Goal: Information Seeking & Learning: Understand process/instructions

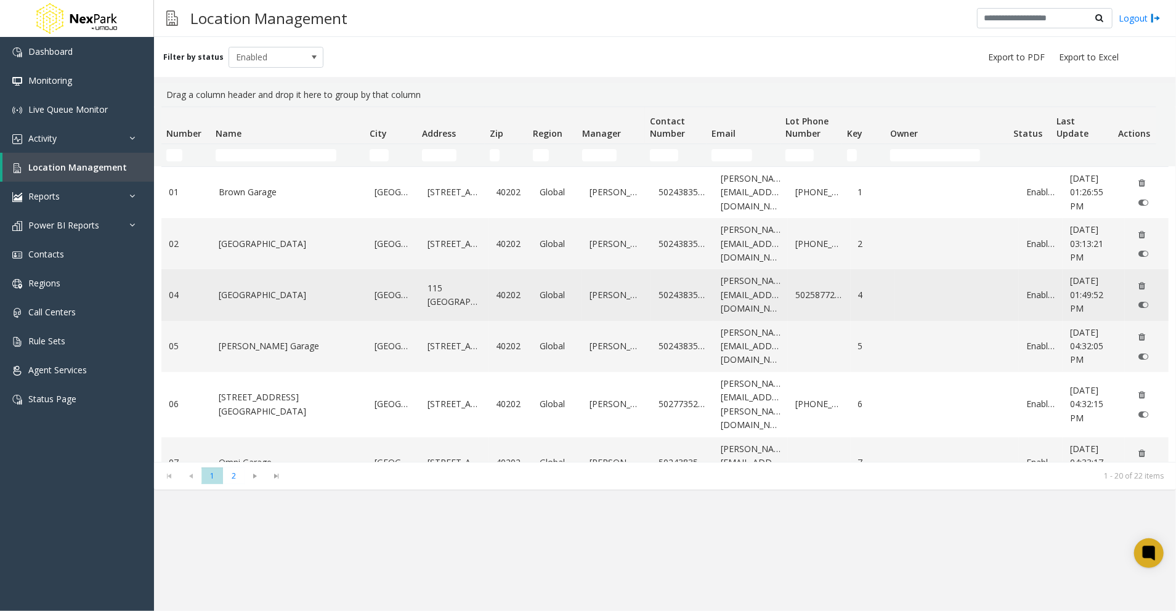
click at [266, 299] on link "[GEOGRAPHIC_DATA]" at bounding box center [289, 295] width 141 height 14
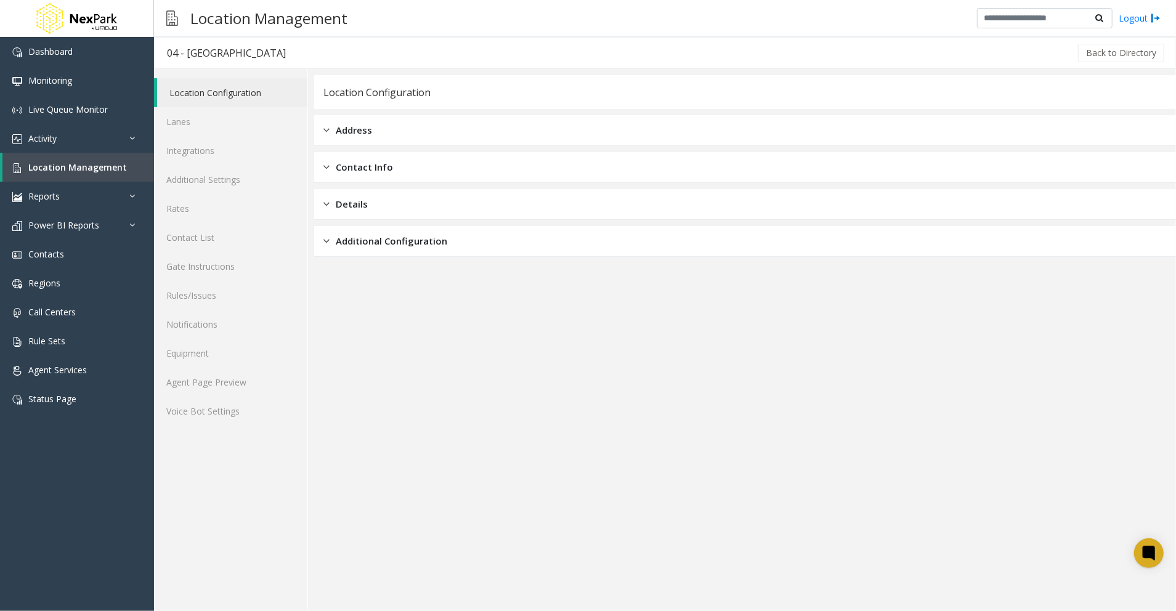
click at [444, 138] on div "Address" at bounding box center [745, 130] width 862 height 31
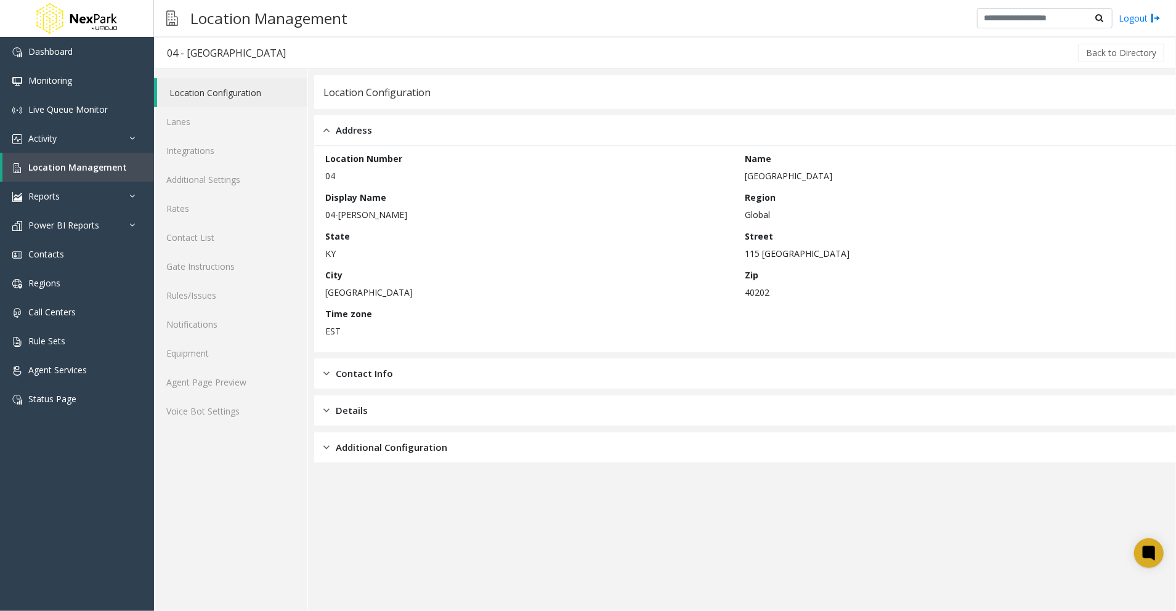
click at [491, 377] on div "Contact Info" at bounding box center [745, 374] width 862 height 31
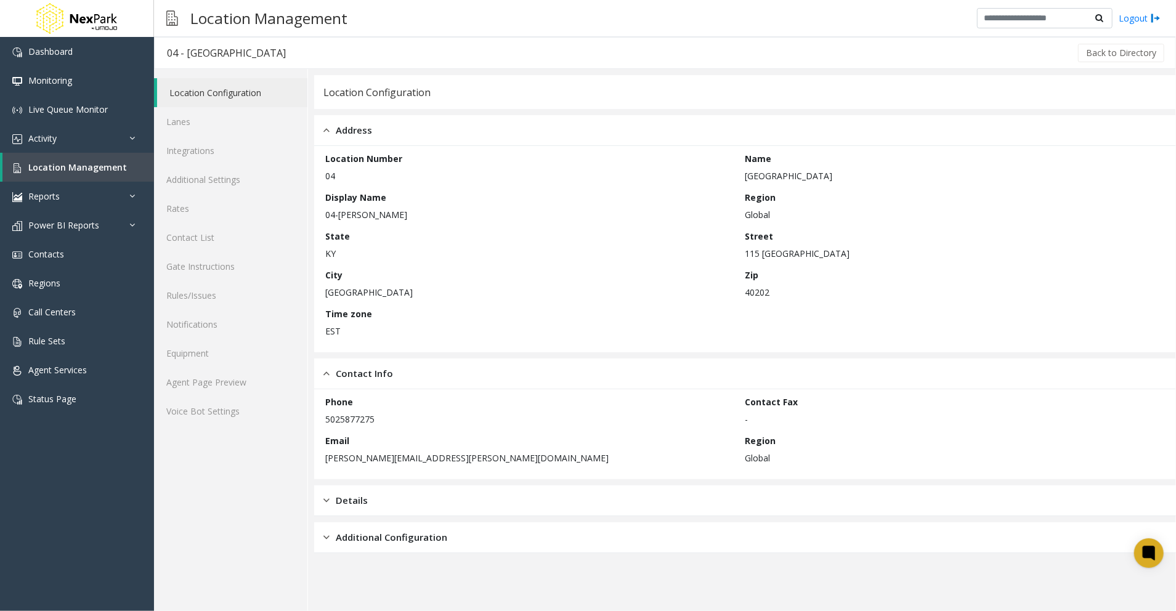
click at [412, 507] on div "Details" at bounding box center [745, 501] width 862 height 31
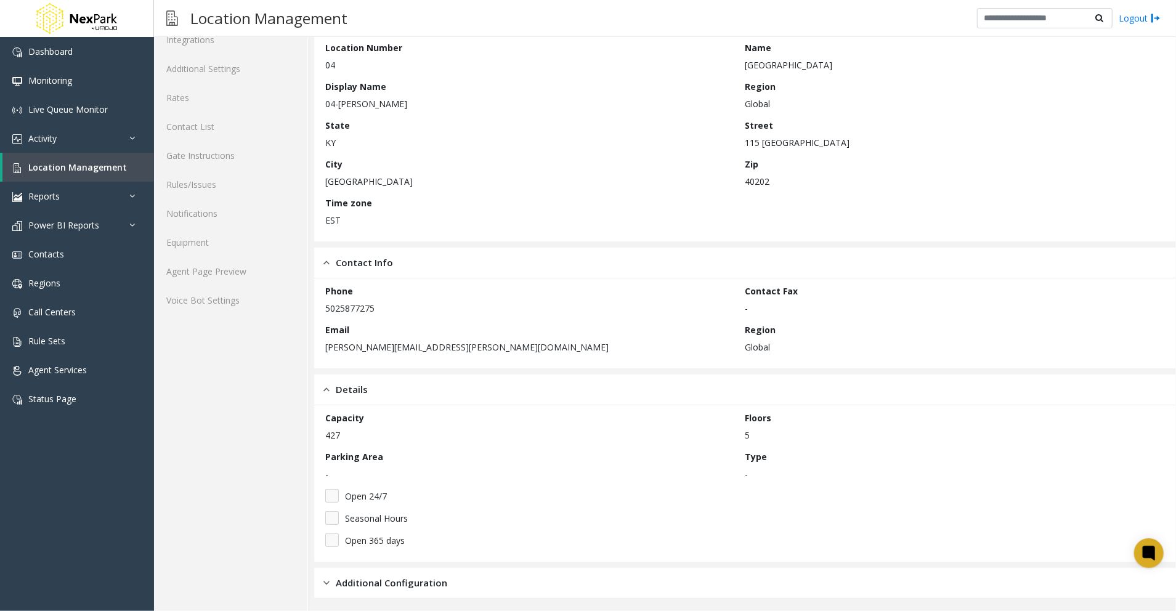
scroll to position [114, 0]
click at [466, 582] on div "Additional Configuration" at bounding box center [745, 580] width 862 height 31
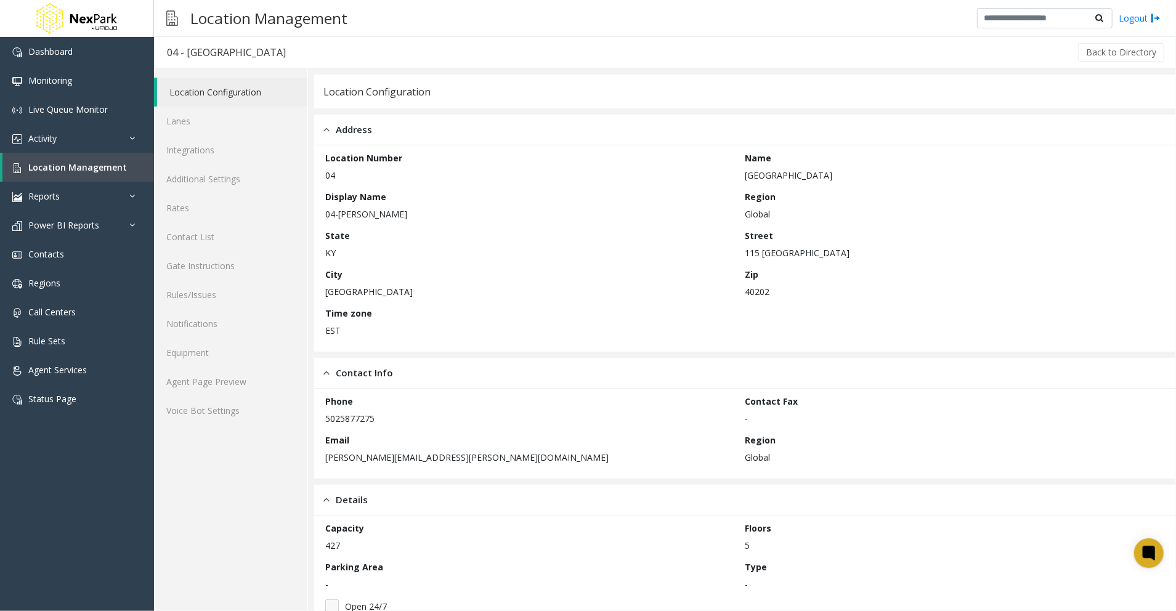
scroll to position [0, 0]
click at [195, 120] on link "Lanes" at bounding box center [230, 121] width 153 height 29
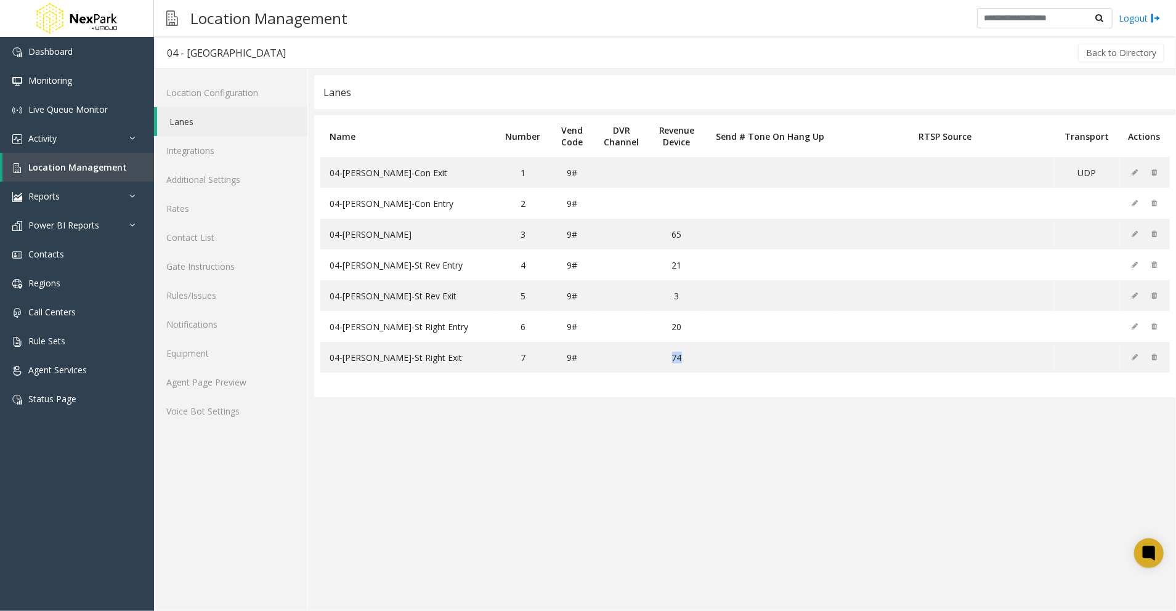
drag, startPoint x: 645, startPoint y: 493, endPoint x: 693, endPoint y: 478, distance: 50.3
click at [693, 478] on app-lanes "Lanes Name Number Vend Code DVR Channel Revenue Device Send # Tone On Hang Up R…" at bounding box center [745, 343] width 862 height 536
click at [1103, 489] on app-lanes "Lanes Name Number Vend Code DVR Channel Revenue Device Send # Tone On Hang Up R…" at bounding box center [745, 343] width 862 height 536
click at [762, 437] on app-lanes "Lanes Name Number Vend Code DVR Channel Revenue Device Send # Tone On Hang Up R…" at bounding box center [745, 343] width 862 height 536
click at [175, 150] on link "Integrations" at bounding box center [230, 150] width 153 height 29
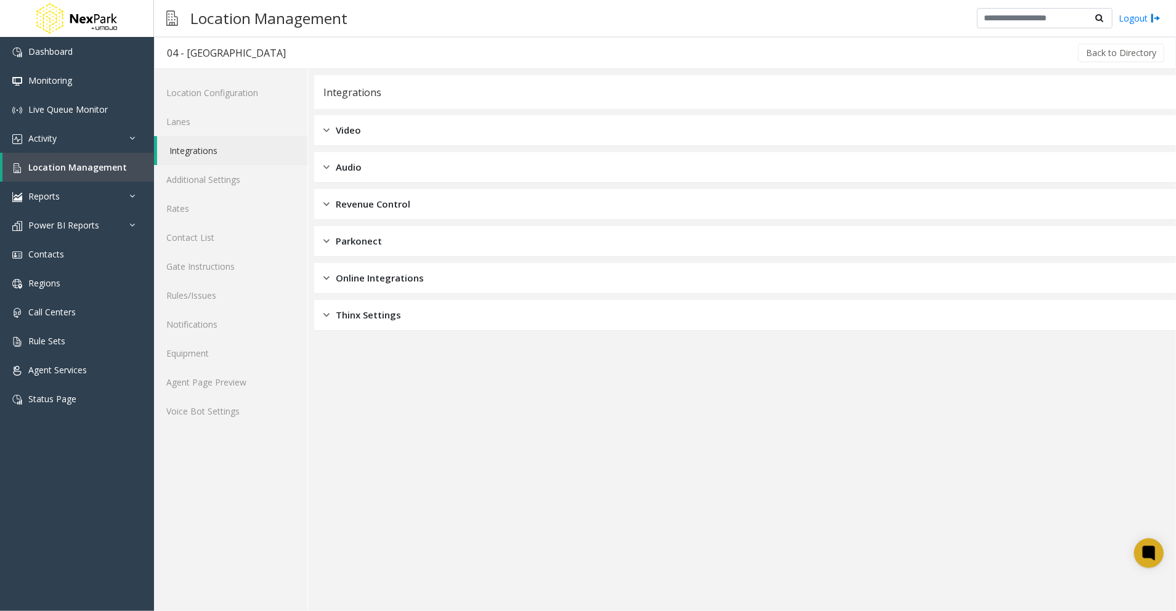
click at [442, 318] on div "Thinx Settings" at bounding box center [745, 315] width 862 height 31
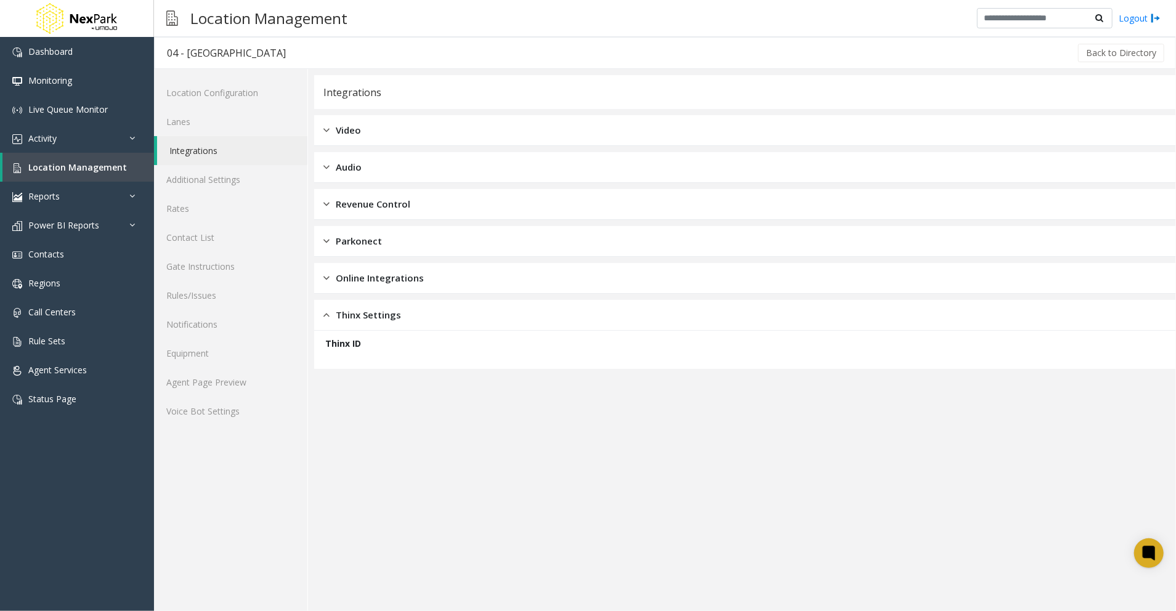
drag, startPoint x: 434, startPoint y: 281, endPoint x: 465, endPoint y: 284, distance: 31.0
click at [434, 282] on div "Online Integrations" at bounding box center [745, 278] width 862 height 31
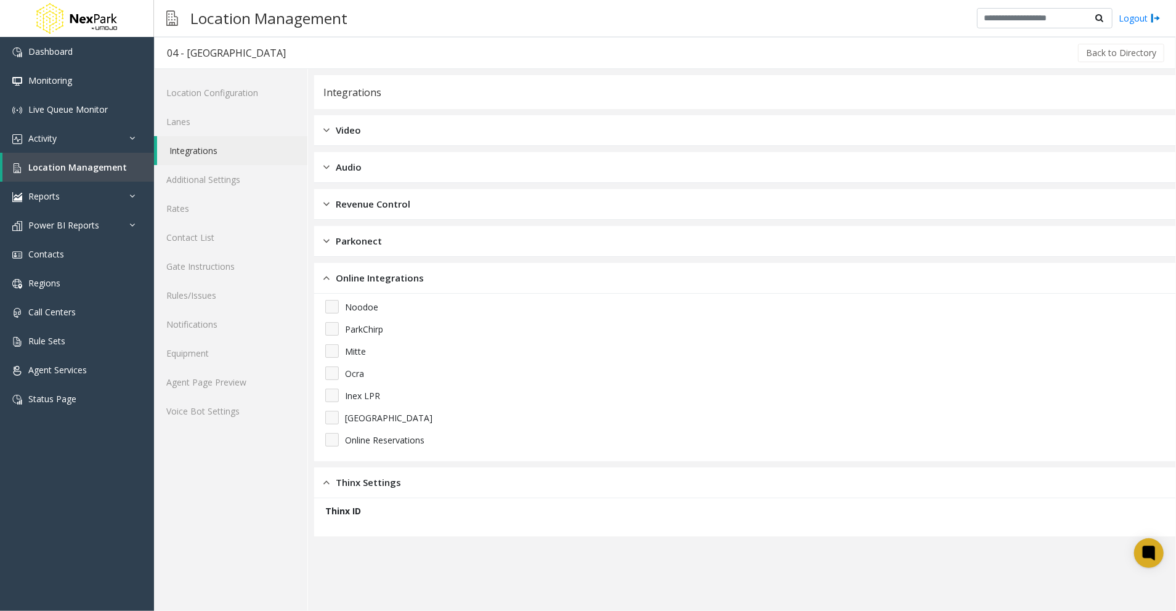
click at [408, 252] on div "Parkonect" at bounding box center [745, 241] width 862 height 31
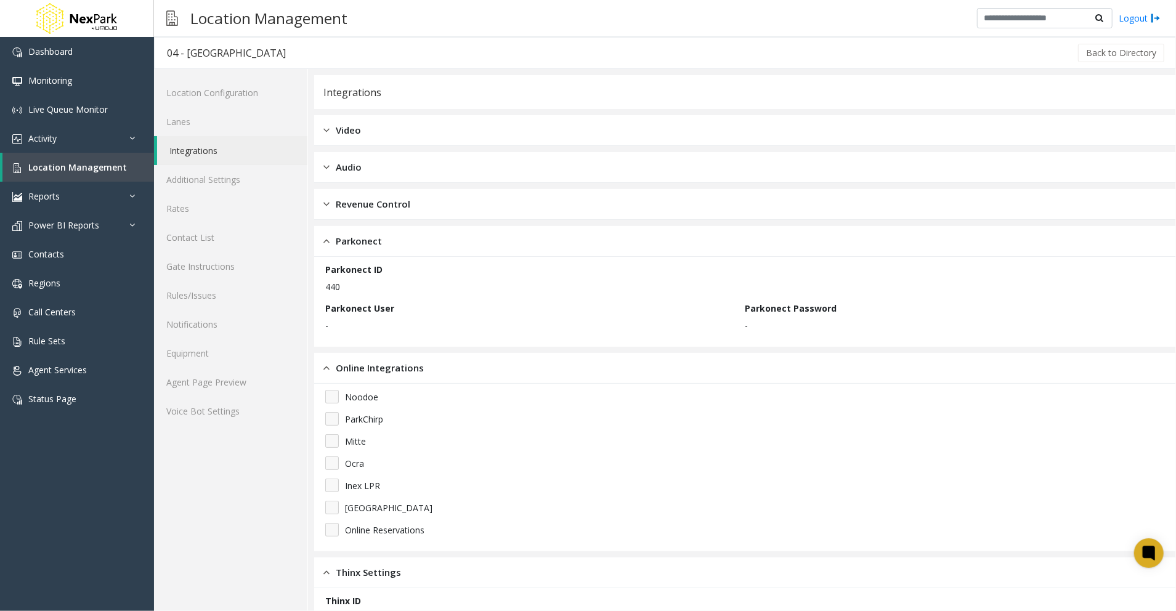
click at [391, 202] on span "Revenue Control" at bounding box center [373, 204] width 75 height 14
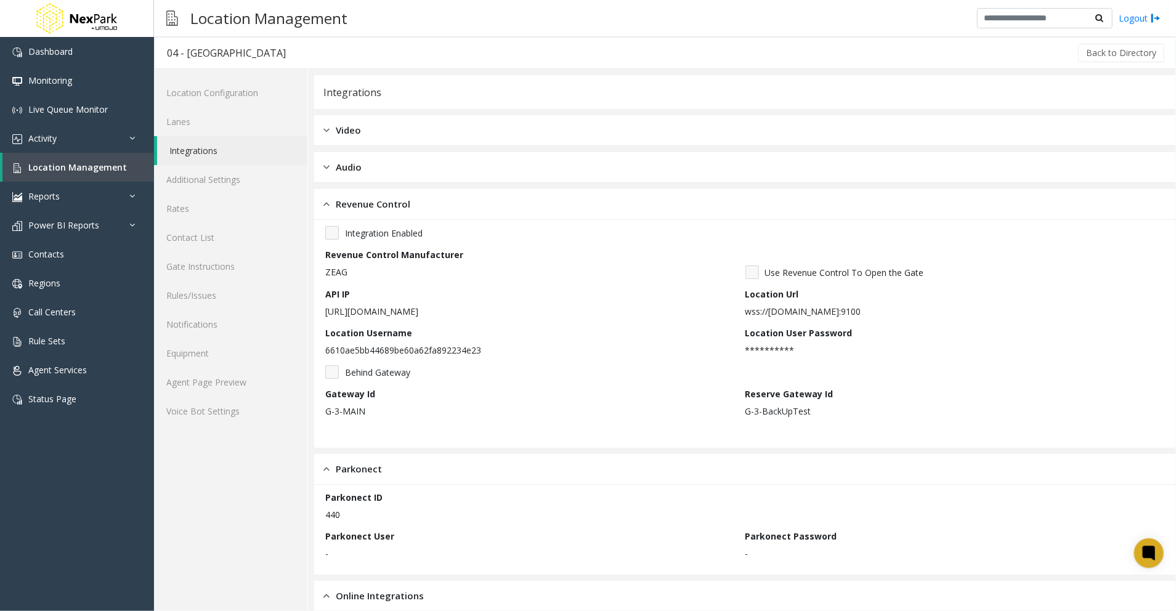
click at [373, 171] on div "Audio" at bounding box center [745, 167] width 862 height 31
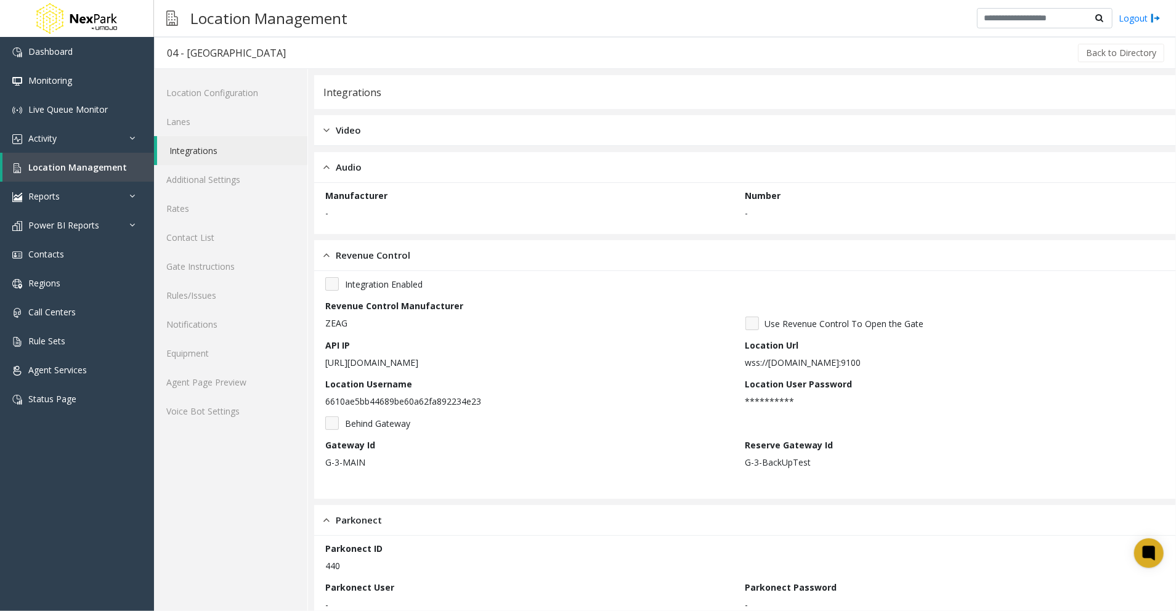
click at [368, 131] on div "Video" at bounding box center [745, 130] width 862 height 31
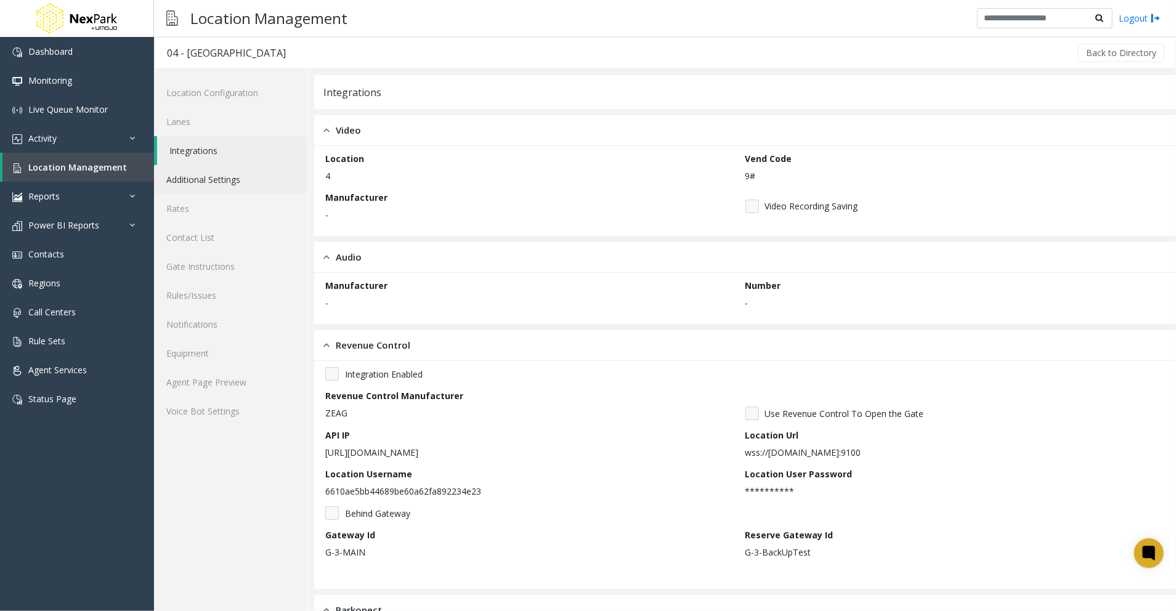
click at [203, 179] on link "Additional Settings" at bounding box center [230, 179] width 153 height 29
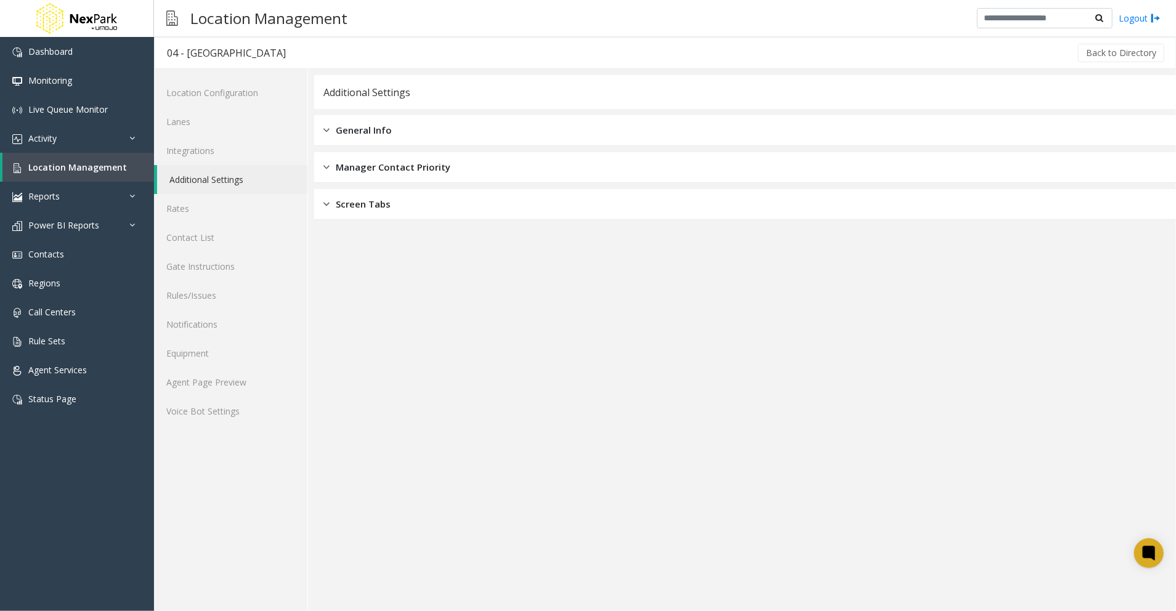
click at [419, 120] on div "General Info" at bounding box center [745, 130] width 862 height 31
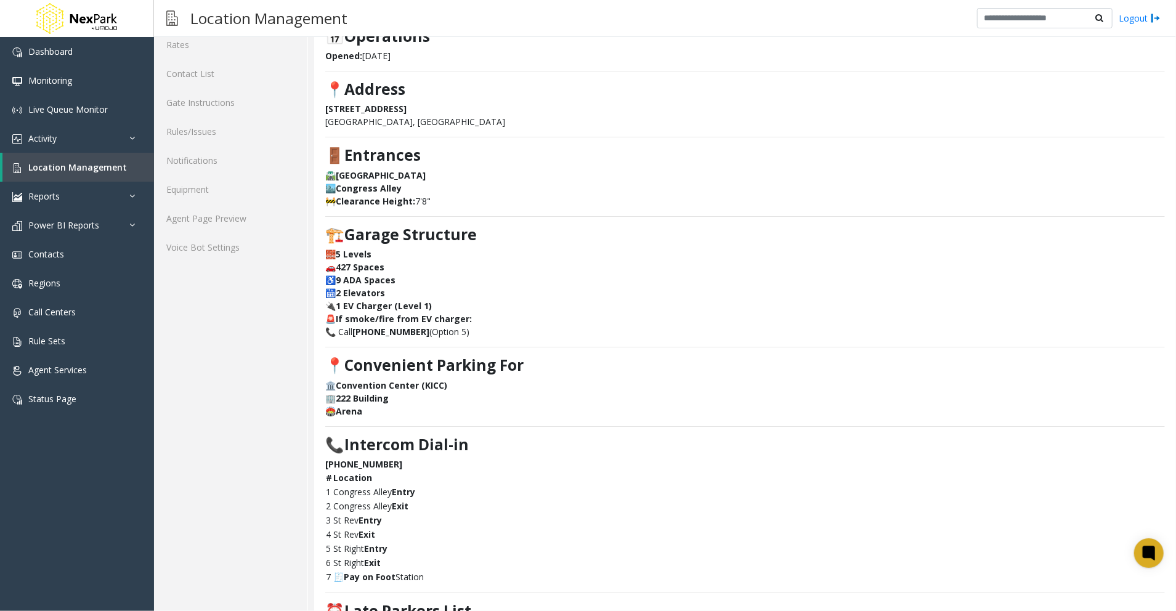
scroll to position [315, 0]
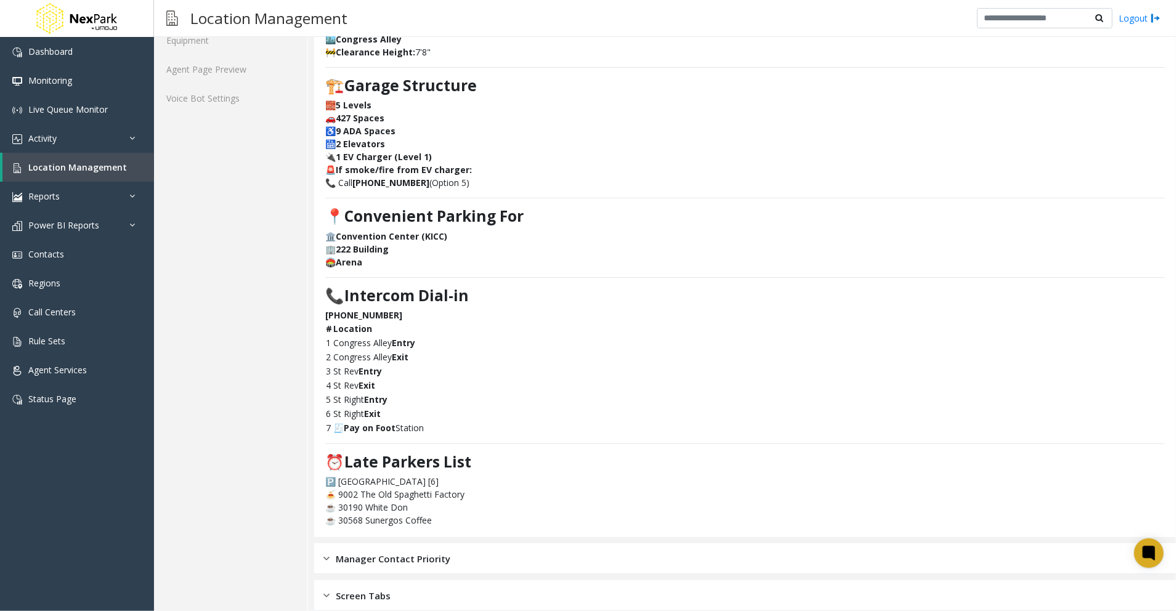
drag, startPoint x: 394, startPoint y: 553, endPoint x: 494, endPoint y: 557, distance: 99.9
click at [395, 553] on span "Manager Contact Priority" at bounding box center [393, 559] width 115 height 14
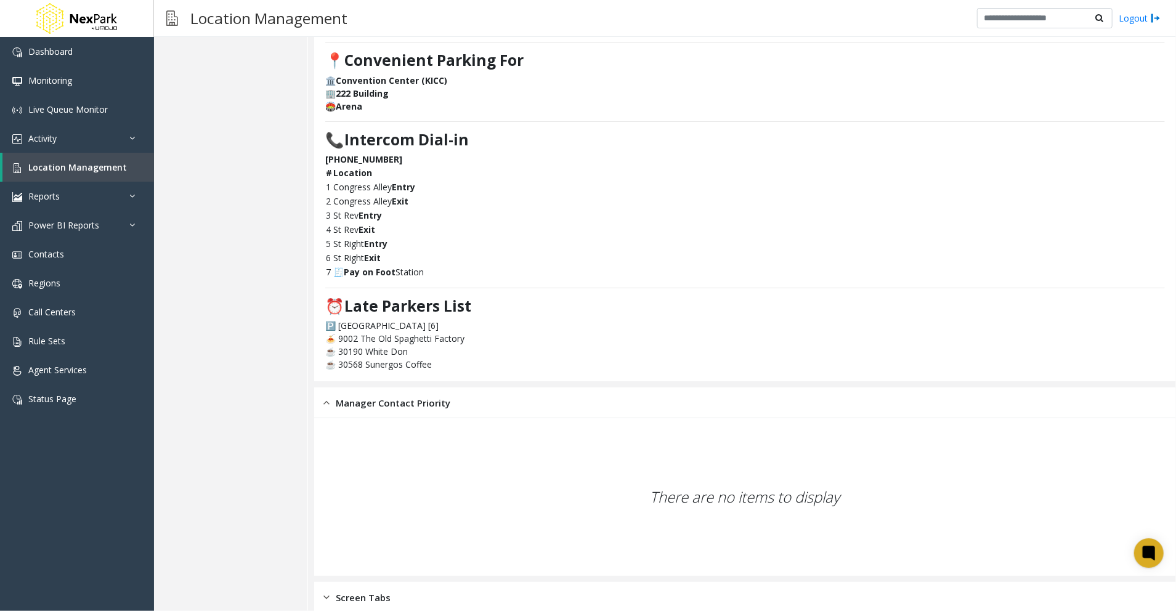
scroll to position [473, 0]
click at [365, 589] on span "Screen Tabs" at bounding box center [363, 596] width 55 height 14
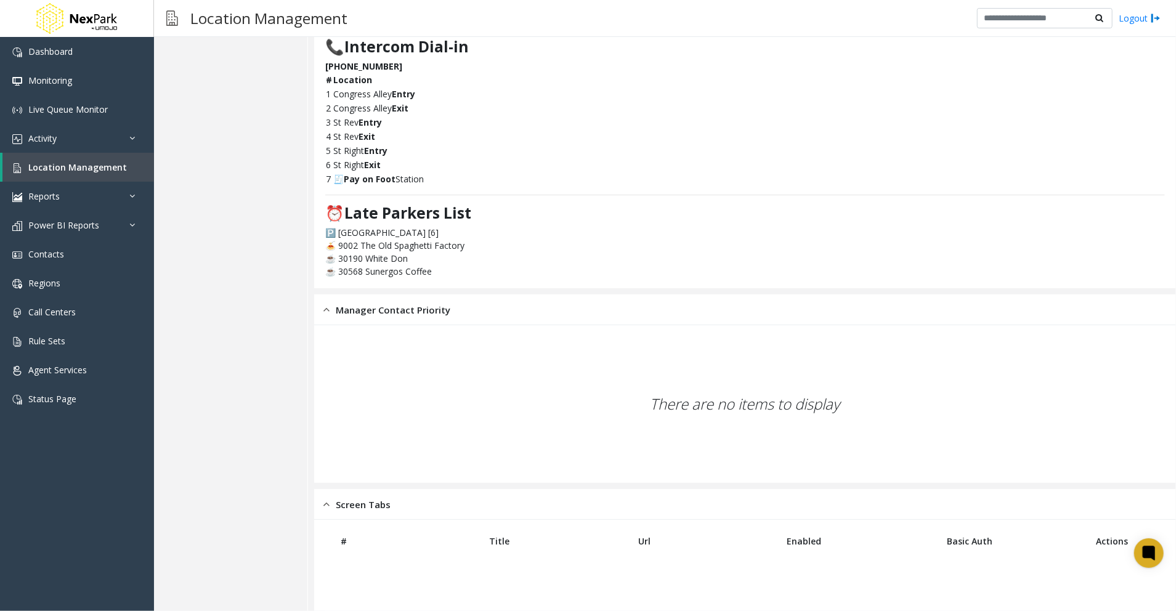
scroll to position [439, 0]
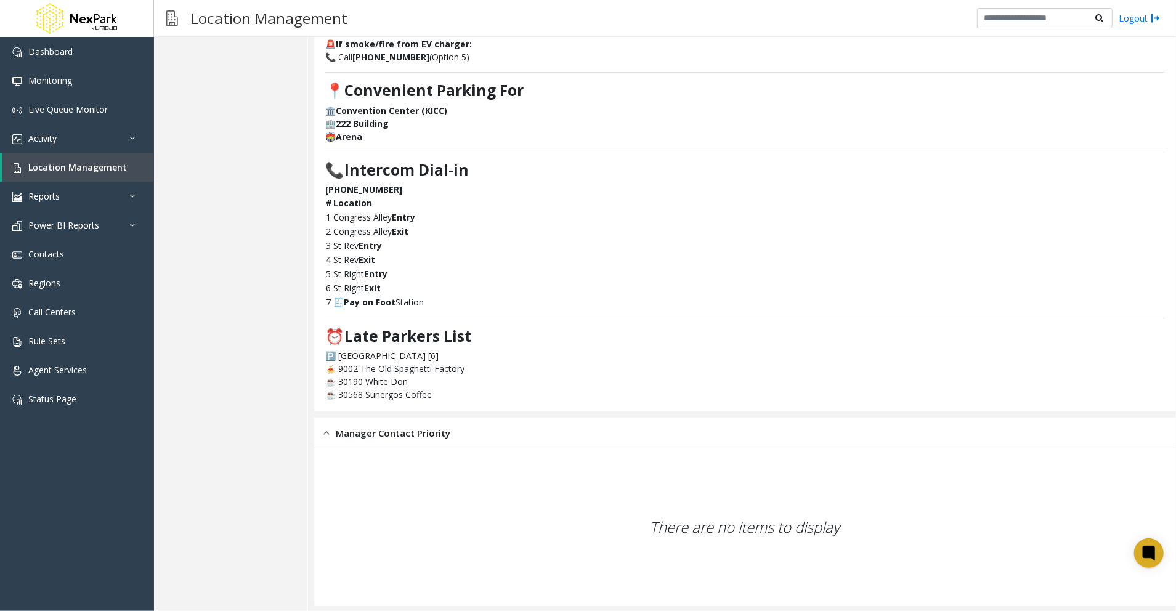
click at [530, 524] on div "There are no items to display" at bounding box center [745, 527] width 840 height 145
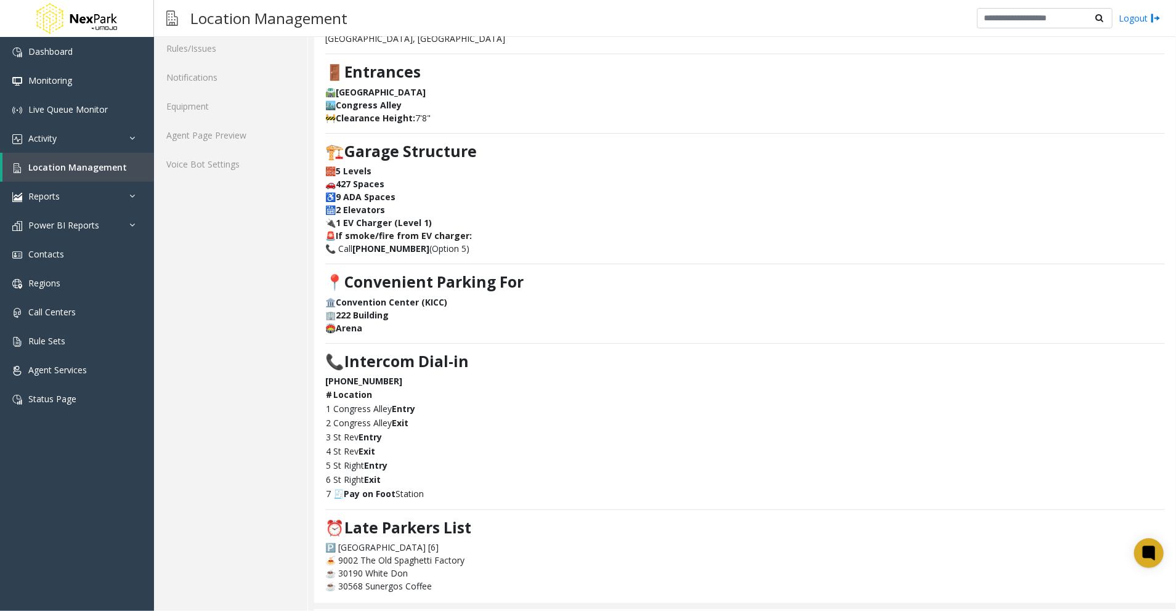
scroll to position [0, 0]
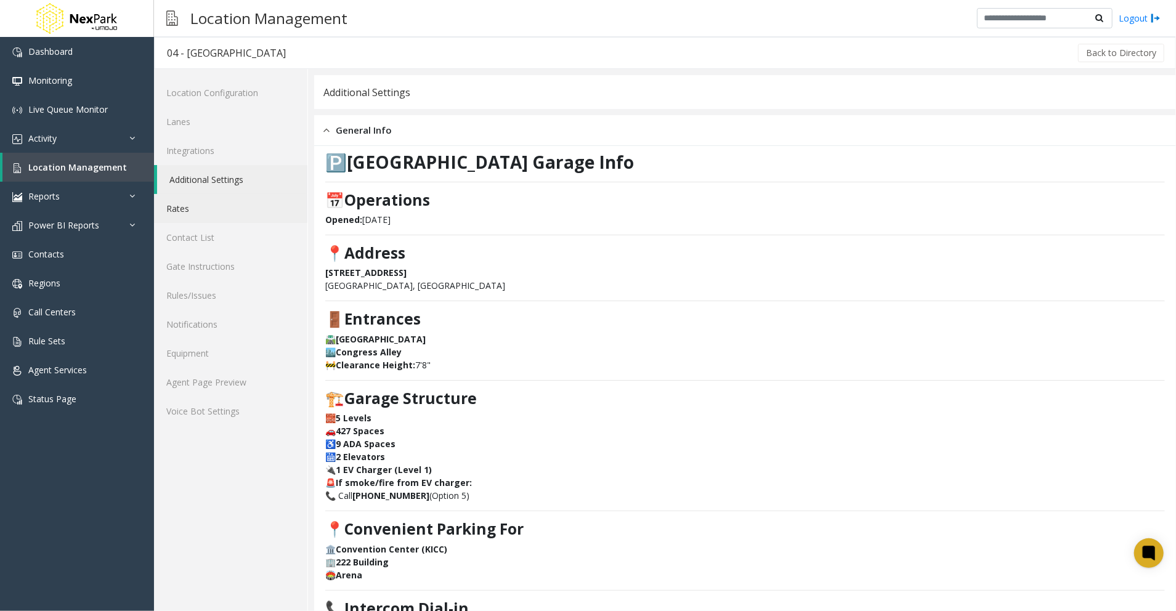
click at [175, 210] on link "Rates" at bounding box center [230, 208] width 153 height 29
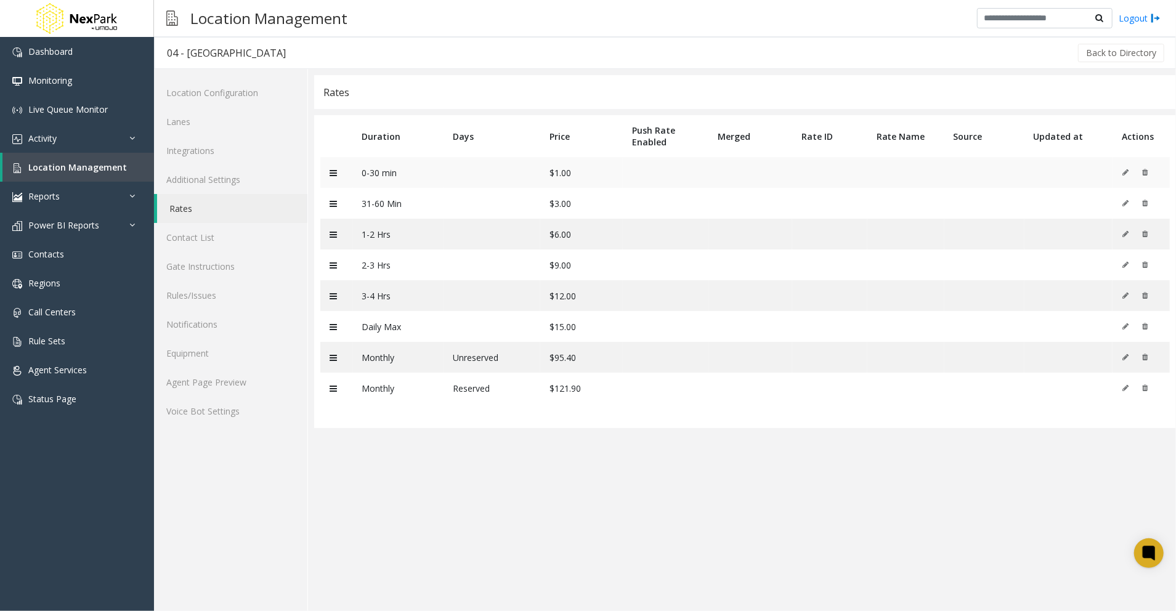
click at [336, 171] on icon at bounding box center [333, 173] width 7 height 9
click at [196, 239] on link "Contact List" at bounding box center [230, 237] width 153 height 29
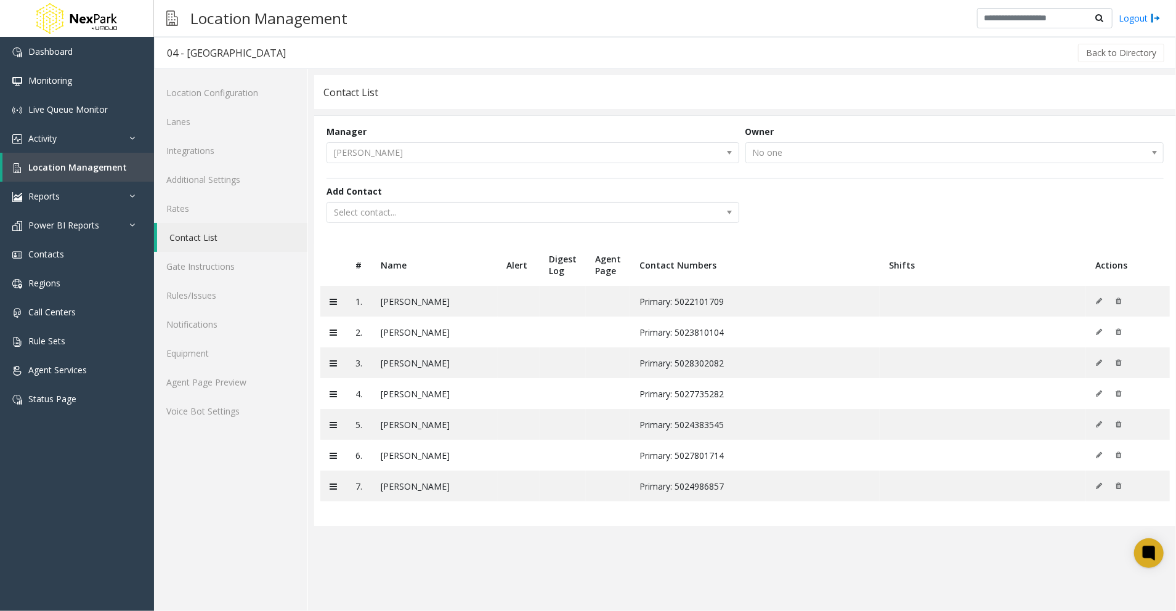
click at [878, 160] on kendo-dropdownlist "No one" at bounding box center [955, 152] width 419 height 21
click at [202, 257] on link "Gate Instructions" at bounding box center [230, 266] width 153 height 29
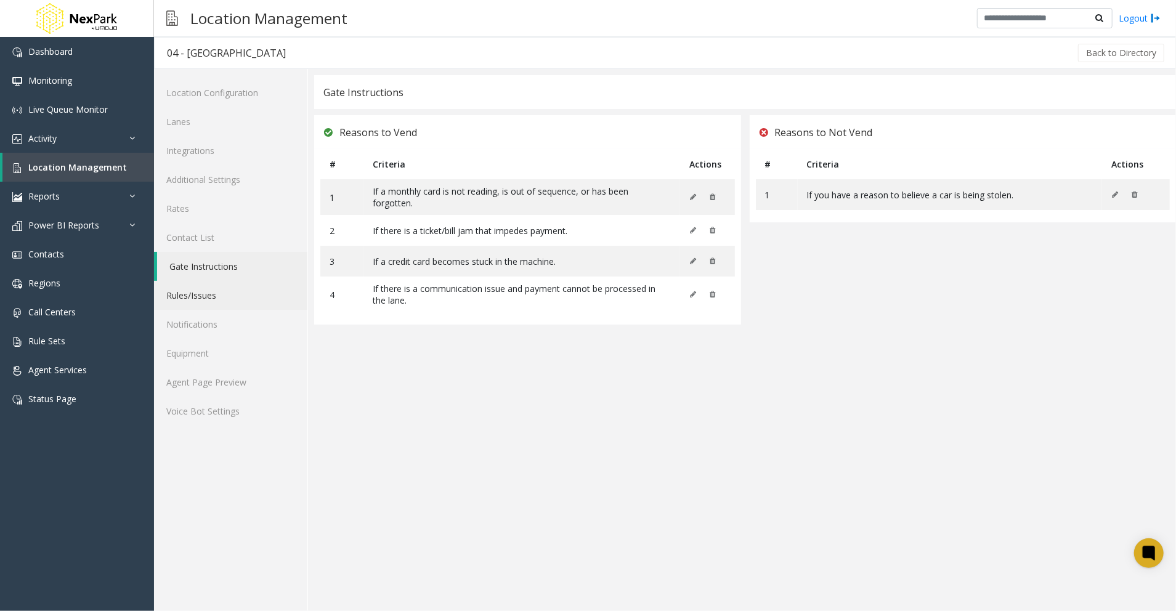
click at [188, 293] on link "Rules/Issues" at bounding box center [230, 295] width 153 height 29
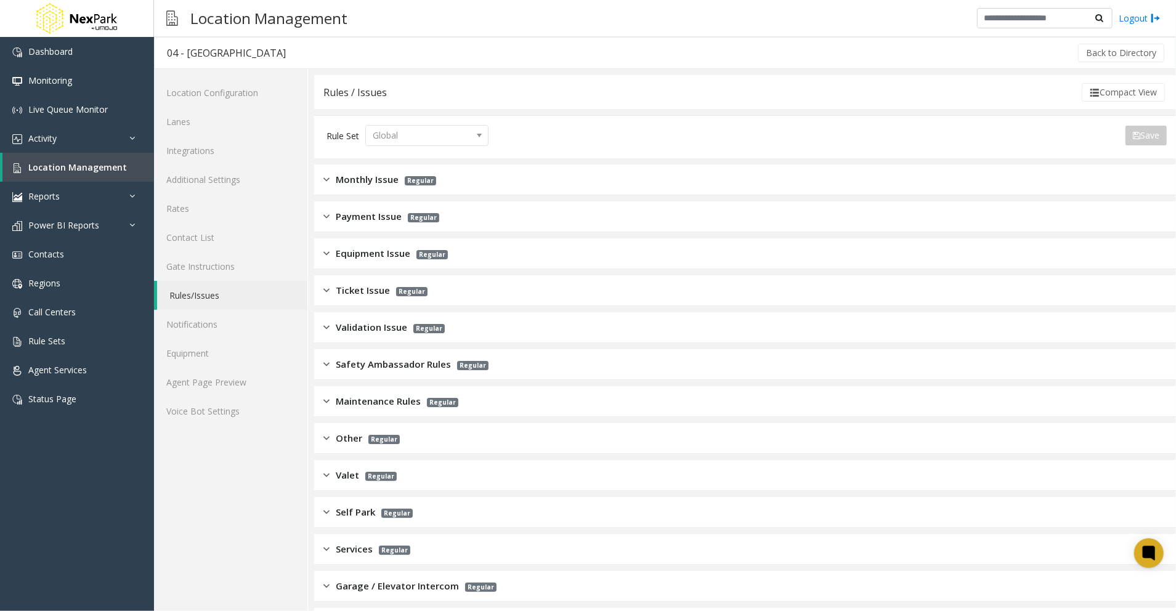
click at [389, 180] on span "Monthly Issue" at bounding box center [367, 180] width 63 height 14
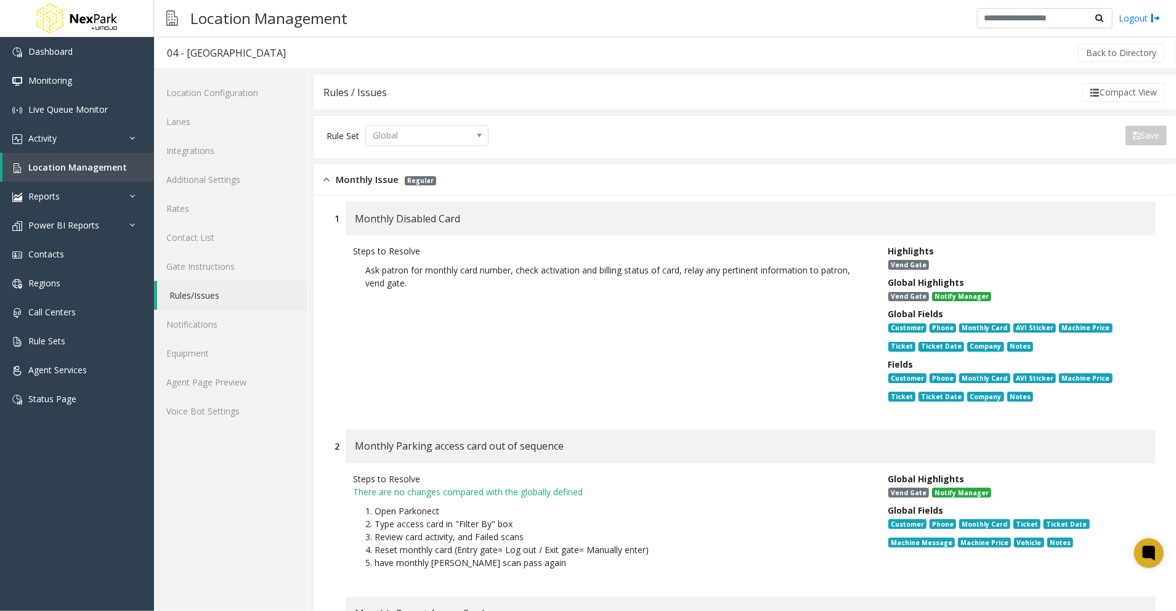
click at [479, 139] on kendo-dropdownlist "Global" at bounding box center [426, 135] width 123 height 21
click at [329, 177] on img at bounding box center [327, 180] width 6 height 14
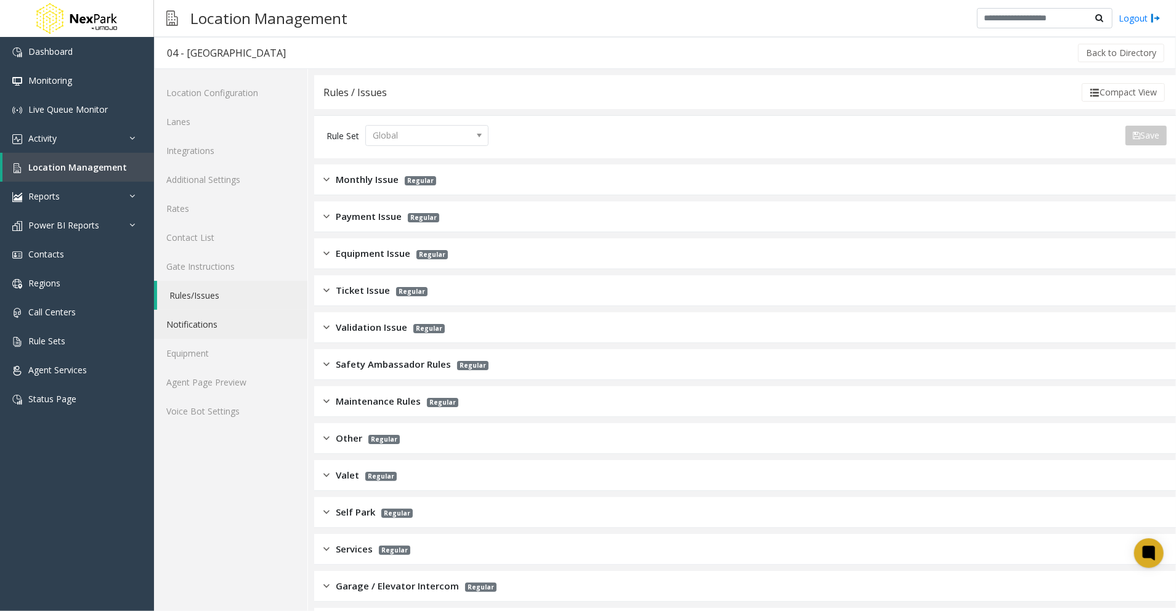
click at [184, 324] on link "Notifications" at bounding box center [230, 324] width 153 height 29
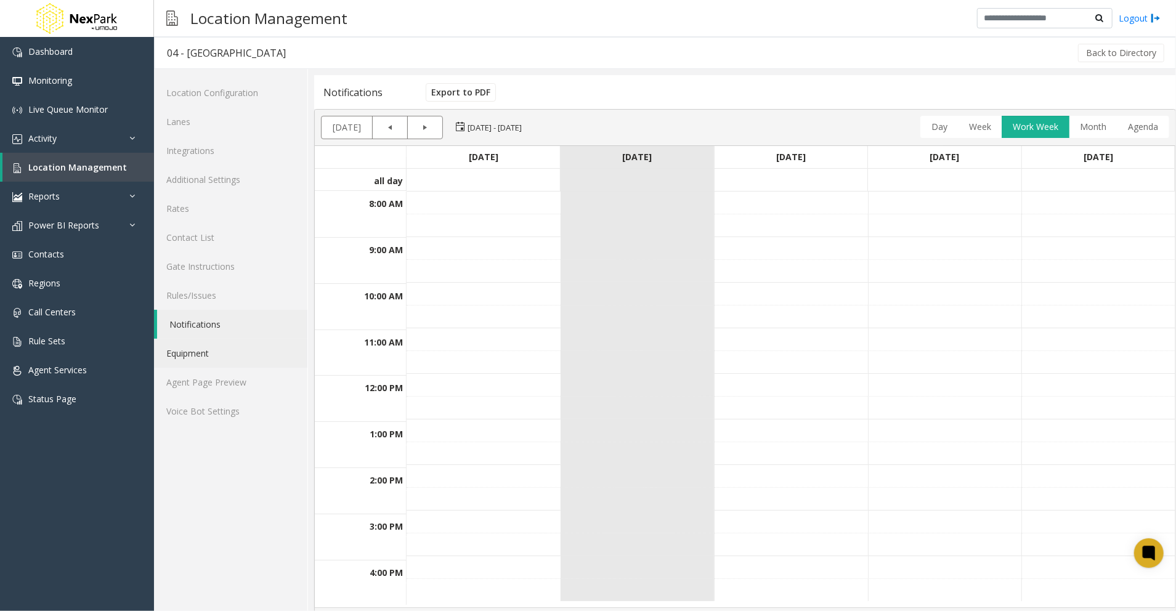
click at [196, 349] on link "Equipment" at bounding box center [230, 353] width 153 height 29
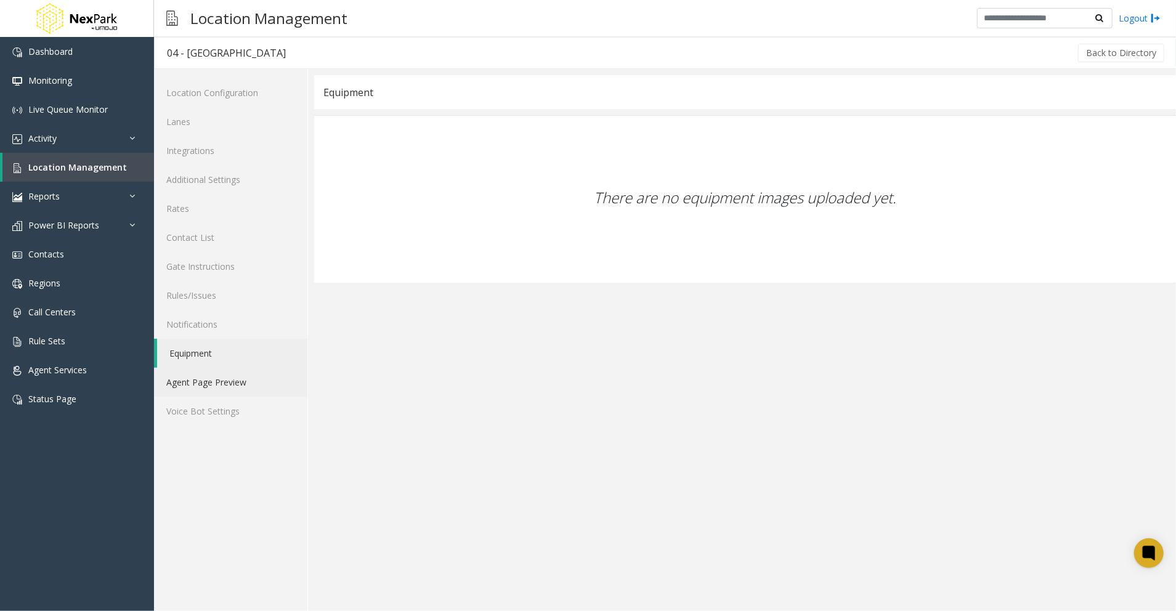
click at [188, 385] on link "Agent Page Preview" at bounding box center [230, 382] width 153 height 29
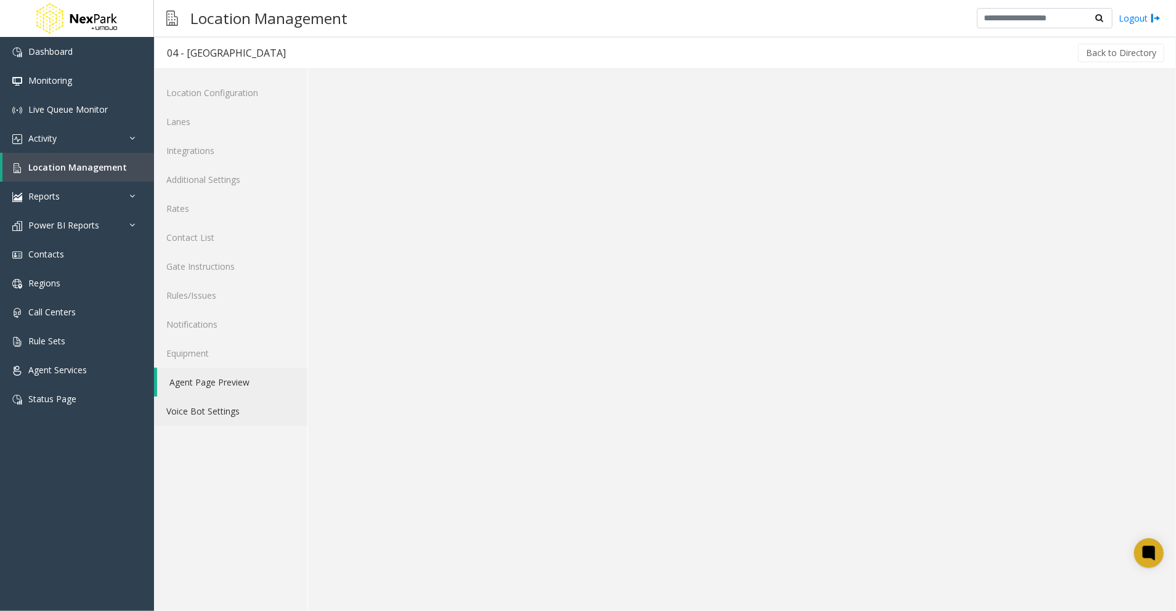
click at [218, 407] on link "Voice Bot Settings" at bounding box center [230, 411] width 153 height 29
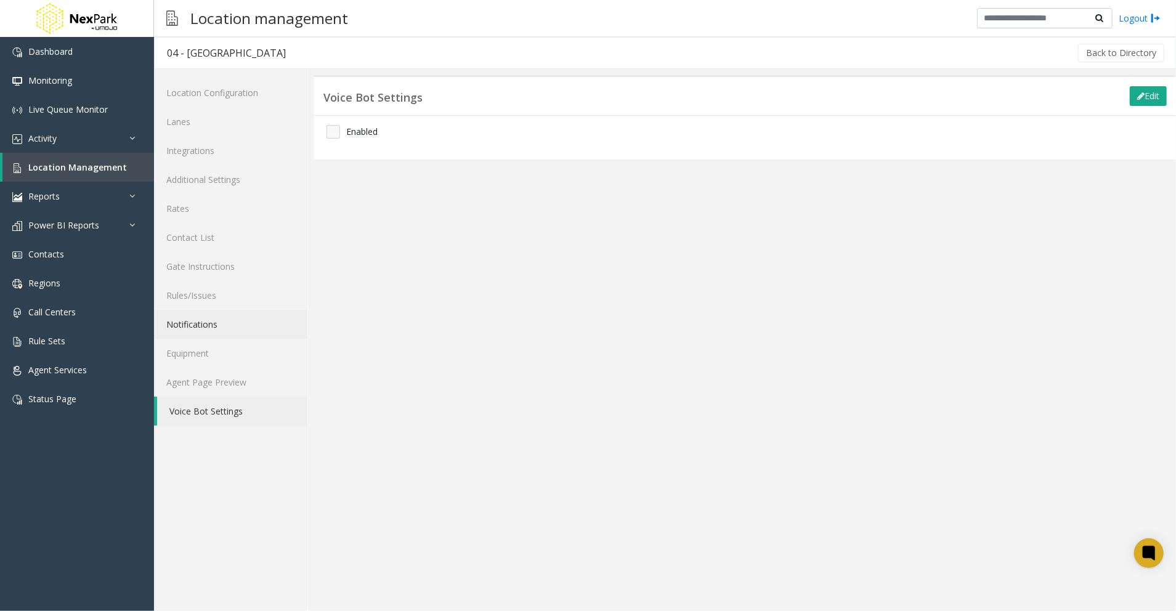
click at [210, 314] on link "Notifications" at bounding box center [230, 324] width 153 height 29
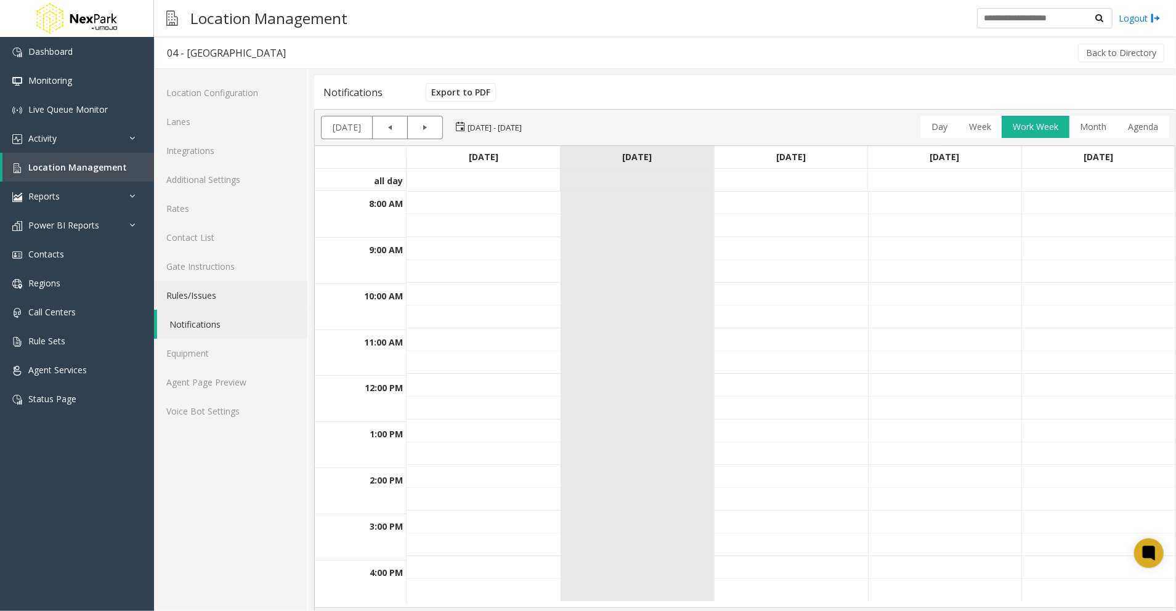
click at [205, 291] on link "Rules/Issues" at bounding box center [230, 295] width 153 height 29
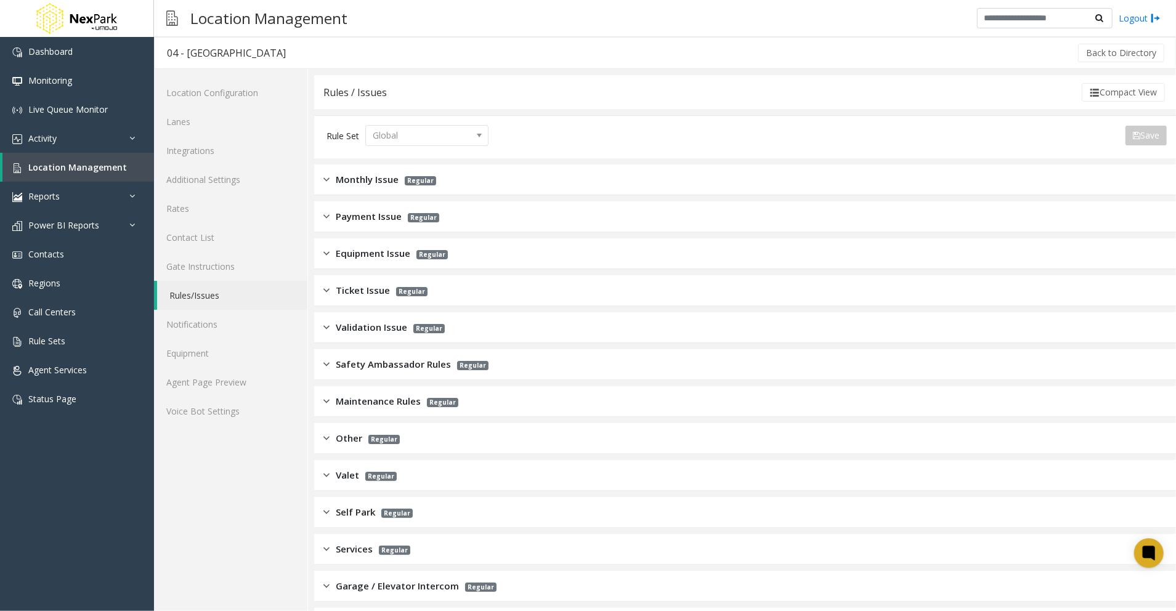
click at [350, 176] on span "Monthly Issue" at bounding box center [367, 180] width 63 height 14
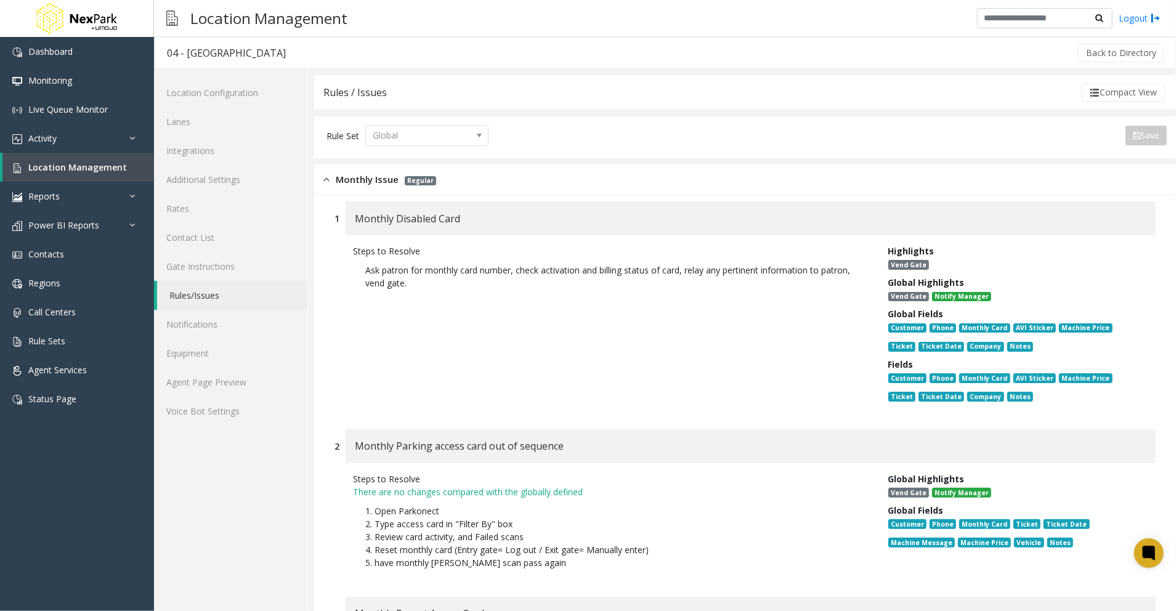
click at [571, 357] on div "Steps to Resolve Ask patron for monthly card number, check activation and billi…" at bounding box center [611, 326] width 535 height 163
drag, startPoint x: 466, startPoint y: 293, endPoint x: 349, endPoint y: 256, distance: 122.8
click at [349, 256] on div "Steps to Resolve Ask patron for monthly card number, check activation and billi…" at bounding box center [611, 326] width 535 height 163
drag, startPoint x: 349, startPoint y: 256, endPoint x: 478, endPoint y: 312, distance: 140.8
click at [478, 312] on div "Steps to Resolve Ask patron for monthly card number, check activation and billi…" at bounding box center [611, 326] width 535 height 163
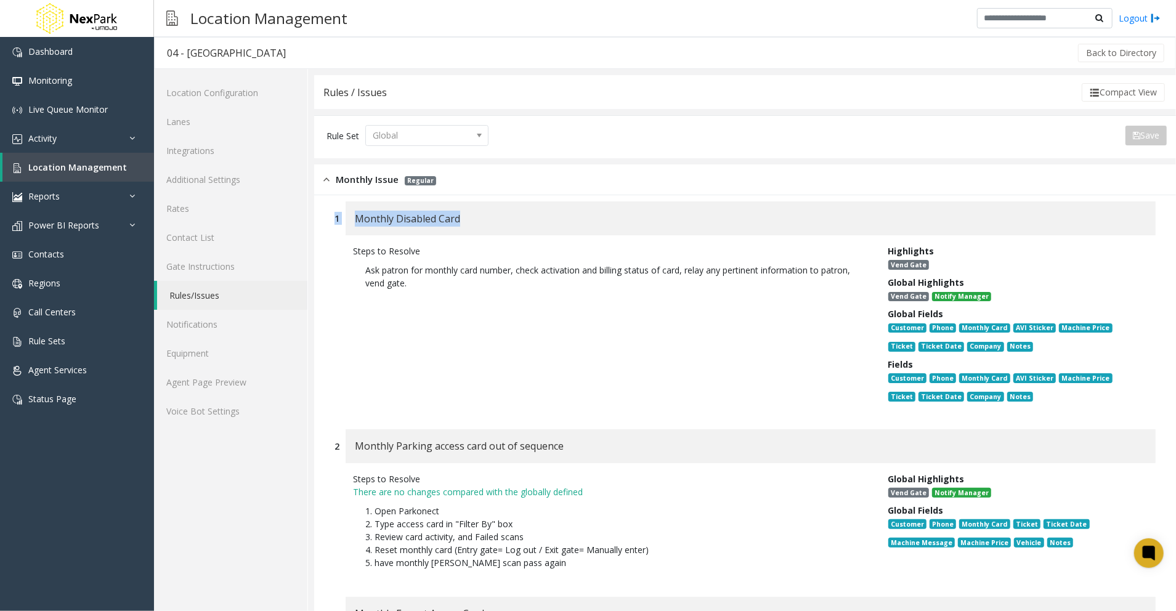
drag, startPoint x: 481, startPoint y: 216, endPoint x: 333, endPoint y: 213, distance: 147.9
click at [333, 213] on div "1 Monthly Disabled Card Steps to Resolve Ask patron for monthly card number, ch…" at bounding box center [745, 309] width 840 height 216
drag, startPoint x: 333, startPoint y: 213, endPoint x: 560, endPoint y: 163, distance: 232.8
drag, startPoint x: 399, startPoint y: 174, endPoint x: 338, endPoint y: 173, distance: 61.0
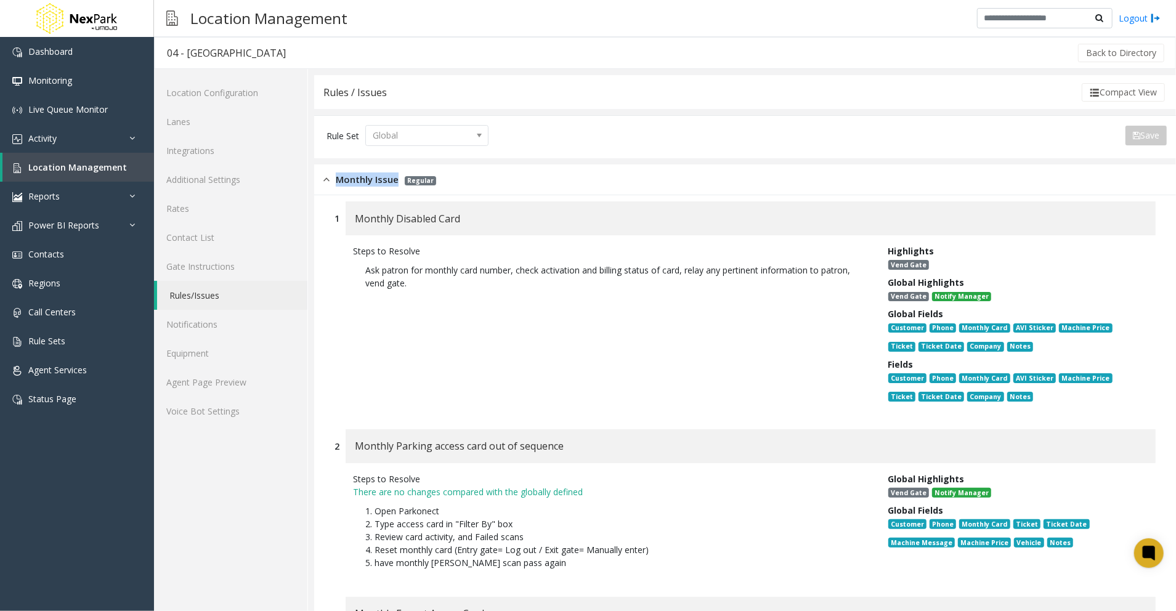
click at [338, 173] on div "Monthly Issue Regular" at bounding box center [380, 180] width 113 height 14
copy span "Monthly Issue"
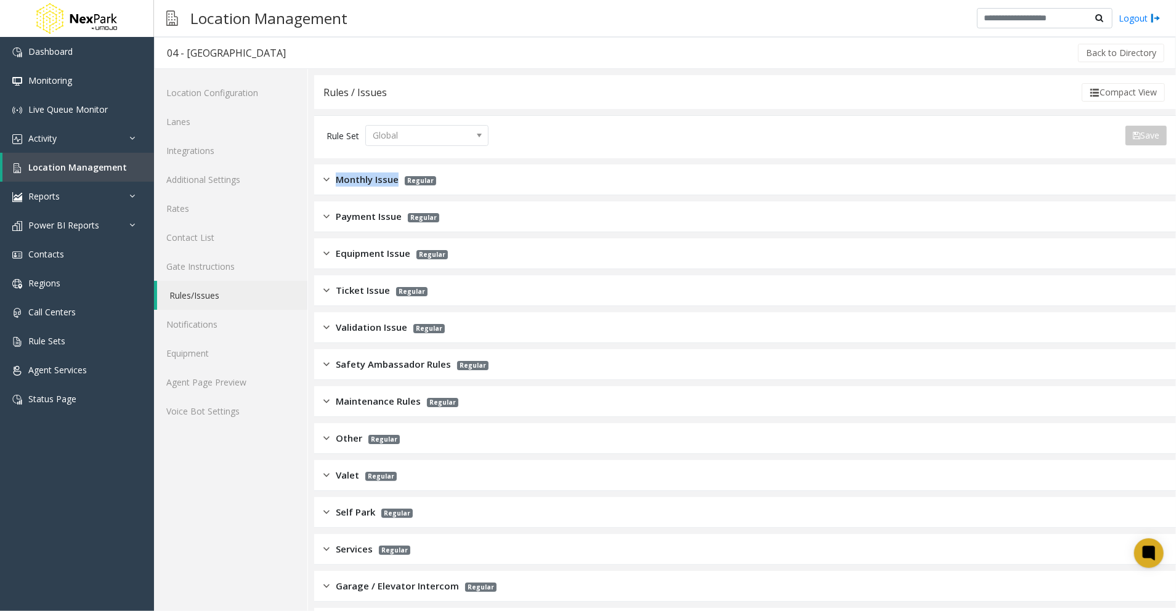
click at [333, 178] on div "Monthly Issue Regular" at bounding box center [380, 180] width 113 height 14
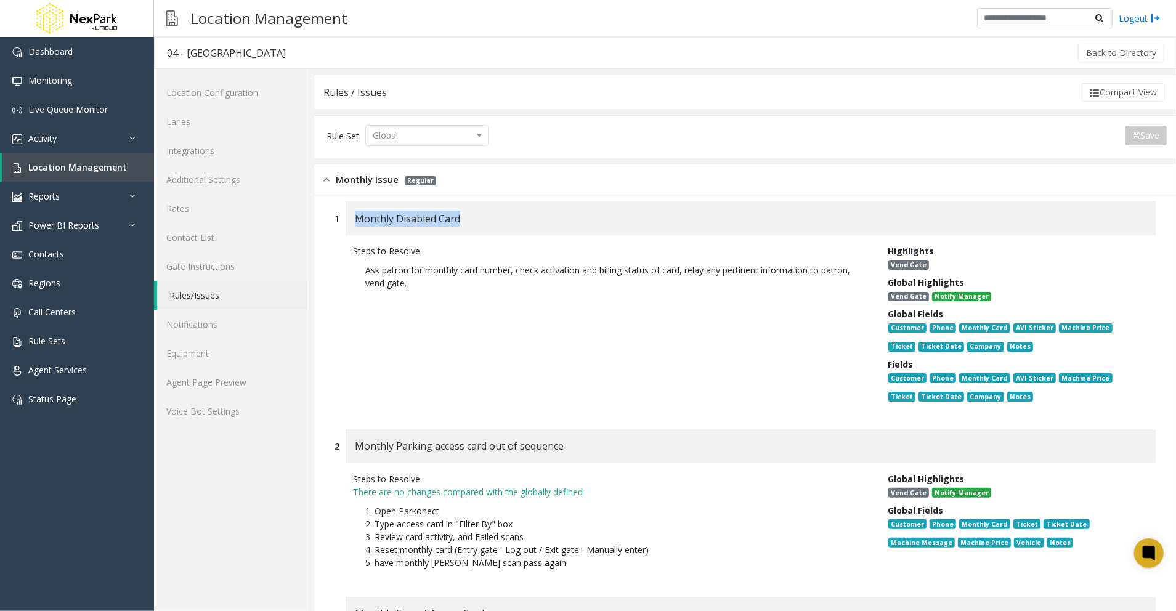
drag, startPoint x: 469, startPoint y: 221, endPoint x: 359, endPoint y: 215, distance: 110.4
click at [359, 215] on div "Monthly Disabled Card" at bounding box center [751, 218] width 810 height 34
copy span "Monthly Disabled Card"
drag, startPoint x: 468, startPoint y: 290, endPoint x: 358, endPoint y: 270, distance: 112.0
click at [358, 270] on p "Ask patron for monthly card number, check activation and billing status of card…" at bounding box center [611, 277] width 517 height 38
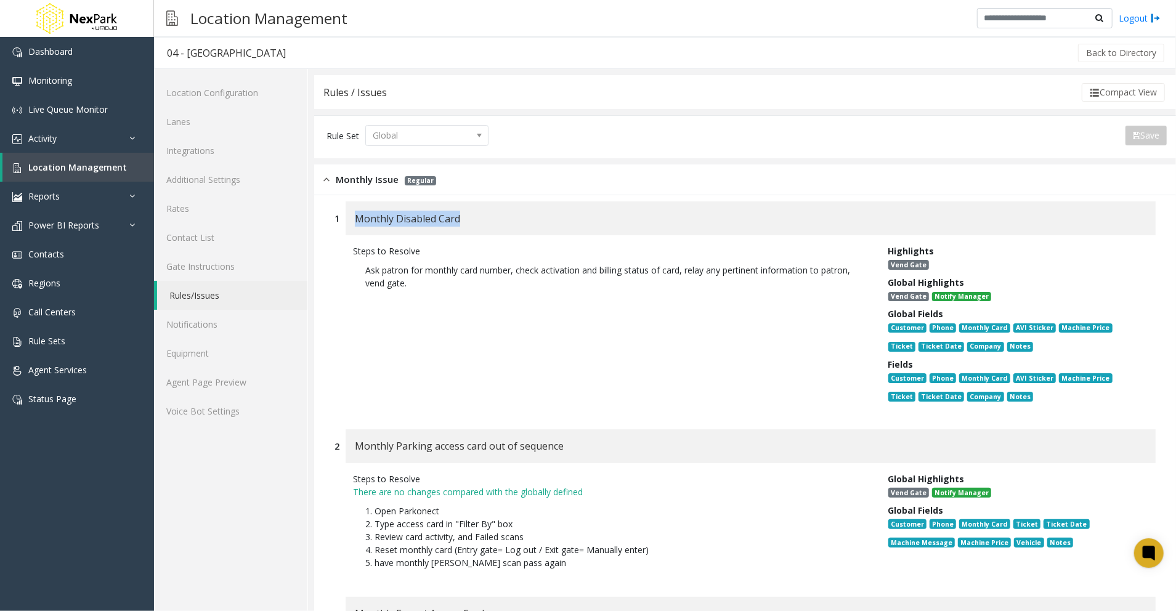
copy p "Ask patron for monthly card number, check activation and billing status of card…"
click at [599, 353] on div "Steps to Resolve Ask patron for monthly card number, check activation and billi…" at bounding box center [611, 326] width 535 height 163
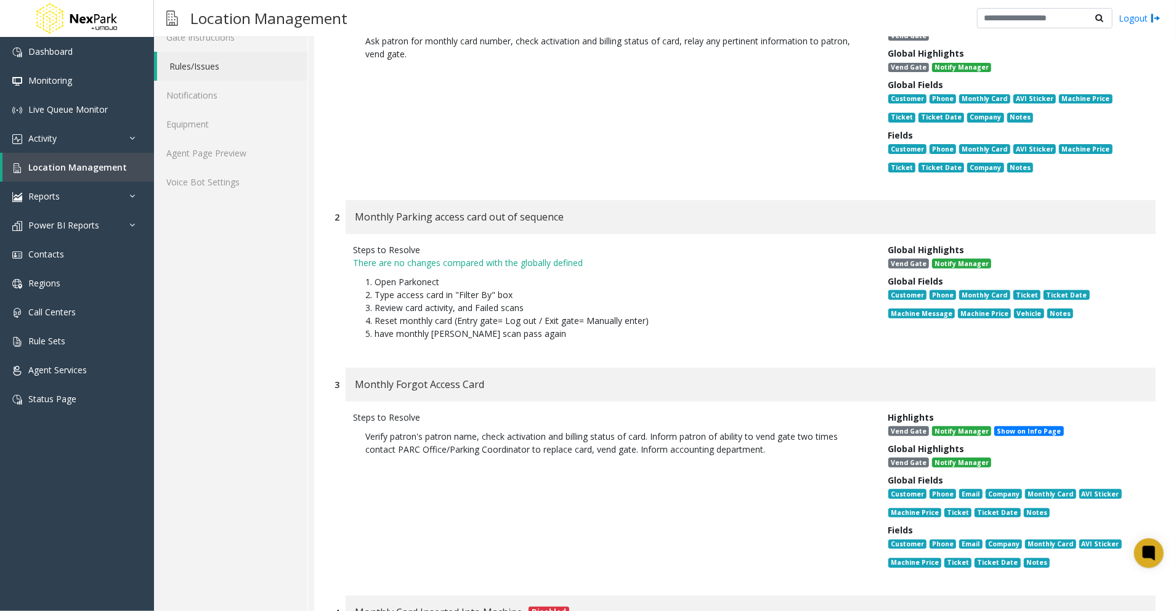
scroll to position [246, 0]
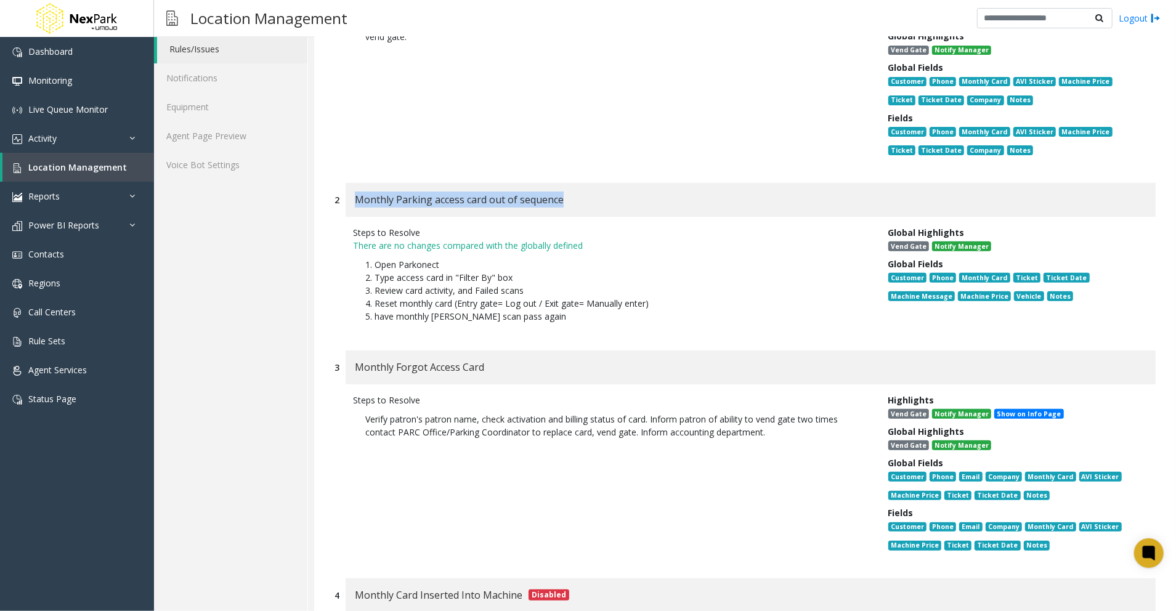
drag, startPoint x: 575, startPoint y: 200, endPoint x: 351, endPoint y: 192, distance: 223.8
click at [351, 192] on div "Monthly Parking access card out of sequence" at bounding box center [751, 200] width 810 height 34
copy span "Monthly Parking access card out of sequence"
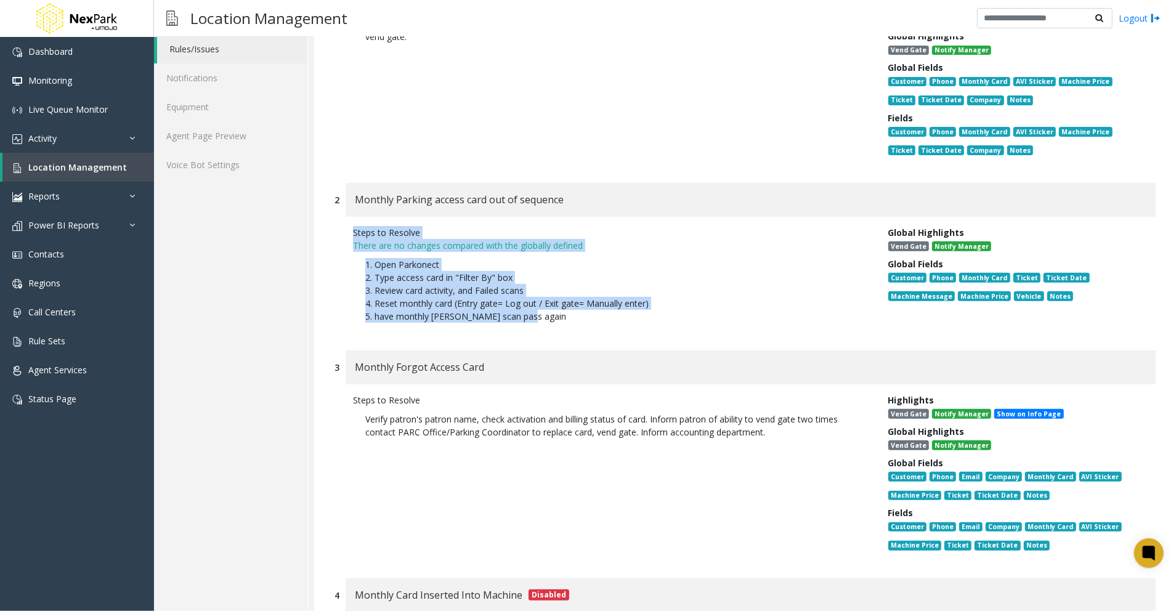
drag, startPoint x: 519, startPoint y: 314, endPoint x: 339, endPoint y: 238, distance: 195.2
click at [339, 238] on div "Steps to Resolve There are no changes compared with the globally defined 1. Ope…" at bounding box center [745, 277] width 821 height 121
copy div "Steps to Resolve There are no changes compared with the globally defined 1. Ope…"
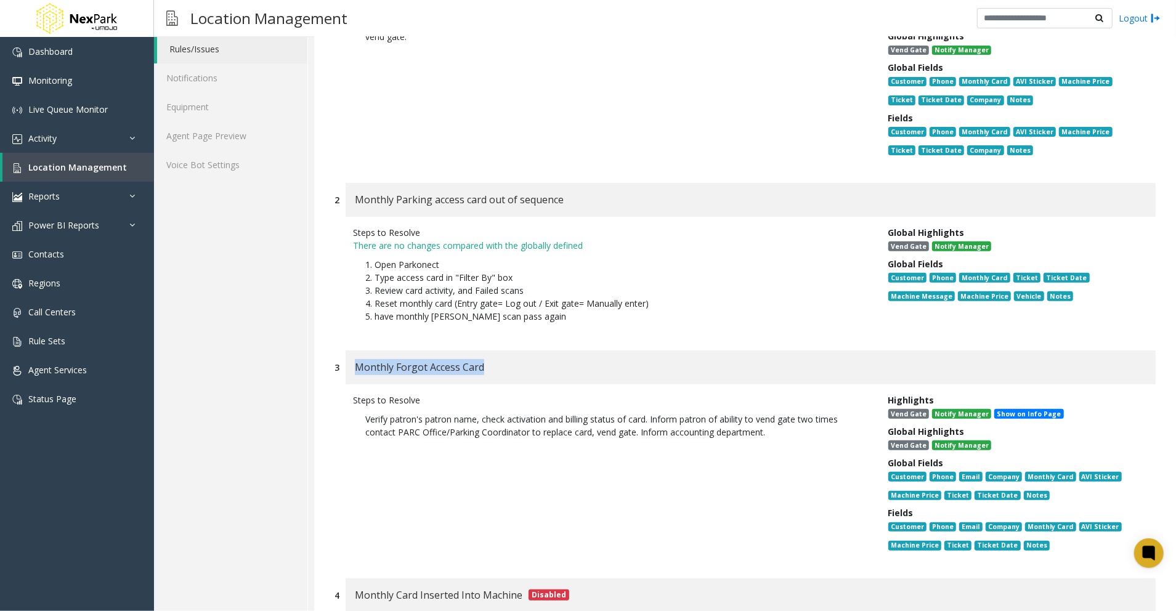
drag, startPoint x: 358, startPoint y: 365, endPoint x: 486, endPoint y: 358, distance: 127.8
click at [486, 359] on div "Monthly Forgot Access Card" at bounding box center [423, 367] width 136 height 16
copy span "Monthly Forgot Access Card"
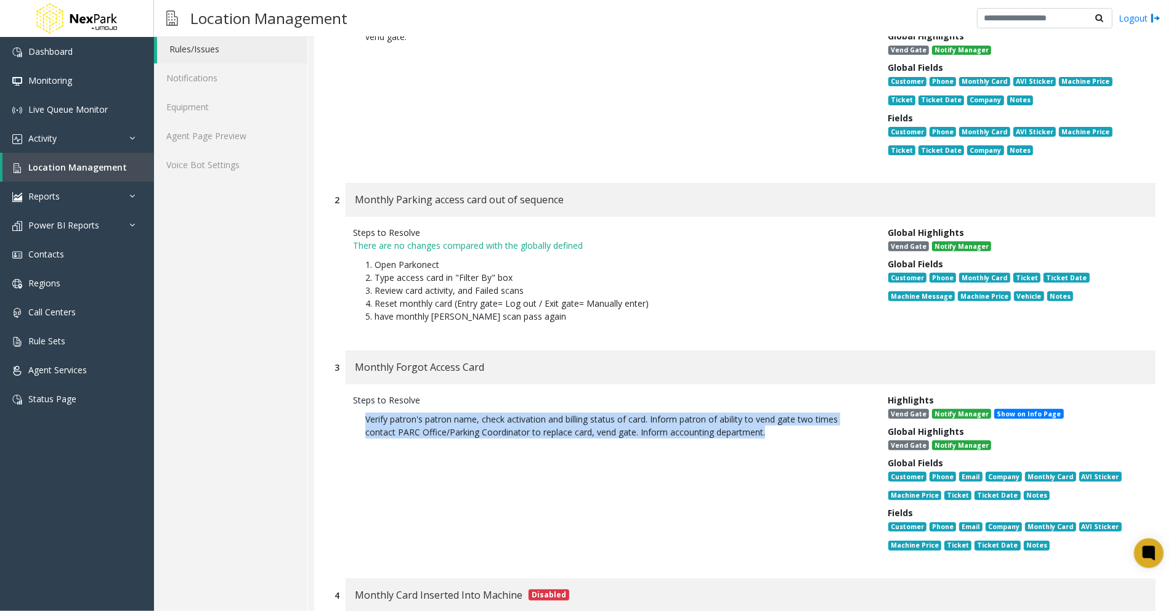
drag, startPoint x: 773, startPoint y: 434, endPoint x: 358, endPoint y: 418, distance: 415.0
click at [358, 418] on p "Verify patron's patron name, check activation and billing status of card. Infor…" at bounding box center [611, 426] width 517 height 38
copy p "Verify patron's patron name, check activation and billing status of card. Infor…"
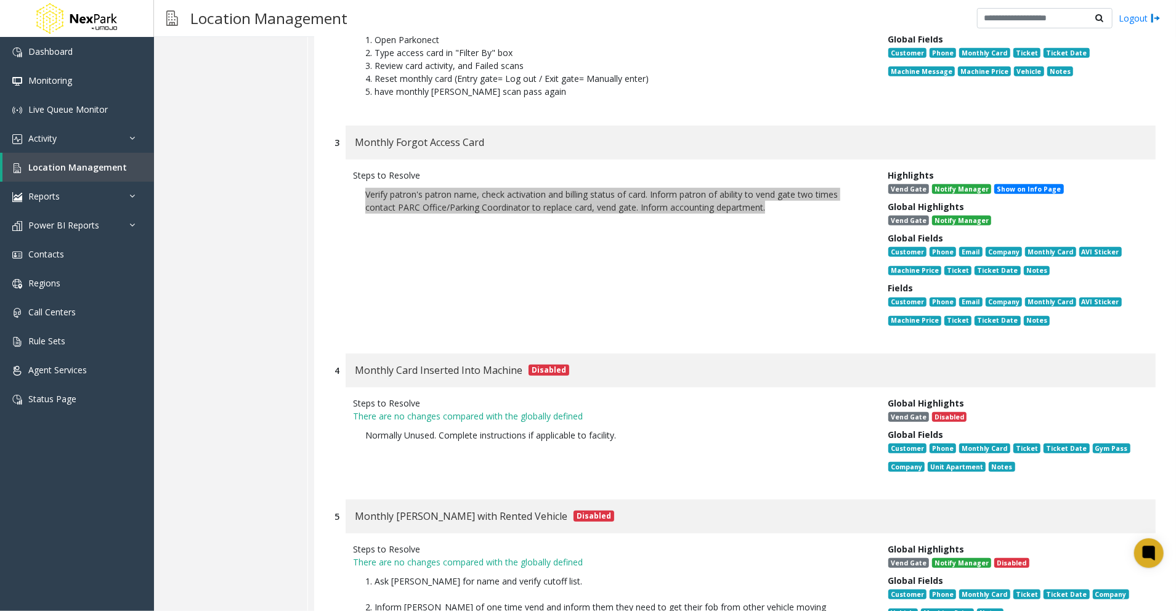
scroll to position [493, 0]
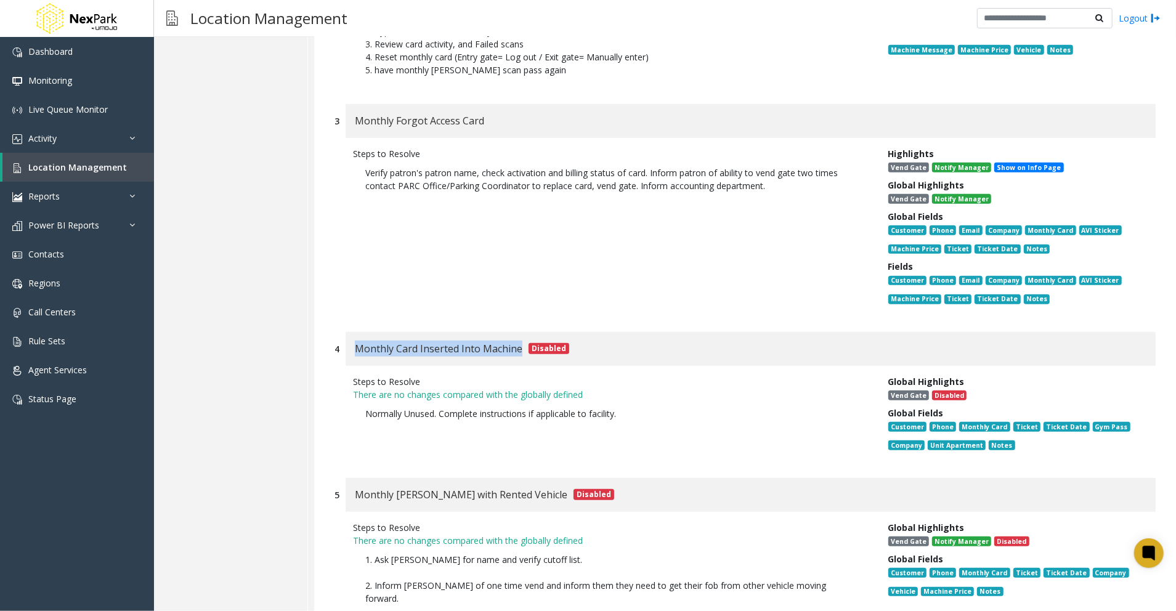
drag, startPoint x: 355, startPoint y: 348, endPoint x: 518, endPoint y: 349, distance: 163.3
click at [518, 349] on span "Monthly Card Inserted Into Machine" at bounding box center [439, 349] width 168 height 16
copy span "Monthly Card Inserted Into Machine"
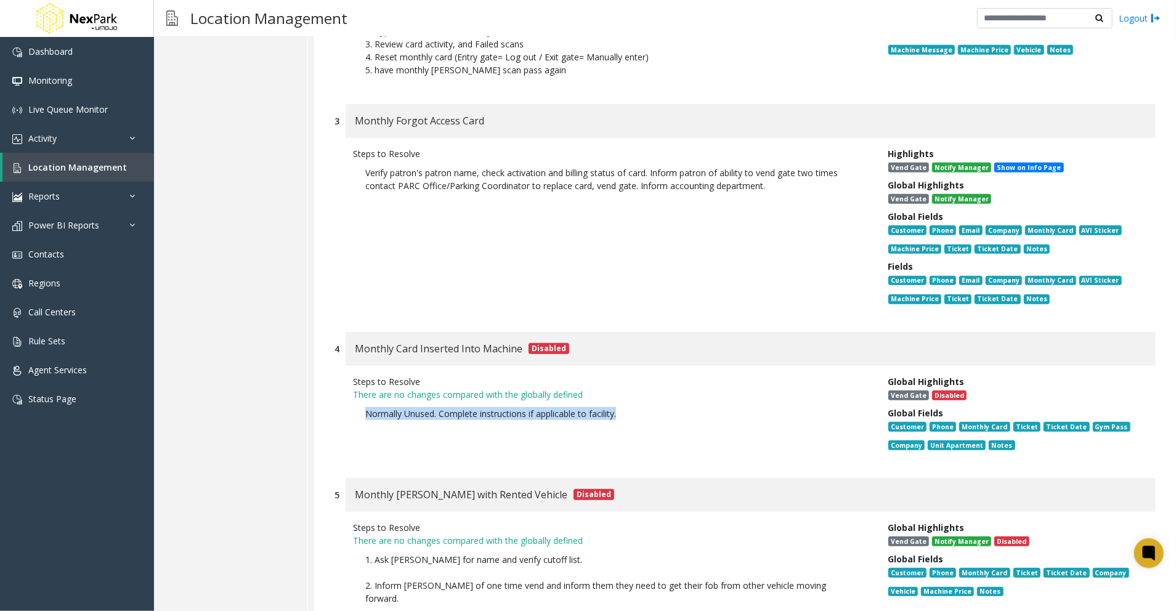
drag, startPoint x: 659, startPoint y: 415, endPoint x: 358, endPoint y: 405, distance: 301.5
click at [358, 405] on p "Normally Unused. Complete instructions if applicable to facility." at bounding box center [611, 420] width 517 height 38
copy p "Normally Unused. Complete instructions if applicable to facility."
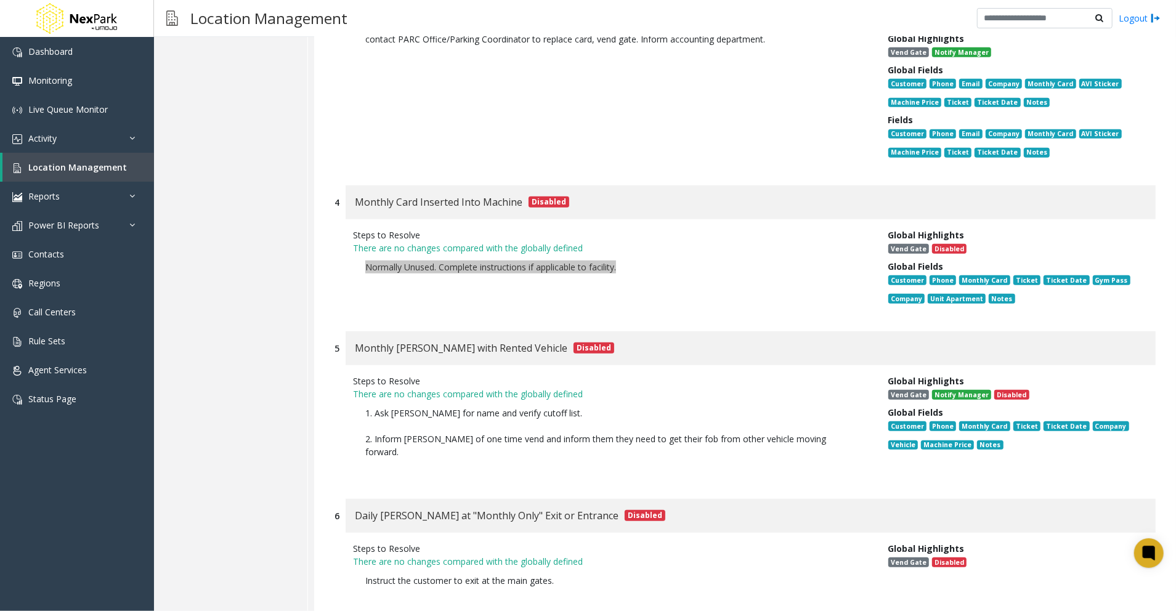
scroll to position [657, 0]
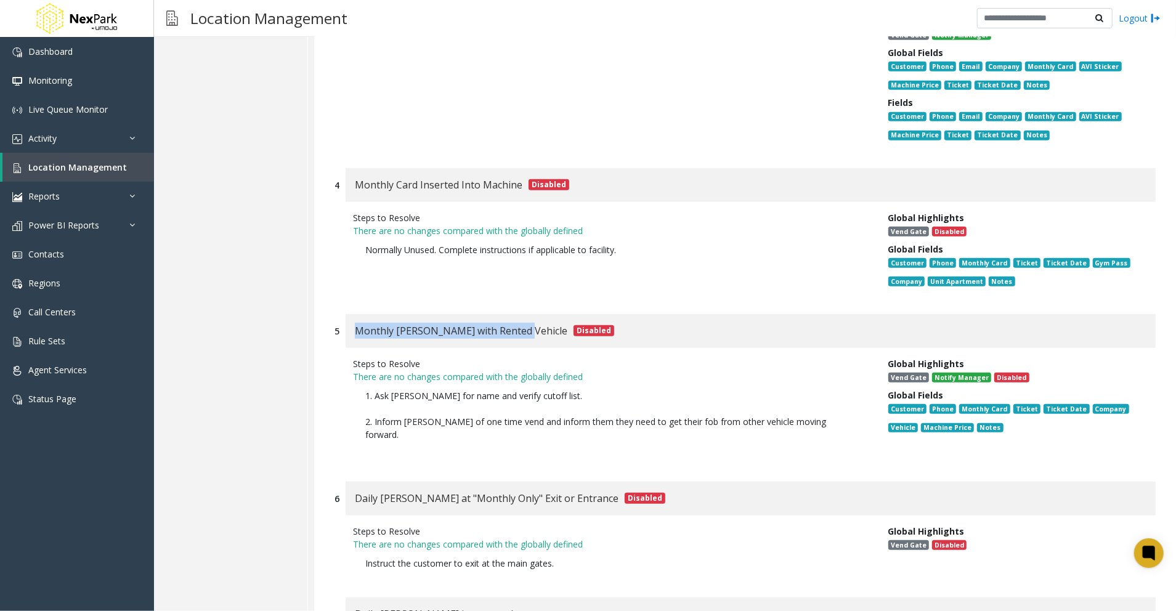
drag, startPoint x: 356, startPoint y: 330, endPoint x: 518, endPoint y: 329, distance: 162.1
click at [518, 329] on span "Monthly [PERSON_NAME] with Rented Vehicle" at bounding box center [461, 331] width 213 height 16
copy span "Monthly [PERSON_NAME] with Rented Vehicle"
drag, startPoint x: 354, startPoint y: 387, endPoint x: 600, endPoint y: 405, distance: 246.5
click at [600, 405] on div "Steps to Resolve There are no changes compared with the globally defined 1. Ask…" at bounding box center [611, 408] width 535 height 103
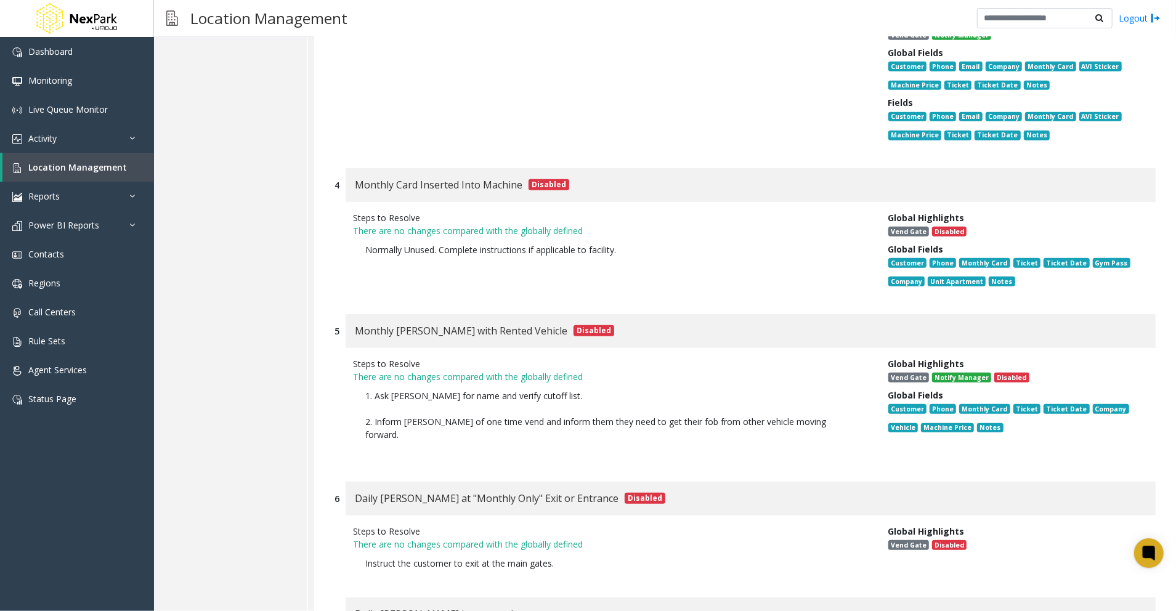
click at [405, 434] on p "1. Ask [PERSON_NAME] for name and verify cutoff list. 2. Inform [PERSON_NAME] o…" at bounding box center [611, 421] width 517 height 77
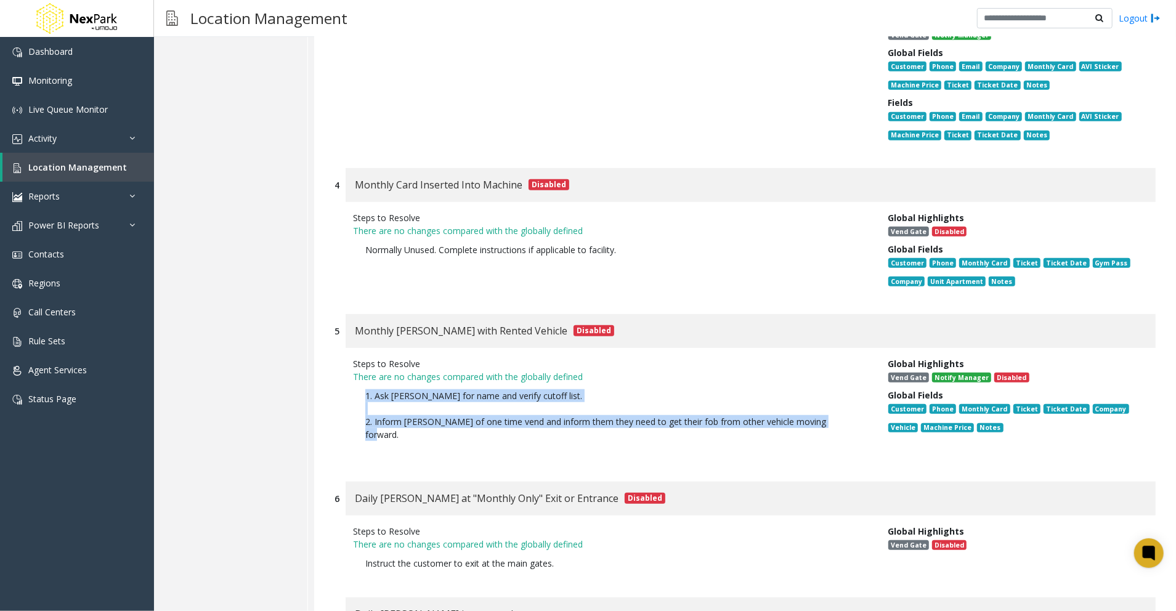
drag, startPoint x: 829, startPoint y: 420, endPoint x: 361, endPoint y: 391, distance: 469.2
click at [361, 391] on p "1. Ask [PERSON_NAME] for name and verify cutoff list. 2. Inform [PERSON_NAME] o…" at bounding box center [611, 421] width 517 height 77
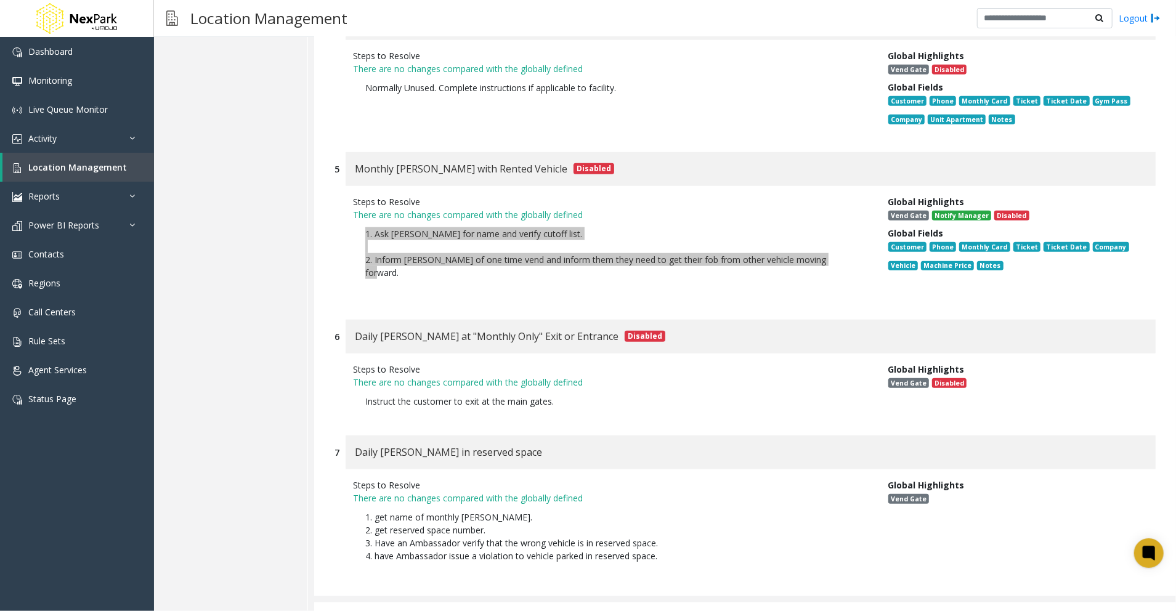
scroll to position [821, 0]
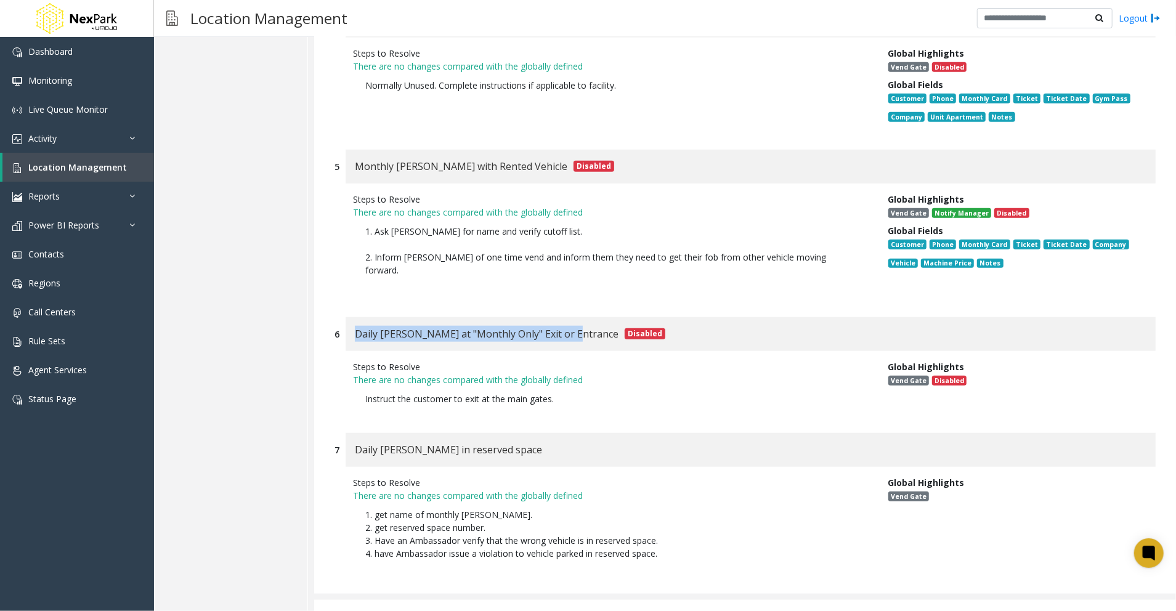
drag, startPoint x: 357, startPoint y: 315, endPoint x: 568, endPoint y: 321, distance: 210.8
click at [568, 326] on span "Daily [PERSON_NAME] at "Monthly Only" Exit or Entrance" at bounding box center [487, 334] width 264 height 16
drag, startPoint x: 360, startPoint y: 380, endPoint x: 597, endPoint y: 381, distance: 237.2
click at [597, 386] on p "Instruct the customer to exit at the main gates." at bounding box center [611, 398] width 517 height 25
click at [751, 449] on div "Daily [PERSON_NAME] in reserved space" at bounding box center [751, 450] width 810 height 34
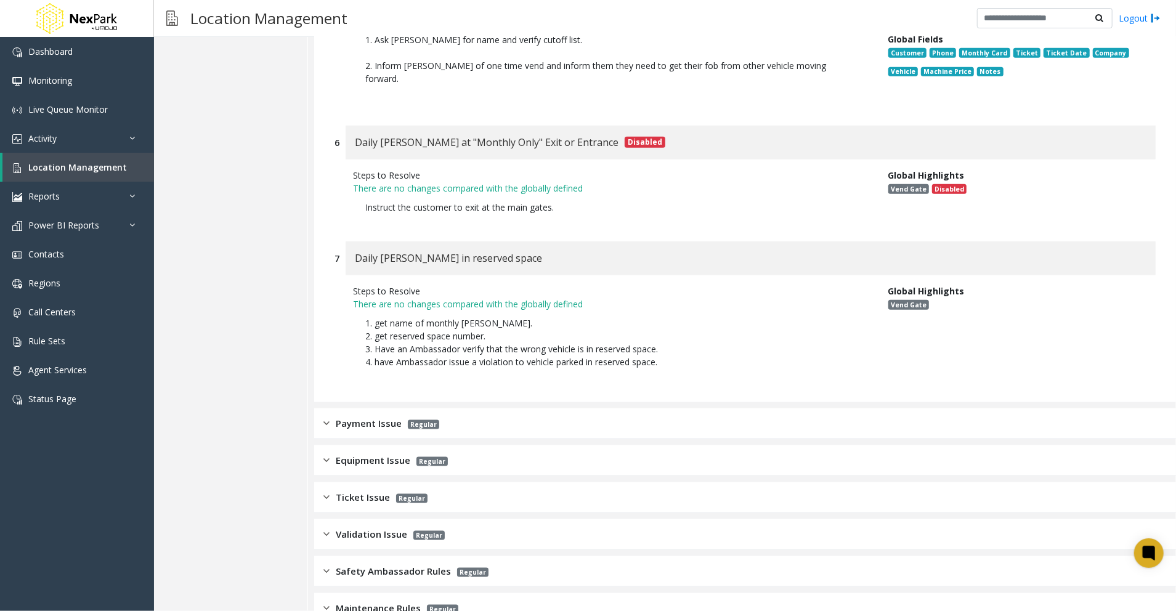
scroll to position [1068, 0]
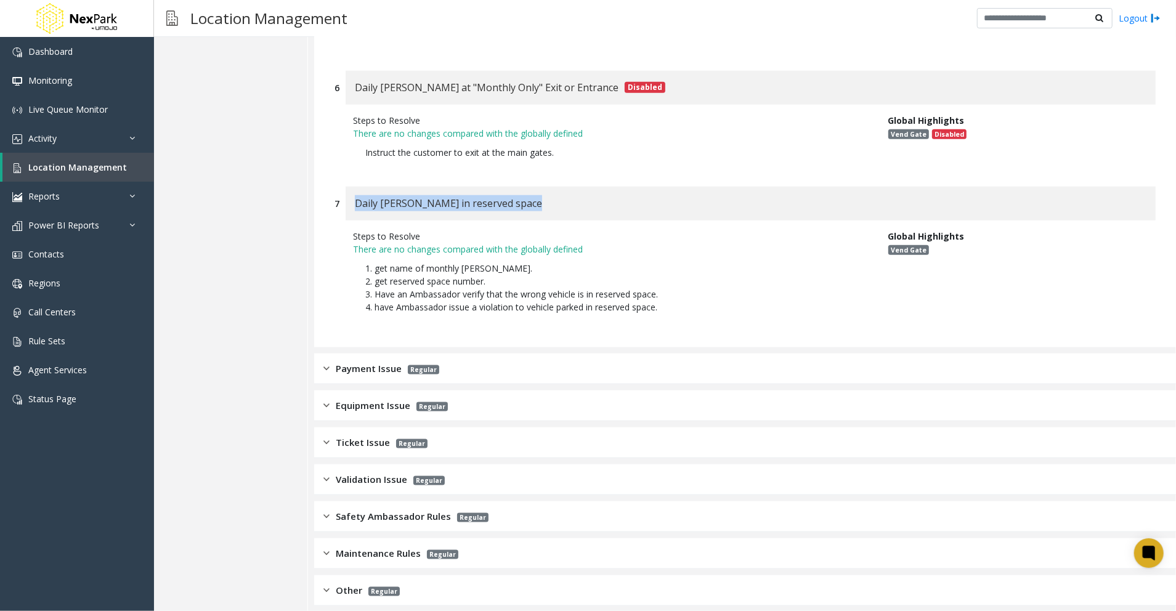
drag, startPoint x: 356, startPoint y: 188, endPoint x: 551, endPoint y: 187, distance: 194.7
click at [551, 187] on div "Daily [PERSON_NAME] in reserved space" at bounding box center [751, 204] width 810 height 34
drag, startPoint x: 726, startPoint y: 346, endPoint x: 718, endPoint y: 344, distance: 7.6
click at [726, 354] on div "Payment Issue Regular" at bounding box center [745, 369] width 862 height 31
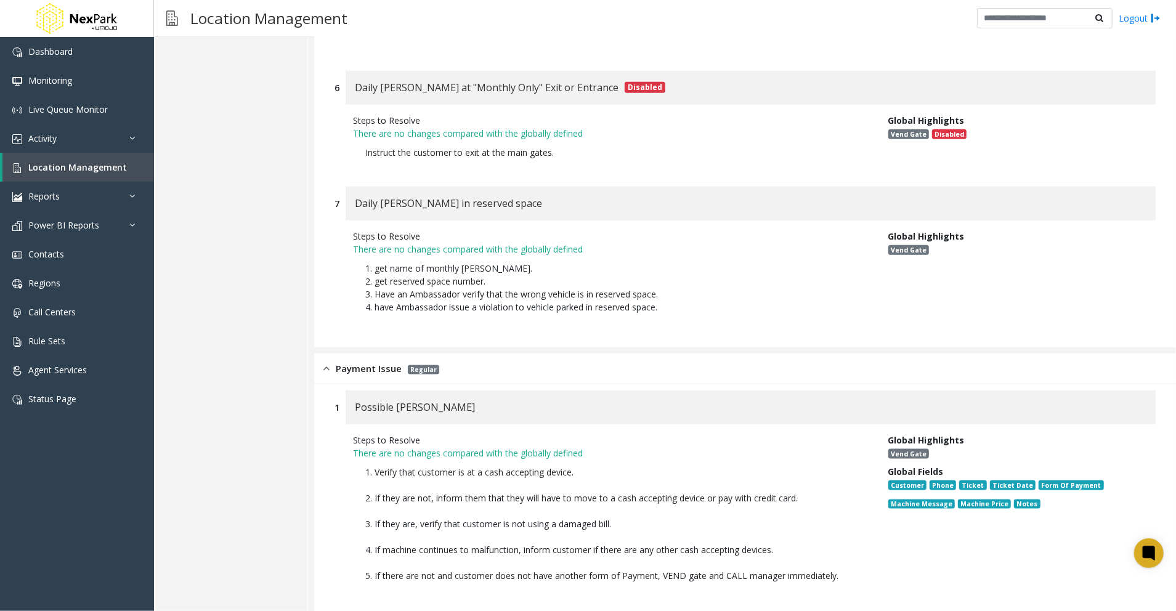
drag, startPoint x: 683, startPoint y: 287, endPoint x: 354, endPoint y: 253, distance: 330.9
click at [354, 256] on p "1. get name of monthly [PERSON_NAME]. 2. get reserved space number. 3. Have an …" at bounding box center [611, 288] width 517 height 64
drag, startPoint x: 400, startPoint y: 350, endPoint x: 335, endPoint y: 351, distance: 64.7
click at [335, 362] on div "Payment Issue Regular" at bounding box center [382, 369] width 116 height 14
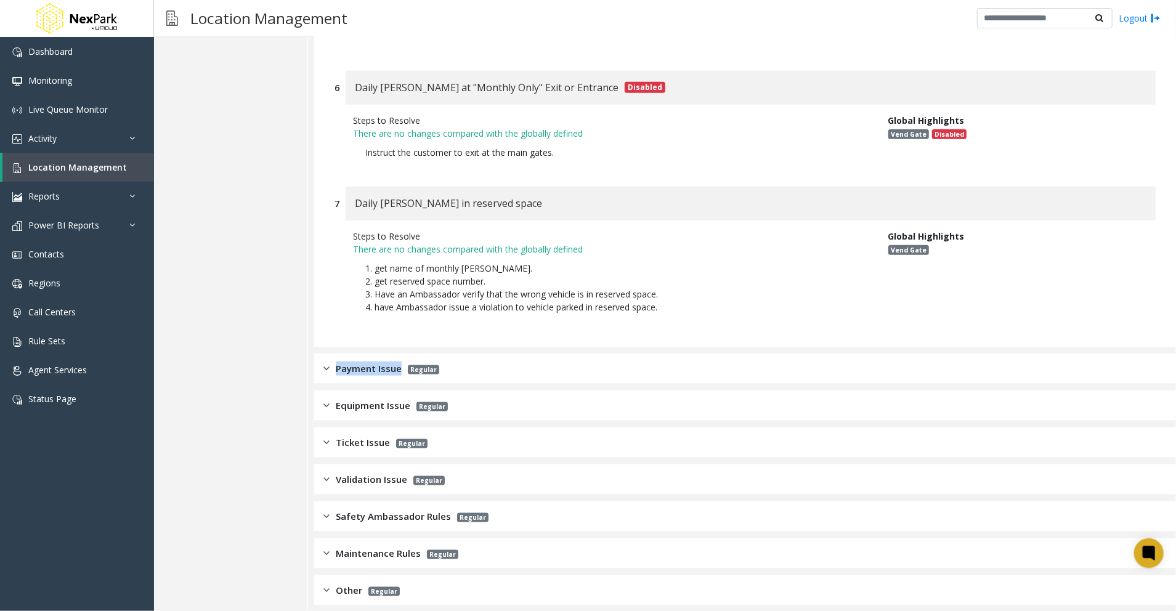
click at [329, 362] on img at bounding box center [327, 369] width 6 height 14
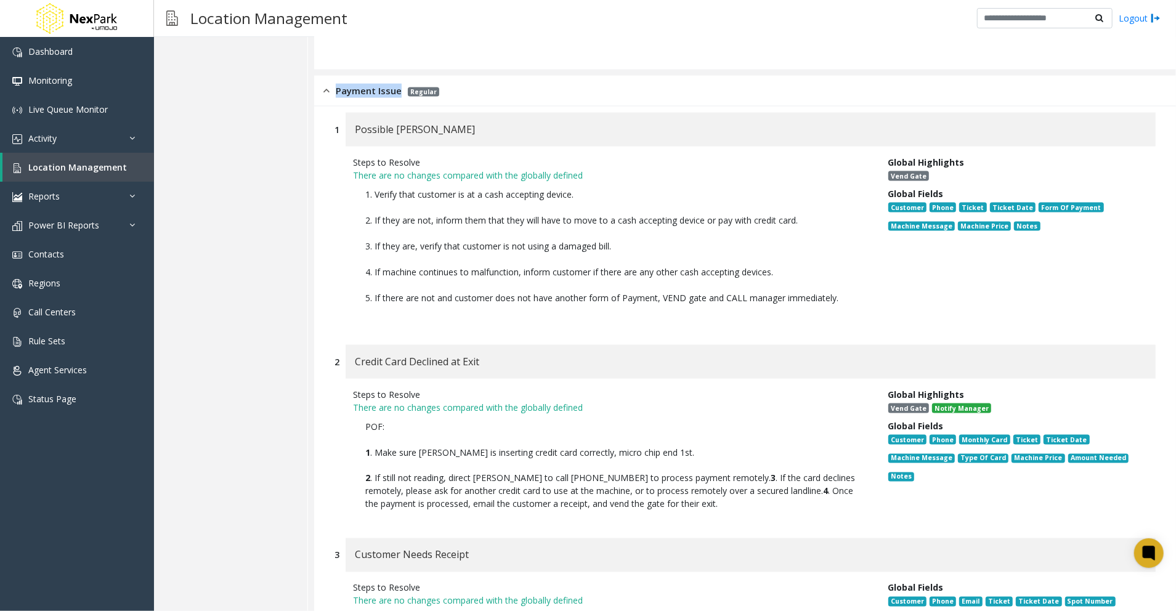
scroll to position [1314, 0]
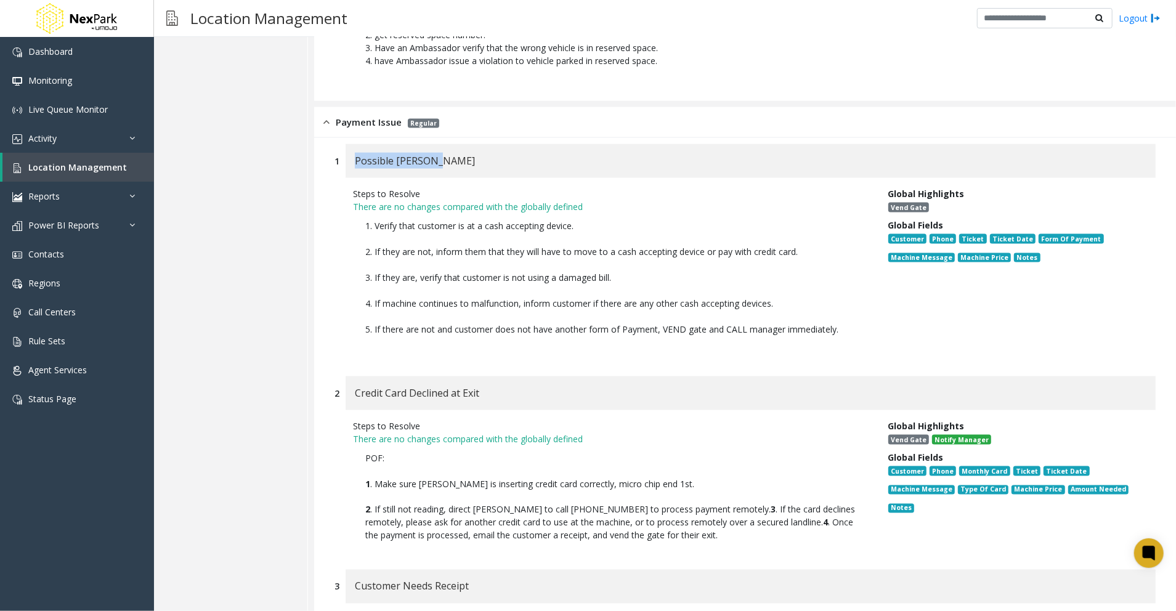
drag, startPoint x: 429, startPoint y: 140, endPoint x: 355, endPoint y: 142, distance: 74.6
click at [355, 144] on div "Possible [PERSON_NAME]" at bounding box center [751, 161] width 810 height 34
drag, startPoint x: 848, startPoint y: 311, endPoint x: 358, endPoint y: 210, distance: 500.2
click at [358, 213] on p "1. Verify that customer is at a cash accepting device. 2. If they are not, info…" at bounding box center [611, 284] width 517 height 142
click at [422, 343] on div "Steps to Resolve There are no changes compared with the globally defined 1. Ver…" at bounding box center [745, 271] width 821 height 186
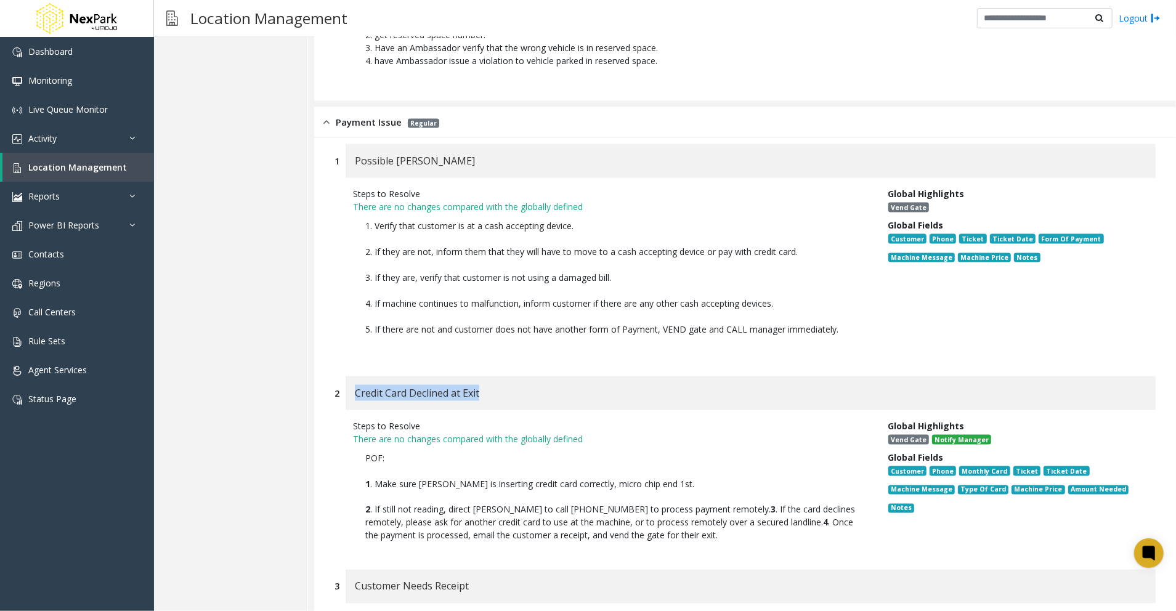
drag, startPoint x: 494, startPoint y: 375, endPoint x: 356, endPoint y: 375, distance: 137.4
click at [356, 376] on div "Credit Card Declined at Exit" at bounding box center [751, 393] width 810 height 34
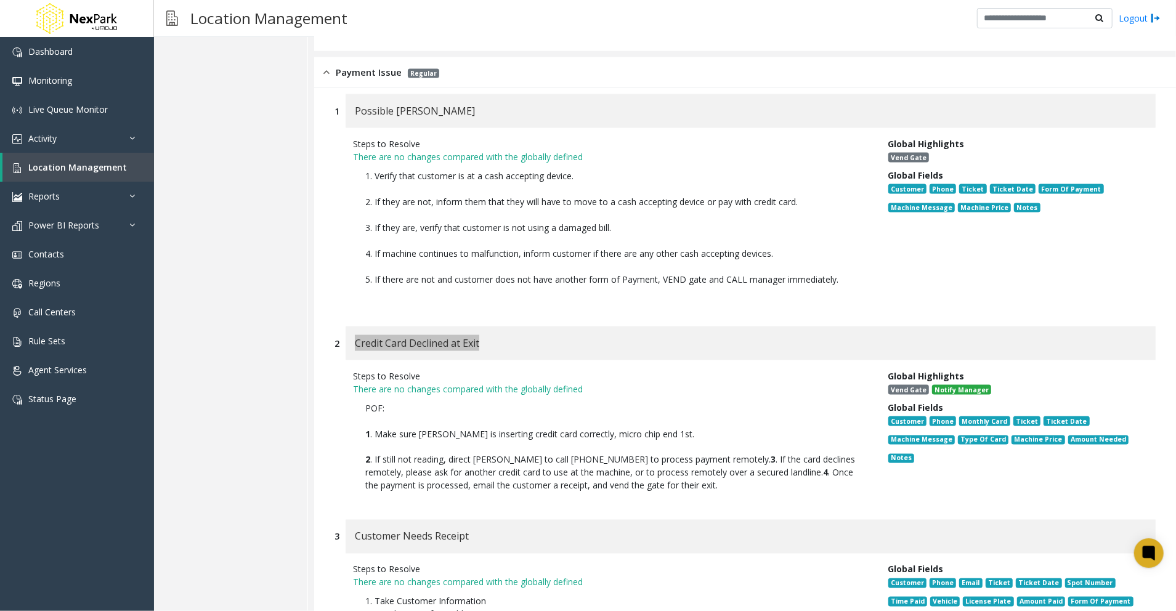
scroll to position [1479, 0]
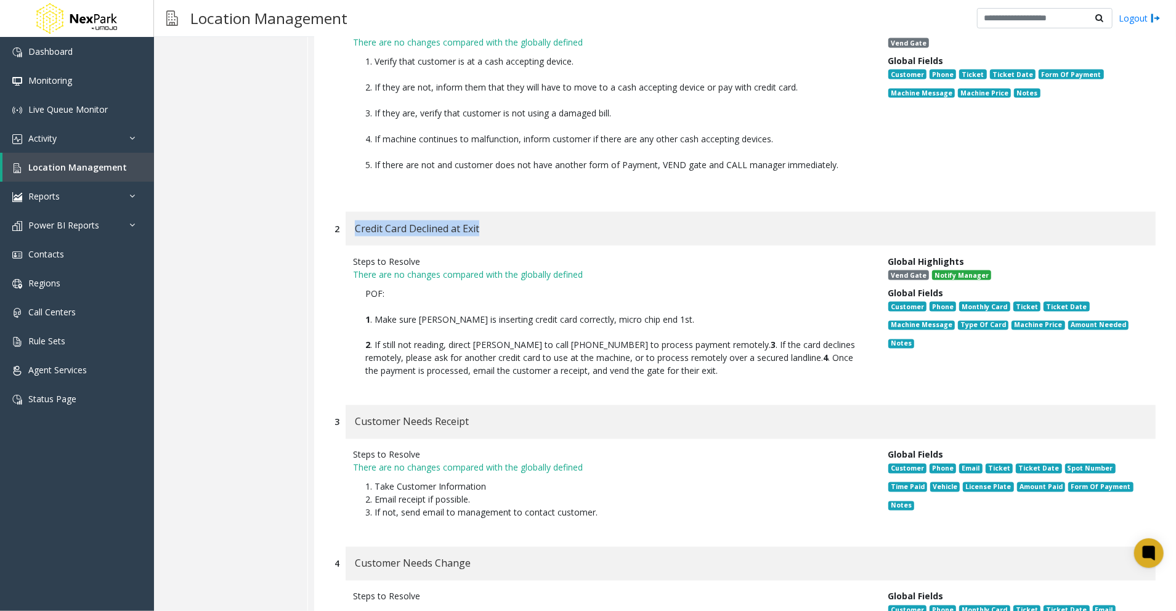
drag, startPoint x: 656, startPoint y: 357, endPoint x: 346, endPoint y: 277, distance: 320.3
click at [346, 277] on div "Steps to Resolve There are no changes compared with the globally defined POF: 1…" at bounding box center [611, 319] width 535 height 129
click at [538, 405] on div "Customer Needs Receipt" at bounding box center [751, 422] width 810 height 34
drag, startPoint x: 487, startPoint y: 407, endPoint x: 339, endPoint y: 403, distance: 147.9
click at [339, 405] on div "3 Customer Needs Receipt" at bounding box center [745, 422] width 821 height 34
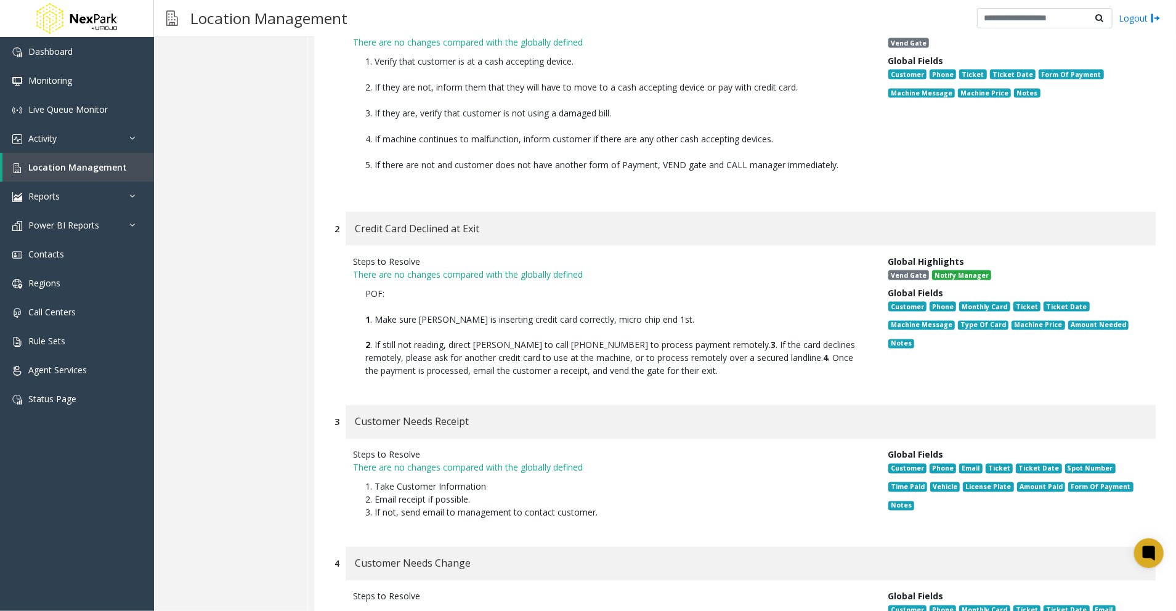
drag, startPoint x: 560, startPoint y: 372, endPoint x: 557, endPoint y: 365, distance: 8.0
click at [561, 371] on div "Steps to Resolve There are no changes compared with the globally defined POF: 1…" at bounding box center [745, 319] width 821 height 147
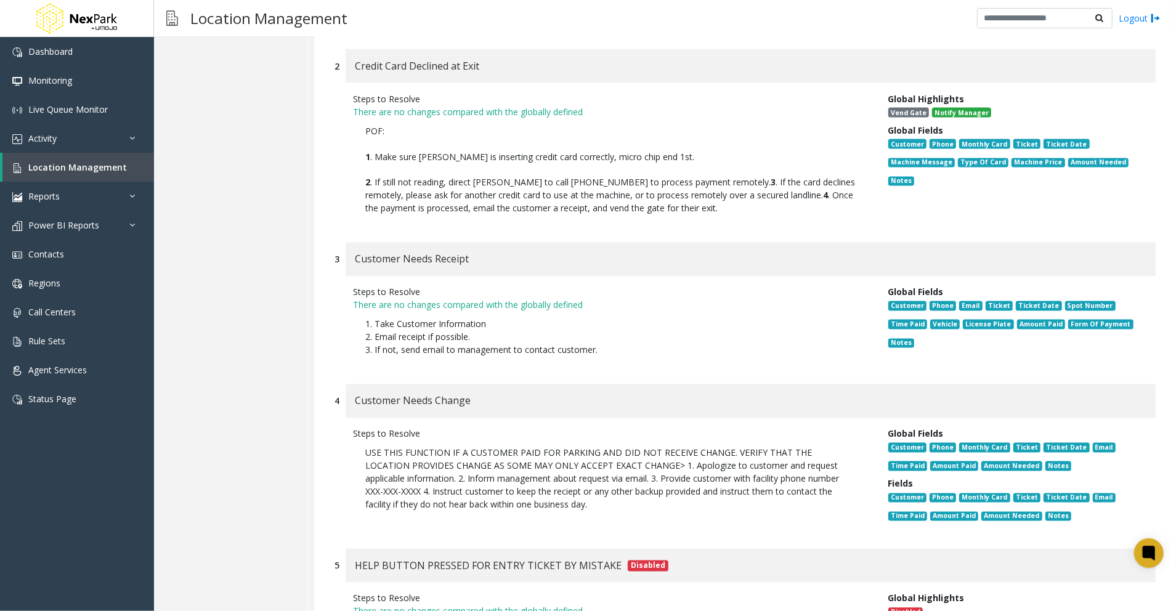
scroll to position [1643, 0]
drag, startPoint x: 627, startPoint y: 339, endPoint x: 334, endPoint y: 306, distance: 295.1
click at [335, 306] on div "Steps to Resolve There are no changes compared with the globally defined 1. Tak…" at bounding box center [745, 323] width 821 height 96
drag, startPoint x: 600, startPoint y: 388, endPoint x: 579, endPoint y: 390, distance: 21.1
click at [600, 388] on div "Customer Needs Change" at bounding box center [751, 400] width 810 height 34
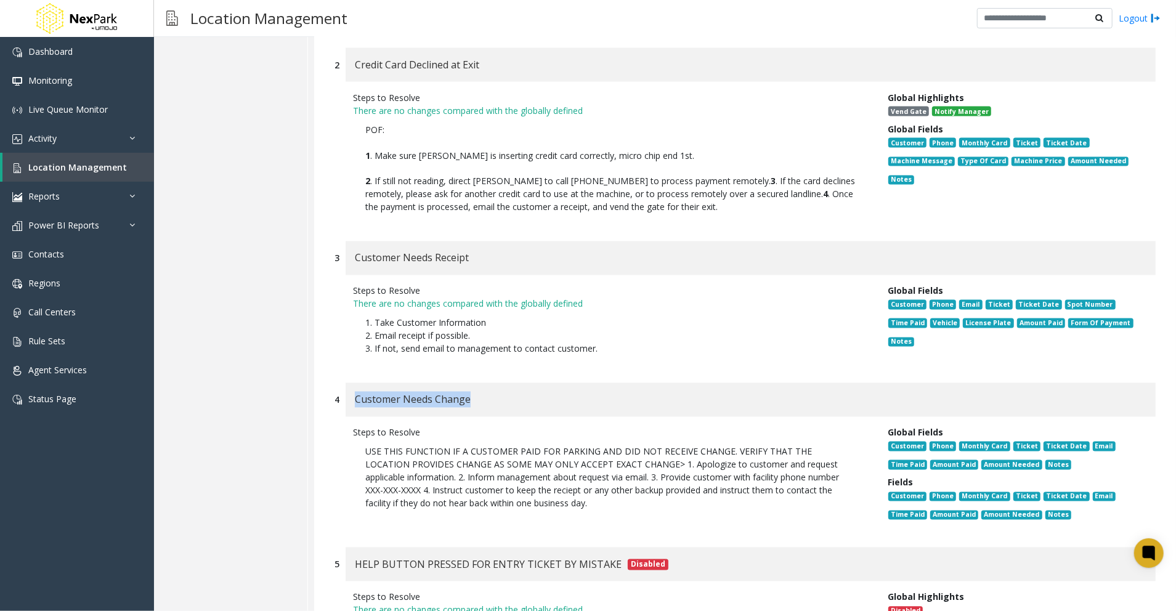
drag, startPoint x: 518, startPoint y: 387, endPoint x: 356, endPoint y: 383, distance: 162.1
click at [356, 383] on div "Customer Needs Change" at bounding box center [751, 400] width 810 height 34
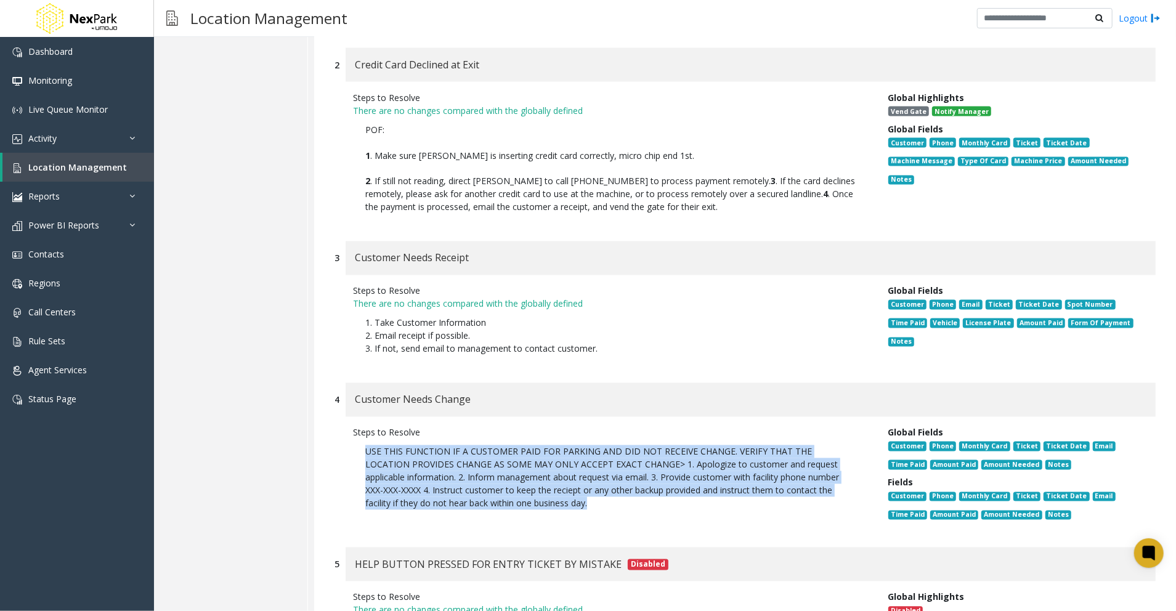
drag, startPoint x: 585, startPoint y: 491, endPoint x: 351, endPoint y: 430, distance: 242.0
click at [351, 430] on div "Steps to Resolve USE THIS FUNCTION IF A CUSTOMER PAID FOR PARKING AND DID NOT R…" at bounding box center [611, 476] width 535 height 100
click at [486, 444] on p "USE THIS FUNCTION IF A CUSTOMER PAID FOR PARKING AND DID NOT RECEIVE CHANGE. VE…" at bounding box center [611, 477] width 517 height 77
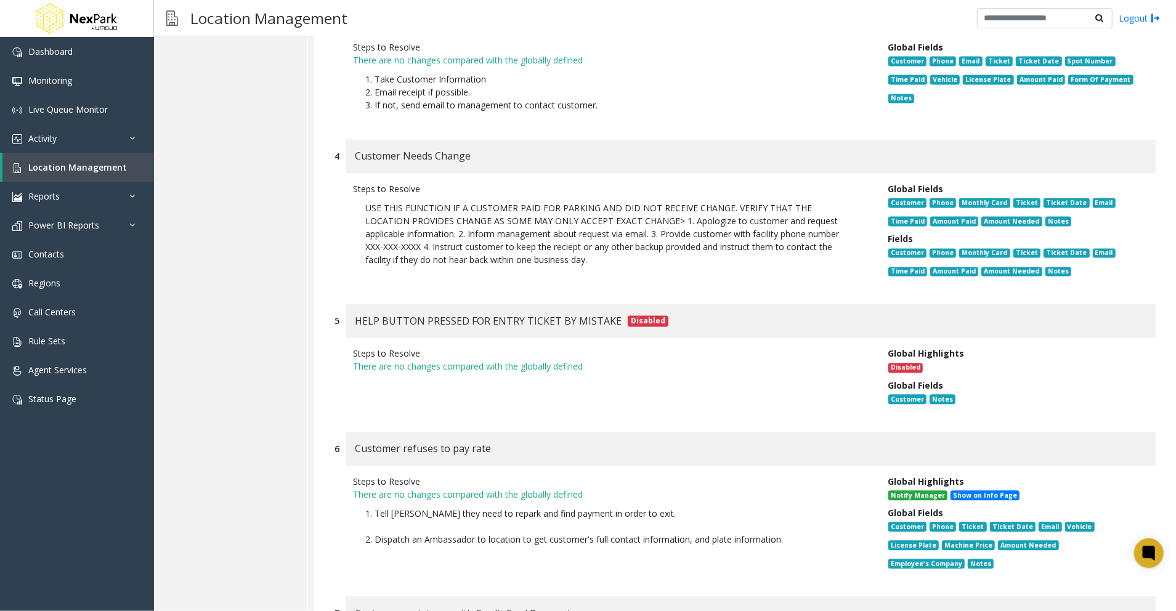
scroll to position [1889, 0]
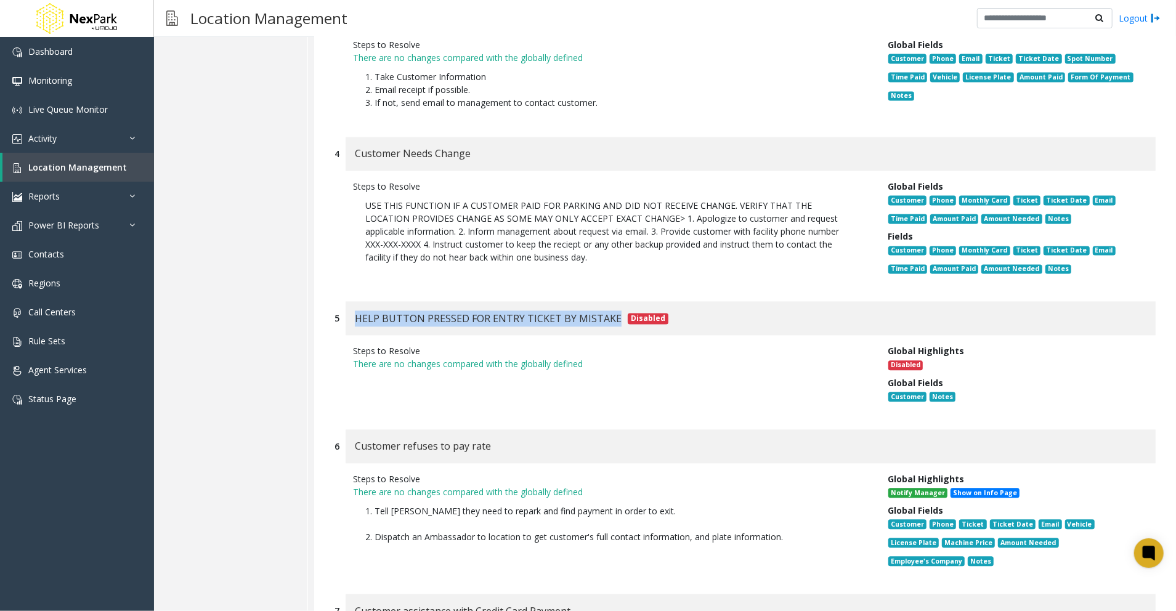
drag, startPoint x: 408, startPoint y: 299, endPoint x: 608, endPoint y: 299, distance: 199.6
click at [608, 301] on div "HELP BUTTON PRESSED FOR ENTRY TICKET BY MISTAKE Disabled" at bounding box center [751, 318] width 810 height 34
click at [688, 378] on div "Steps to Resolve There are no changes compared with the globally defined" at bounding box center [611, 375] width 535 height 63
click at [572, 378] on div "Steps to Resolve There are no changes compared with the globally defined" at bounding box center [611, 375] width 535 height 63
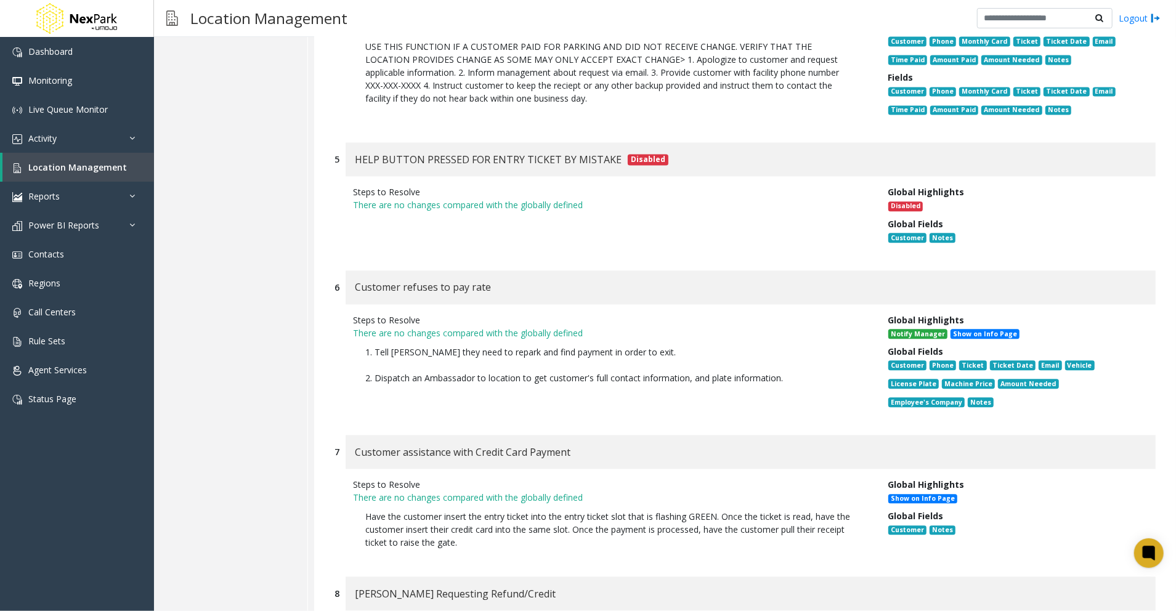
scroll to position [2054, 0]
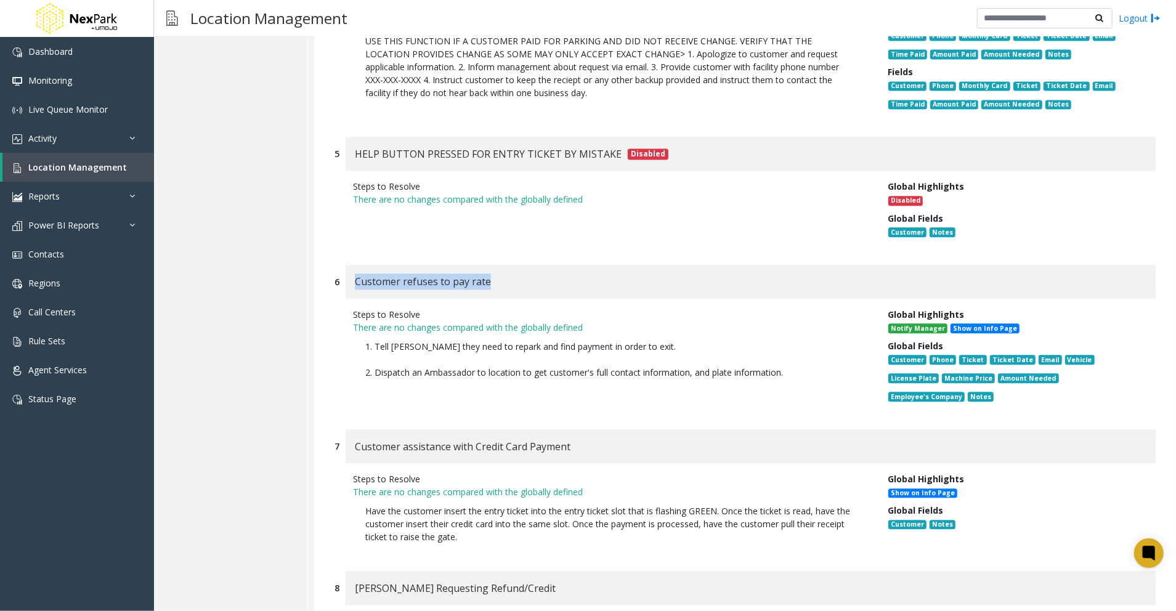
drag, startPoint x: 510, startPoint y: 266, endPoint x: 356, endPoint y: 267, distance: 154.7
click at [356, 267] on div "Customer refuses to pay rate" at bounding box center [751, 282] width 810 height 34
drag, startPoint x: 681, startPoint y: 385, endPoint x: 765, endPoint y: 365, distance: 86.7
click at [682, 385] on div "Steps to Resolve There are no changes compared with the globally defined 1. Tel…" at bounding box center [611, 358] width 535 height 100
drag, startPoint x: 794, startPoint y: 357, endPoint x: 338, endPoint y: 323, distance: 457.3
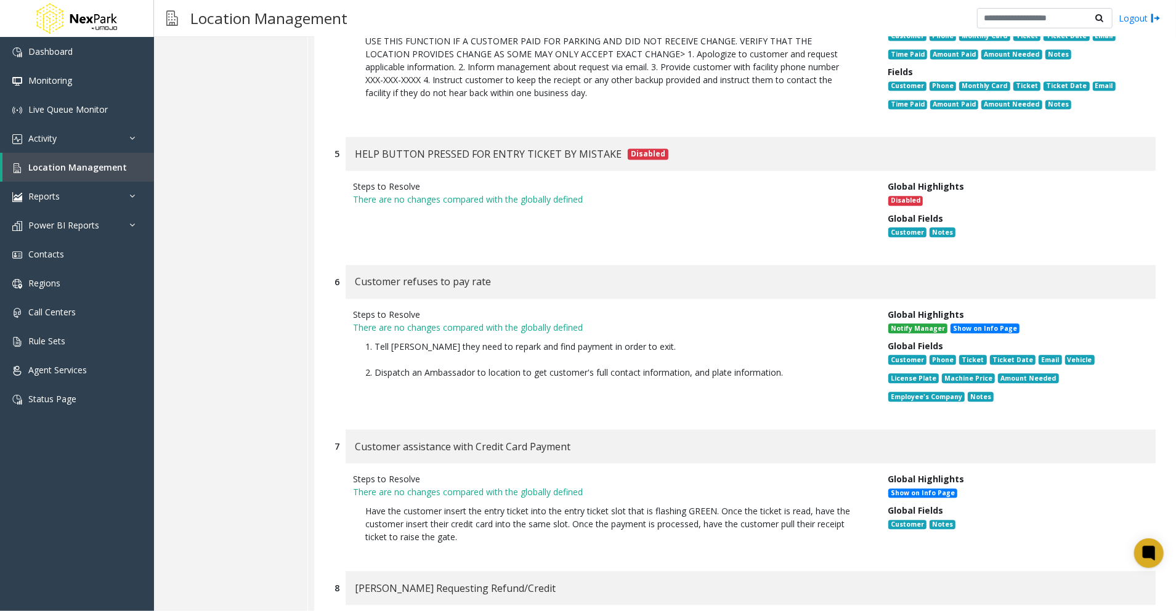
click at [338, 323] on div "Steps to Resolve There are no changes compared with the globally defined 1. Tel…" at bounding box center [745, 358] width 821 height 119
click at [447, 383] on div "Steps to Resolve There are no changes compared with the globally defined 1. Tel…" at bounding box center [611, 358] width 535 height 100
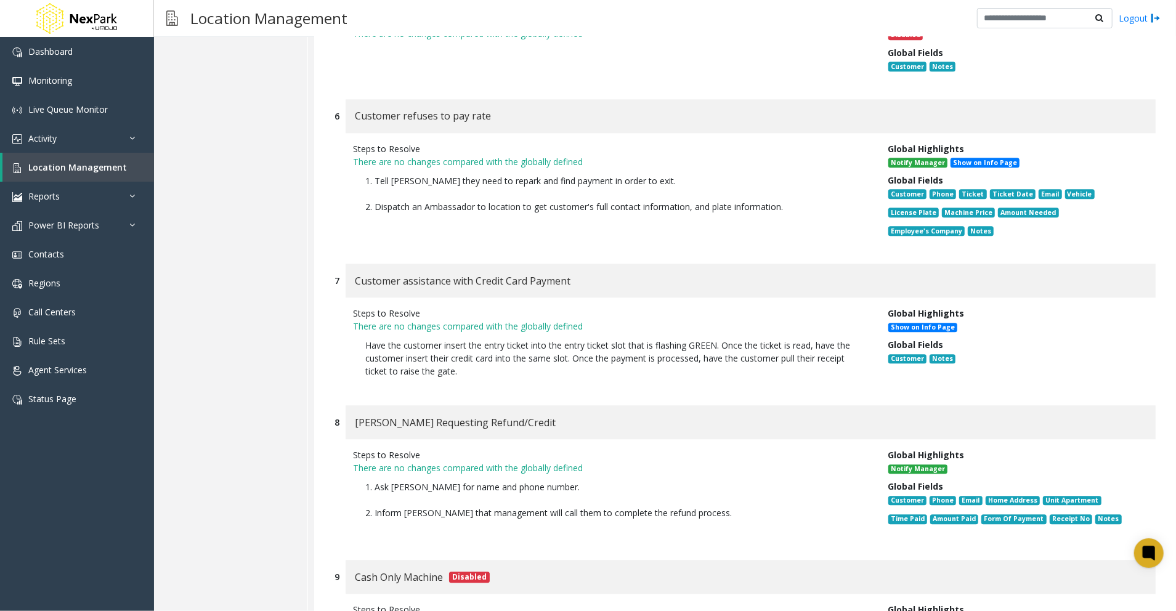
scroll to position [2300, 0]
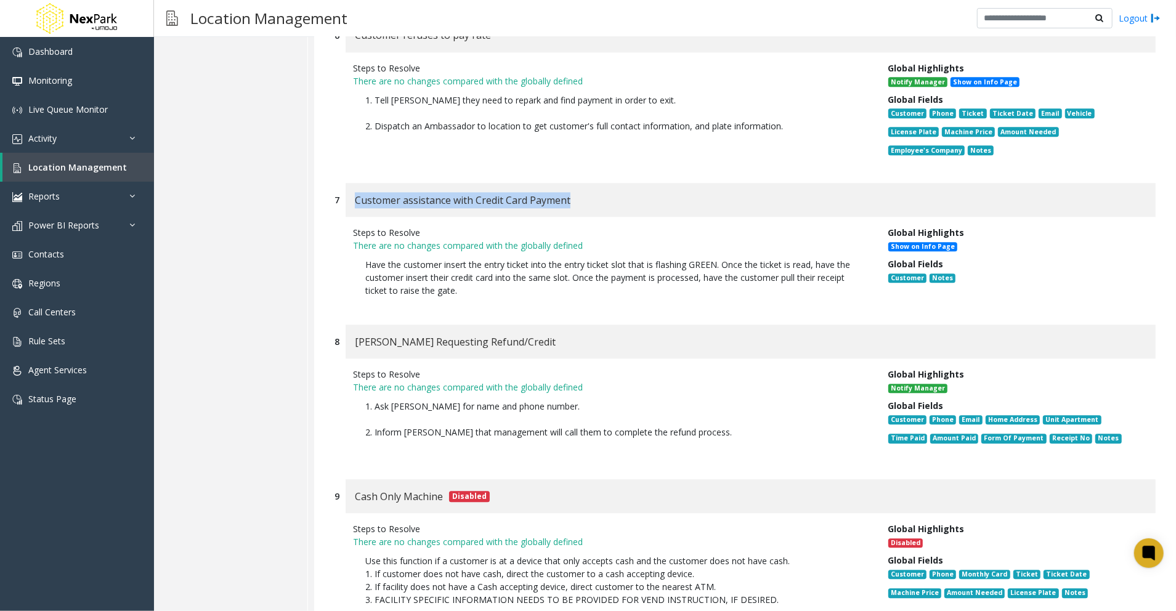
drag, startPoint x: 587, startPoint y: 181, endPoint x: 356, endPoint y: 177, distance: 230.5
click at [356, 183] on div "Customer assistance with Credit Card Payment" at bounding box center [751, 200] width 810 height 34
click at [537, 290] on div "Steps to Resolve There are no changes compared with the globally defined Have t…" at bounding box center [745, 265] width 821 height 96
drag, startPoint x: 563, startPoint y: 286, endPoint x: 315, endPoint y: 247, distance: 250.1
click at [315, 247] on div "1 Possible Bill Jam Steps to Resolve There are no changes compared with the glo…" at bounding box center [745, 205] width 862 height 2107
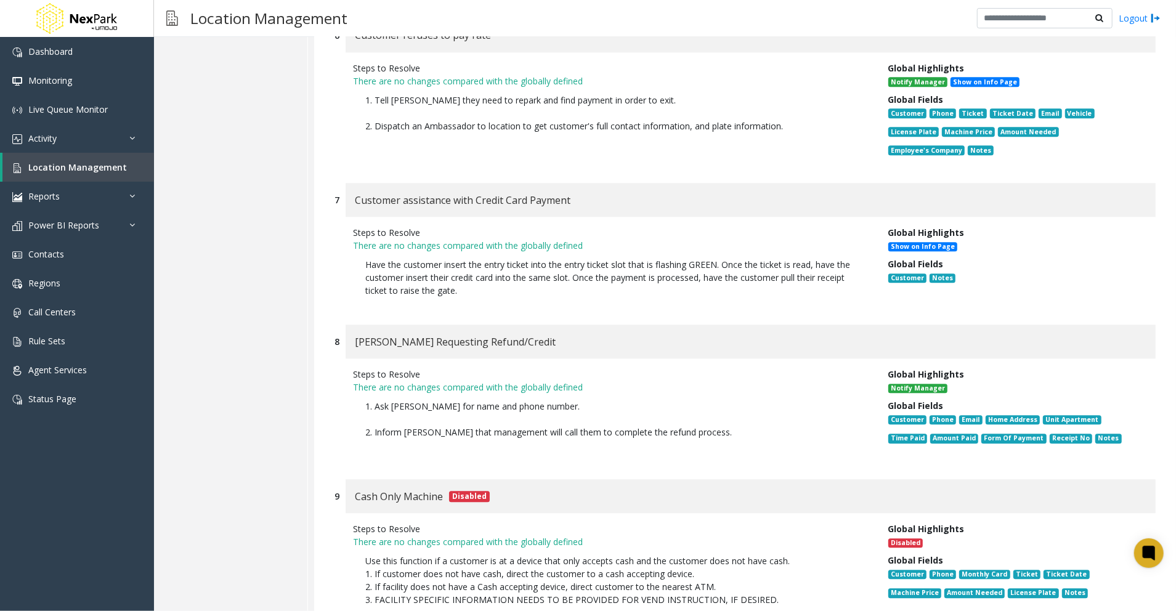
click at [534, 325] on div "[PERSON_NAME] Requesting Refund/Credit" at bounding box center [751, 342] width 810 height 34
drag, startPoint x: 538, startPoint y: 326, endPoint x: 357, endPoint y: 319, distance: 180.7
click at [357, 325] on div "[PERSON_NAME] Requesting Refund/Credit" at bounding box center [751, 342] width 810 height 34
drag, startPoint x: 684, startPoint y: 388, endPoint x: 696, endPoint y: 405, distance: 20.9
click at [684, 394] on p "1. Ask [PERSON_NAME] for name and phone number. 2. Inform [PERSON_NAME] that ma…" at bounding box center [611, 426] width 517 height 64
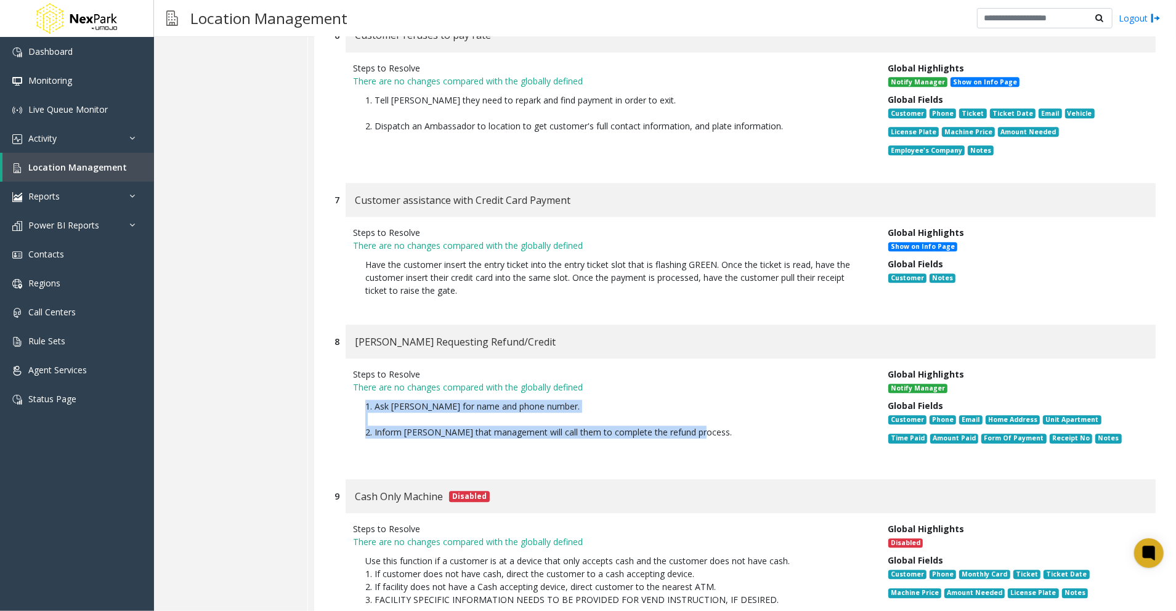
drag, startPoint x: 721, startPoint y: 417, endPoint x: 334, endPoint y: 387, distance: 388.1
click at [335, 387] on div "Steps to Resolve There are no changes compared with the globally defined 1. Ask…" at bounding box center [745, 413] width 821 height 108
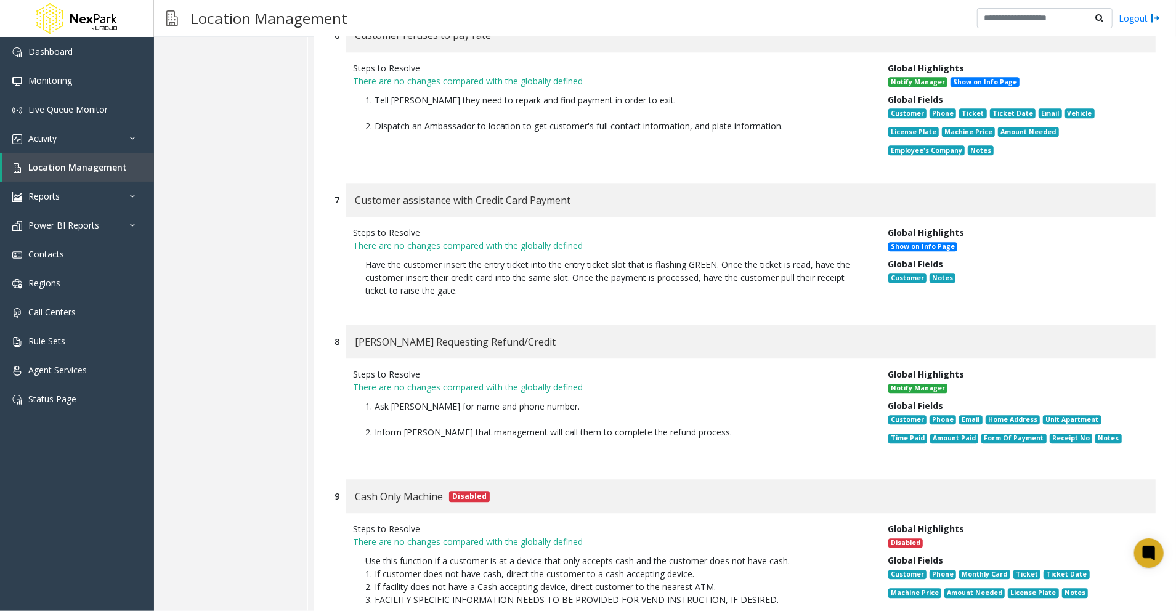
drag, startPoint x: 753, startPoint y: 439, endPoint x: 679, endPoint y: 434, distance: 74.1
click at [752, 439] on p "1. Ask [PERSON_NAME] for name and phone number. 2. Inform [PERSON_NAME] that ma…" at bounding box center [611, 426] width 517 height 64
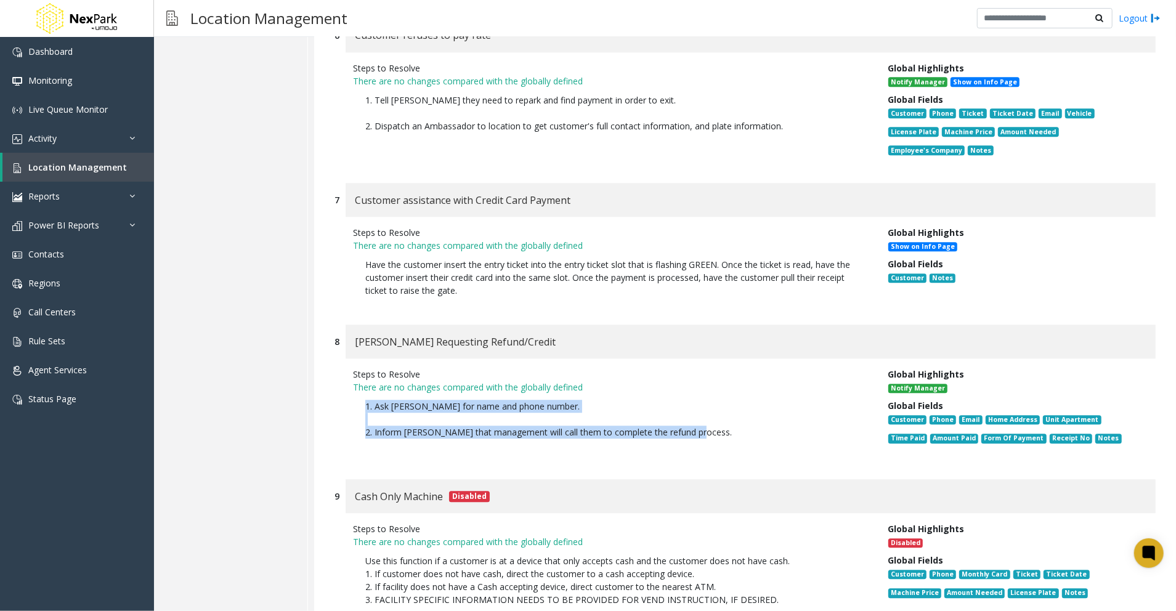
drag, startPoint x: 710, startPoint y: 415, endPoint x: 362, endPoint y: 393, distance: 348.3
click at [362, 394] on p "1. Ask [PERSON_NAME] for name and phone number. 2. Inform [PERSON_NAME] that ma…" at bounding box center [611, 426] width 517 height 64
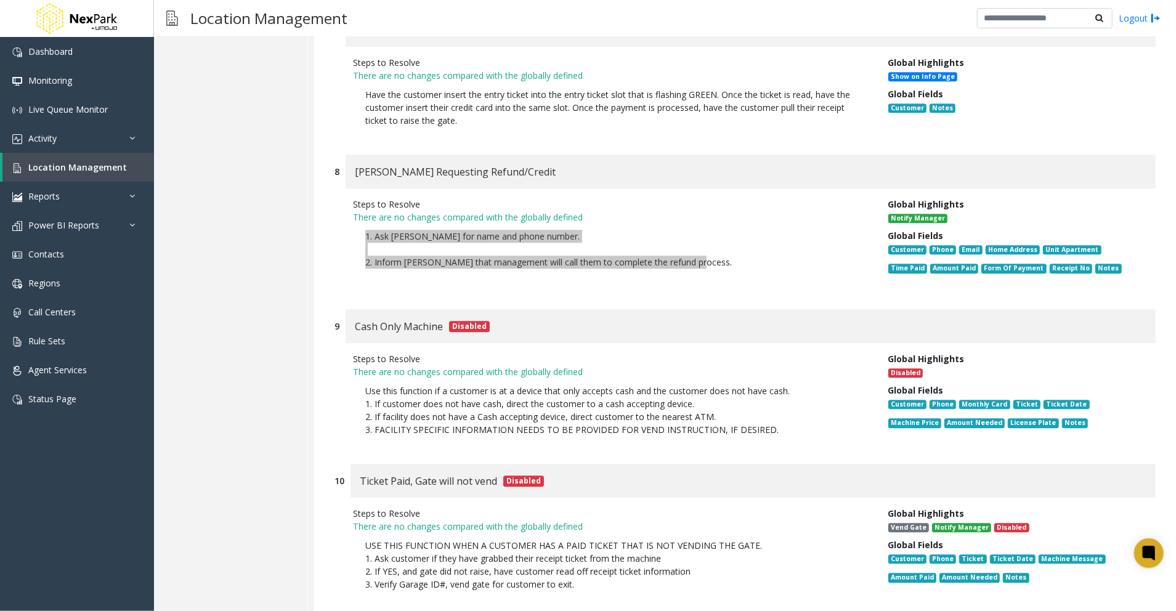
scroll to position [2547, 0]
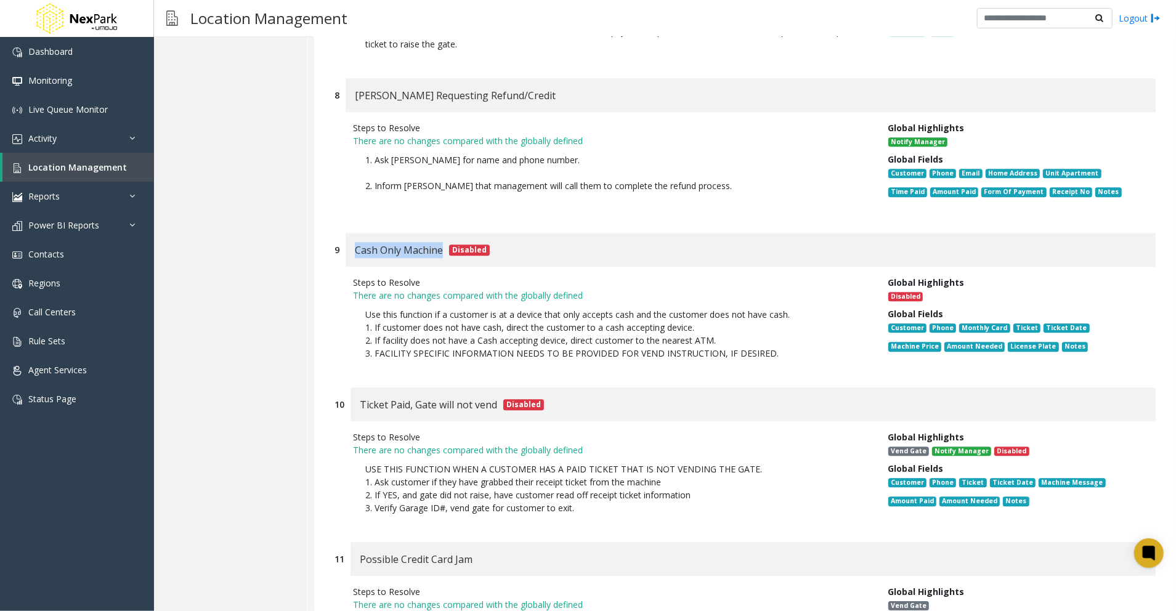
drag, startPoint x: 441, startPoint y: 235, endPoint x: 349, endPoint y: 239, distance: 92.5
click at [349, 239] on div "Cash Only Machine Disabled" at bounding box center [751, 250] width 810 height 34
click at [496, 302] on p "Use this function if a customer is at a device that only accepts cash and the c…" at bounding box center [611, 334] width 517 height 64
drag, startPoint x: 758, startPoint y: 336, endPoint x: 341, endPoint y: 299, distance: 418.9
click at [341, 299] on div "Steps to Resolve There are no changes compared with the globally defined Use th…" at bounding box center [745, 321] width 821 height 108
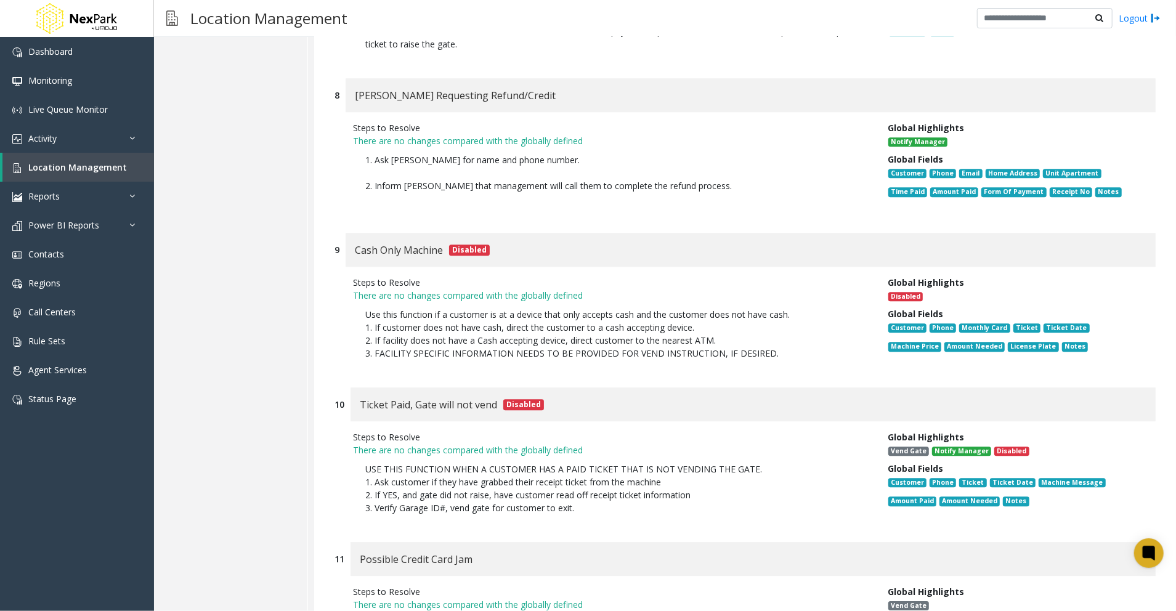
click at [409, 444] on p "There are no changes compared with the globally defined" at bounding box center [611, 450] width 517 height 13
drag, startPoint x: 496, startPoint y: 385, endPoint x: 356, endPoint y: 387, distance: 139.9
click at [356, 388] on div "Ticket Paid, Gate will not vend Disabled" at bounding box center [753, 405] width 805 height 34
click at [481, 508] on div "Steps to Resolve There are no changes compared with the globally defined USE TH…" at bounding box center [745, 475] width 821 height 108
drag, startPoint x: 667, startPoint y: 493, endPoint x: 330, endPoint y: 447, distance: 339.6
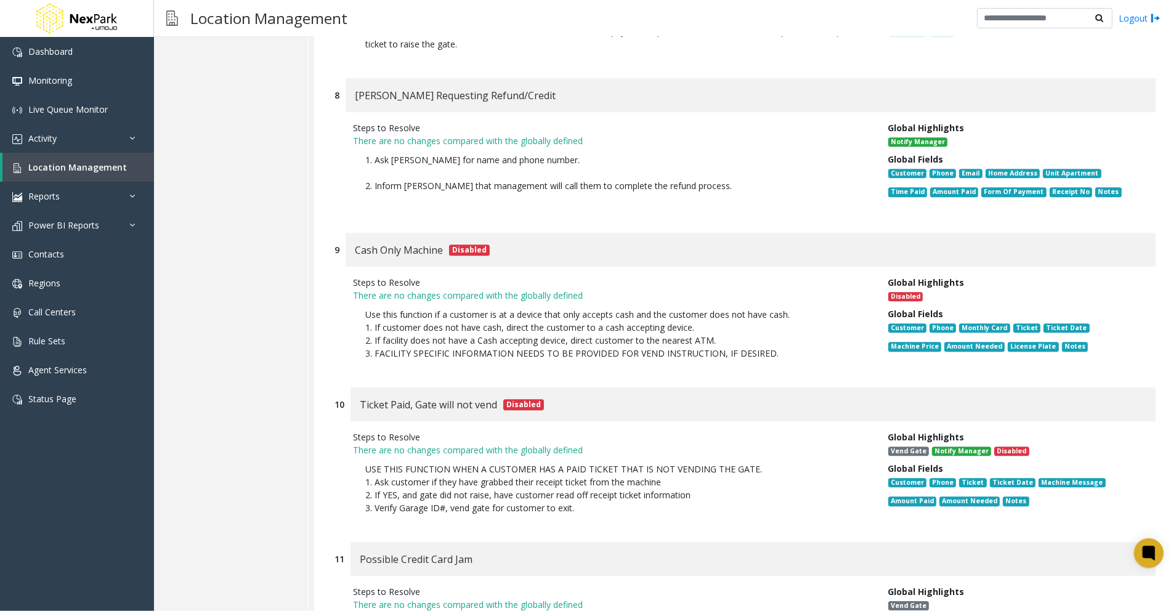
click at [330, 447] on div "10 Ticket Paid, Gate will not vend Disabled Steps to Resolve There are no chang…" at bounding box center [745, 459] width 840 height 142
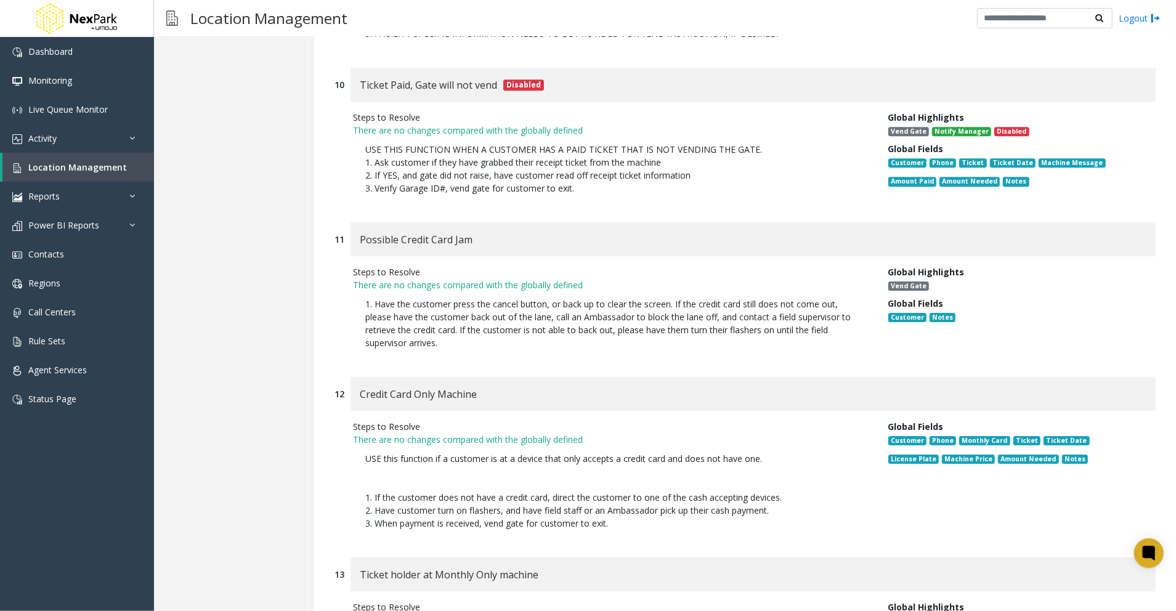
scroll to position [2875, 0]
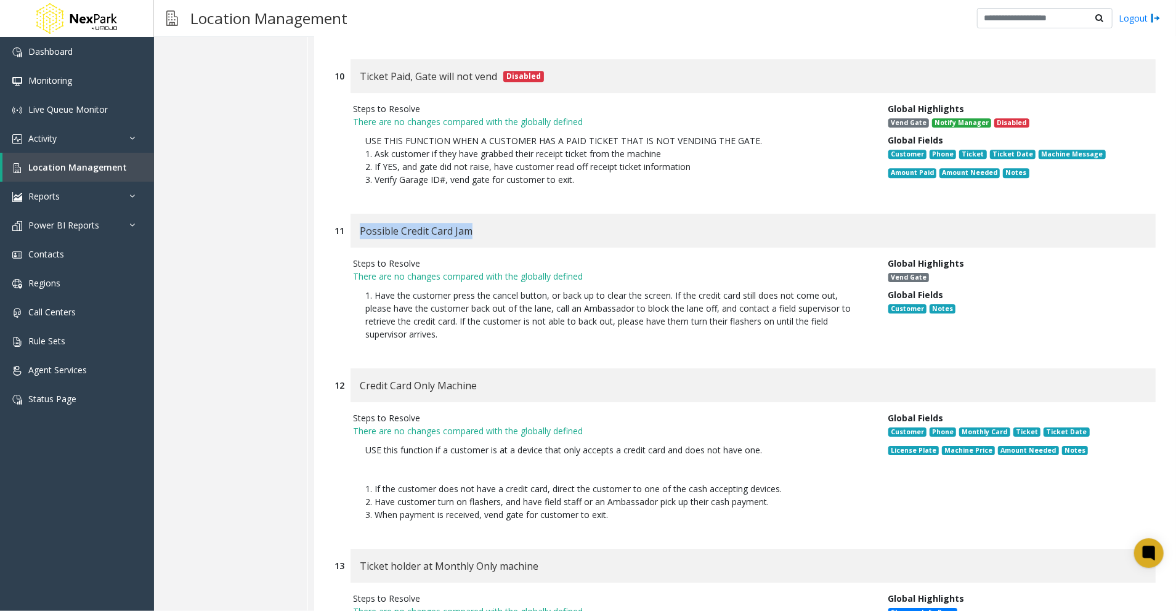
drag, startPoint x: 489, startPoint y: 213, endPoint x: 360, endPoint y: 208, distance: 128.9
click at [360, 214] on div "Possible Credit Card Jam" at bounding box center [753, 231] width 805 height 34
click at [553, 214] on div "Possible Credit Card Jam" at bounding box center [753, 231] width 805 height 34
drag, startPoint x: 454, startPoint y: 316, endPoint x: 352, endPoint y: 279, distance: 107.6
click at [353, 283] on p "1. Have the customer press the cancel button, or back up to clear the screen. I…" at bounding box center [611, 315] width 517 height 64
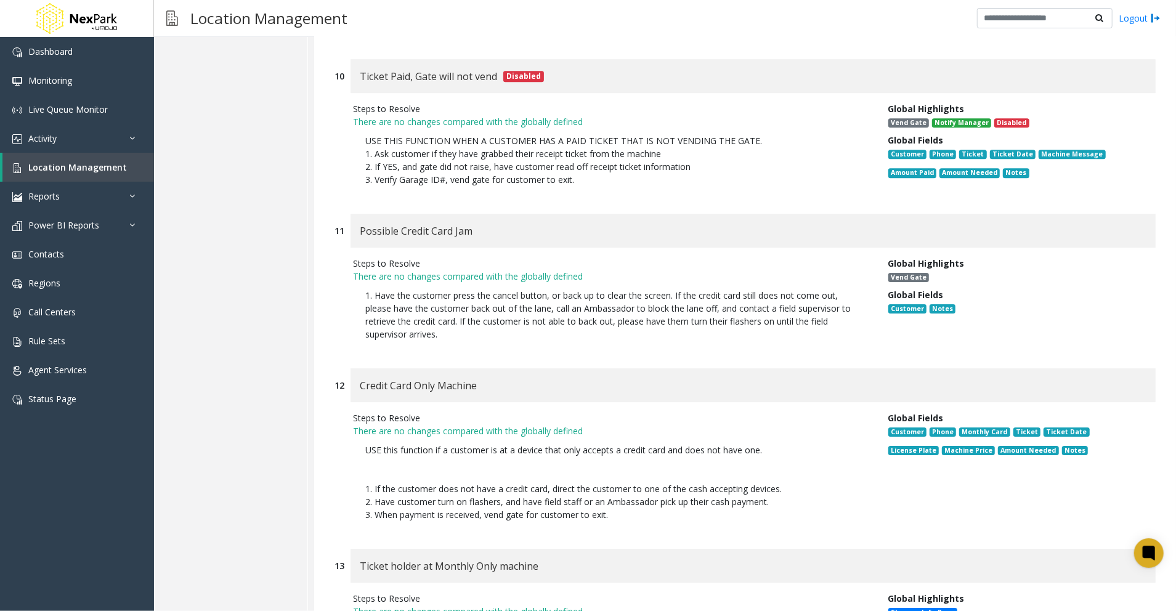
click at [518, 383] on div "Credit Card Only Machine" at bounding box center [753, 385] width 805 height 34
drag, startPoint x: 494, startPoint y: 370, endPoint x: 358, endPoint y: 376, distance: 136.3
click at [358, 376] on div "Credit Card Only Machine" at bounding box center [753, 385] width 805 height 34
drag, startPoint x: 483, startPoint y: 476, endPoint x: 332, endPoint y: 425, distance: 160.0
click at [332, 425] on div "12 Credit Card Only Machine Steps to Resolve There are no changes compared with…" at bounding box center [745, 452] width 840 height 168
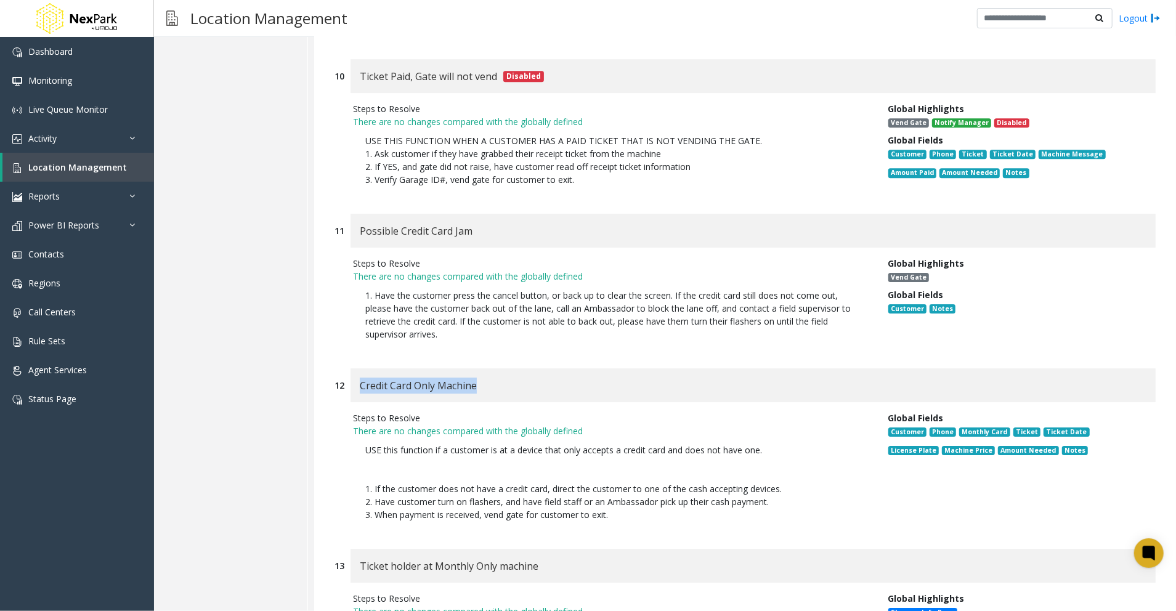
click at [536, 463] on p "1. If the customer does not have a credit card, direct the customer to one of t…" at bounding box center [611, 476] width 492 height 39
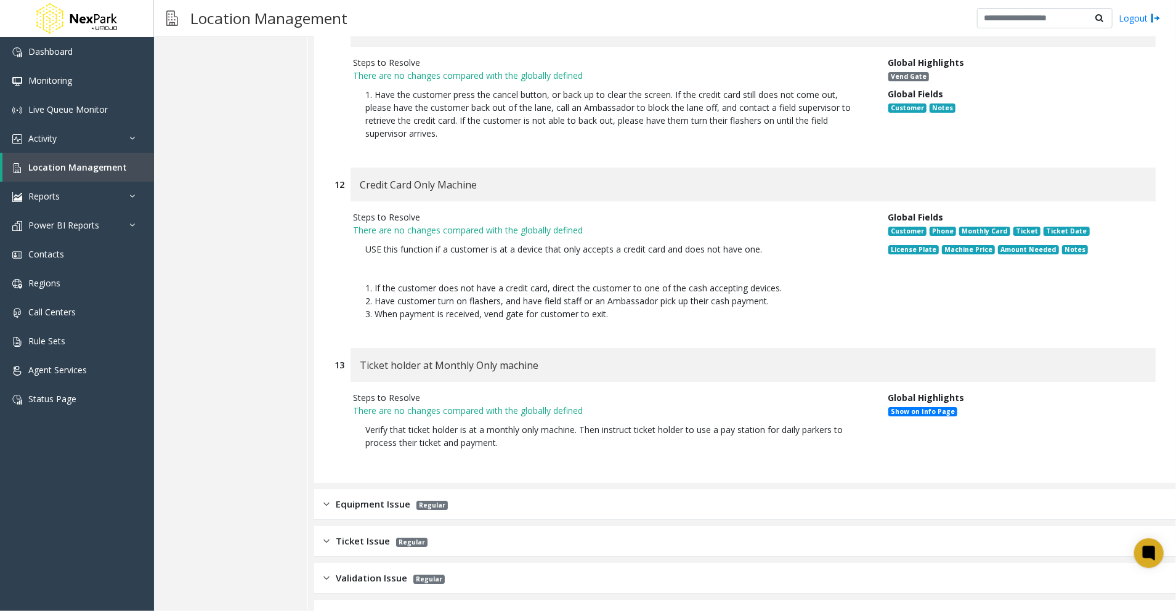
scroll to position [3122, 0]
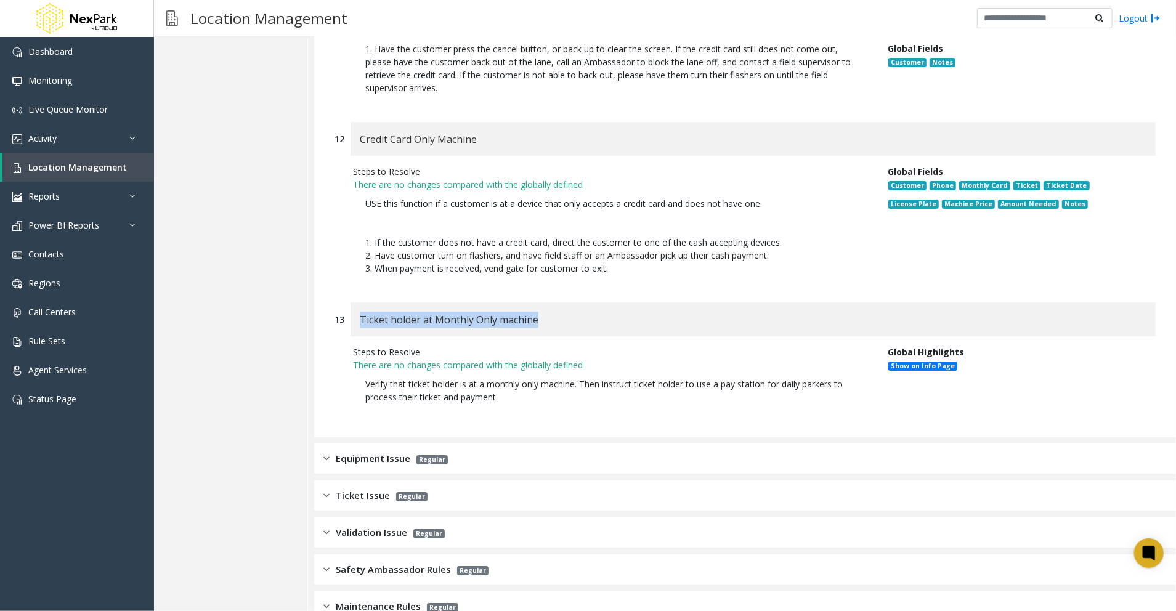
drag, startPoint x: 540, startPoint y: 308, endPoint x: 358, endPoint y: 302, distance: 181.9
click at [358, 303] on div "Ticket holder at Monthly Only machine" at bounding box center [753, 320] width 805 height 34
drag, startPoint x: 551, startPoint y: 423, endPoint x: 545, endPoint y: 410, distance: 13.5
drag, startPoint x: 518, startPoint y: 388, endPoint x: 348, endPoint y: 368, distance: 171.1
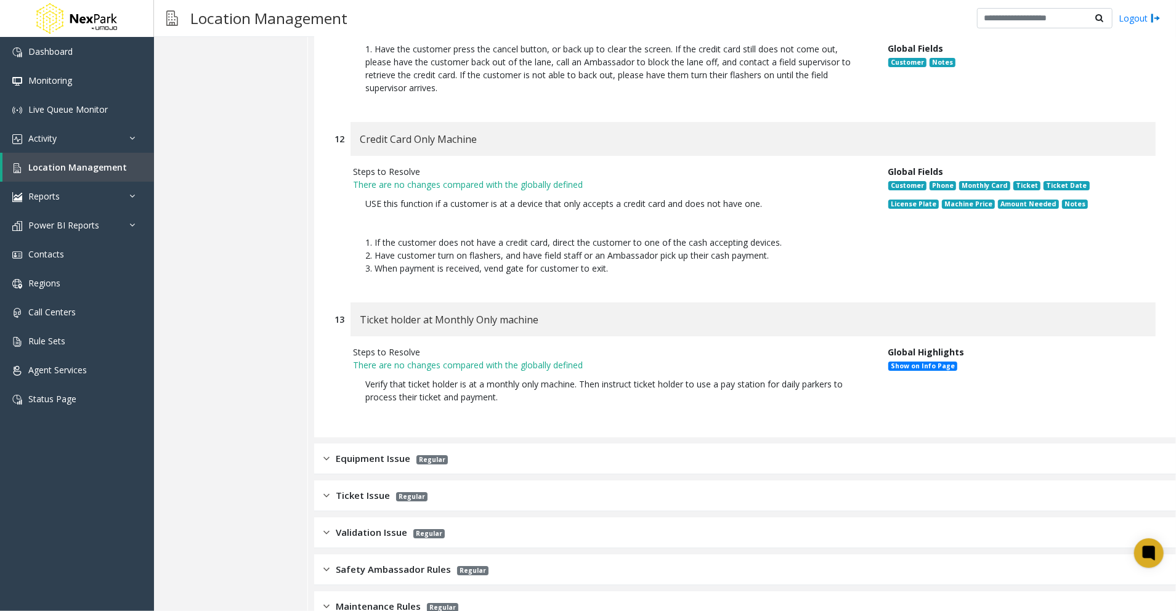
click at [348, 368] on div "Steps to Resolve There are no changes compared with the globally defined Verify…" at bounding box center [611, 378] width 535 height 64
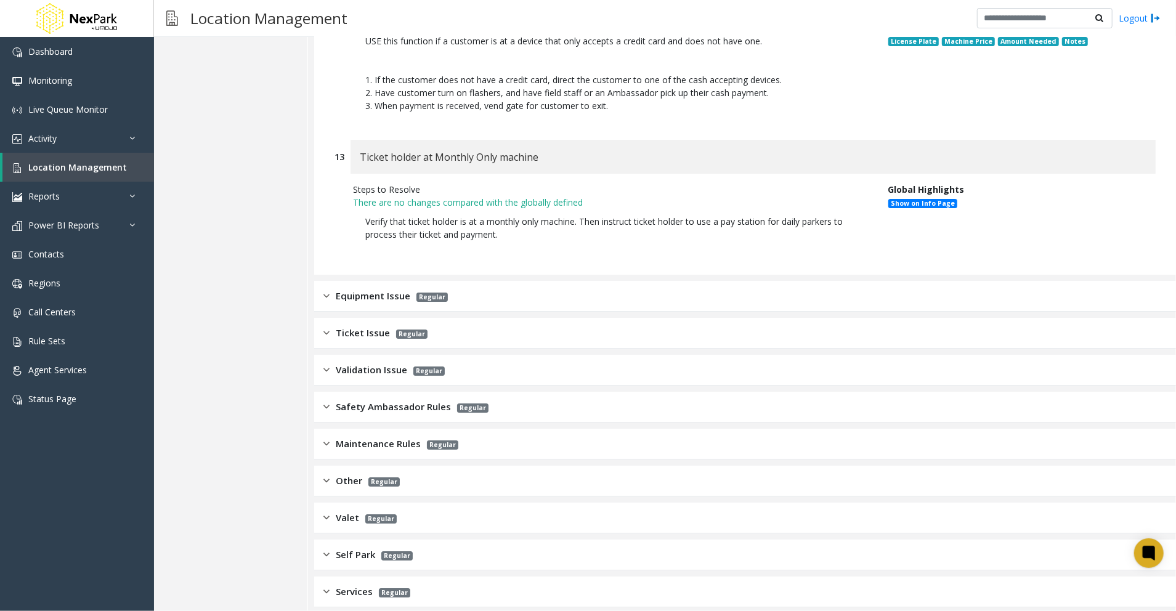
scroll to position [3286, 0]
click at [399, 287] on span "Equipment Issue" at bounding box center [373, 294] width 75 height 14
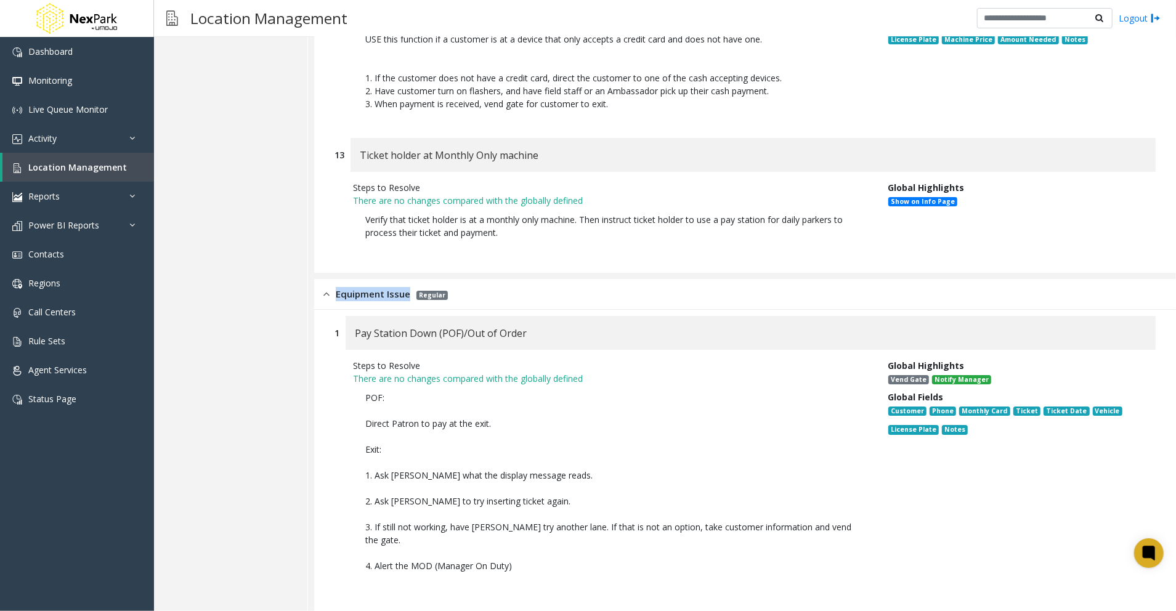
drag, startPoint x: 410, startPoint y: 275, endPoint x: 335, endPoint y: 275, distance: 75.2
click at [335, 287] on div "Equipment Issue Regular" at bounding box center [386, 294] width 124 height 14
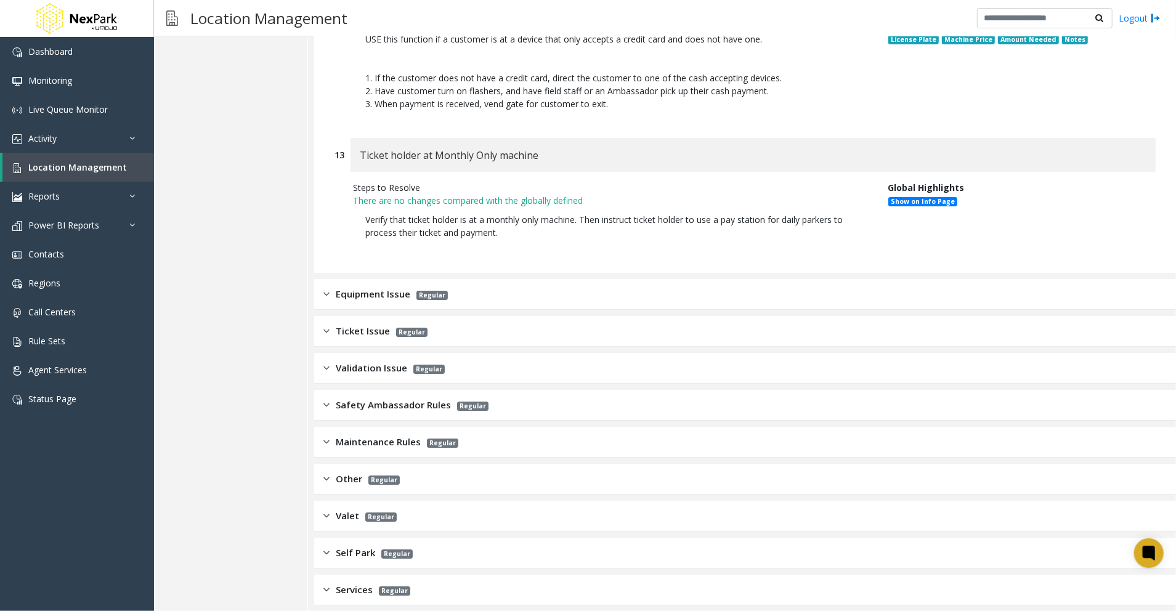
click at [513, 353] on div "Validation Issue Regular" at bounding box center [745, 368] width 862 height 31
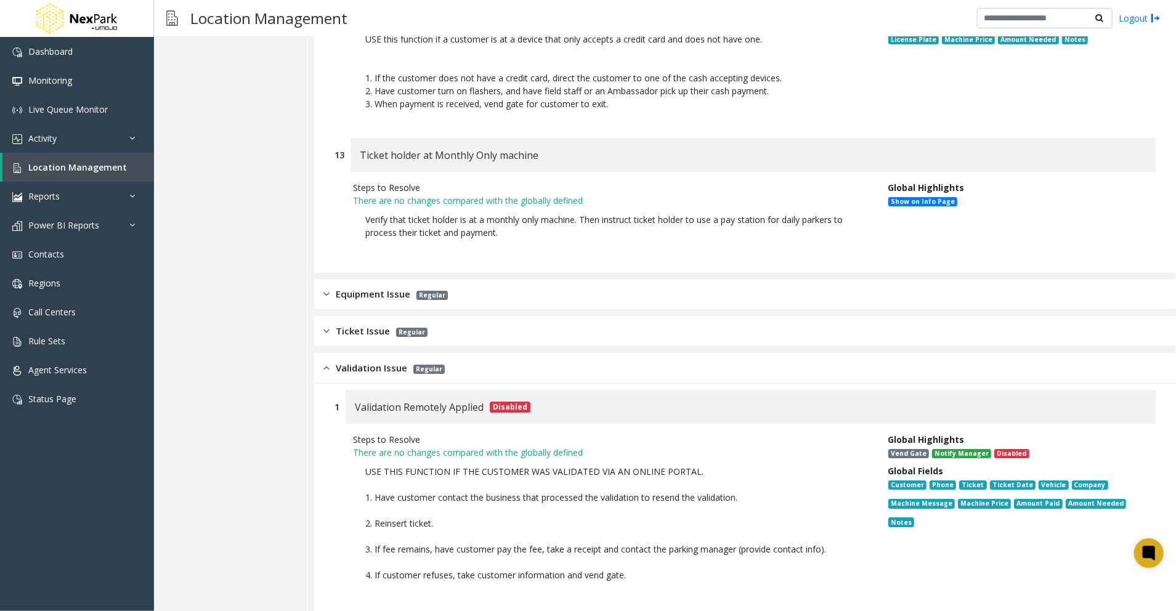
click at [324, 287] on img at bounding box center [327, 294] width 6 height 14
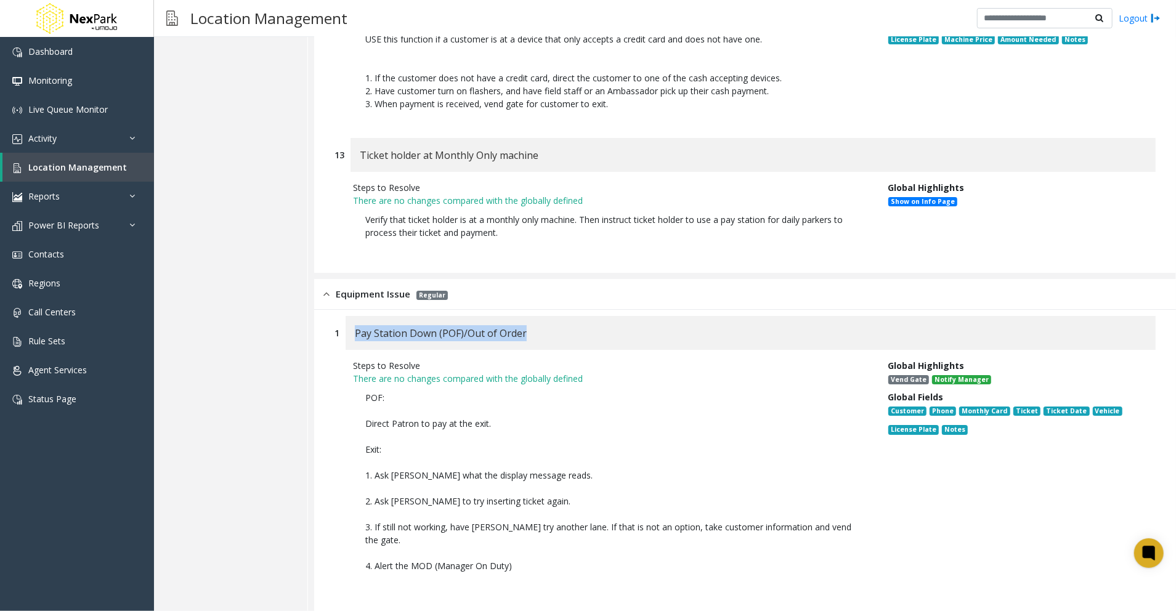
drag, startPoint x: 540, startPoint y: 313, endPoint x: 346, endPoint y: 313, distance: 194.7
click at [346, 316] on div "Pay Station Down (POF)/Out of Order" at bounding box center [751, 333] width 810 height 34
click at [714, 417] on p "POF: Direct Patron to pay at the exit. Exit: 1. Ask [PERSON_NAME] what the disp…" at bounding box center [611, 488] width 517 height 206
drag, startPoint x: 555, startPoint y: 540, endPoint x: 332, endPoint y: 385, distance: 272.1
click at [332, 385] on div "1 Pay Station Down (POF)/Out of Order Steps to Resolve There are no changes com…" at bounding box center [745, 458] width 840 height 285
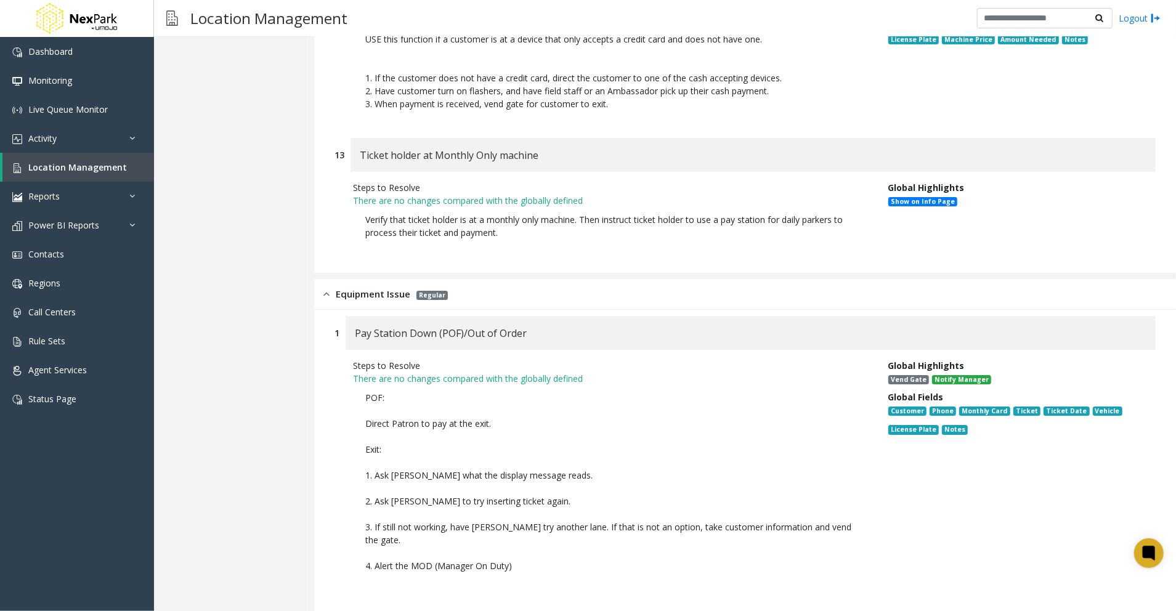
click at [556, 449] on p "POF: Direct Patron to pay at the exit. Exit: 1. Ask [PERSON_NAME] what the disp…" at bounding box center [611, 488] width 517 height 206
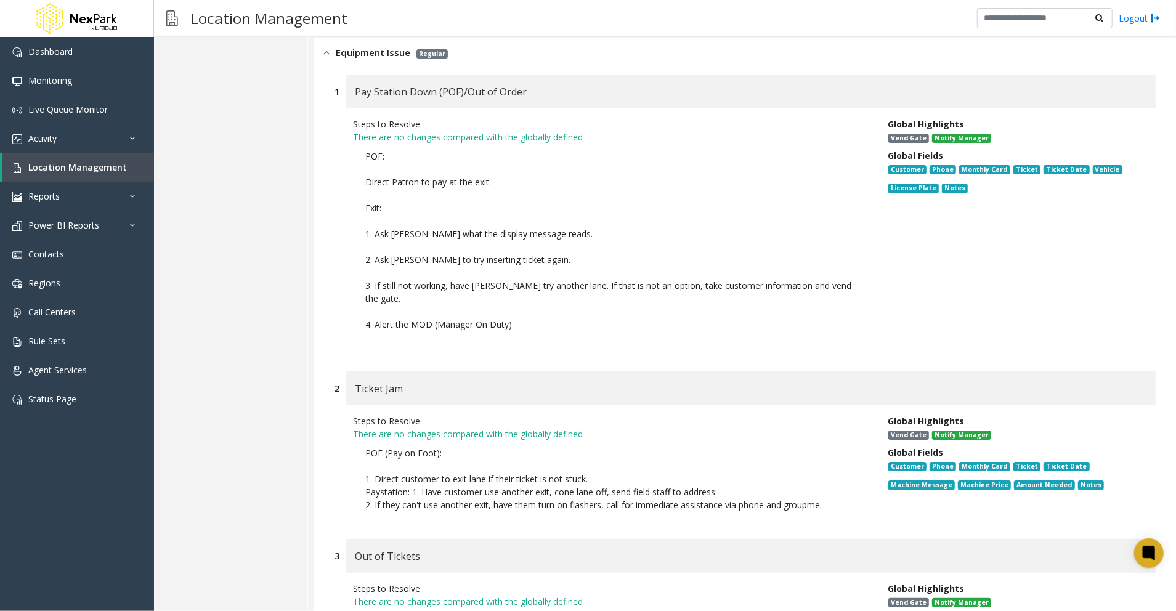
scroll to position [3533, 0]
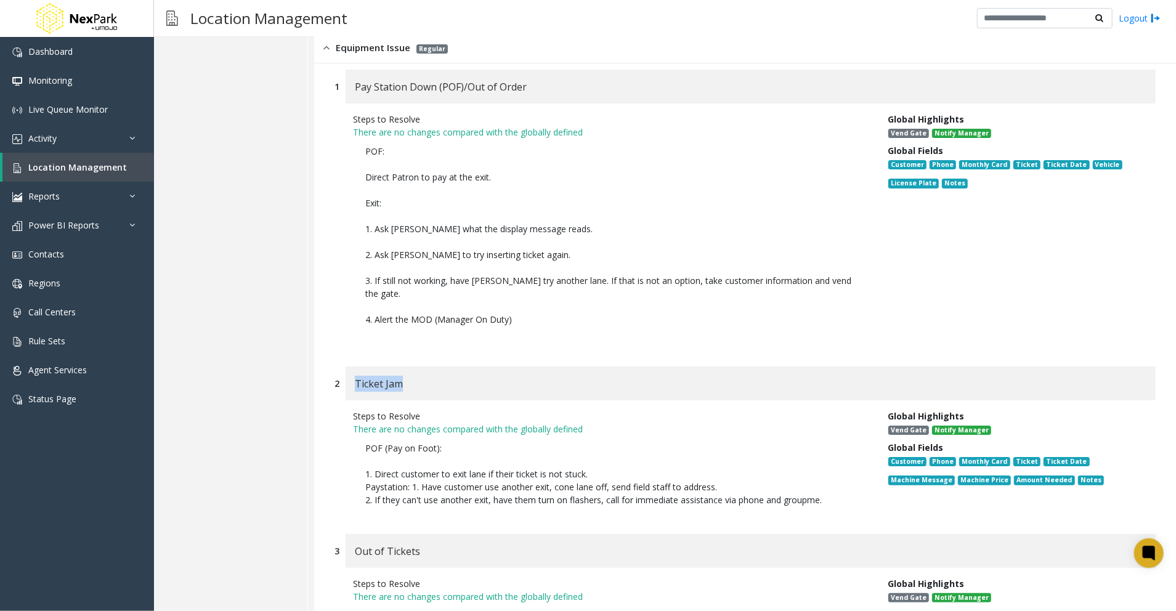
drag, startPoint x: 407, startPoint y: 360, endPoint x: 353, endPoint y: 355, distance: 54.5
click at [353, 367] on div "Ticket Jam" at bounding box center [751, 384] width 810 height 34
drag, startPoint x: 840, startPoint y: 474, endPoint x: 348, endPoint y: 420, distance: 495.4
click at [348, 420] on div "Steps to Resolve There are no changes compared with the globally defined POF (P…" at bounding box center [611, 461] width 535 height 103
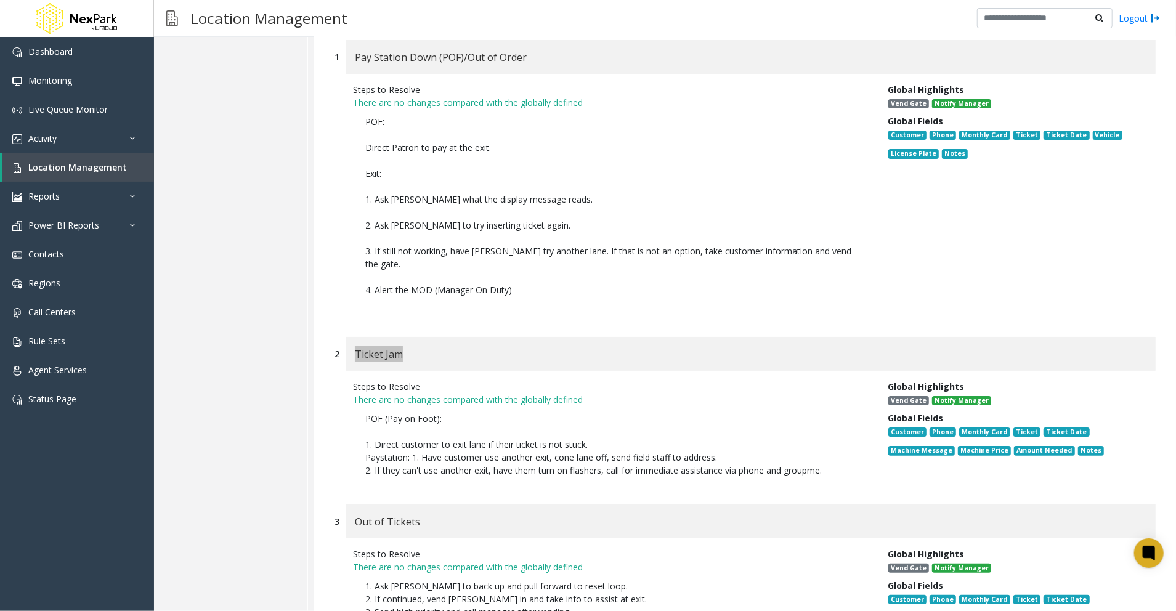
scroll to position [3615, 0]
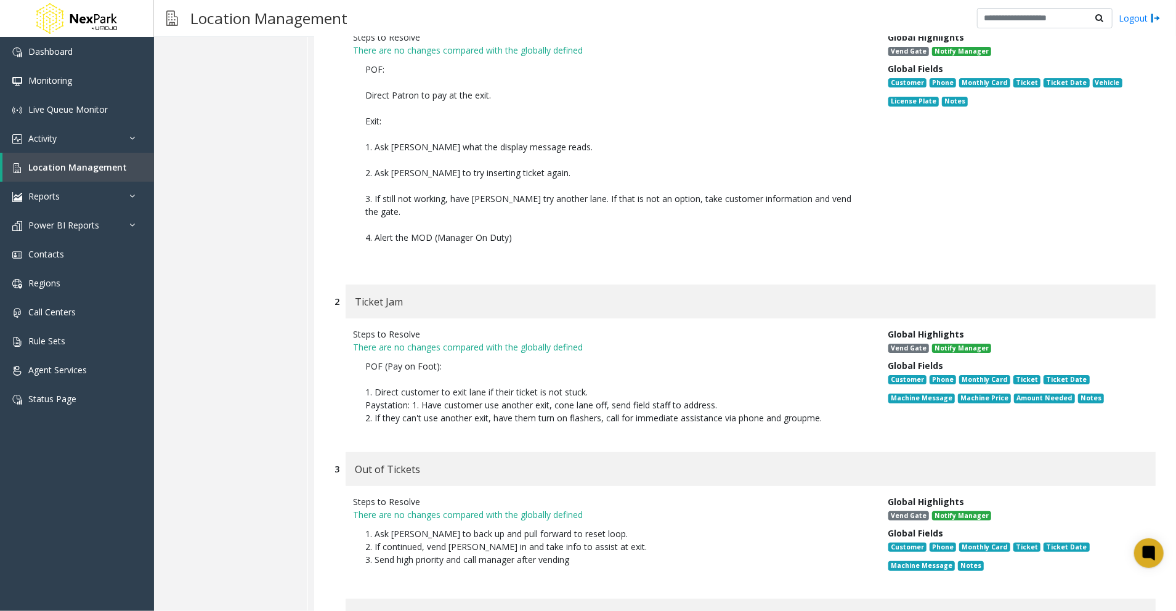
click at [579, 452] on div "Out of Tickets" at bounding box center [751, 469] width 810 height 34
drag, startPoint x: 421, startPoint y: 436, endPoint x: 355, endPoint y: 441, distance: 66.7
click at [355, 452] on div "Out of Tickets" at bounding box center [751, 469] width 810 height 34
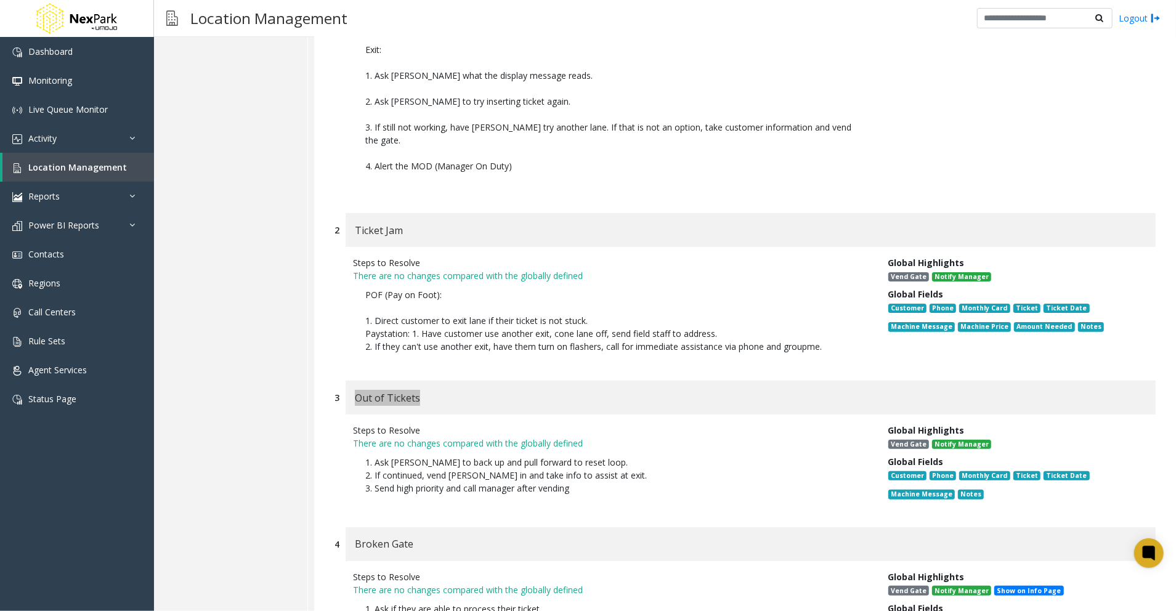
scroll to position [3779, 0]
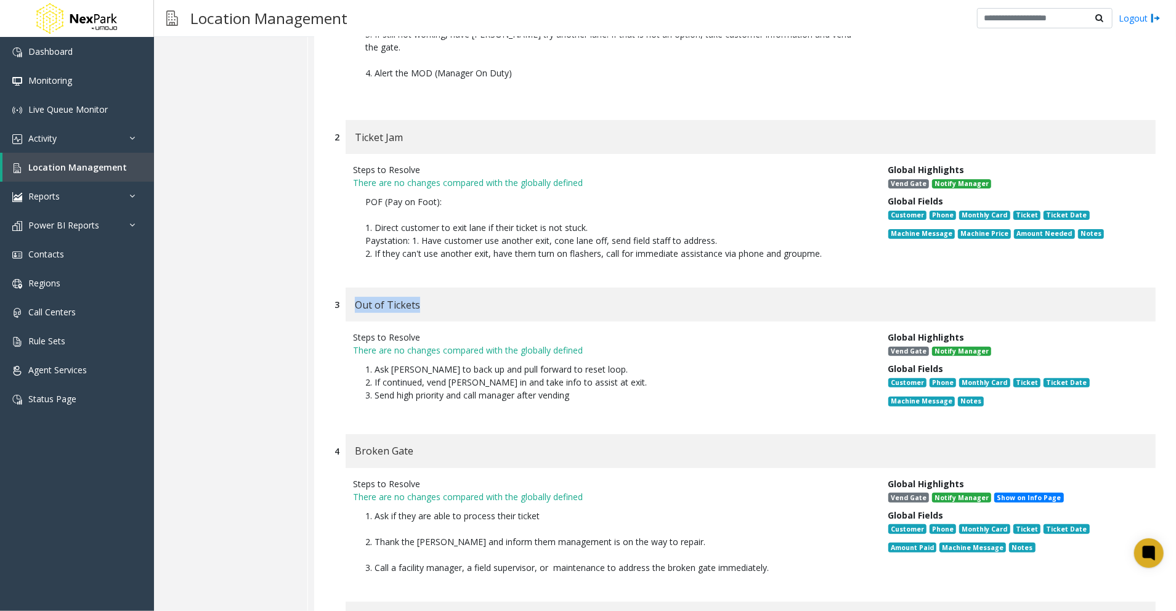
drag, startPoint x: 446, startPoint y: 360, endPoint x: 345, endPoint y: 336, distance: 103.9
click at [345, 336] on div "Steps to Resolve There are no changes compared with the globally defined 1. Ask…" at bounding box center [611, 371] width 535 height 81
click at [585, 434] on div "Broken Gate" at bounding box center [751, 451] width 810 height 34
drag, startPoint x: 420, startPoint y: 420, endPoint x: 346, endPoint y: 421, distance: 74.6
click at [346, 434] on div "Broken Gate" at bounding box center [751, 451] width 810 height 34
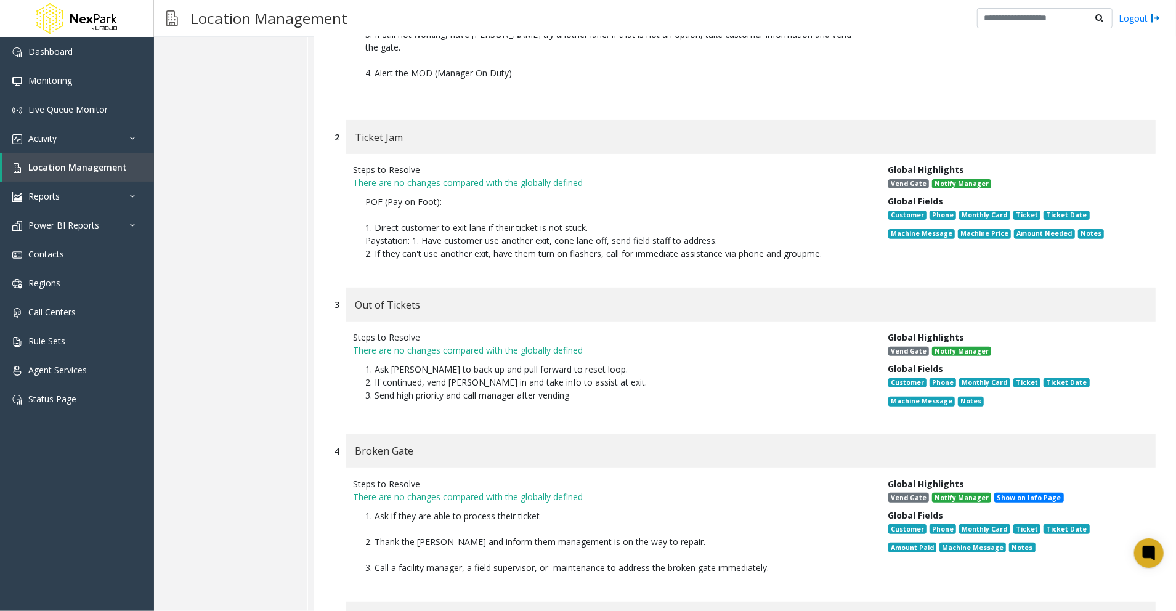
drag, startPoint x: 603, startPoint y: 516, endPoint x: 691, endPoint y: 526, distance: 88.6
click at [604, 516] on p "1. Ask if they are able to process their ticket 2. Thank the [PERSON_NAME] and …" at bounding box center [611, 541] width 517 height 77
drag, startPoint x: 804, startPoint y: 536, endPoint x: 341, endPoint y: 483, distance: 465.8
click at [341, 483] on div "Steps to Resolve There are no changes compared with the globally defined 1. Ask…" at bounding box center [745, 528] width 821 height 121
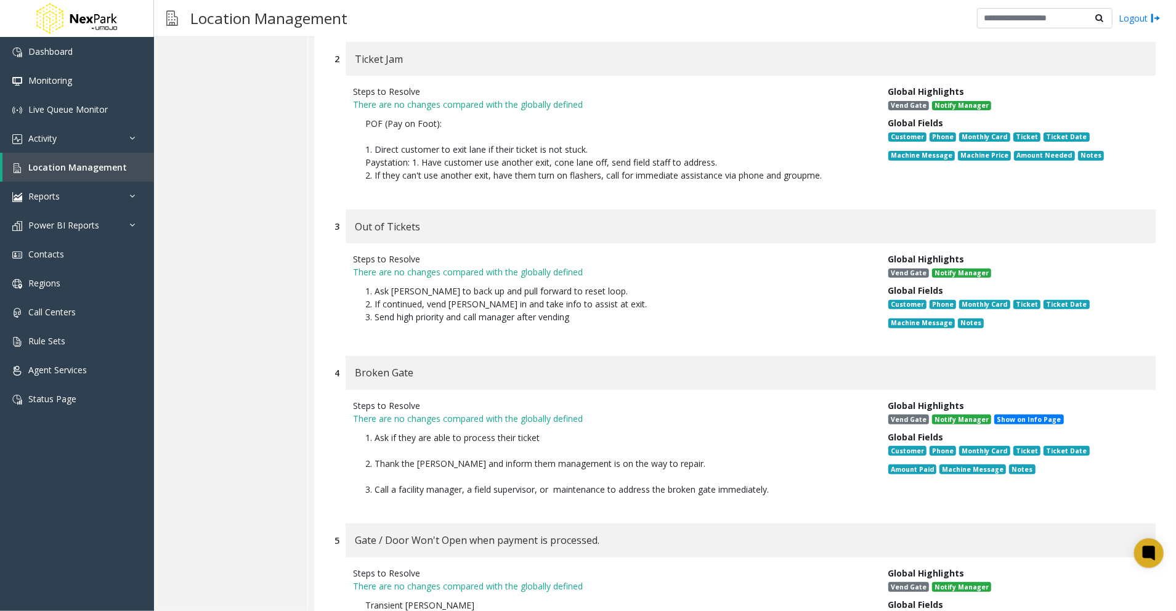
scroll to position [3944, 0]
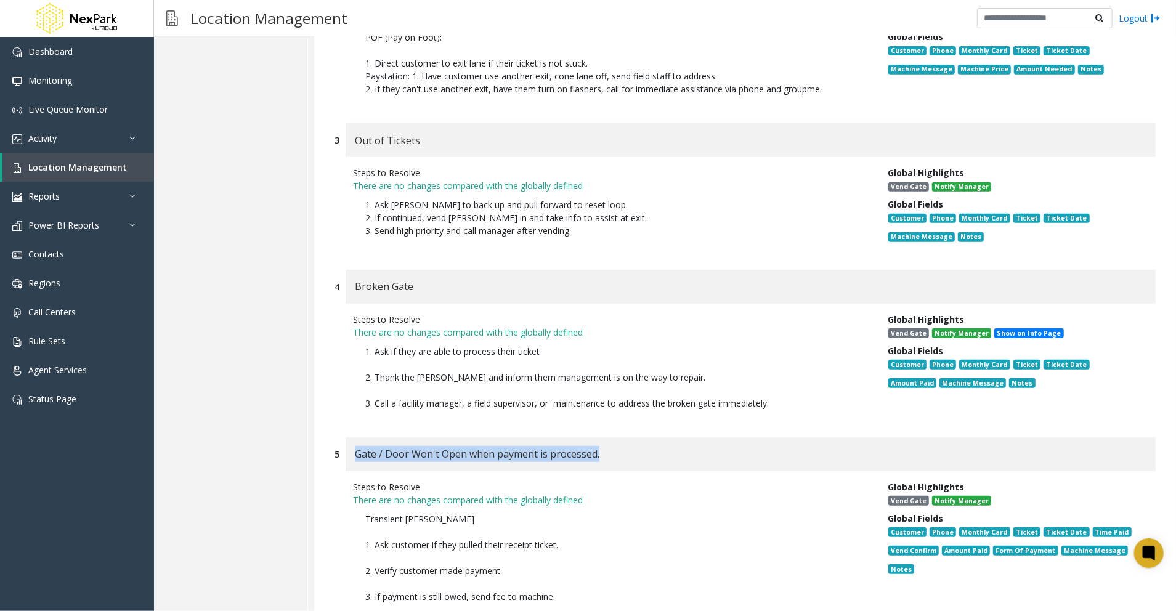
drag, startPoint x: 632, startPoint y: 424, endPoint x: 351, endPoint y: 423, distance: 281.0
click at [351, 437] on div "Gate / Door Won't Open when payment is processed." at bounding box center [751, 454] width 810 height 34
click at [700, 507] on p "Transient [PERSON_NAME] 1. Ask customer if they pulled their receipt ticket. 2.…" at bounding box center [611, 603] width 517 height 193
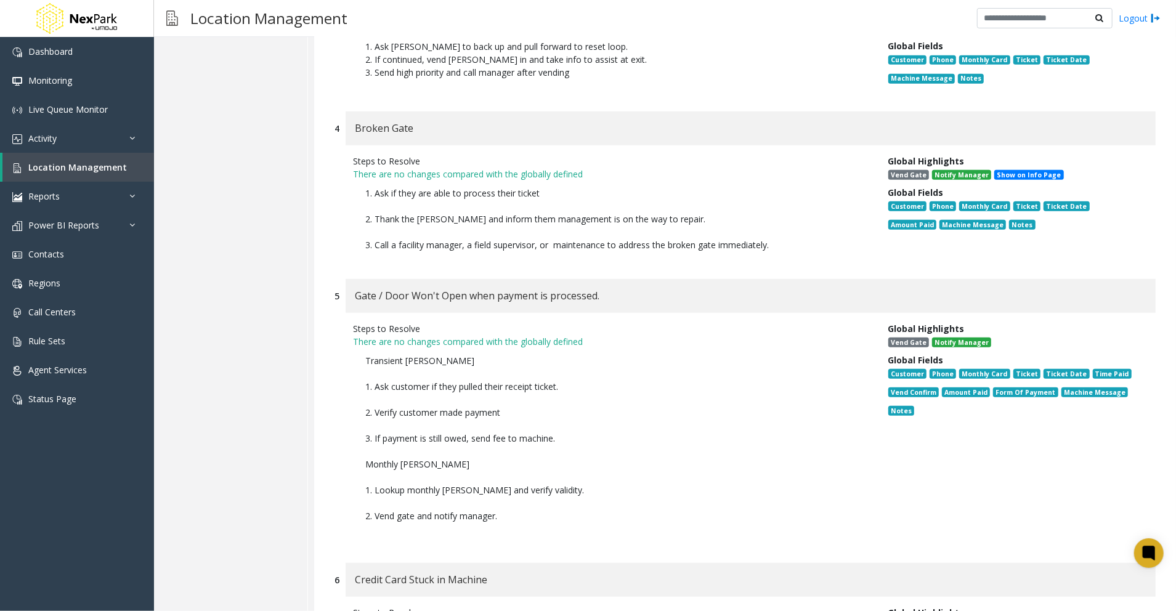
scroll to position [4108, 0]
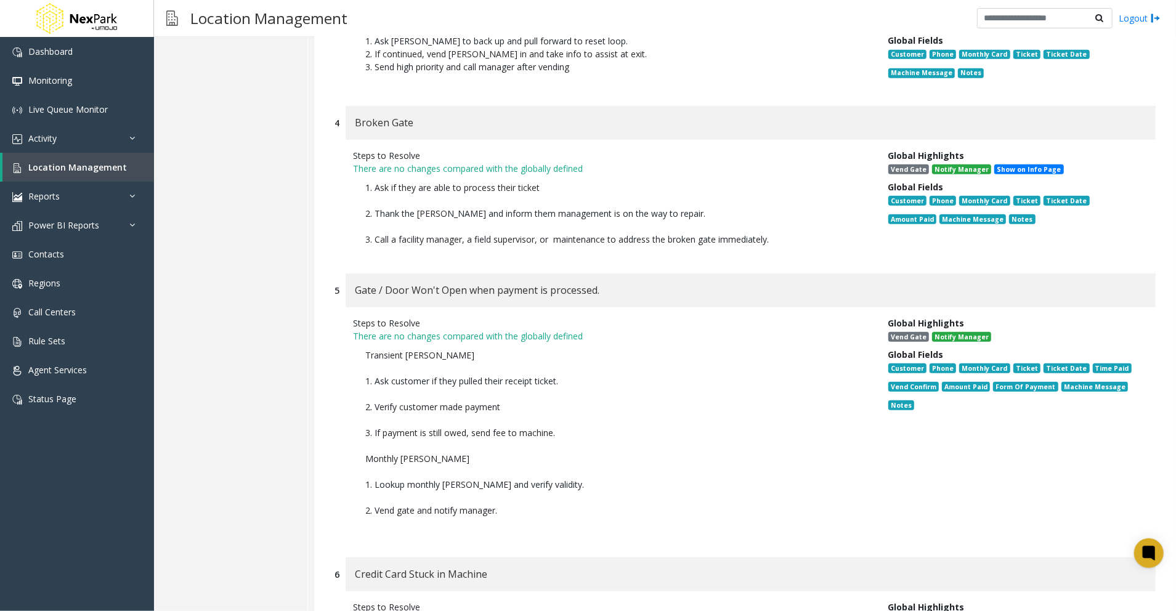
drag, startPoint x: 454, startPoint y: 462, endPoint x: 324, endPoint y: 326, distance: 188.3
click at [609, 466] on p "Transient [PERSON_NAME] 1. Ask customer if they pulled their receipt ticket. 2.…" at bounding box center [611, 439] width 517 height 193
drag, startPoint x: 504, startPoint y: 543, endPoint x: 357, endPoint y: 537, distance: 146.8
click at [357, 558] on div "Credit Card Stuck in Machine" at bounding box center [751, 575] width 810 height 34
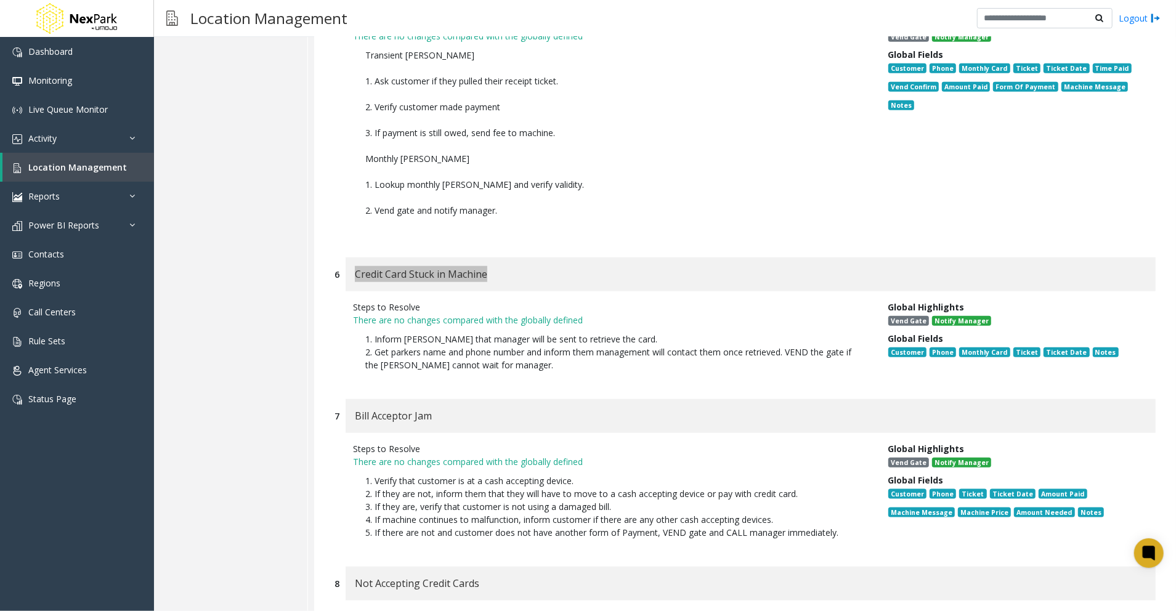
scroll to position [4437, 0]
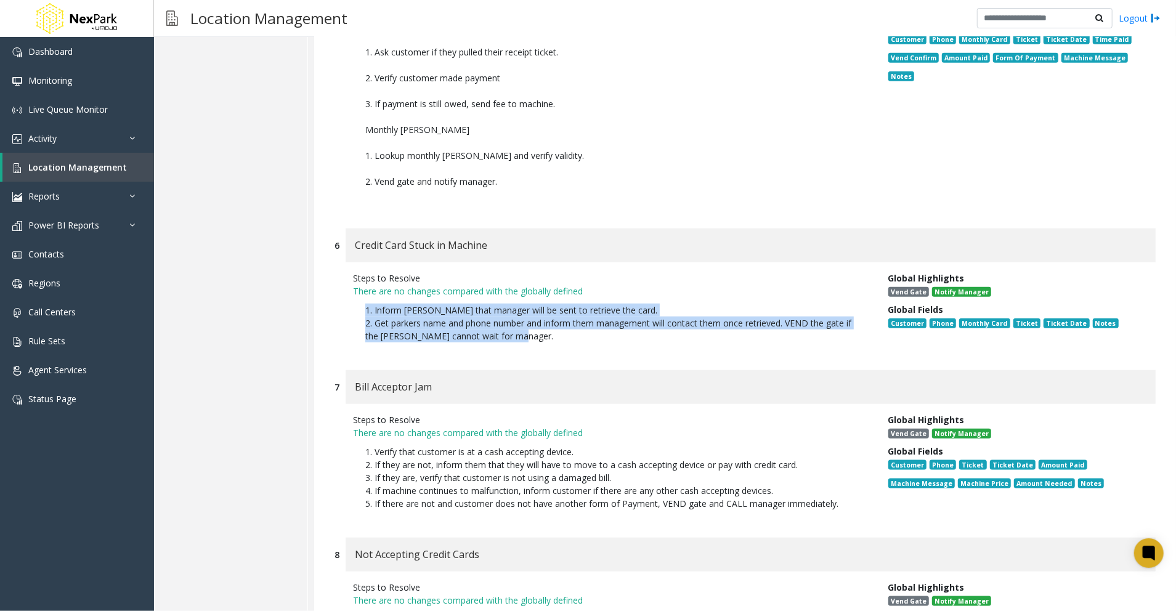
drag, startPoint x: 543, startPoint y: 308, endPoint x: 339, endPoint y: 276, distance: 207.1
click at [339, 276] on div "Steps to Resolve There are no changes compared with the globally defined 1. Inf…" at bounding box center [745, 310] width 821 height 96
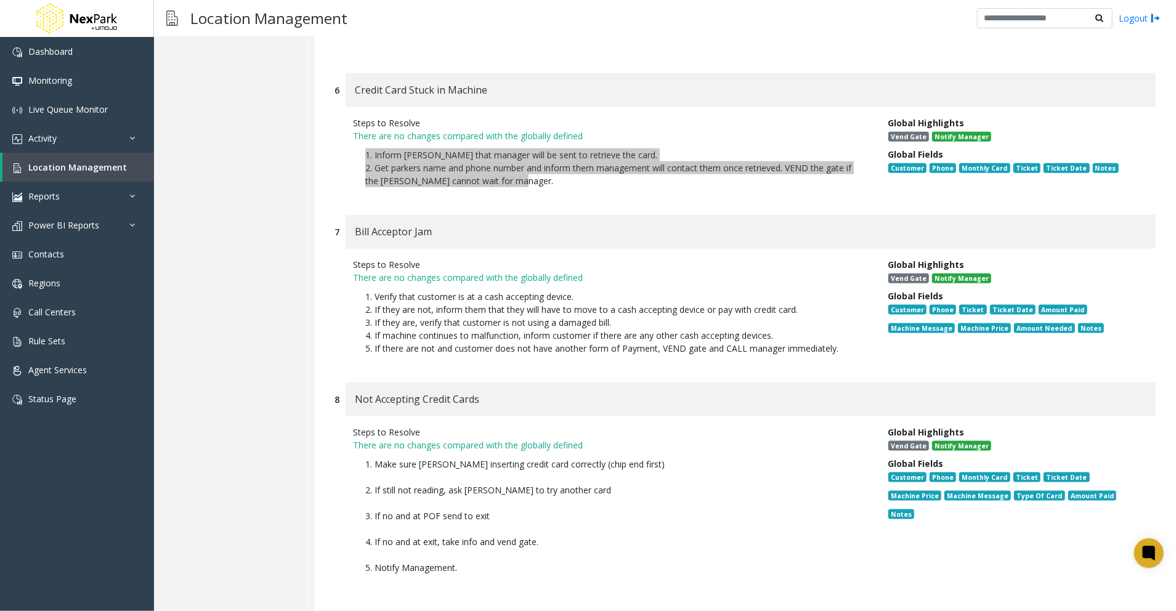
scroll to position [4601, 0]
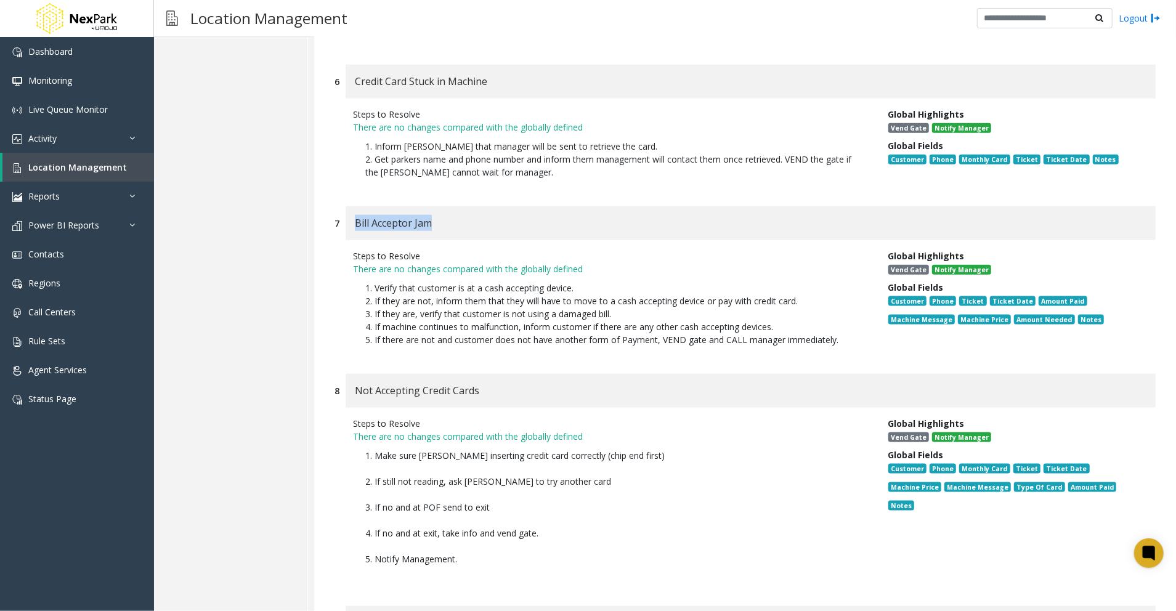
drag, startPoint x: 399, startPoint y: 185, endPoint x: 351, endPoint y: 184, distance: 48.7
click at [351, 206] on div "Bill Acceptor Jam" at bounding box center [751, 223] width 810 height 34
drag, startPoint x: 578, startPoint y: 193, endPoint x: 632, endPoint y: 250, distance: 78.4
click at [578, 206] on div "Bill Acceptor Jam" at bounding box center [751, 223] width 810 height 34
drag, startPoint x: 853, startPoint y: 308, endPoint x: 355, endPoint y: 256, distance: 500.6
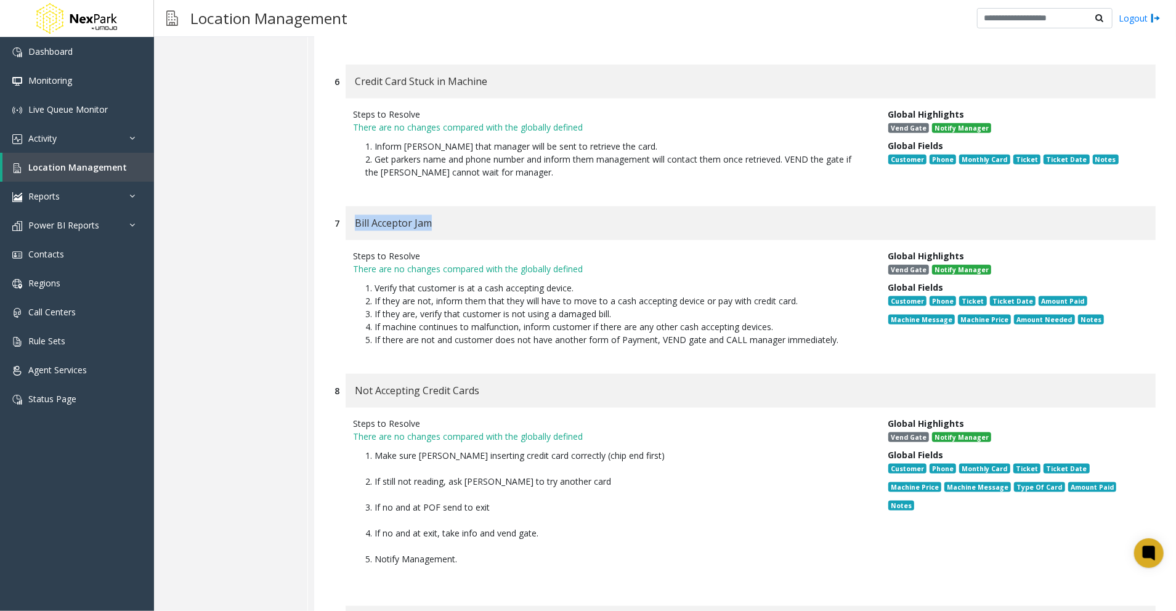
click at [355, 275] on p "1. Verify that customer is at a cash accepting device. 2. If they are not, info…" at bounding box center [611, 313] width 517 height 77
click at [538, 374] on div "Not Accepting Credit Cards" at bounding box center [751, 391] width 810 height 34
drag, startPoint x: 484, startPoint y: 358, endPoint x: 348, endPoint y: 356, distance: 136.8
click at [348, 374] on div "Not Accepting Credit Cards" at bounding box center [751, 391] width 810 height 34
drag, startPoint x: 462, startPoint y: 530, endPoint x: 356, endPoint y: 418, distance: 154.3
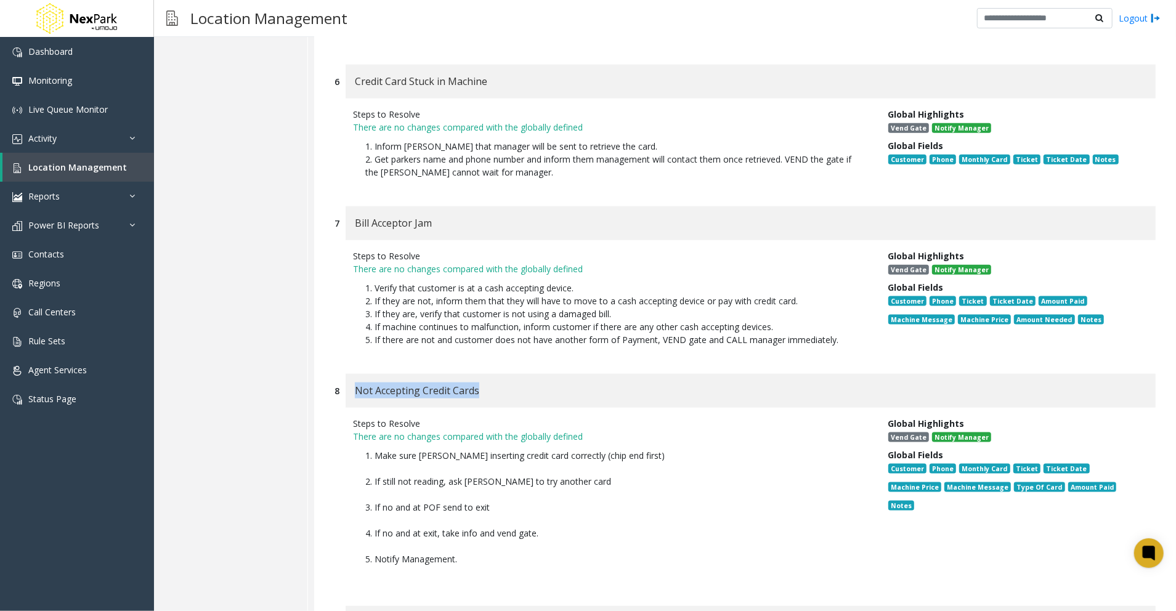
click at [356, 443] on p "1. Make sure [PERSON_NAME] inserting credit card correctly (chip end first) 2. …" at bounding box center [611, 514] width 517 height 142
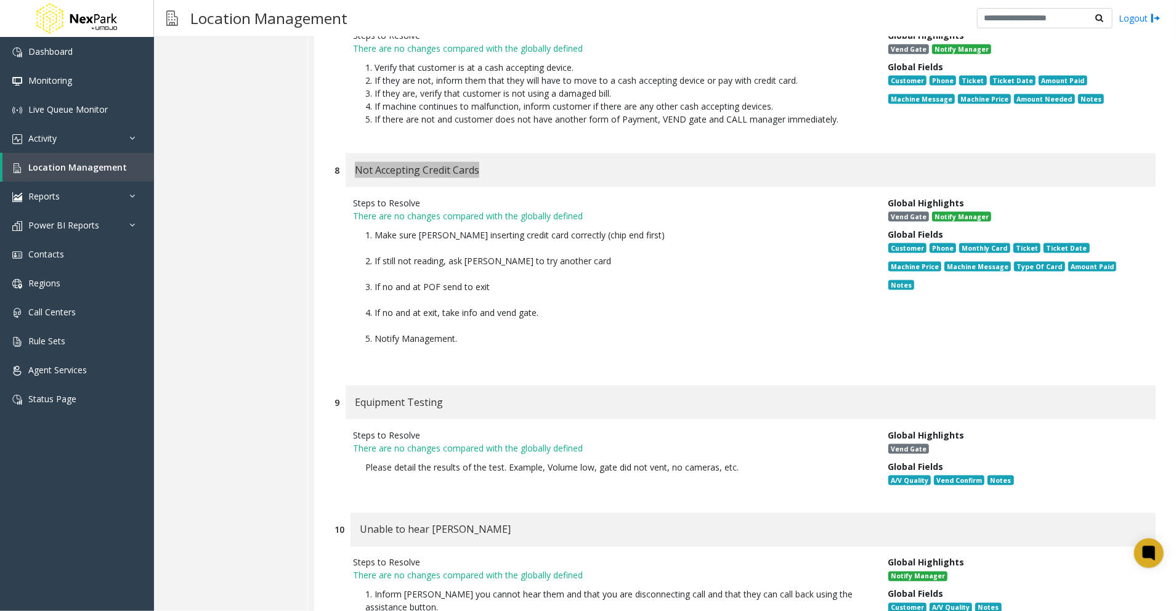
scroll to position [4847, 0]
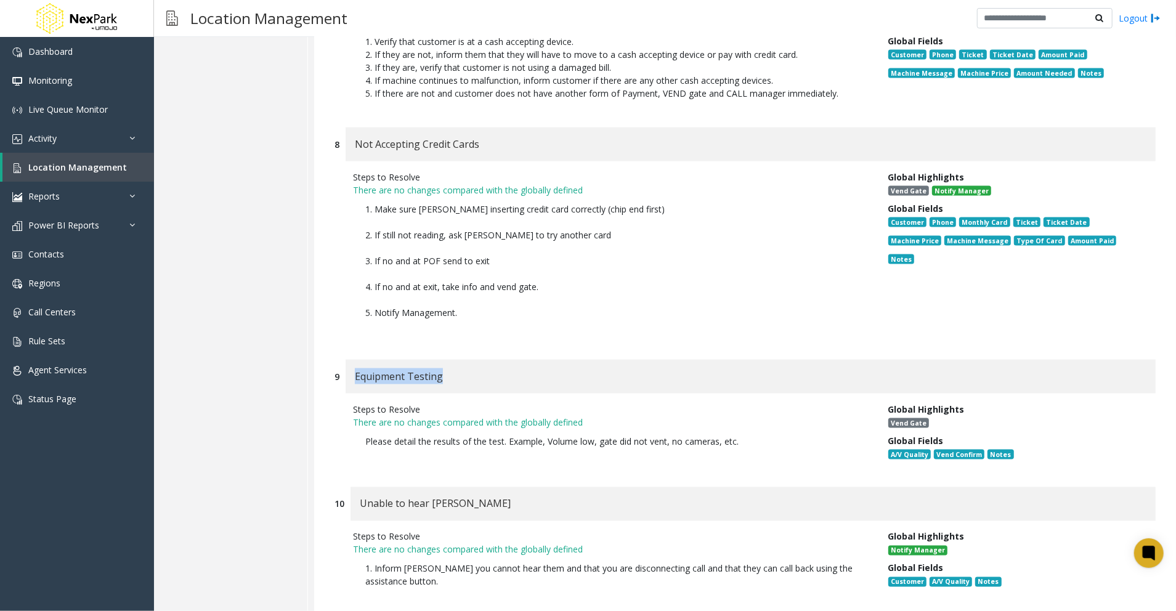
drag, startPoint x: 471, startPoint y: 348, endPoint x: 353, endPoint y: 343, distance: 118.4
click at [353, 360] on div "Equipment Testing" at bounding box center [751, 377] width 810 height 34
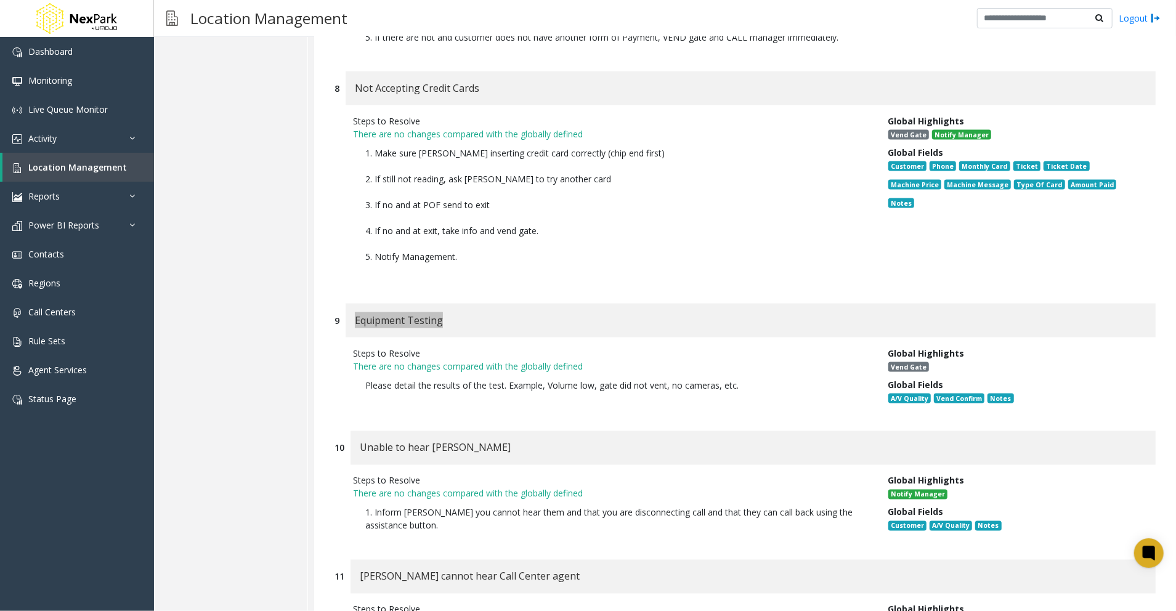
scroll to position [4930, 0]
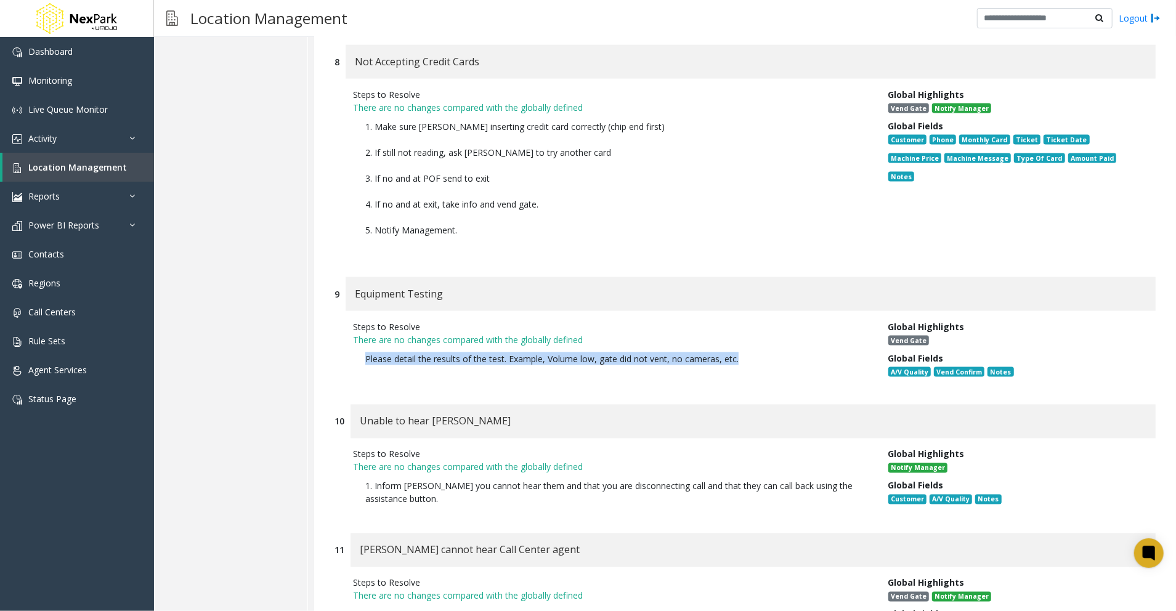
drag, startPoint x: 733, startPoint y: 329, endPoint x: 343, endPoint y: 317, distance: 389.6
click at [344, 320] on div "Steps to Resolve There are no changes compared with the globally defined Please…" at bounding box center [611, 351] width 535 height 63
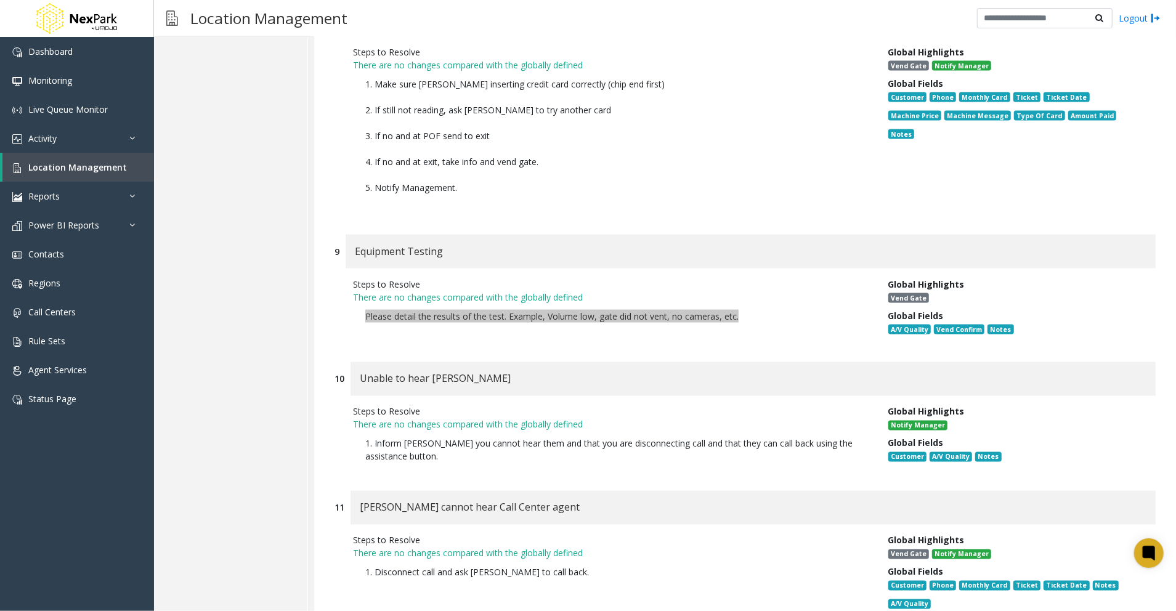
scroll to position [5012, 0]
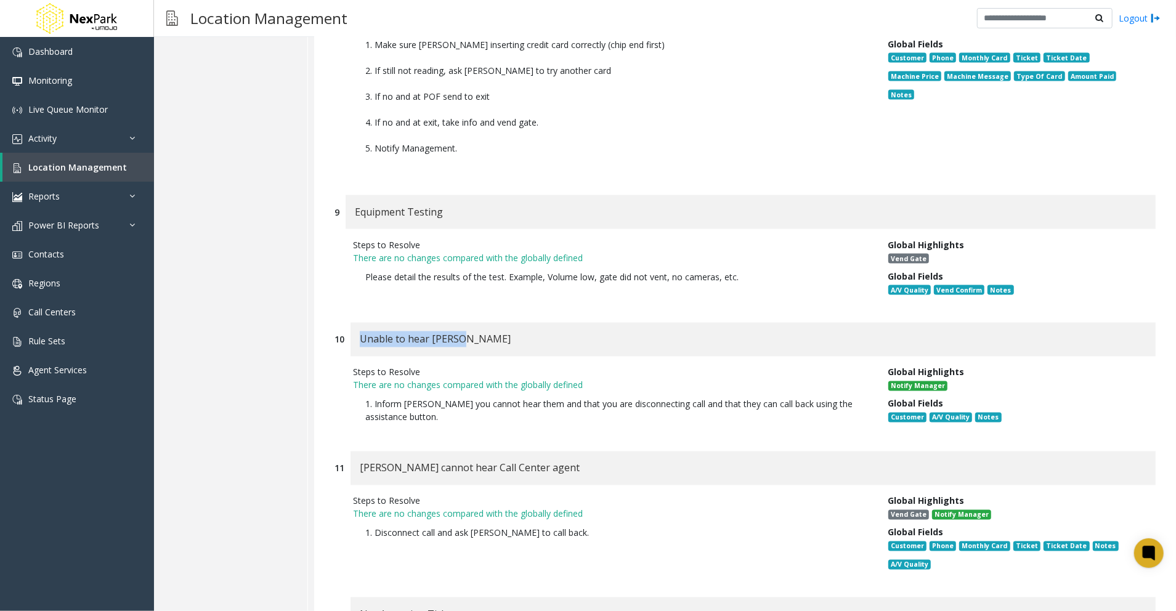
drag, startPoint x: 502, startPoint y: 314, endPoint x: 360, endPoint y: 313, distance: 141.7
click at [360, 323] on div "Unable to hear [PERSON_NAME]" at bounding box center [753, 340] width 805 height 34
drag, startPoint x: 474, startPoint y: 307, endPoint x: 360, endPoint y: 309, distance: 113.4
click at [360, 323] on div "Unable to hear [PERSON_NAME]" at bounding box center [753, 340] width 805 height 34
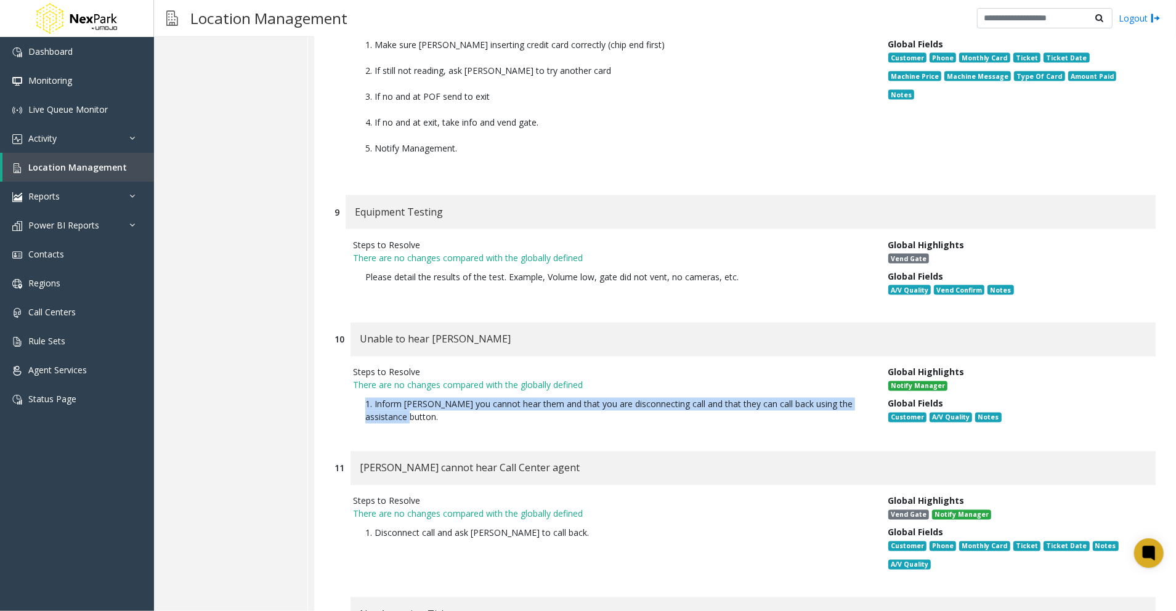
drag, startPoint x: 442, startPoint y: 382, endPoint x: 351, endPoint y: 372, distance: 91.1
click at [351, 372] on div "Steps to Resolve There are no changes compared with the globally defined 1. Inf…" at bounding box center [611, 398] width 535 height 64
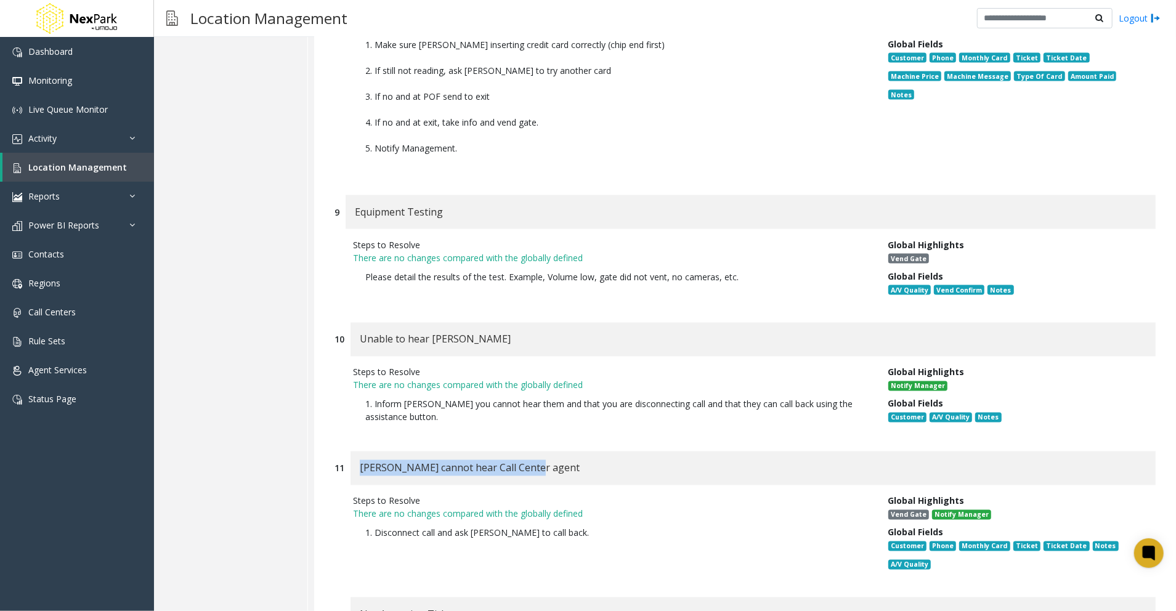
drag, startPoint x: 550, startPoint y: 440, endPoint x: 360, endPoint y: 435, distance: 189.2
click at [360, 452] on div "[PERSON_NAME] cannot hear Call Center agent" at bounding box center [753, 469] width 805 height 34
drag, startPoint x: 670, startPoint y: 481, endPoint x: 600, endPoint y: 507, distance: 75.2
click at [670, 508] on p "There are no changes compared with the globally defined" at bounding box center [611, 514] width 517 height 13
drag, startPoint x: 498, startPoint y: 500, endPoint x: 354, endPoint y: 500, distance: 144.2
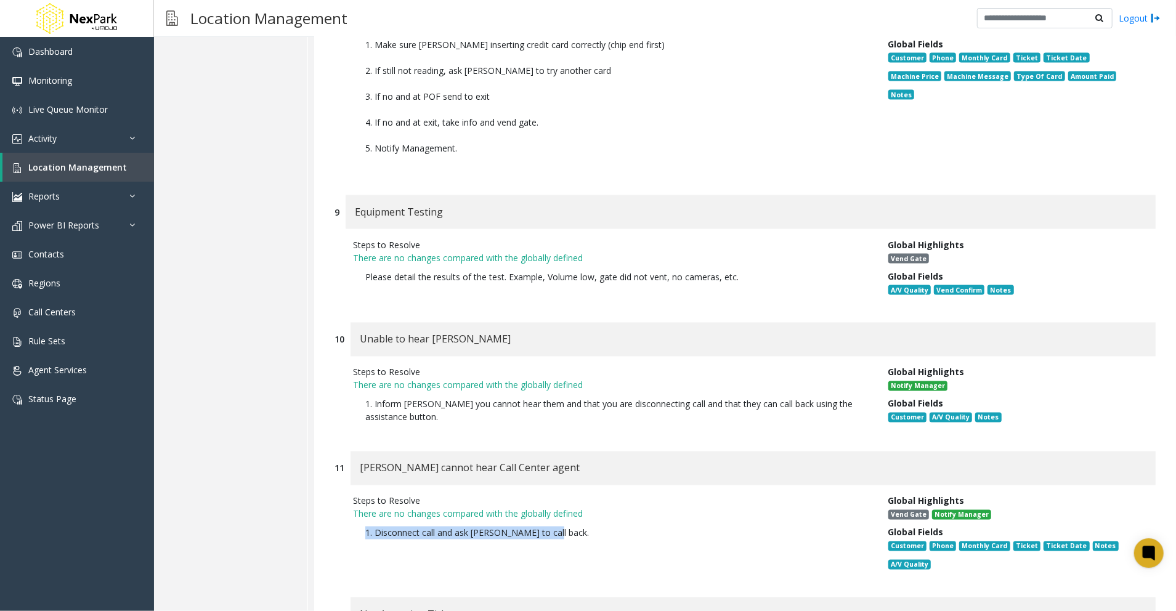
click at [354, 521] on p "1. Disconnect call and ask [PERSON_NAME] to call back." at bounding box center [611, 533] width 517 height 25
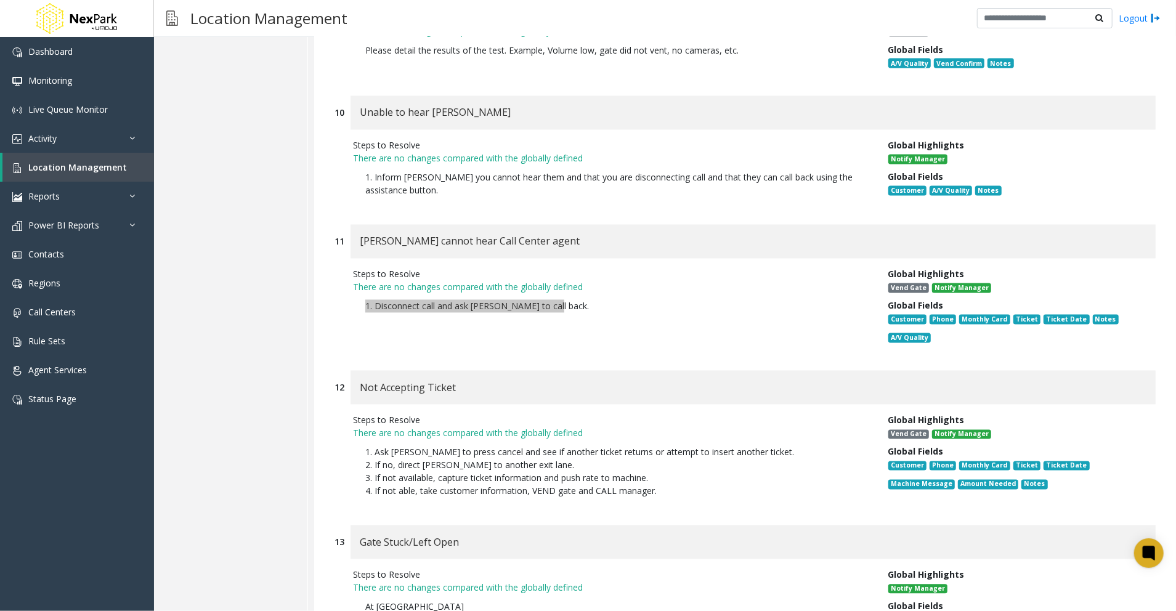
scroll to position [5258, 0]
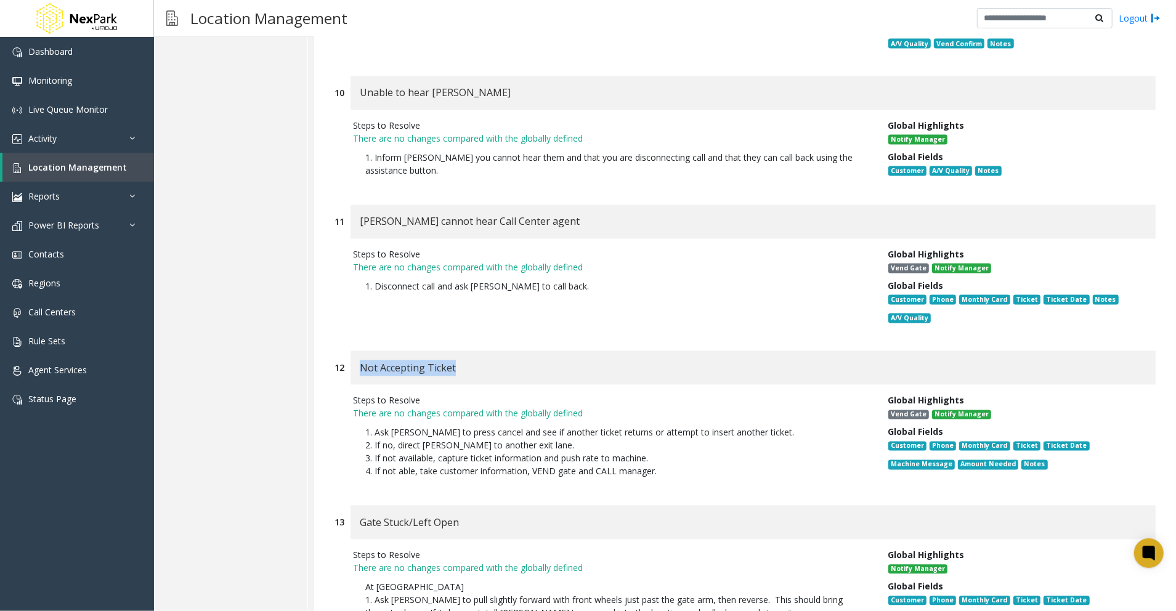
drag, startPoint x: 476, startPoint y: 338, endPoint x: 356, endPoint y: 338, distance: 119.5
click at [356, 351] on div "Not Accepting Ticket" at bounding box center [753, 368] width 805 height 34
drag, startPoint x: 713, startPoint y: 440, endPoint x: 318, endPoint y: 402, distance: 396.8
click at [432, 515] on span "Gate Stuck/Left Open" at bounding box center [409, 523] width 99 height 16
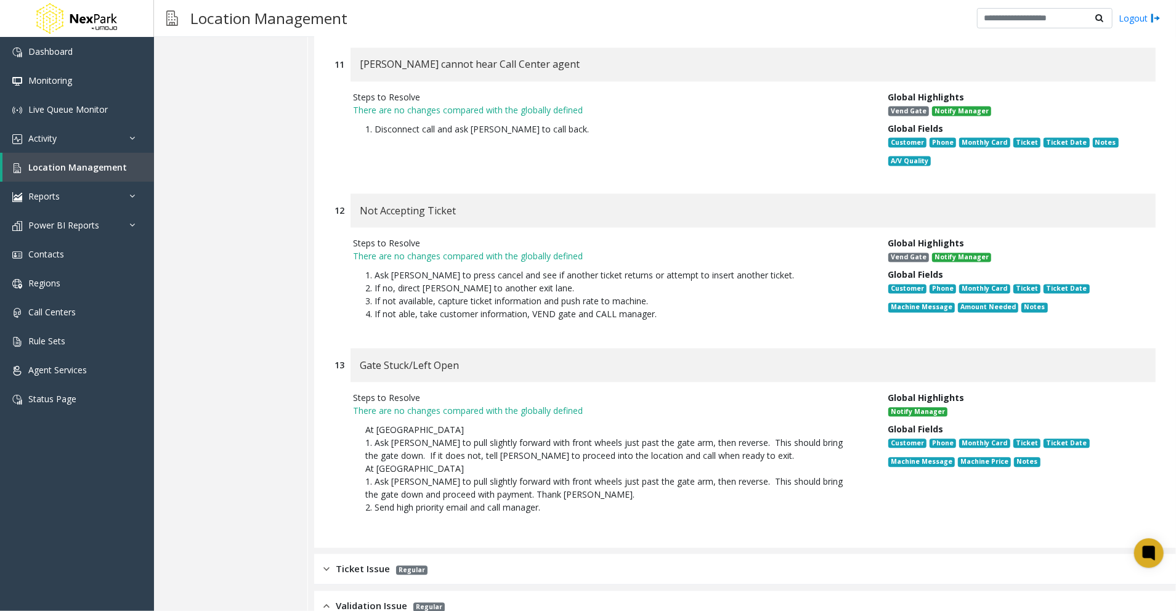
scroll to position [5504, 0]
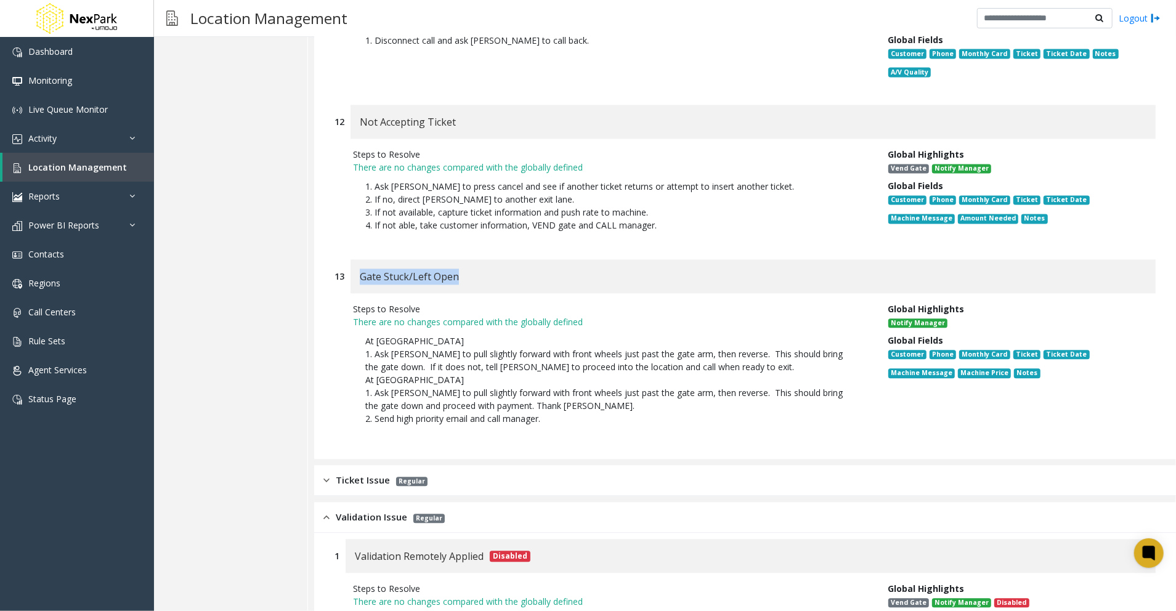
drag, startPoint x: 463, startPoint y: 244, endPoint x: 356, endPoint y: 244, distance: 107.8
click at [356, 259] on div "Gate Stuck/Left Open" at bounding box center [753, 276] width 805 height 34
drag, startPoint x: 548, startPoint y: 387, endPoint x: 352, endPoint y: 303, distance: 212.6
click at [353, 328] on p "At [GEOGRAPHIC_DATA] 1. Ask [PERSON_NAME] to pull slightly forward with front w…" at bounding box center [611, 379] width 517 height 103
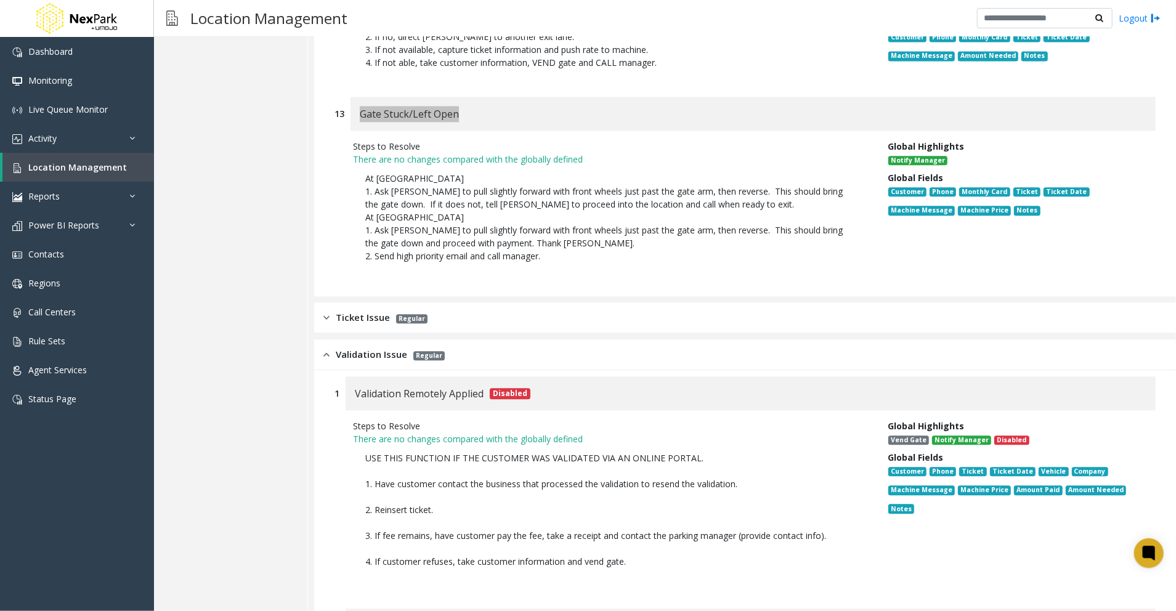
scroll to position [5669, 0]
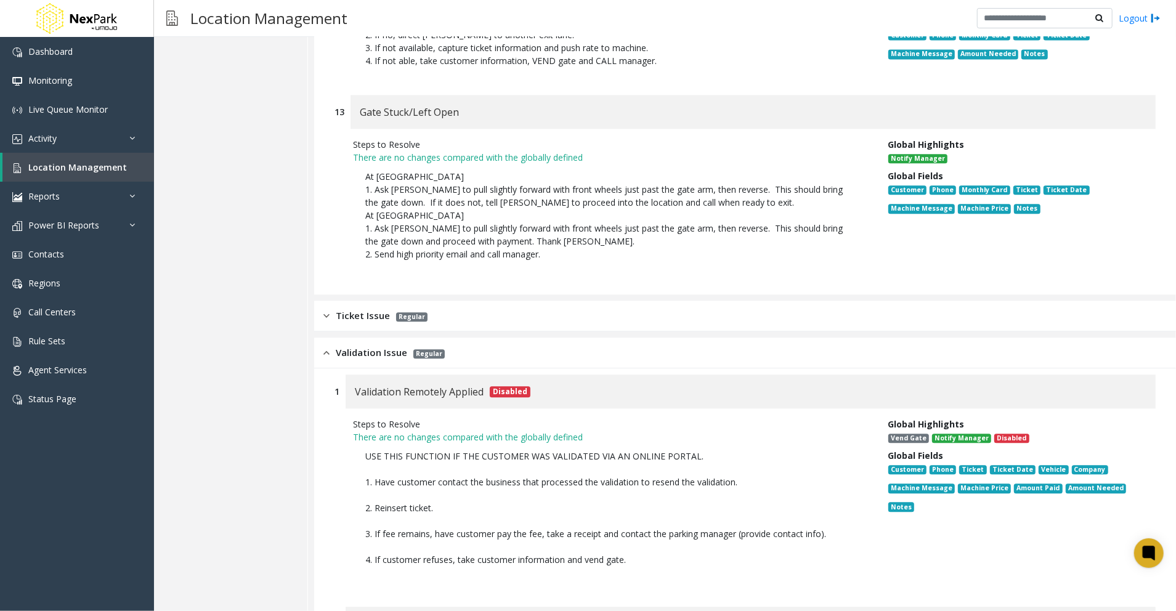
click at [375, 309] on span "Ticket Issue" at bounding box center [363, 316] width 54 height 14
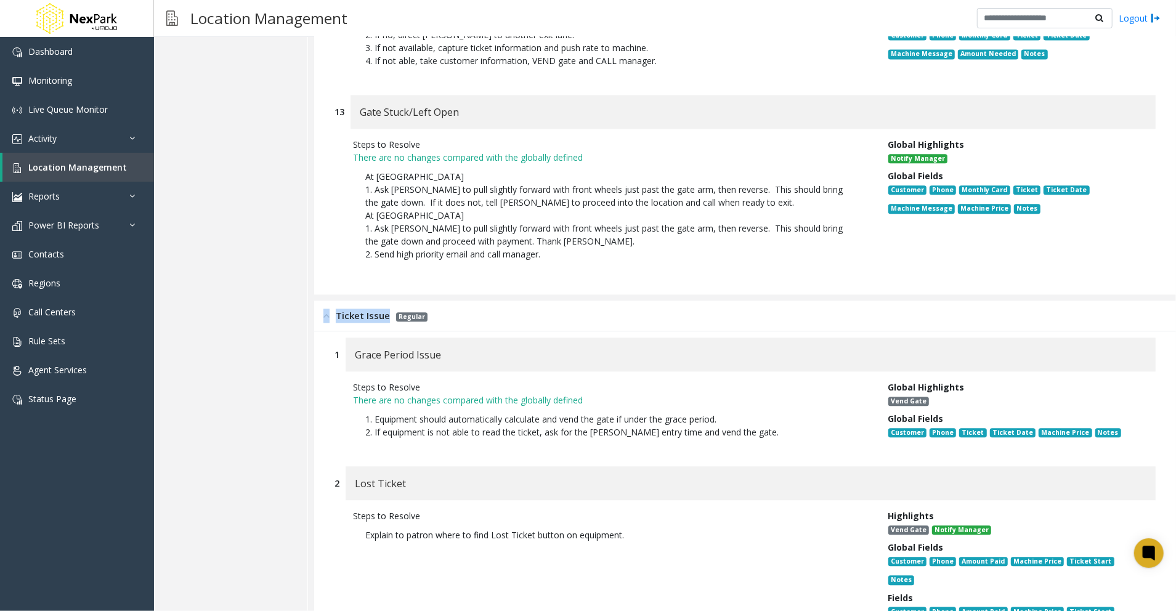
drag, startPoint x: 332, startPoint y: 277, endPoint x: 394, endPoint y: 282, distance: 63.0
click at [394, 309] on div "Ticket Issue Regular" at bounding box center [376, 316] width 104 height 14
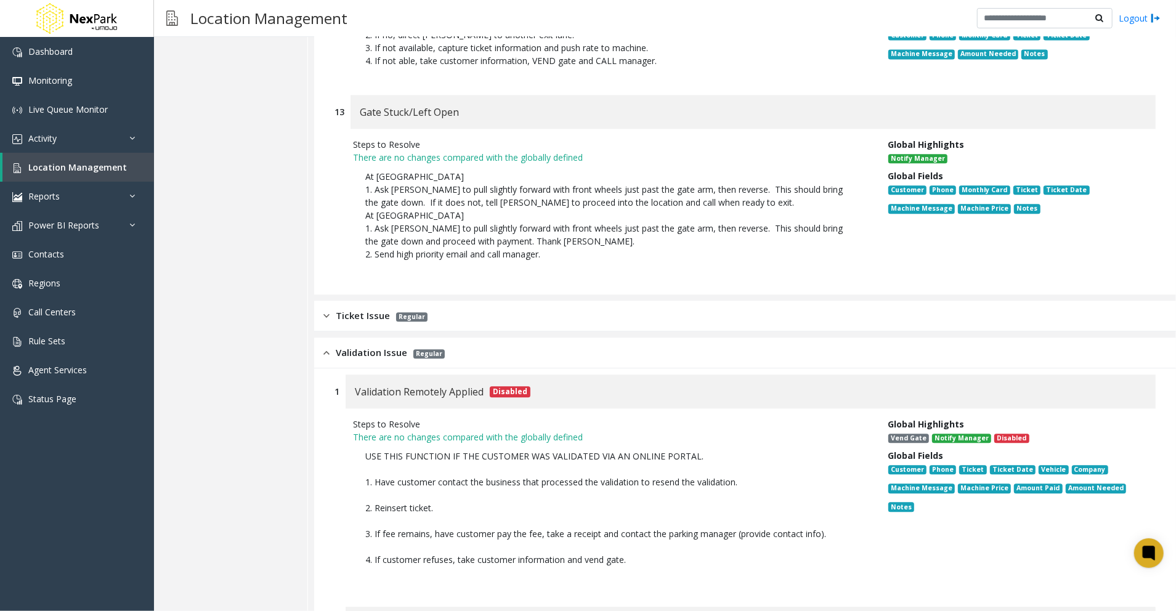
click at [390, 309] on p "Regular" at bounding box center [409, 316] width 38 height 14
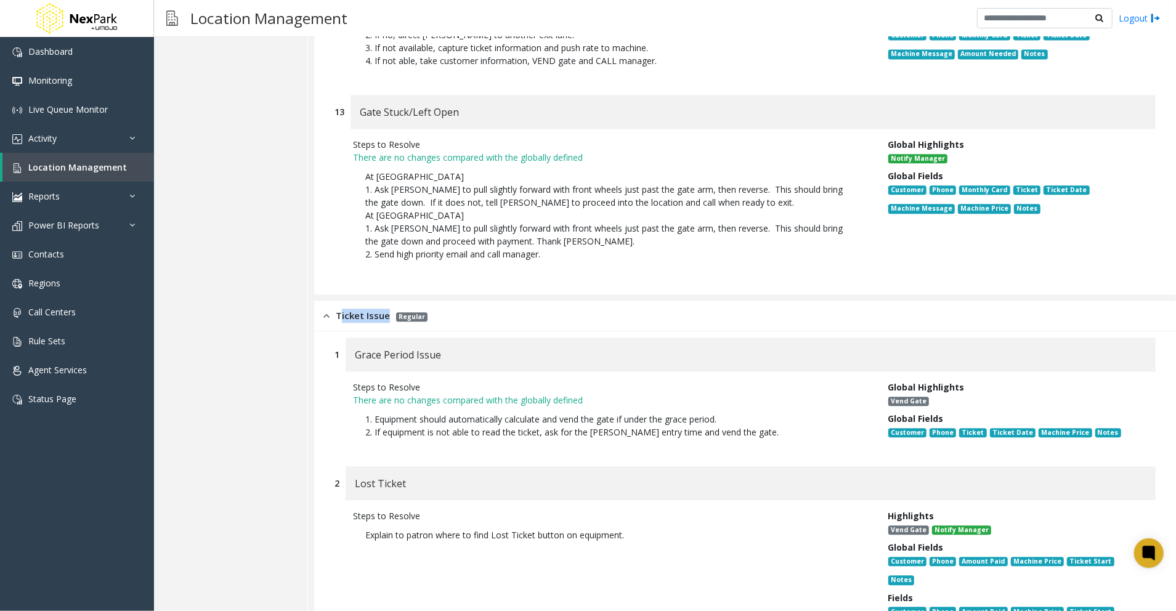
drag, startPoint x: 390, startPoint y: 280, endPoint x: 339, endPoint y: 279, distance: 51.2
click at [339, 309] on div "Ticket Issue Regular" at bounding box center [376, 316] width 104 height 14
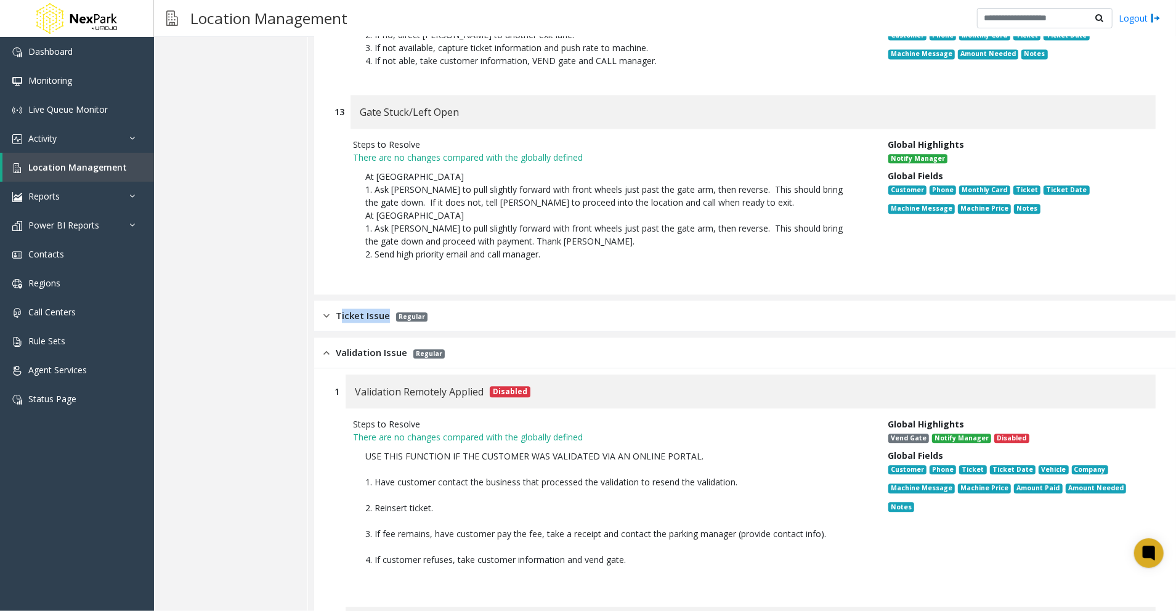
drag, startPoint x: 339, startPoint y: 279, endPoint x: 345, endPoint y: 283, distance: 7.9
click at [345, 309] on span "Ticket Issue" at bounding box center [363, 316] width 54 height 14
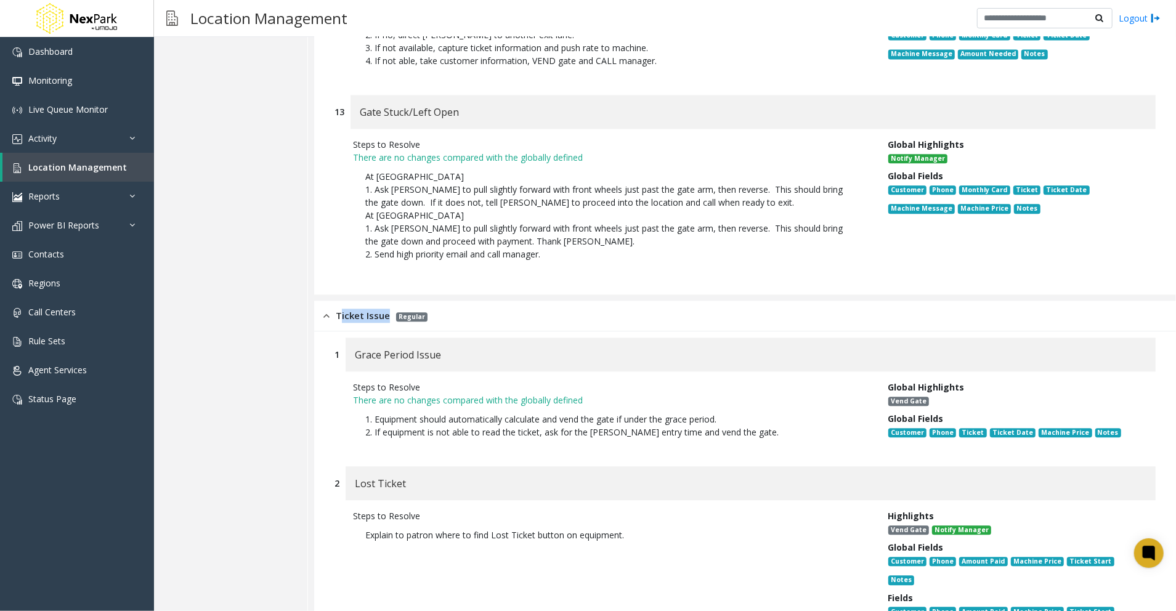
click at [390, 309] on p "Regular" at bounding box center [409, 316] width 38 height 14
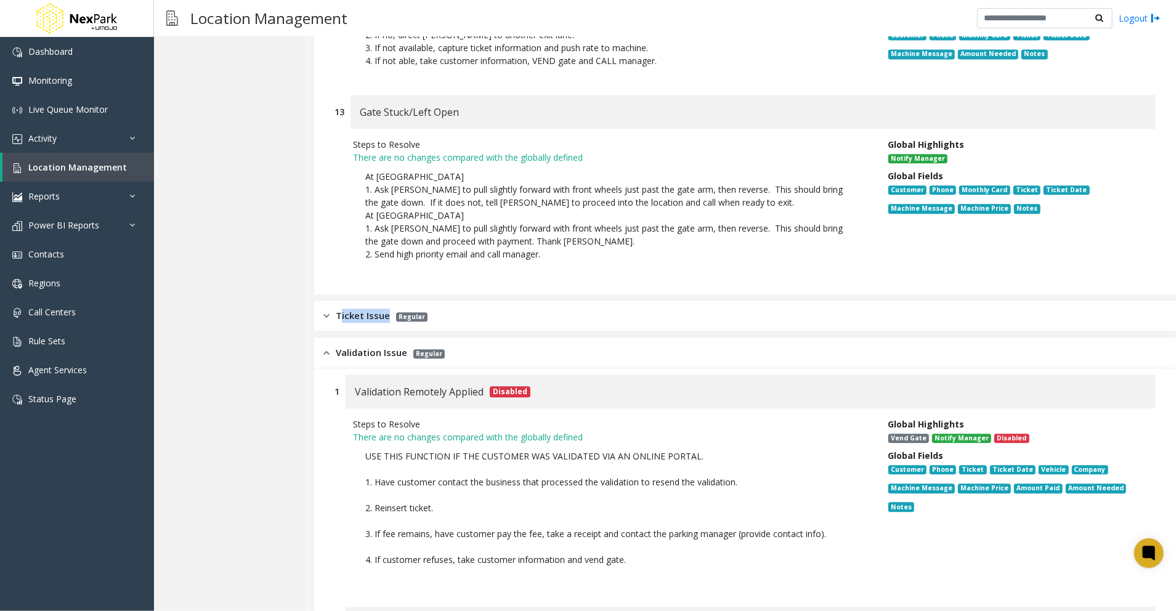
click at [391, 309] on p "Regular" at bounding box center [409, 316] width 38 height 14
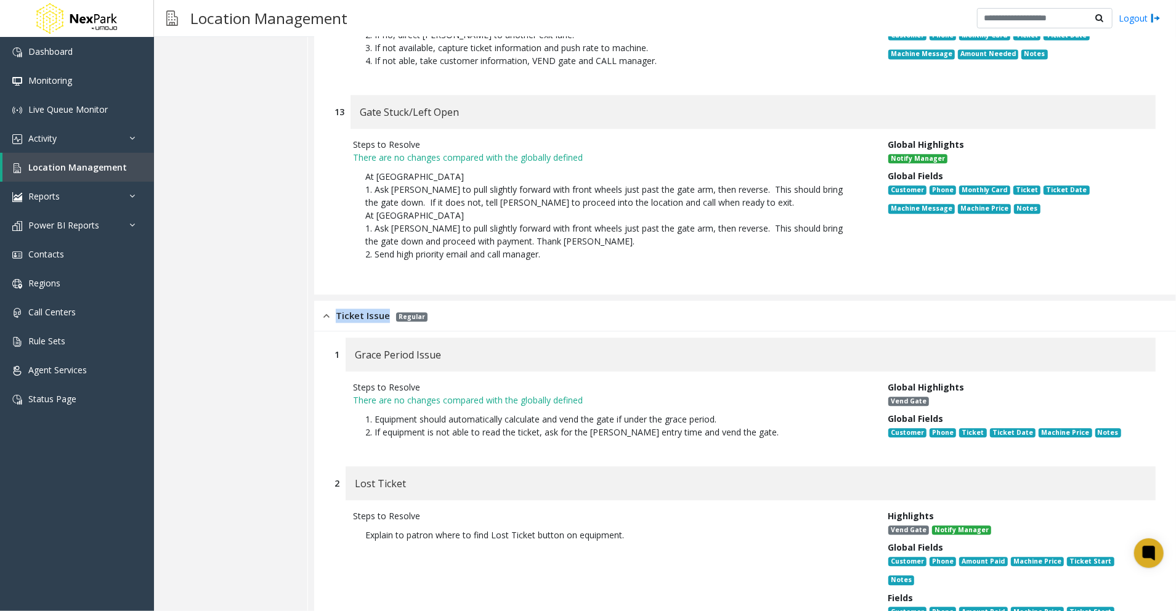
drag, startPoint x: 390, startPoint y: 281, endPoint x: 336, endPoint y: 281, distance: 54.2
click at [336, 309] on div "Ticket Issue Regular" at bounding box center [376, 316] width 104 height 14
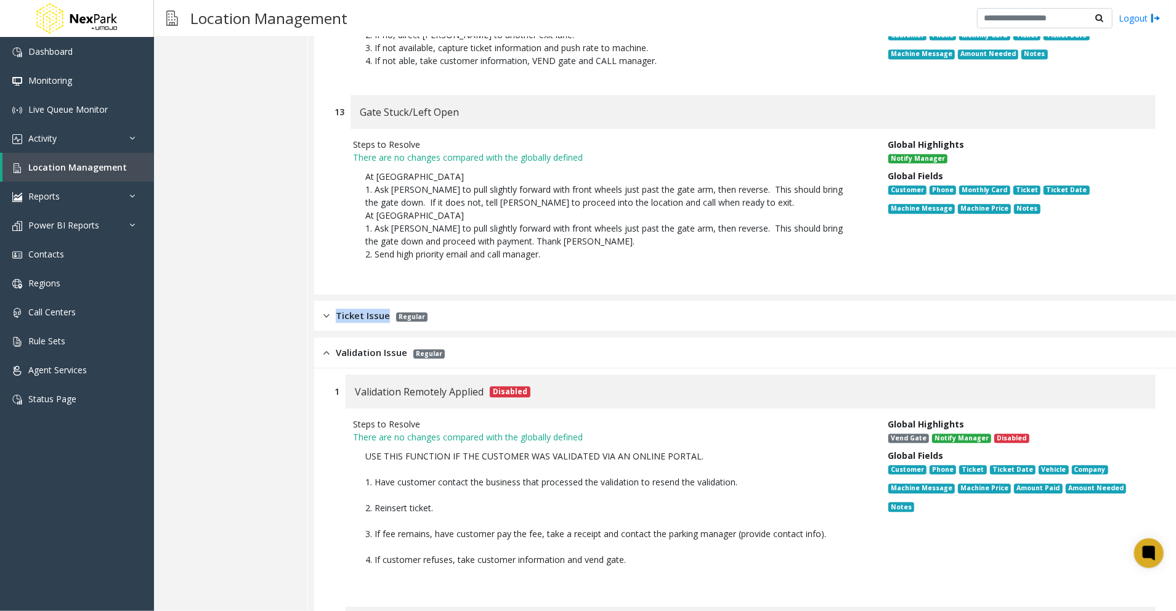
click at [383, 309] on span "Ticket Issue" at bounding box center [363, 316] width 54 height 14
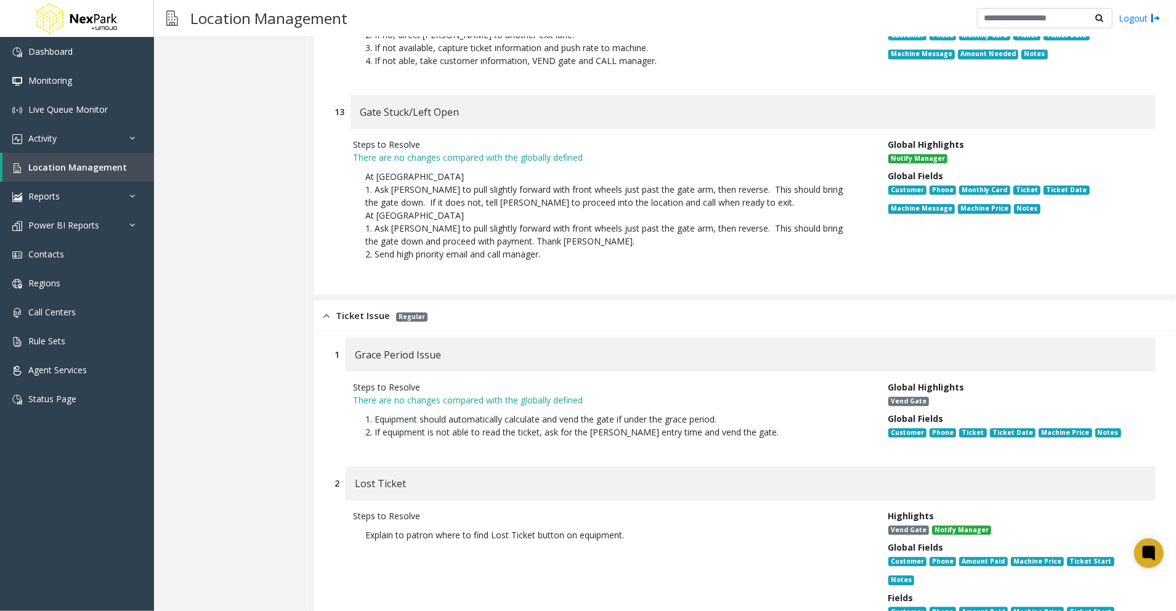
click at [380, 309] on span "Ticket Issue" at bounding box center [363, 316] width 54 height 14
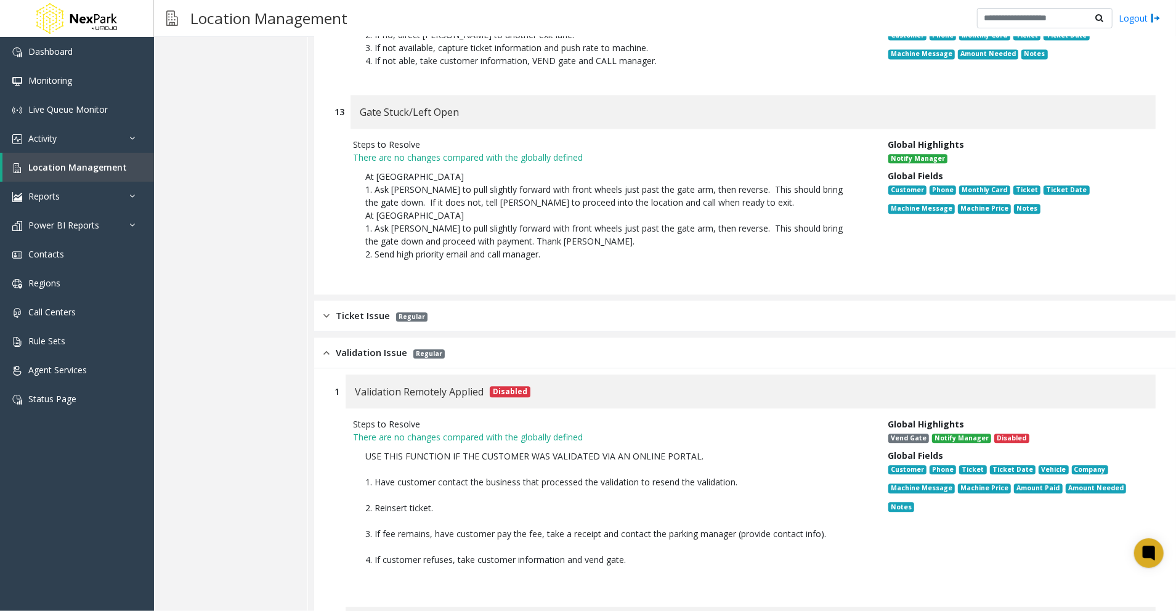
click at [375, 309] on span "Ticket Issue" at bounding box center [363, 316] width 54 height 14
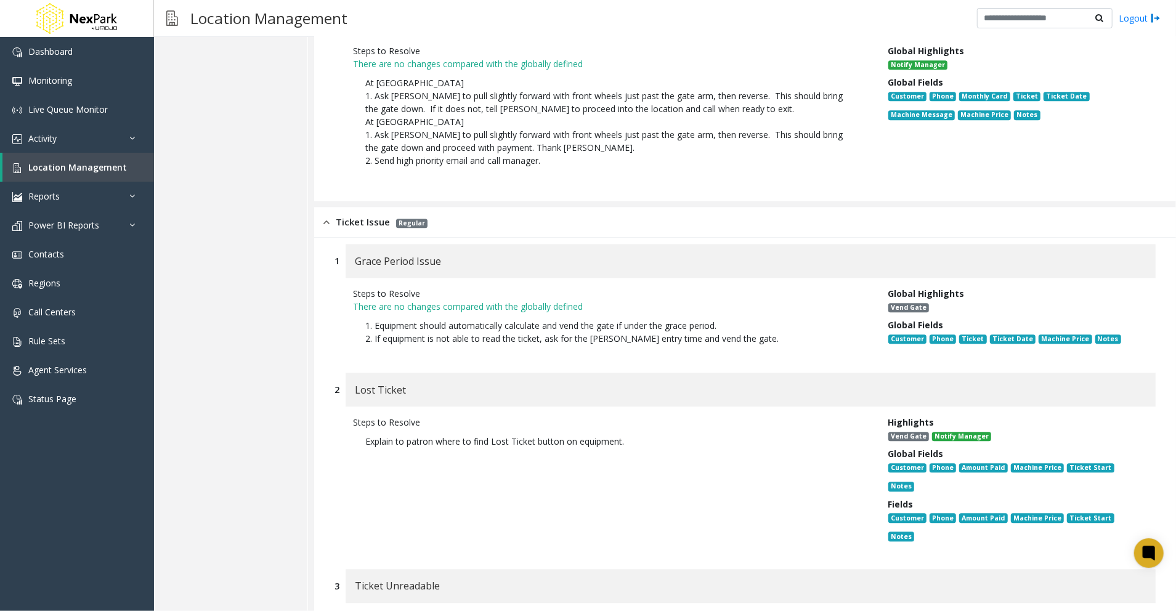
scroll to position [5833, 0]
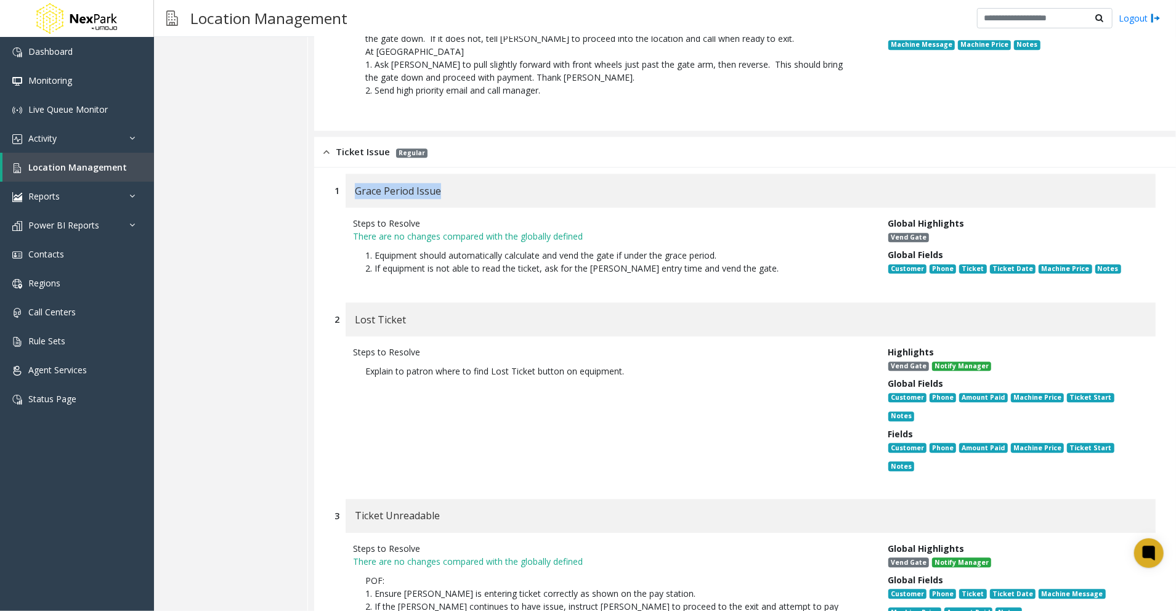
drag, startPoint x: 447, startPoint y: 154, endPoint x: 354, endPoint y: 152, distance: 93.7
click at [354, 174] on div "Grace Period Issue" at bounding box center [751, 191] width 810 height 34
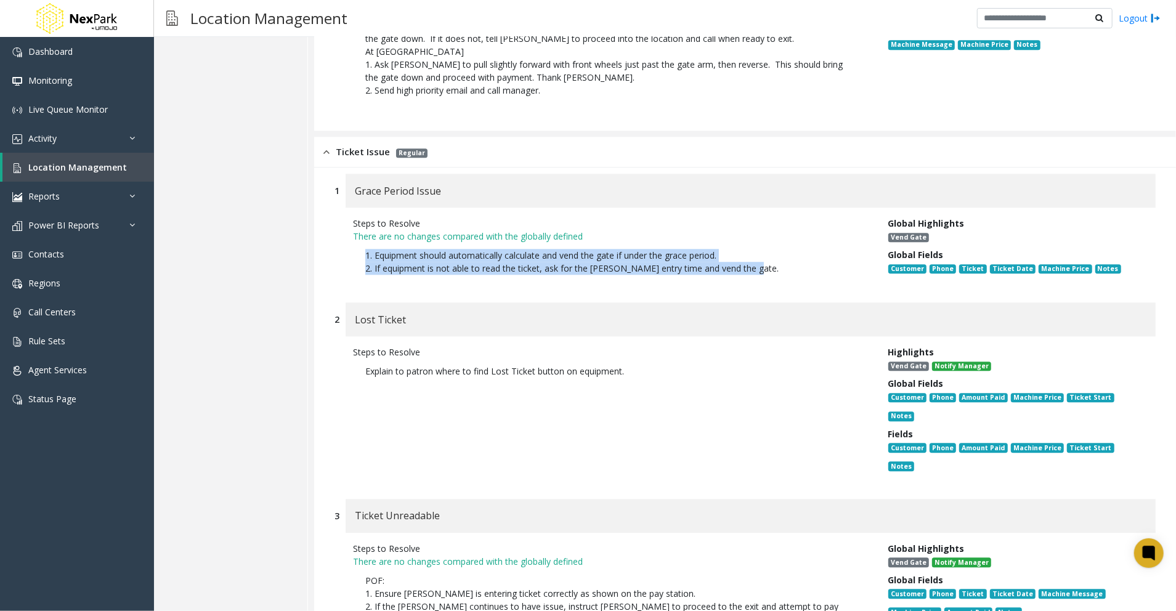
drag, startPoint x: 760, startPoint y: 230, endPoint x: 317, endPoint y: 218, distance: 443.2
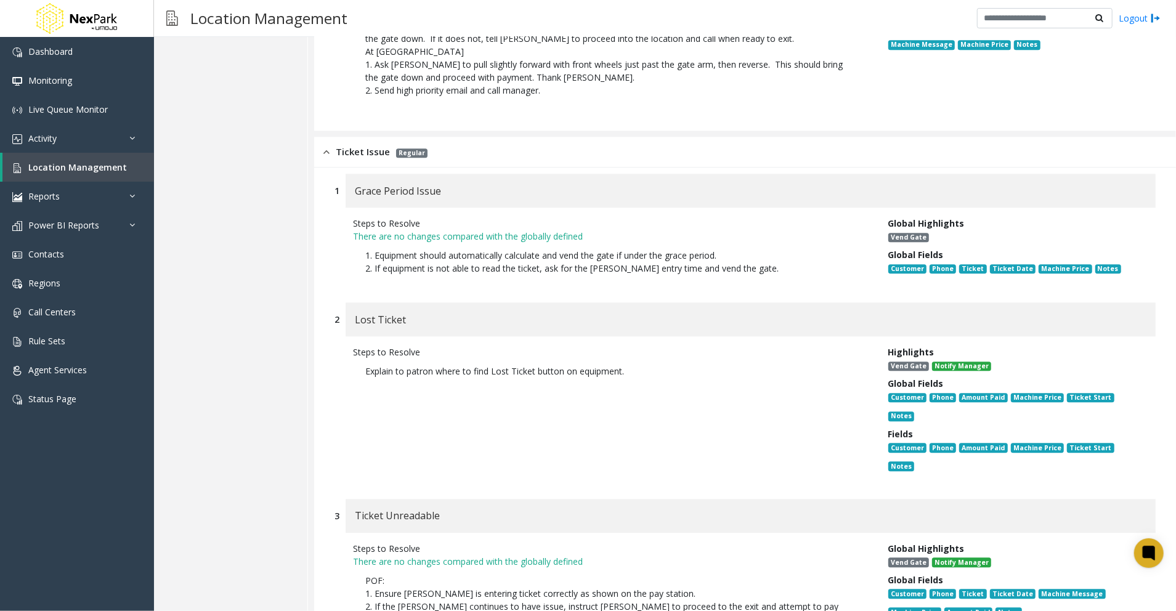
click at [460, 346] on div "Steps to Resolve" at bounding box center [611, 352] width 517 height 13
drag, startPoint x: 417, startPoint y: 291, endPoint x: 350, endPoint y: 289, distance: 66.6
click at [350, 303] on div "Lost Ticket" at bounding box center [751, 320] width 810 height 34
drag, startPoint x: 619, startPoint y: 341, endPoint x: 364, endPoint y: 327, distance: 255.5
click at [364, 359] on p "Explain to patron where to find Lost Ticket button on equipment." at bounding box center [611, 371] width 517 height 25
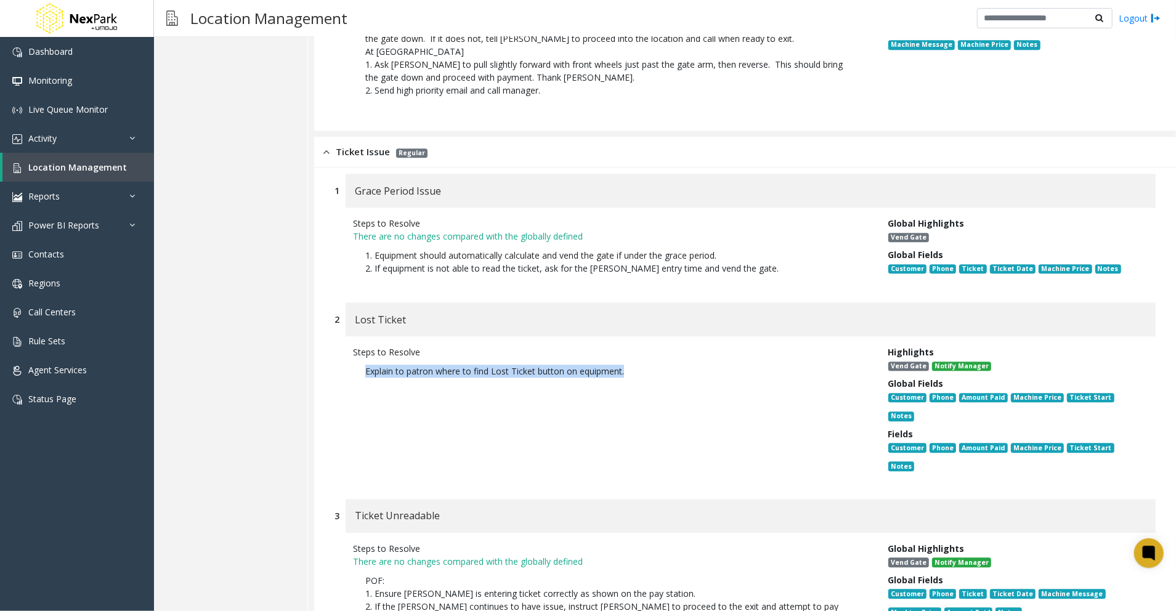
click at [540, 393] on div "Steps to Resolve Explain to patron where to find Lost Ticket button on equipmen…" at bounding box center [611, 412] width 535 height 132
drag, startPoint x: 466, startPoint y: 444, endPoint x: 348, endPoint y: 435, distance: 119.3
click at [348, 499] on div "Ticket Unreadable" at bounding box center [751, 516] width 810 height 34
click at [580, 499] on div "Ticket Unreadable" at bounding box center [751, 516] width 810 height 34
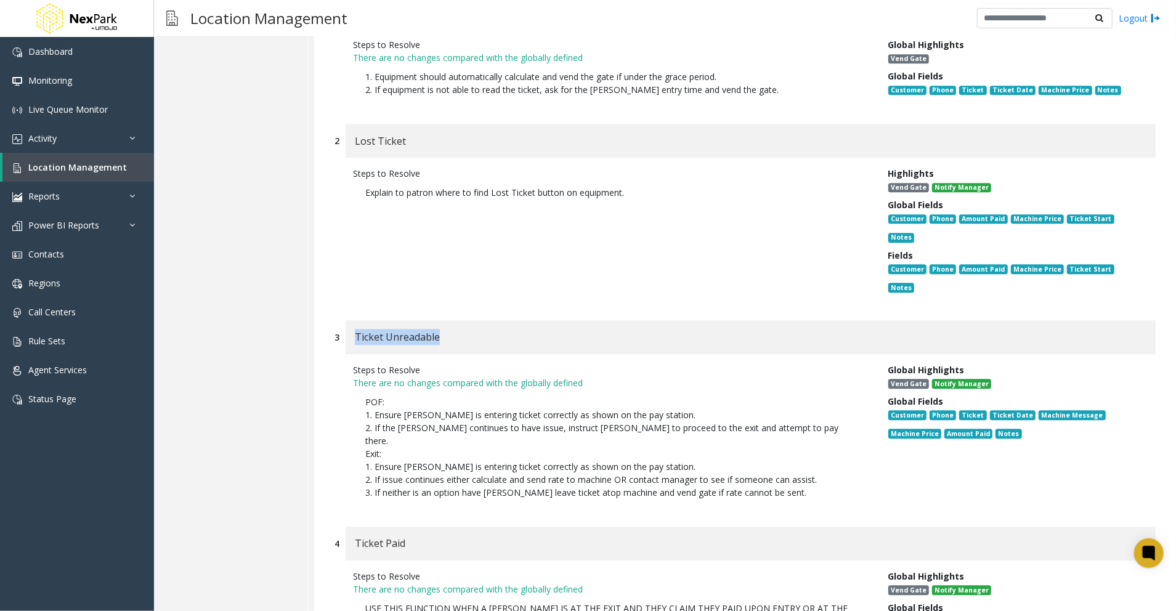
scroll to position [6079, 0]
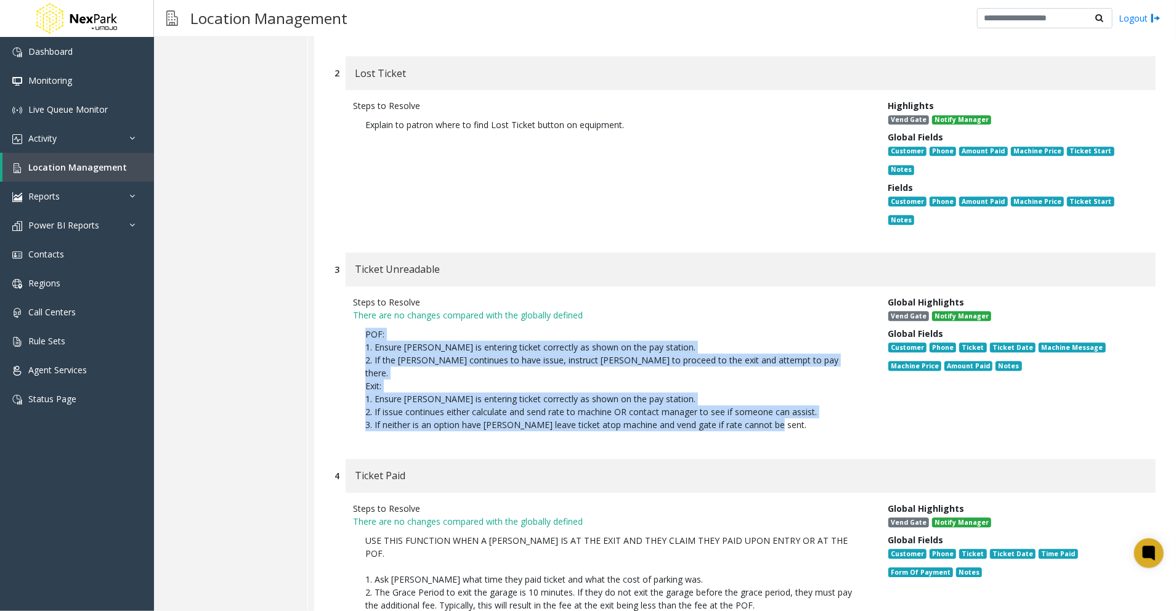
drag, startPoint x: 797, startPoint y: 349, endPoint x: 364, endPoint y: 257, distance: 442.8
click at [364, 322] on p "POF: 1. Ensure [PERSON_NAME] is entering ticket correctly as shown on the pay s…" at bounding box center [611, 380] width 517 height 116
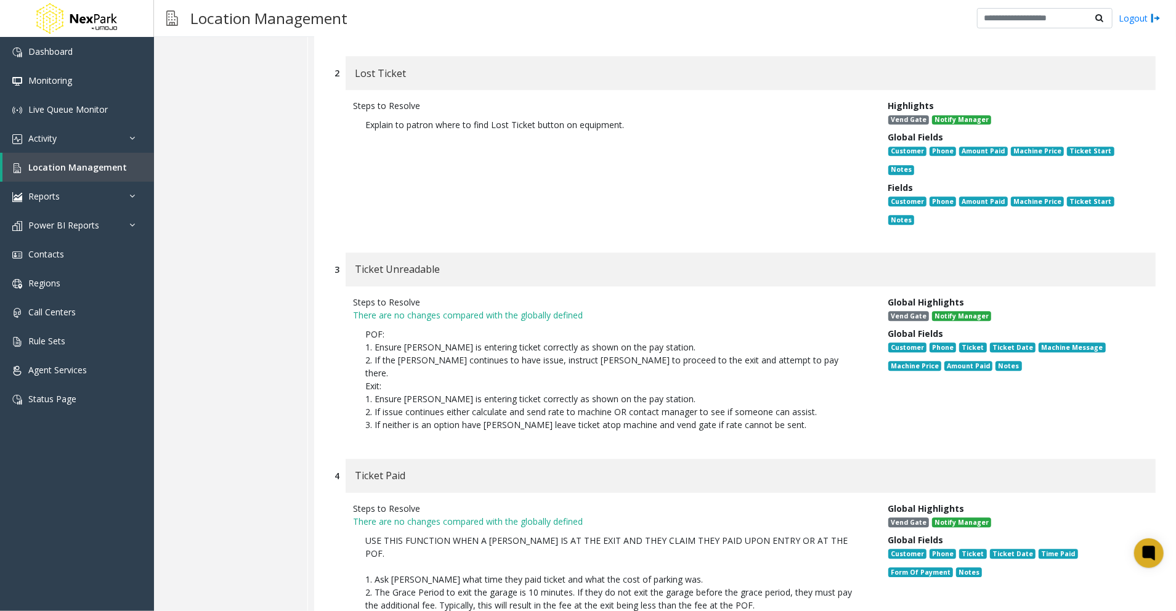
click at [566, 459] on div "Ticket Paid" at bounding box center [751, 476] width 810 height 34
drag, startPoint x: 424, startPoint y: 393, endPoint x: 356, endPoint y: 388, distance: 68.6
click at [356, 459] on div "Ticket Paid" at bounding box center [751, 476] width 810 height 34
drag, startPoint x: 419, startPoint y: 538, endPoint x: 361, endPoint y: 456, distance: 100.4
click at [361, 528] on p "USE THIS FUNCTION WHEN A [PERSON_NAME] IS AT THE EXIT AND THEY CLAIM THEY PAID …" at bounding box center [611, 586] width 517 height 116
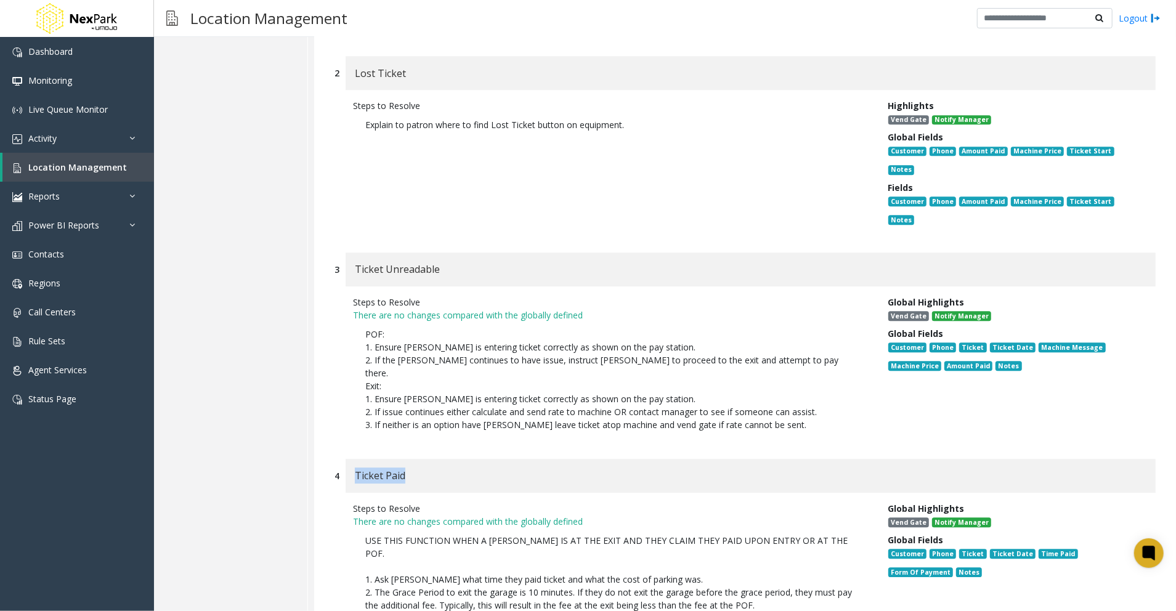
click at [531, 528] on p "USE THIS FUNCTION WHEN A [PERSON_NAME] IS AT THE EXIT AND THEY CLAIM THEY PAID …" at bounding box center [611, 586] width 517 height 116
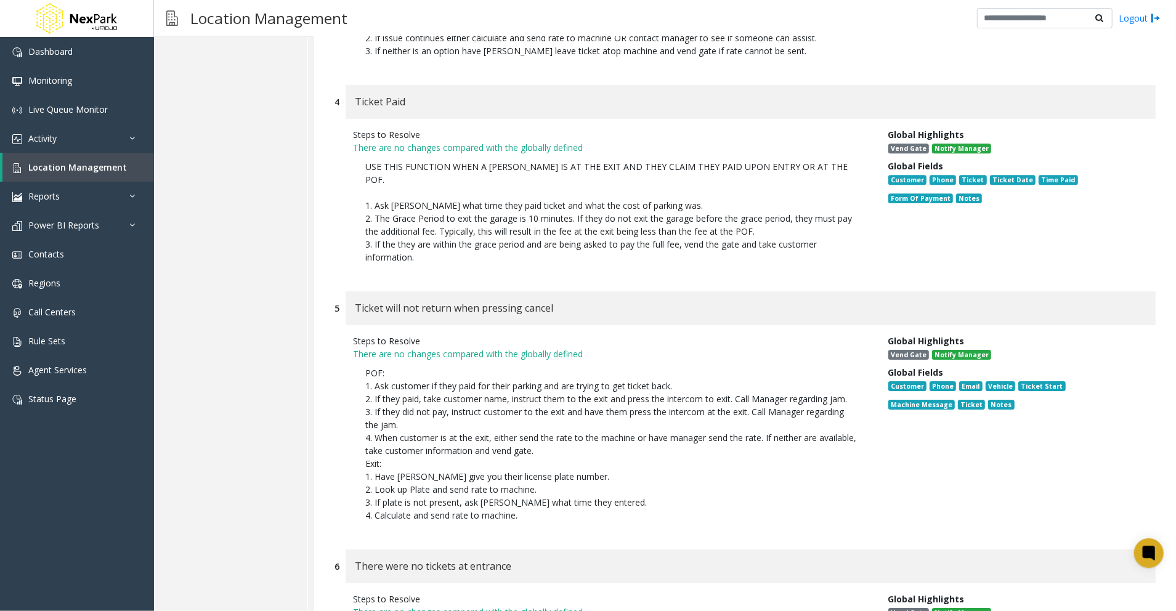
scroll to position [6490, 0]
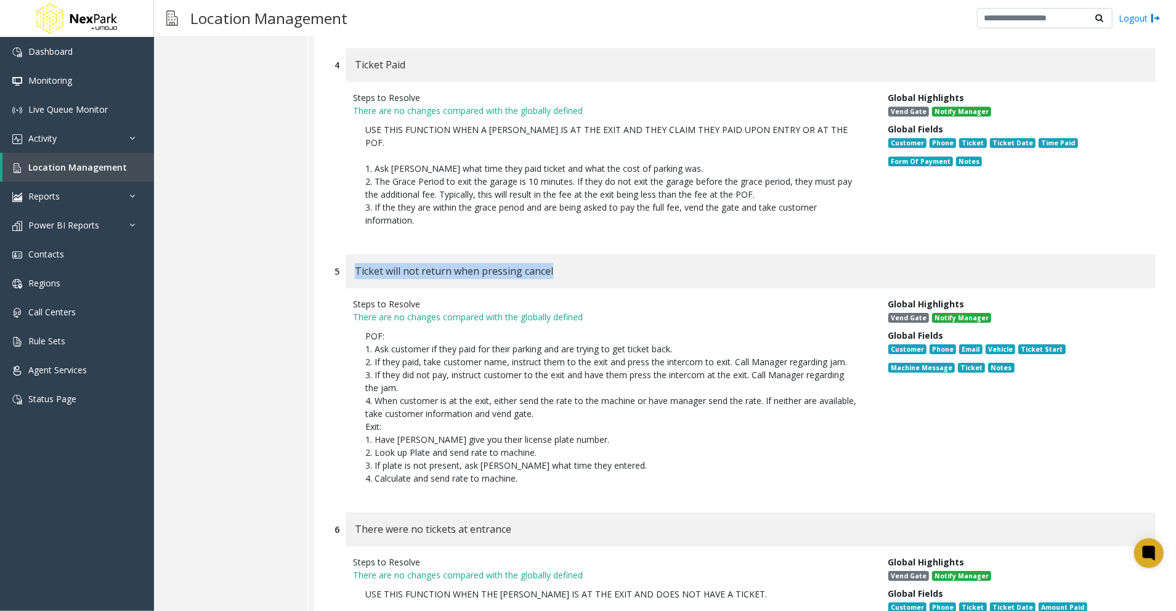
drag, startPoint x: 572, startPoint y: 178, endPoint x: 348, endPoint y: 178, distance: 224.3
click at [348, 254] on div "Ticket will not return when pressing cancel" at bounding box center [751, 271] width 810 height 34
click at [577, 377] on p "POF: 1. Ask customer if they paid for their parking and are trying to get ticke…" at bounding box center [611, 408] width 517 height 168
drag, startPoint x: 532, startPoint y: 380, endPoint x: 351, endPoint y: 242, distance: 227.9
click at [351, 298] on div "Steps to Resolve There are no changes compared with the globally defined POF: 1…" at bounding box center [611, 394] width 535 height 193
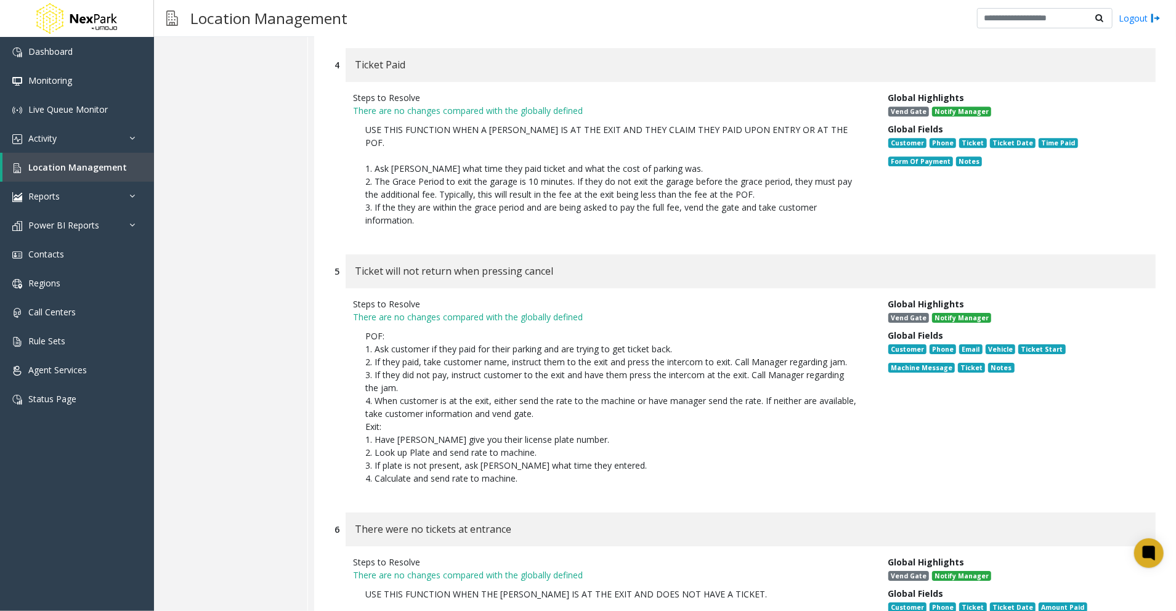
click at [562, 372] on p "POF: 1. Ask customer if they paid for their parking and are trying to get ticke…" at bounding box center [611, 408] width 517 height 168
drag, startPoint x: 518, startPoint y: 437, endPoint x: 353, endPoint y: 431, distance: 165.2
click at [353, 513] on div "There were no tickets at entrance" at bounding box center [751, 530] width 810 height 34
click at [714, 360] on p "POF: 1. Ask customer if they paid for their parking and are trying to get ticke…" at bounding box center [611, 408] width 517 height 168
click at [640, 378] on p "POF: 1. Ask customer if they paid for their parking and are trying to get ticke…" at bounding box center [611, 408] width 517 height 168
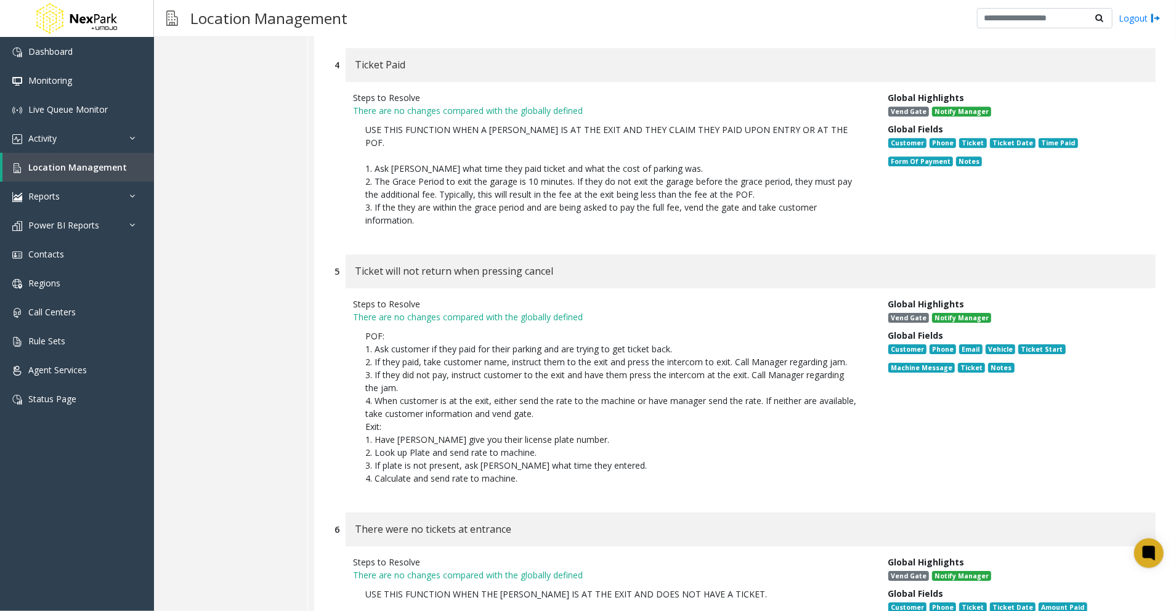
click at [625, 376] on p "POF: 1. Ask customer if they paid for their parking and are trying to get ticke…" at bounding box center [611, 408] width 517 height 168
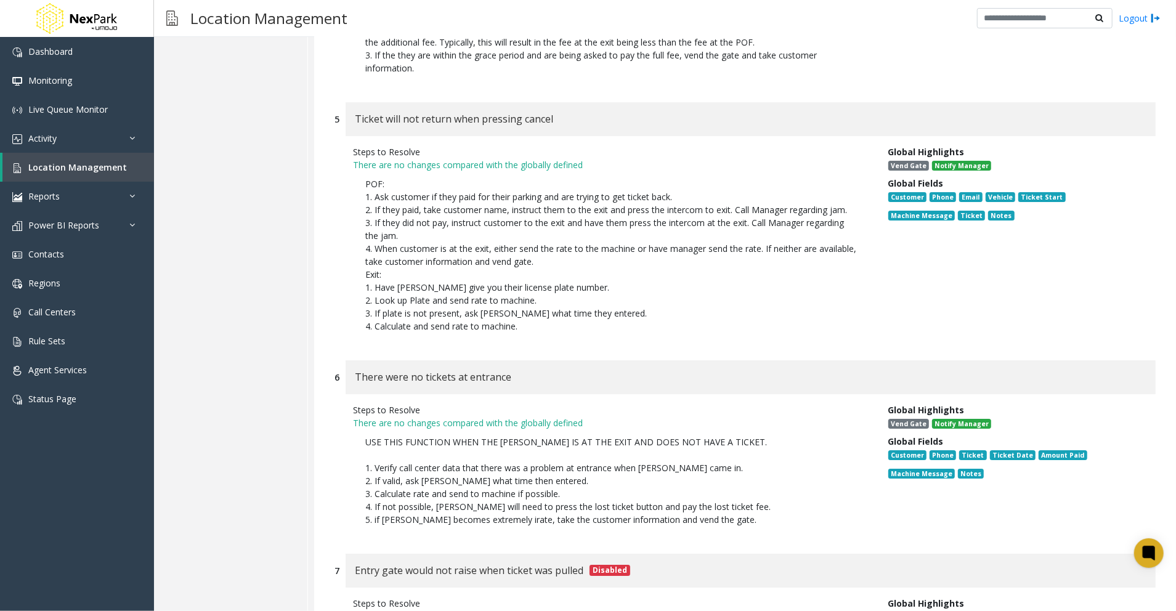
scroll to position [6655, 0]
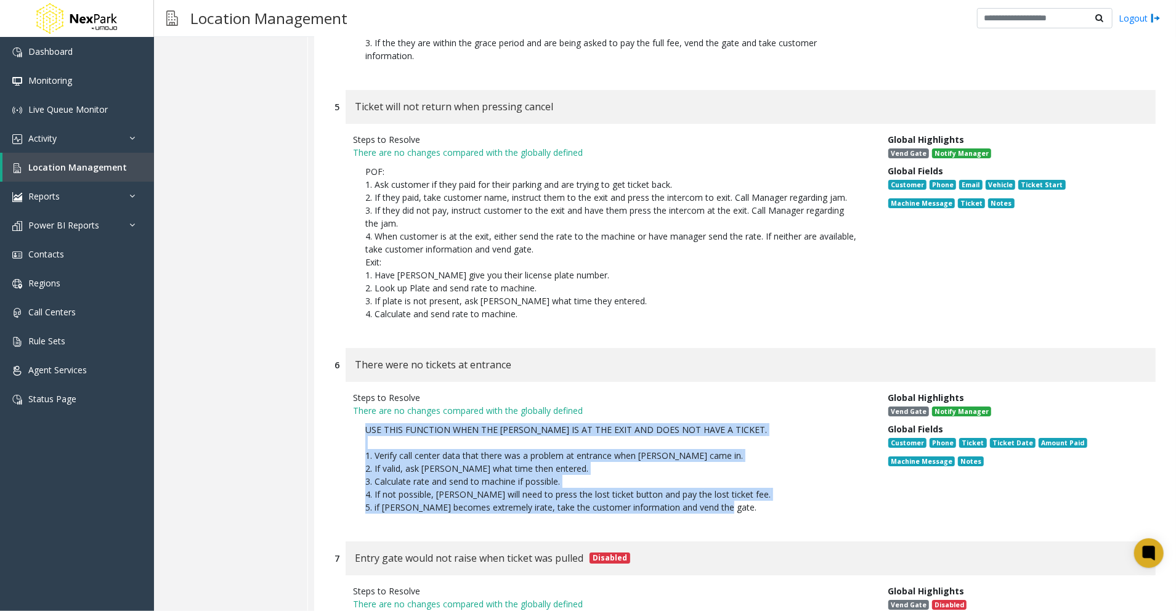
drag, startPoint x: 737, startPoint y: 412, endPoint x: 352, endPoint y: 332, distance: 392.8
click at [353, 417] on p "USE THIS FUNCTION WHEN THE [PERSON_NAME] IS AT THE EXIT AND DOES NOT HAVE A TIC…" at bounding box center [611, 468] width 517 height 103
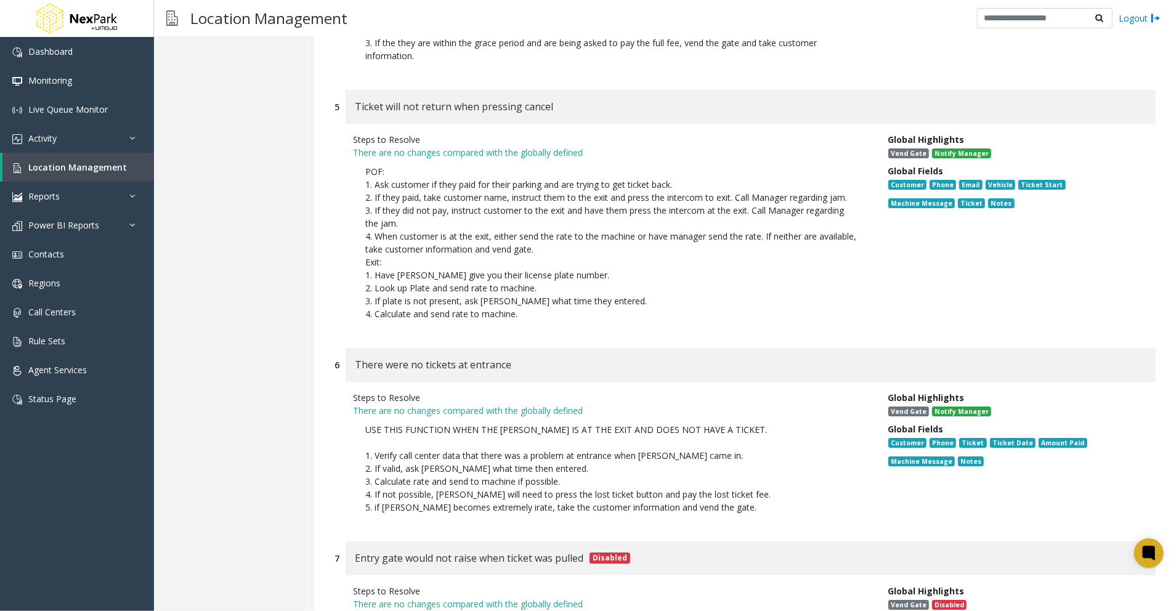
click at [560, 576] on div "Steps to Resolve There are no changes compared with the globally defined Instru…" at bounding box center [745, 617] width 821 height 83
drag, startPoint x: 583, startPoint y: 463, endPoint x: 353, endPoint y: 452, distance: 230.1
click at [353, 542] on div "Entry gate would not raise when ticket was pulled Disabled" at bounding box center [751, 559] width 810 height 34
click at [543, 585] on div "Steps to Resolve" at bounding box center [611, 591] width 517 height 13
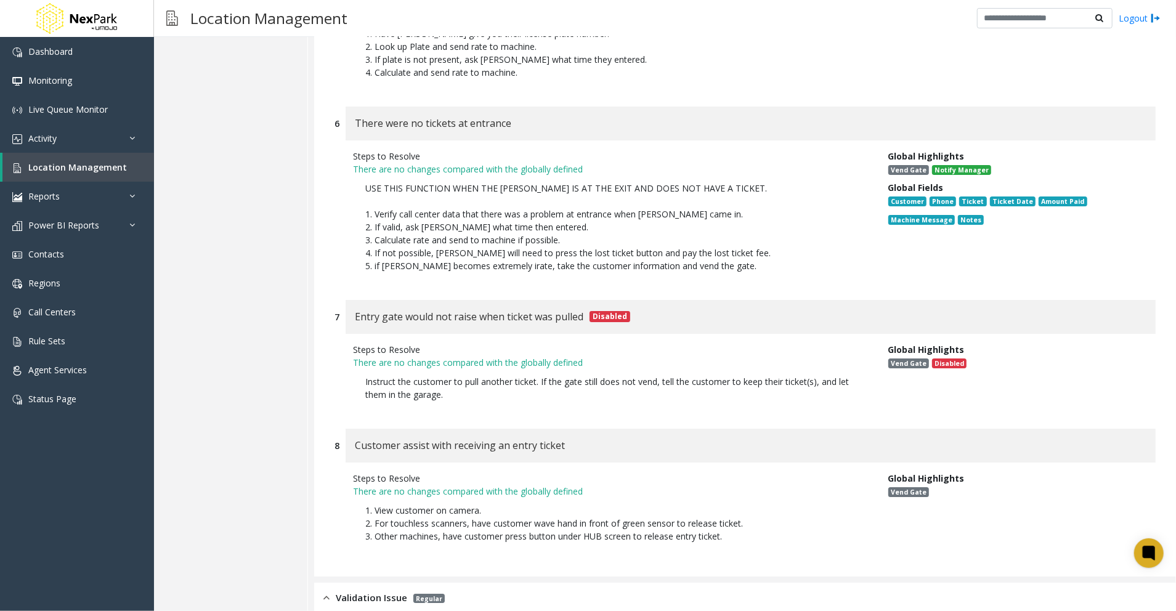
scroll to position [6901, 0]
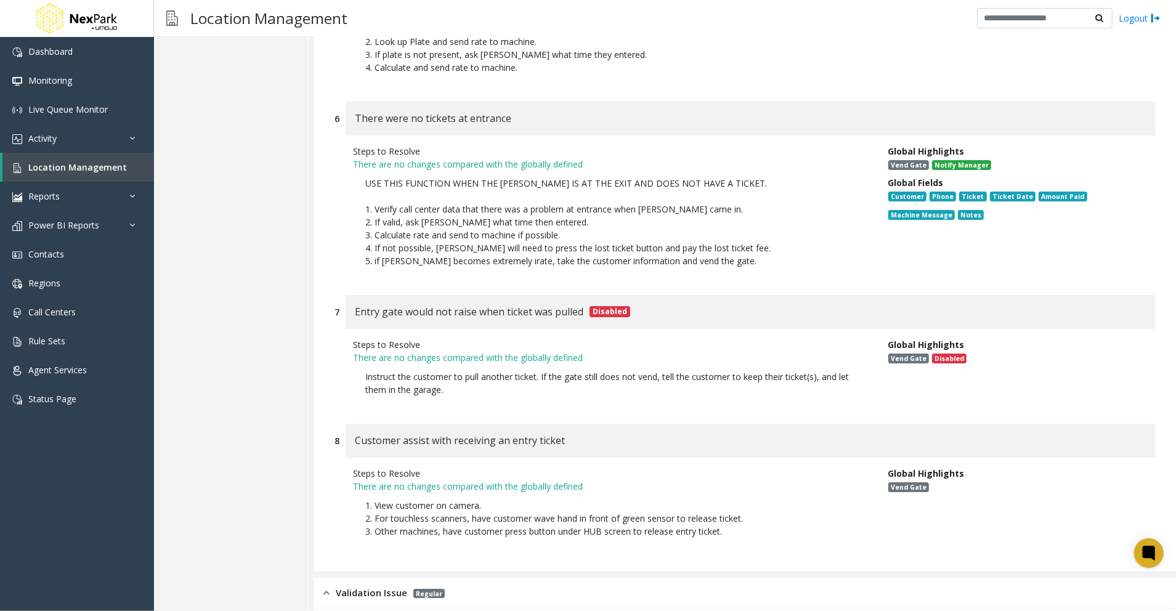
drag, startPoint x: 458, startPoint y: 297, endPoint x: 341, endPoint y: 282, distance: 118.0
click at [341, 329] on div "Steps to Resolve There are no changes compared with the globally defined Instru…" at bounding box center [745, 370] width 821 height 83
click at [510, 458] on div "Steps to Resolve There are no changes compared with the globally defined 1. Vie…" at bounding box center [745, 506] width 821 height 96
drag, startPoint x: 510, startPoint y: 348, endPoint x: 346, endPoint y: 350, distance: 164.5
click at [346, 424] on div "Customer assist with receiving an entry ticket" at bounding box center [751, 441] width 810 height 34
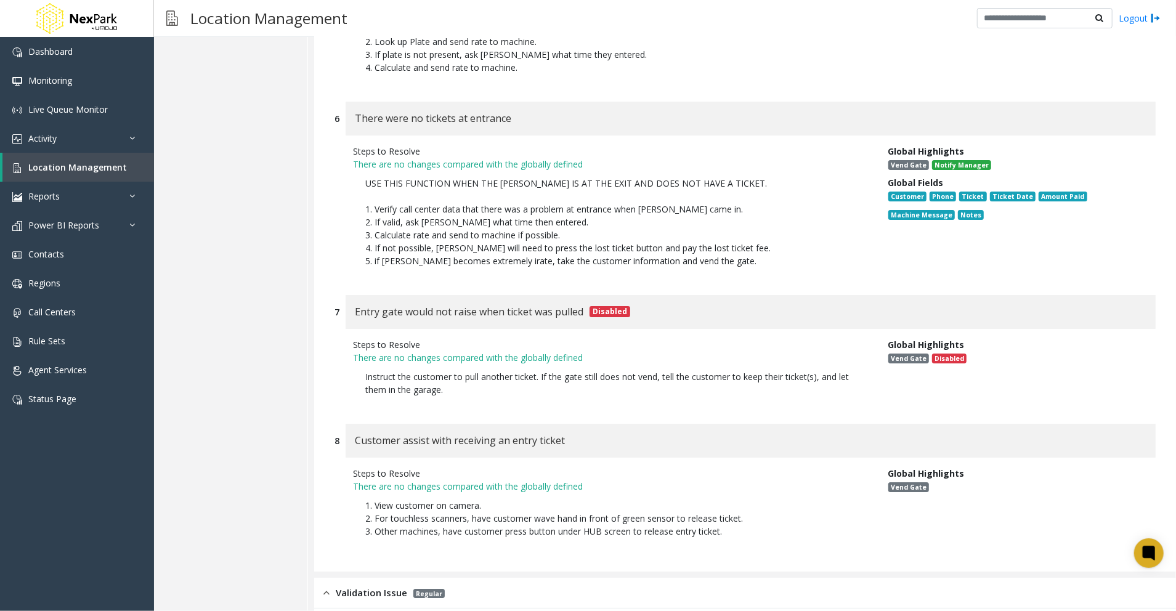
drag, startPoint x: 656, startPoint y: 401, endPoint x: 733, endPoint y: 434, distance: 83.9
click at [657, 493] on p "1. View customer on camera. 2. For touchless scanners, have customer wave hand …" at bounding box center [611, 518] width 517 height 51
drag, startPoint x: 732, startPoint y: 437, endPoint x: 345, endPoint y: 409, distance: 388.0
click at [345, 467] on div "Steps to Resolve There are no changes compared with the globally defined 1. Vie…" at bounding box center [611, 505] width 535 height 77
click at [705, 480] on p "There are no changes compared with the globally defined" at bounding box center [611, 486] width 517 height 13
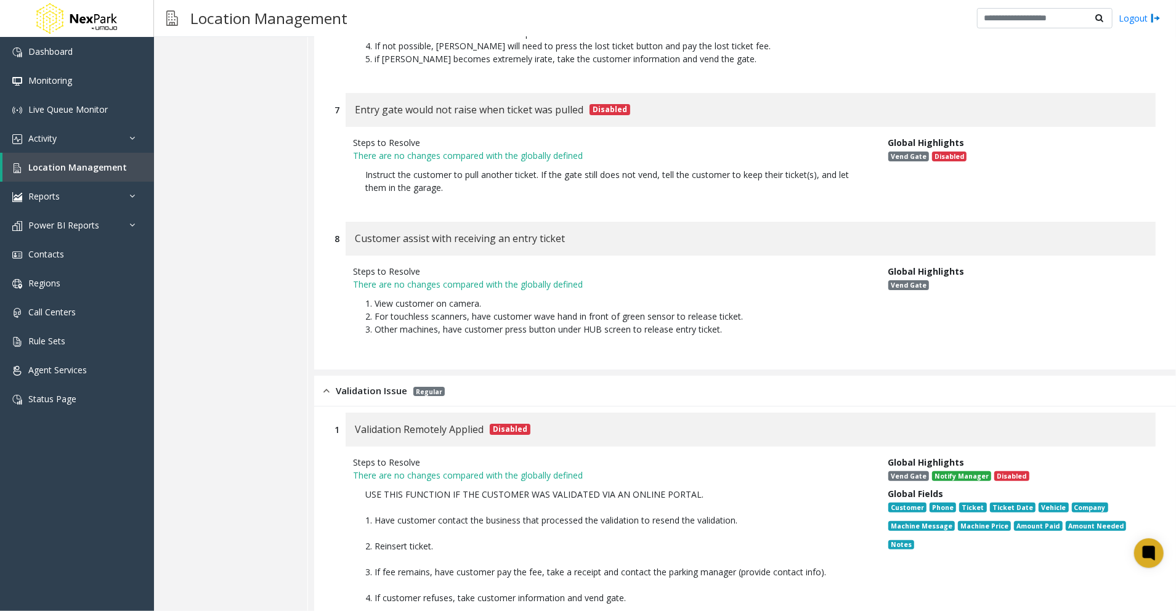
scroll to position [7148, 0]
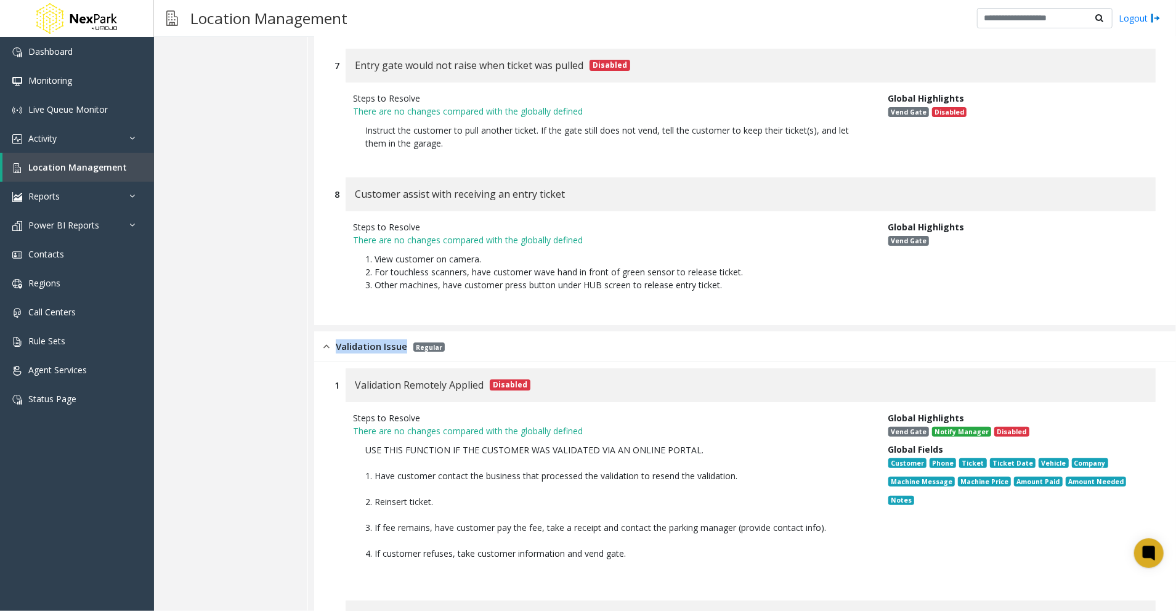
drag, startPoint x: 409, startPoint y: 246, endPoint x: 338, endPoint y: 245, distance: 70.9
click at [338, 340] on div "Validation Issue Regular" at bounding box center [384, 347] width 121 height 14
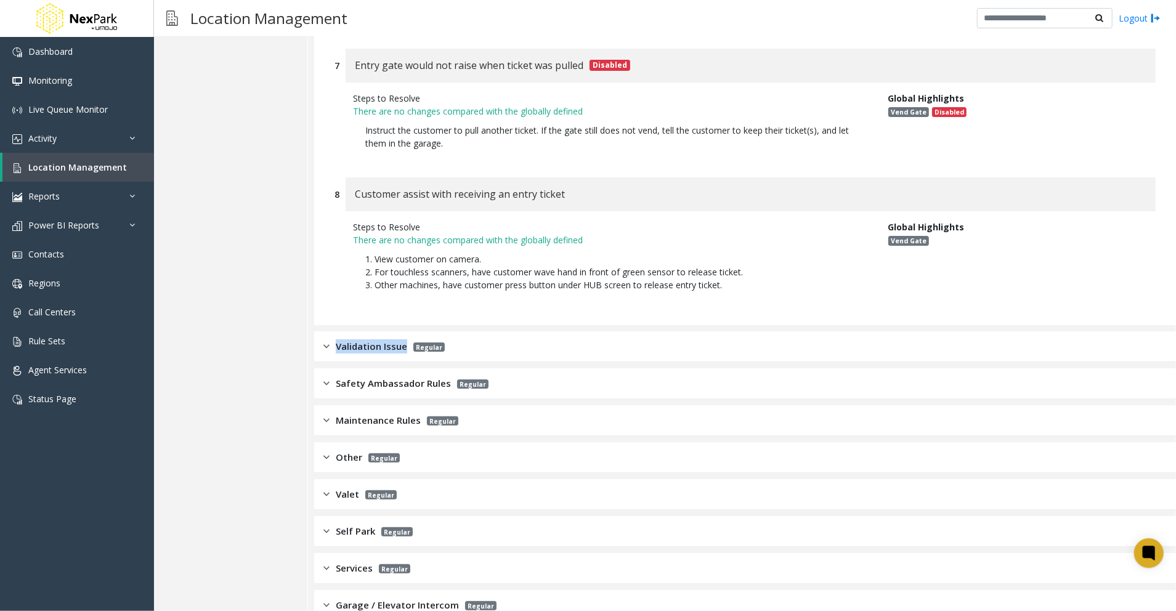
scroll to position [7114, 0]
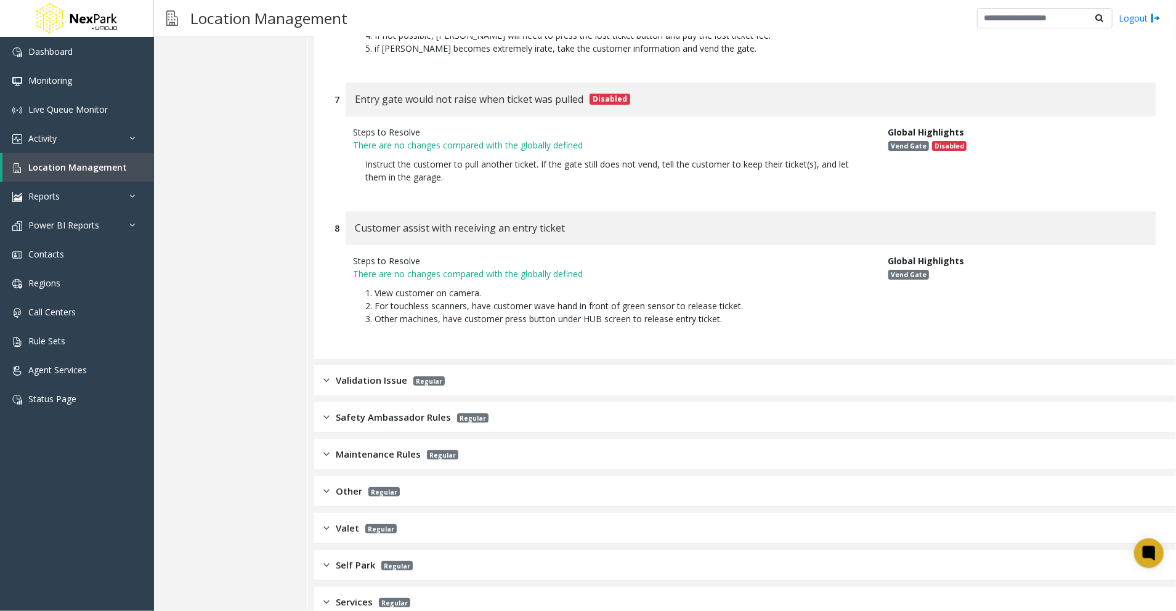
click at [332, 373] on div "Validation Issue Regular" at bounding box center [384, 380] width 121 height 14
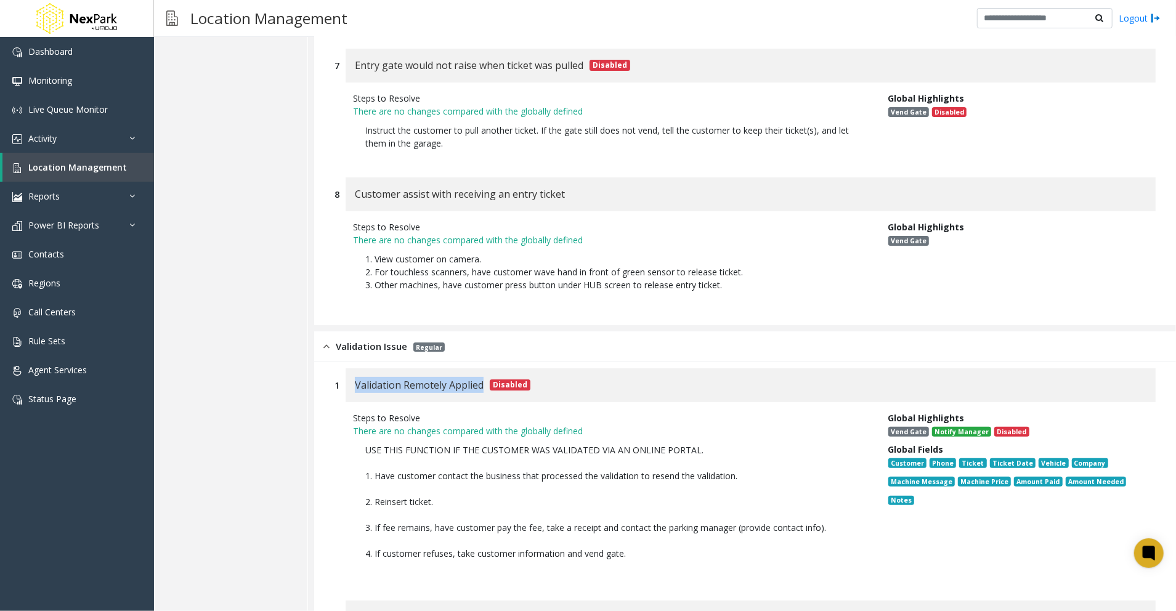
drag, startPoint x: 348, startPoint y: 291, endPoint x: 486, endPoint y: 291, distance: 137.4
click at [486, 368] on div "Validation Remotely Applied Disabled" at bounding box center [751, 385] width 810 height 34
drag, startPoint x: 686, startPoint y: 461, endPoint x: 361, endPoint y: 356, distance: 341.2
click at [361, 437] on p "USE THIS FUNCTION IF THE CUSTOMER WAS VALIDATED VIA AN ONLINE PORTAL. 1. Have c…" at bounding box center [611, 508] width 517 height 142
click at [533, 437] on p "USE THIS FUNCTION IF THE CUSTOMER WAS VALIDATED VIA AN ONLINE PORTAL. 1. Have c…" at bounding box center [611, 508] width 517 height 142
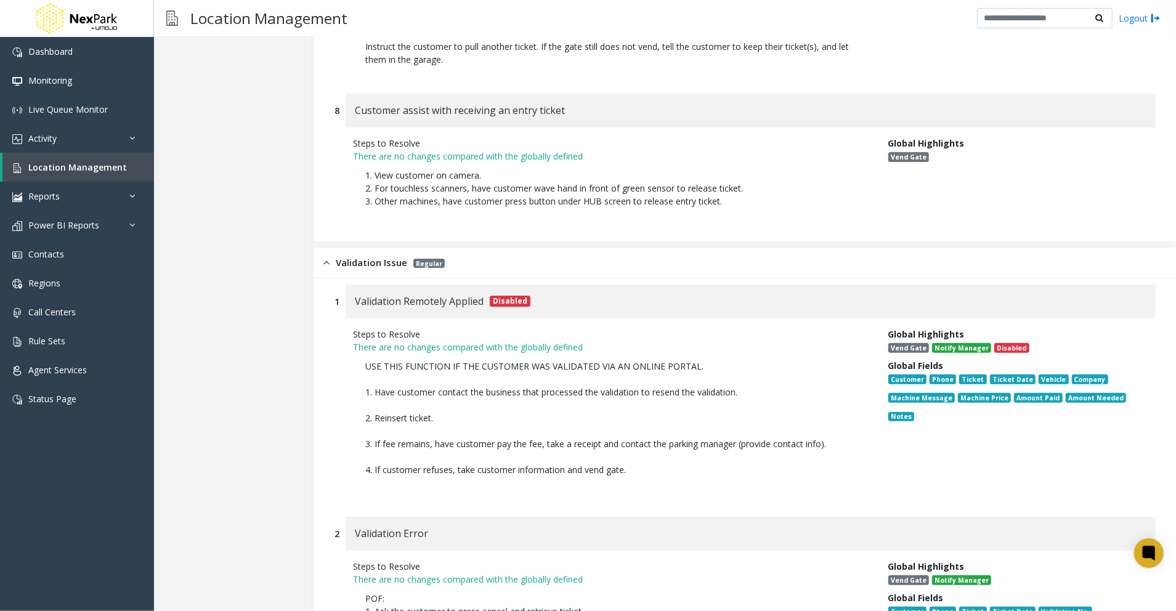
scroll to position [7312, 0]
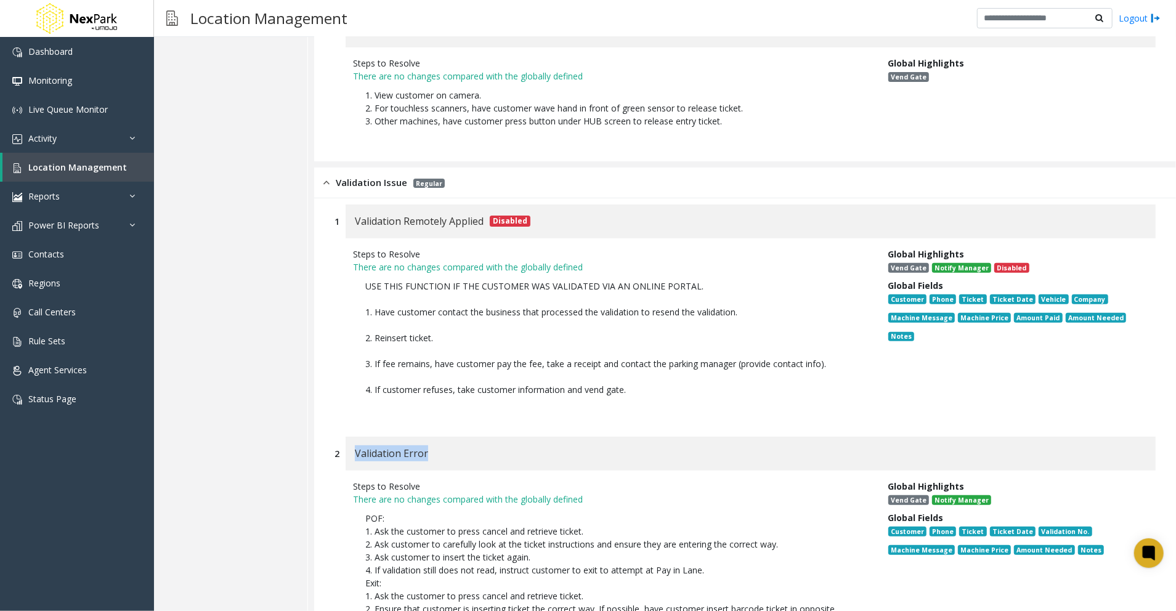
drag, startPoint x: 441, startPoint y: 355, endPoint x: 357, endPoint y: 360, distance: 84.0
click at [357, 437] on div "Validation Error" at bounding box center [751, 454] width 810 height 34
click at [713, 480] on div "Steps to Resolve" at bounding box center [611, 486] width 517 height 13
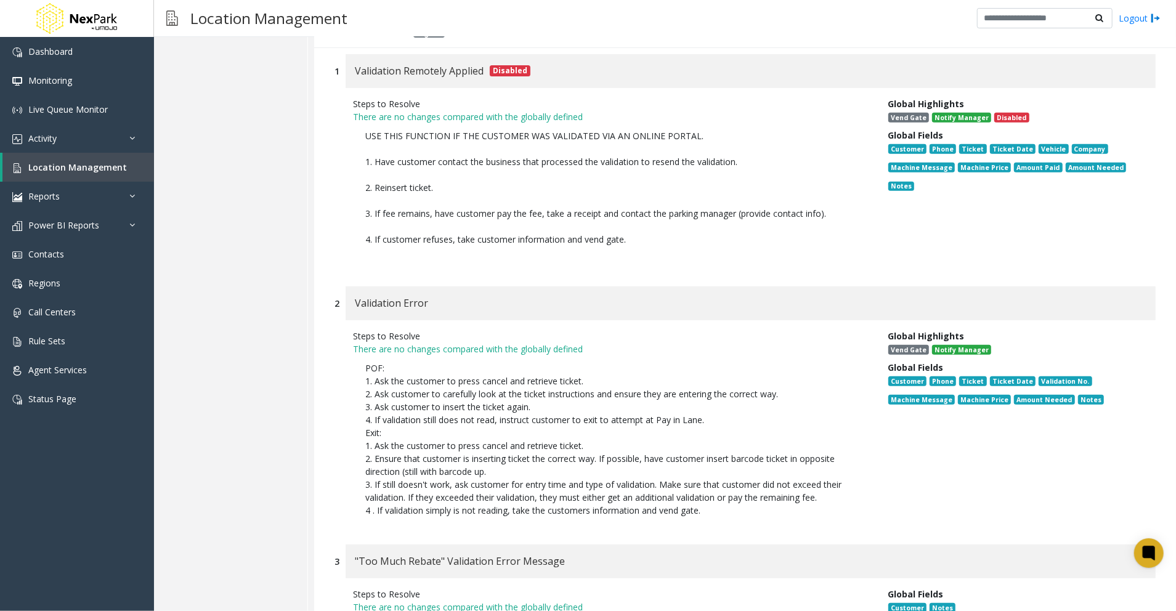
scroll to position [7476, 0]
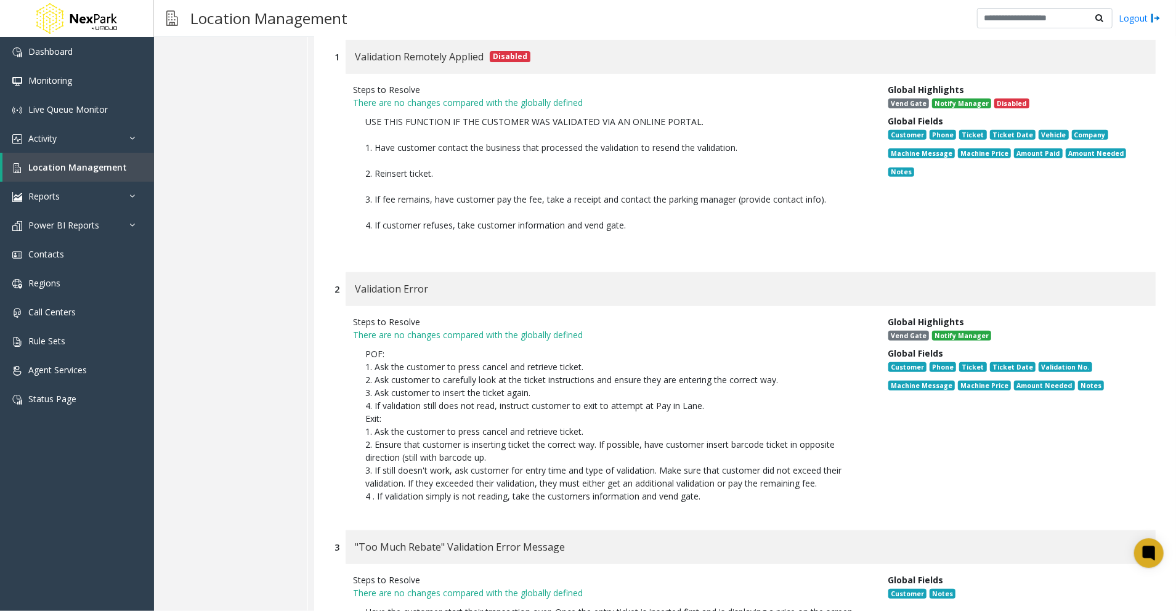
drag, startPoint x: 753, startPoint y: 402, endPoint x: 341, endPoint y: 259, distance: 436.5
click at [341, 306] on div "Steps to Resolve There are no changes compared with the globally defined POF: 1…" at bounding box center [745, 412] width 821 height 212
drag, startPoint x: 627, startPoint y: 385, endPoint x: 625, endPoint y: 397, distance: 13.2
click at [629, 385] on p "POF: 1. Ask the customer to press cancel and retrieve ticket. 2. Ask customer t…" at bounding box center [611, 425] width 517 height 168
drag, startPoint x: 582, startPoint y: 454, endPoint x: 351, endPoint y: 449, distance: 231.7
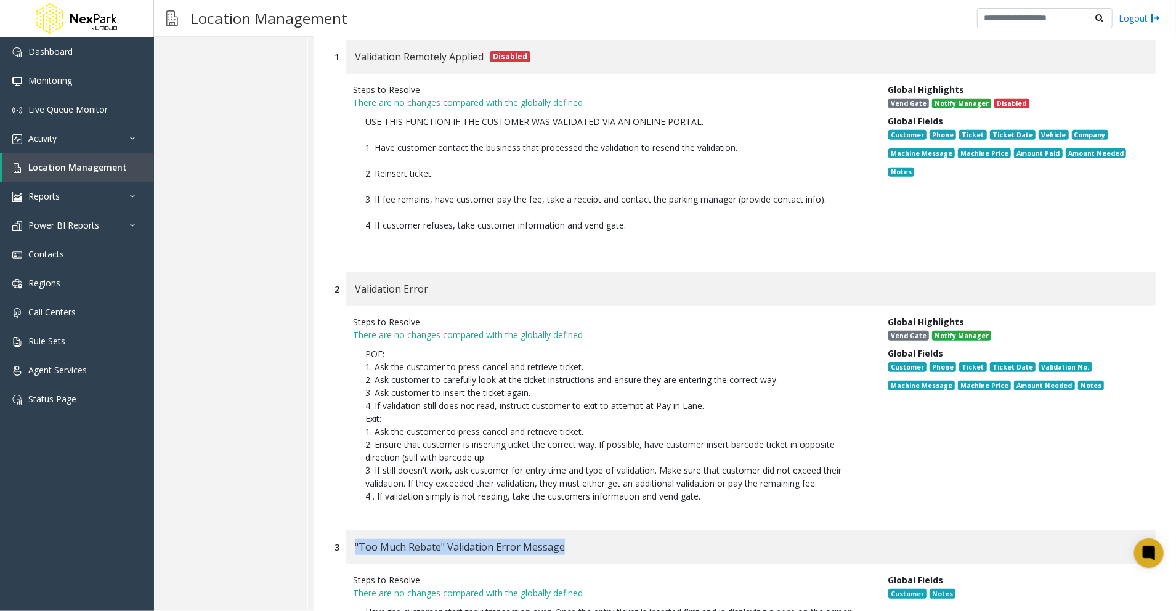
click at [351, 531] on div ""Too Much Rebate" Validation Error Message" at bounding box center [751, 548] width 810 height 34
drag, startPoint x: 763, startPoint y: 542, endPoint x: 338, endPoint y: 508, distance: 425.9
click at [338, 564] on div "Steps to Resolve There are no changes compared with the globally defined Have t…" at bounding box center [745, 612] width 821 height 96
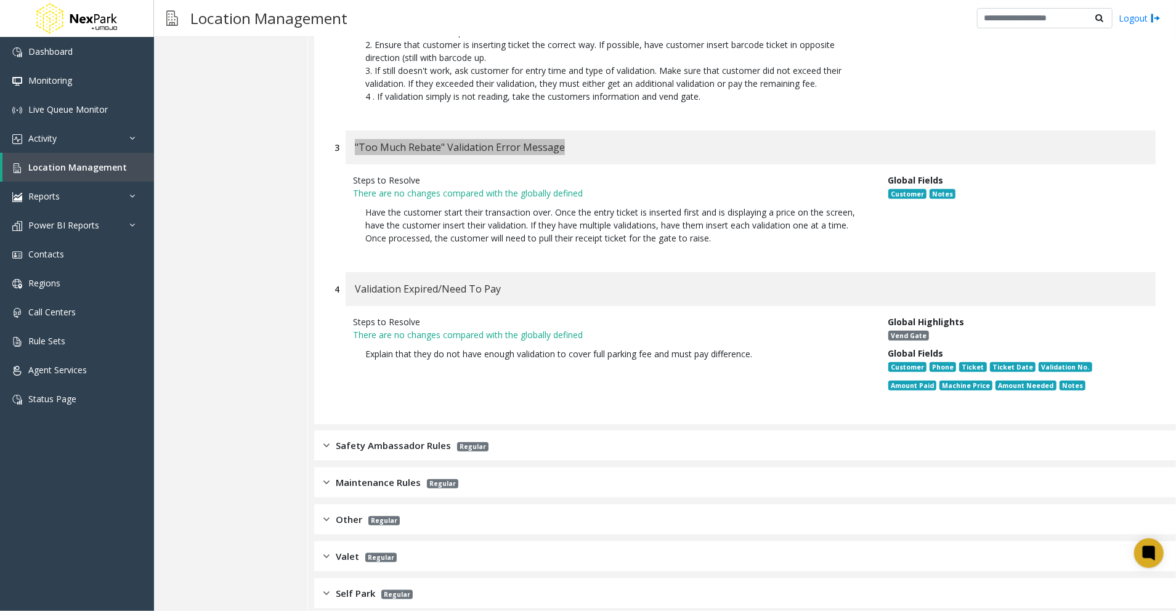
scroll to position [7887, 0]
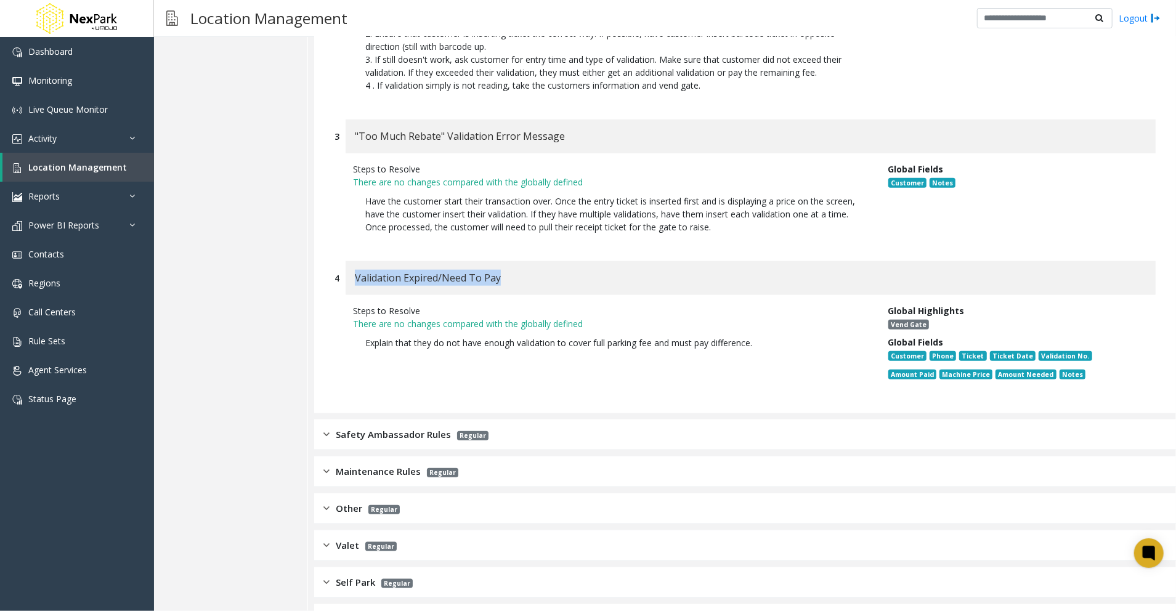
drag, startPoint x: 516, startPoint y: 187, endPoint x: 348, endPoint y: 180, distance: 167.8
click at [348, 261] on div "Validation Expired/Need To Pay" at bounding box center [751, 278] width 810 height 34
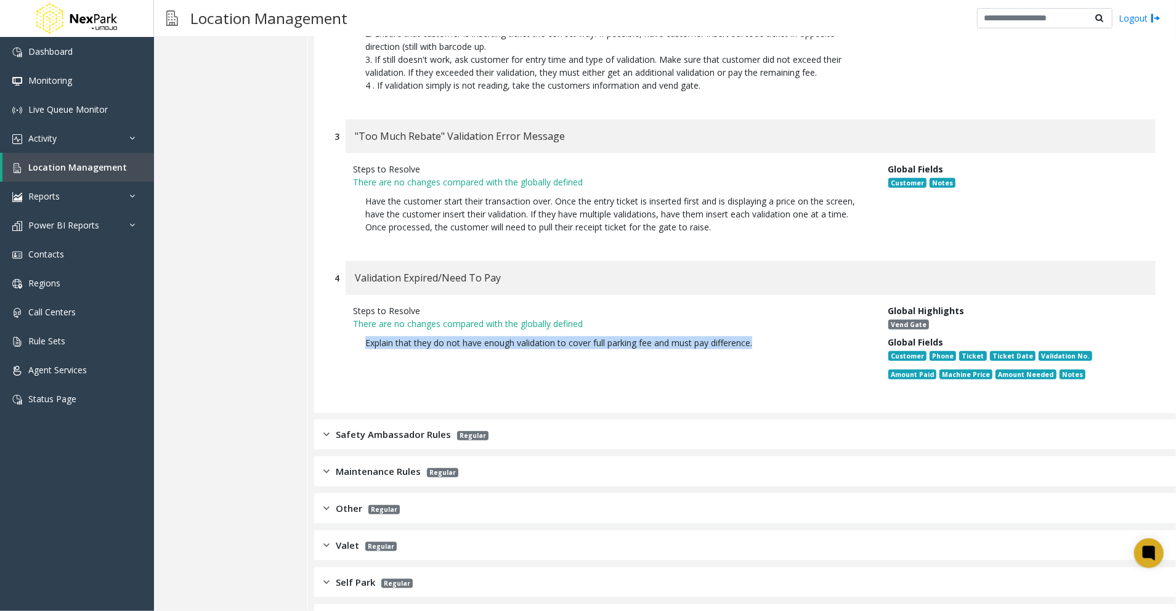
drag, startPoint x: 767, startPoint y: 243, endPoint x: 324, endPoint y: 251, distance: 443.1
click at [324, 251] on div "1 Validation Remotely Applied Disabled Steps to Resolve There are no changes co…" at bounding box center [745, 18] width 862 height 791
click at [775, 494] on div "Other Regular" at bounding box center [745, 509] width 862 height 31
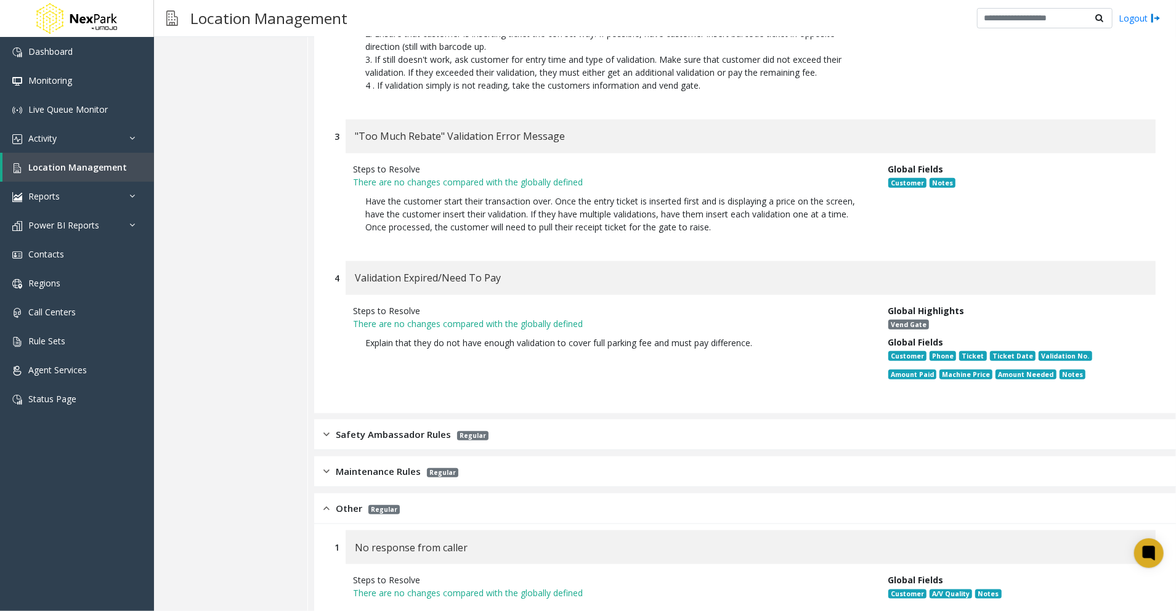
click at [333, 428] on div "Safety Ambassador Rules Regular" at bounding box center [406, 435] width 165 height 14
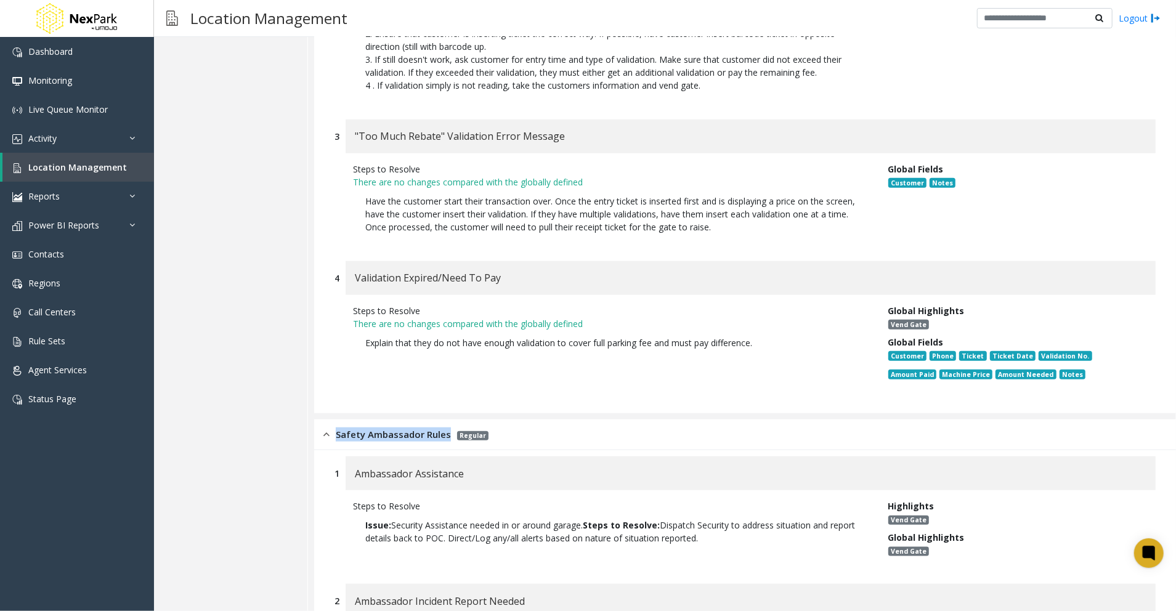
drag, startPoint x: 335, startPoint y: 335, endPoint x: 447, endPoint y: 343, distance: 111.8
click at [447, 428] on div "Safety Ambassador Rules Regular" at bounding box center [406, 435] width 165 height 14
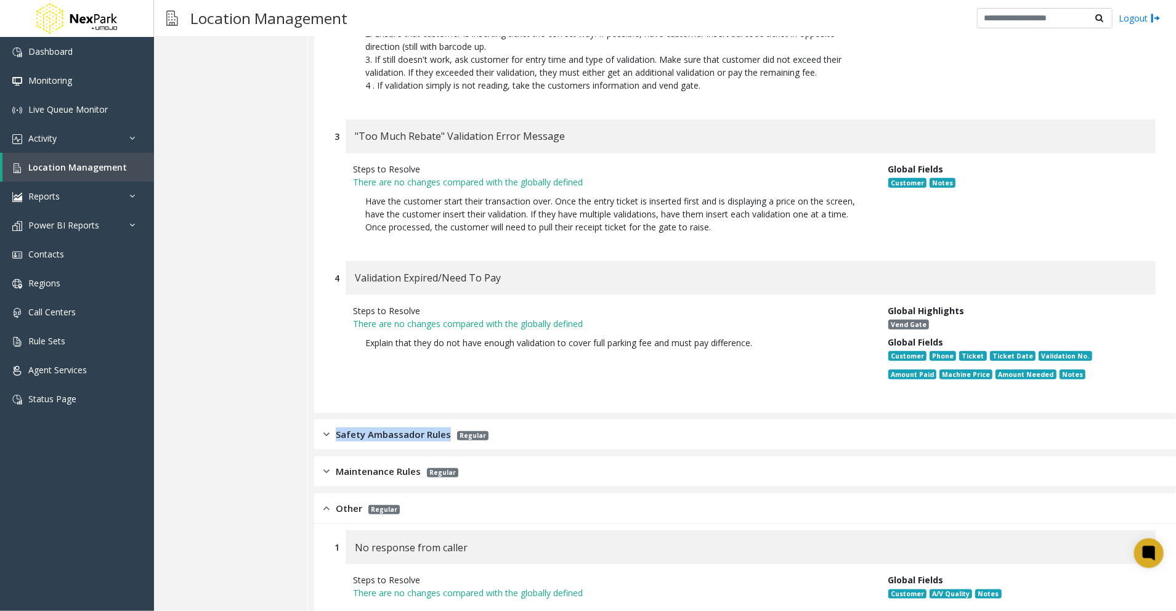
click at [327, 428] on img at bounding box center [327, 435] width 6 height 14
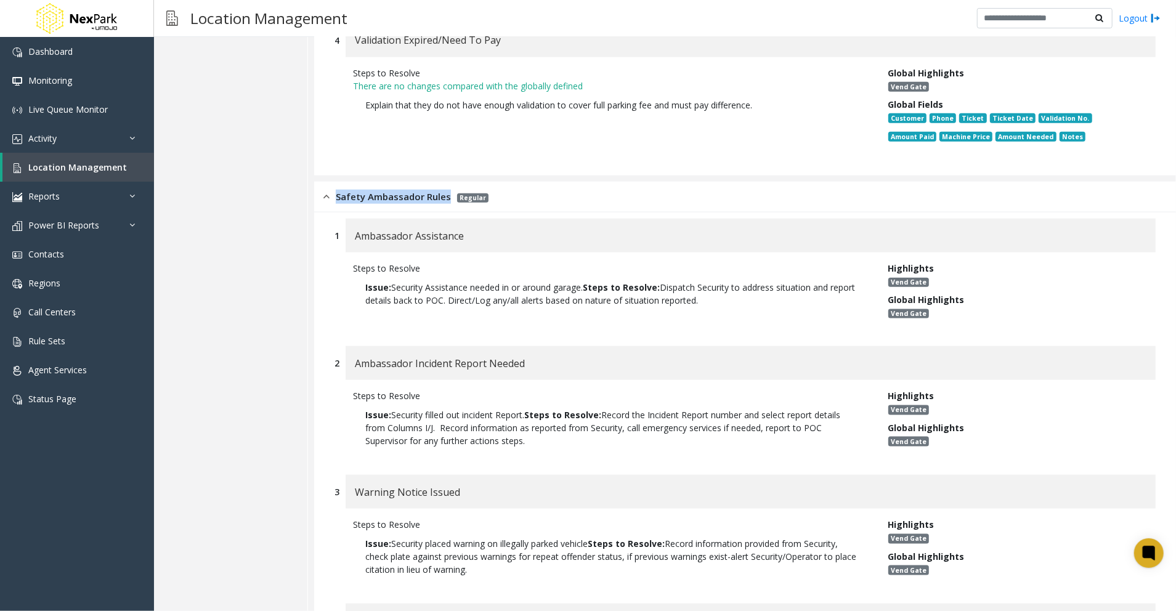
scroll to position [8134, 0]
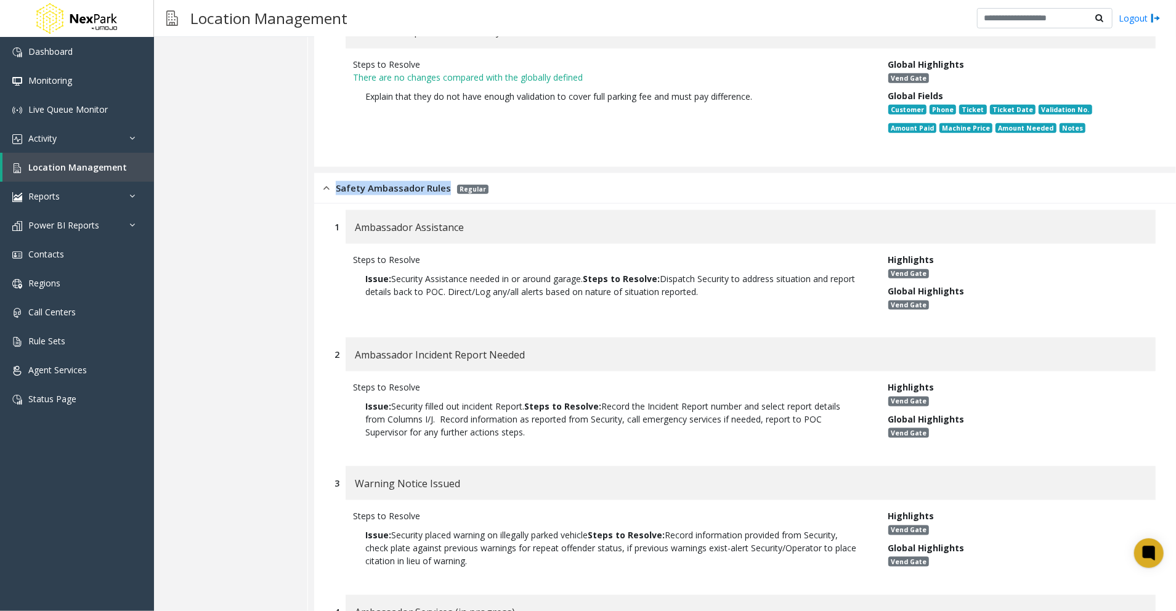
drag, startPoint x: 744, startPoint y: 195, endPoint x: 360, endPoint y: 176, distance: 384.4
click at [360, 266] on p "Issue: Security Assistance needed in or around garage. Steps to Resolve: Dispat…" at bounding box center [611, 285] width 517 height 38
click at [536, 210] on div "Ambassador Assistance" at bounding box center [751, 227] width 810 height 34
drag, startPoint x: 474, startPoint y: 127, endPoint x: 351, endPoint y: 132, distance: 123.3
click at [351, 210] on div "Ambassador Assistance" at bounding box center [751, 227] width 810 height 34
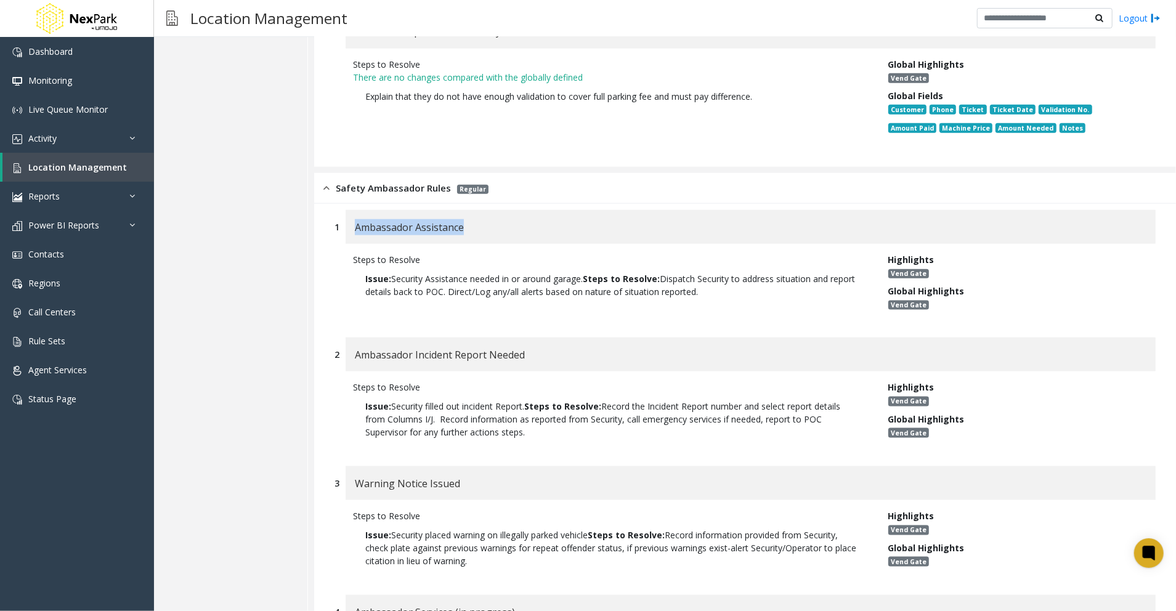
drag, startPoint x: 728, startPoint y: 198, endPoint x: 356, endPoint y: 181, distance: 372.6
click at [356, 266] on p "Issue: Security Assistance needed in or around garage. Steps to Resolve: Dispat…" at bounding box center [611, 285] width 517 height 38
drag, startPoint x: 545, startPoint y: 260, endPoint x: 356, endPoint y: 255, distance: 189.9
click at [356, 338] on div "Ambassador Incident Report Needed" at bounding box center [751, 355] width 810 height 34
click at [688, 338] on div "Ambassador Incident Report Needed" at bounding box center [751, 355] width 810 height 34
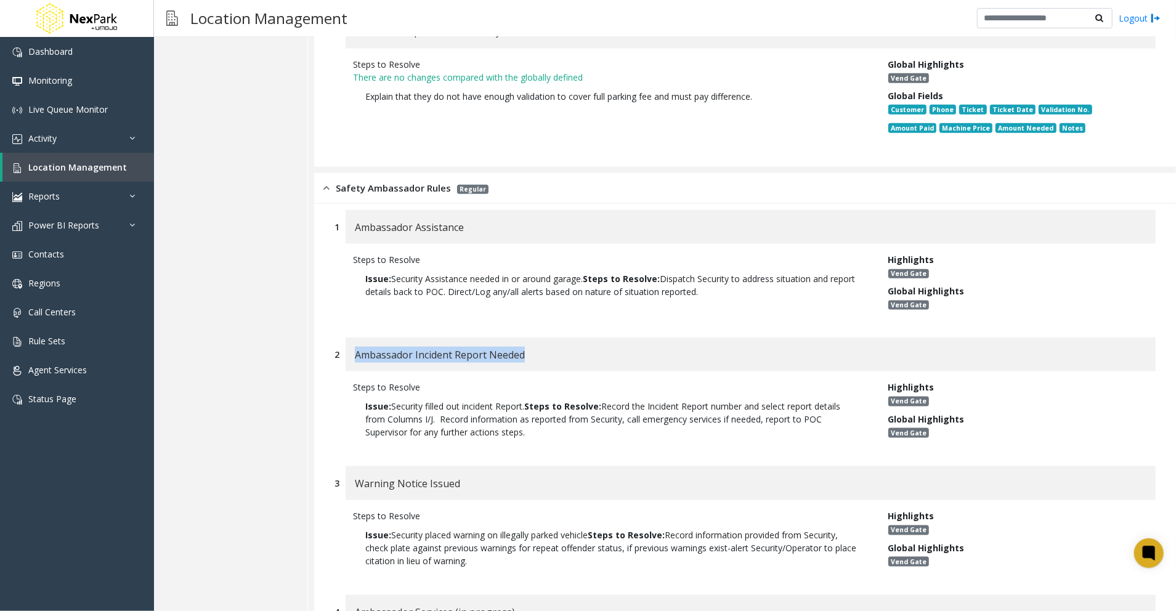
drag, startPoint x: 577, startPoint y: 329, endPoint x: 343, endPoint y: 303, distance: 235.6
click at [344, 381] on div "Steps to Resolve Issue: Security filled out incident Report. Steps to Resolve: …" at bounding box center [611, 413] width 535 height 64
click at [629, 338] on div "Ambassador Incident Report Needed" at bounding box center [751, 355] width 810 height 34
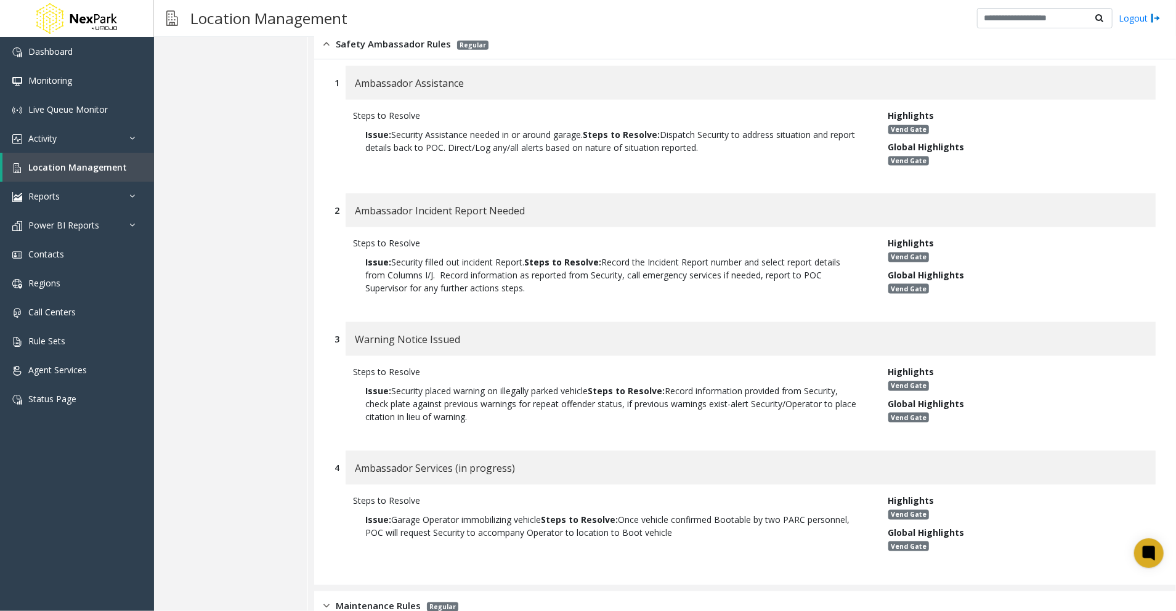
scroll to position [8298, 0]
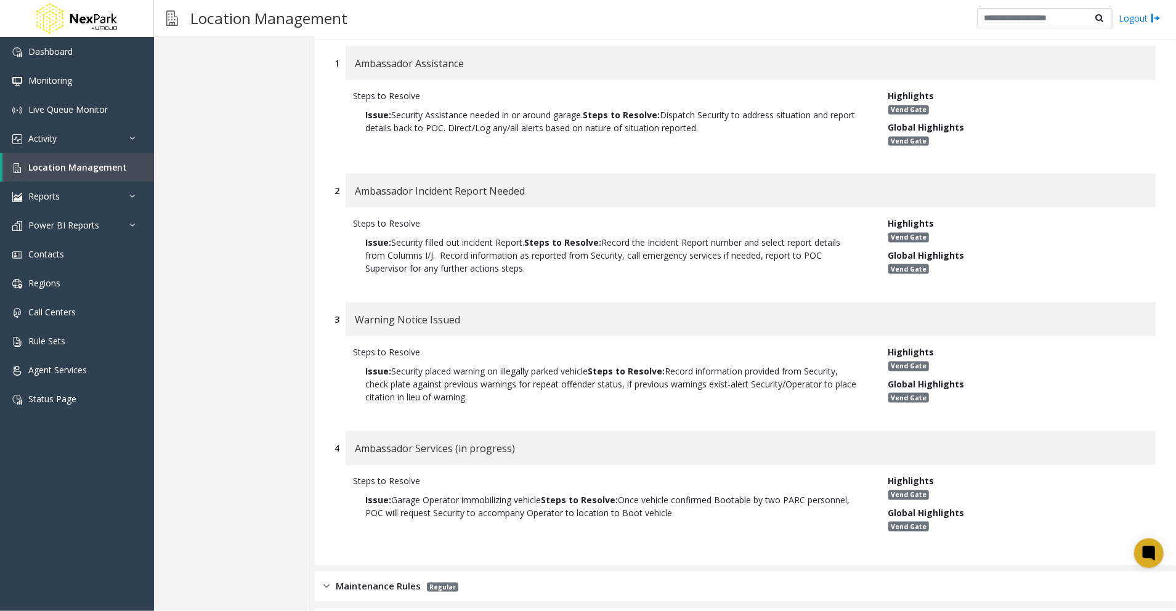
drag, startPoint x: 488, startPoint y: 220, endPoint x: 356, endPoint y: 219, distance: 132.5
click at [356, 303] on div "Warning Notice Issued" at bounding box center [751, 320] width 810 height 34
drag, startPoint x: 503, startPoint y: 296, endPoint x: 361, endPoint y: 272, distance: 144.5
click at [361, 359] on p "Issue: Security placed warning on illegally parked vehicle Steps to Resolve: Re…" at bounding box center [611, 384] width 517 height 51
drag, startPoint x: 525, startPoint y: 354, endPoint x: 355, endPoint y: 348, distance: 170.2
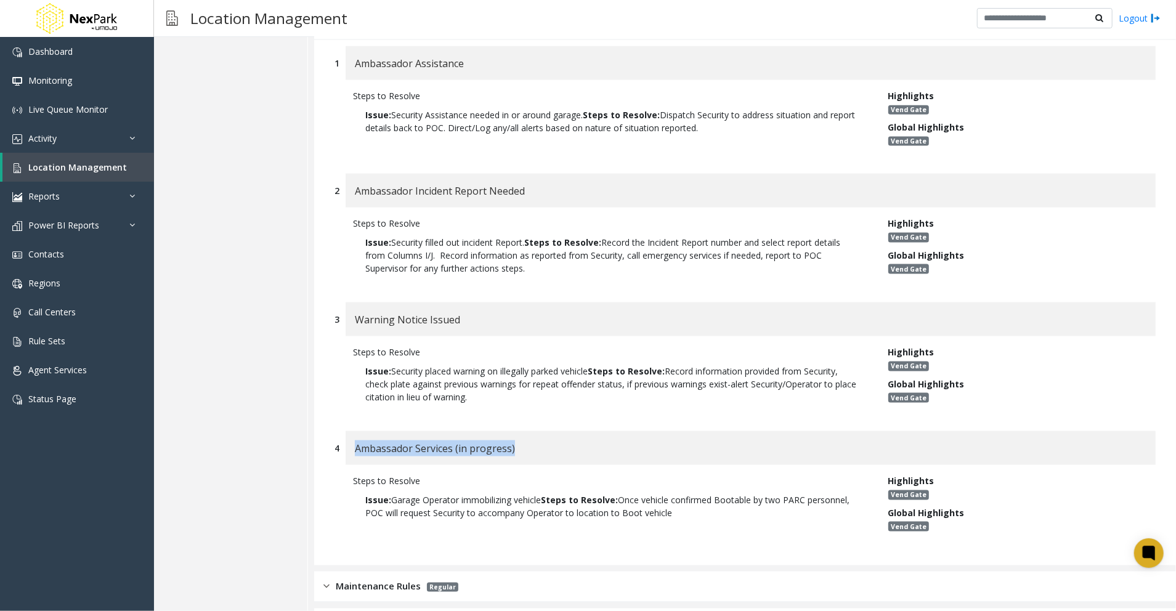
click at [355, 431] on div "Ambassador Services (in progress)" at bounding box center [751, 448] width 810 height 34
drag, startPoint x: 704, startPoint y: 420, endPoint x: 364, endPoint y: 394, distance: 341.1
click at [364, 487] on p "Issue: Garage Operator immobilizing vehicle Steps to Resolve: Once vehicle conf…" at bounding box center [611, 506] width 517 height 38
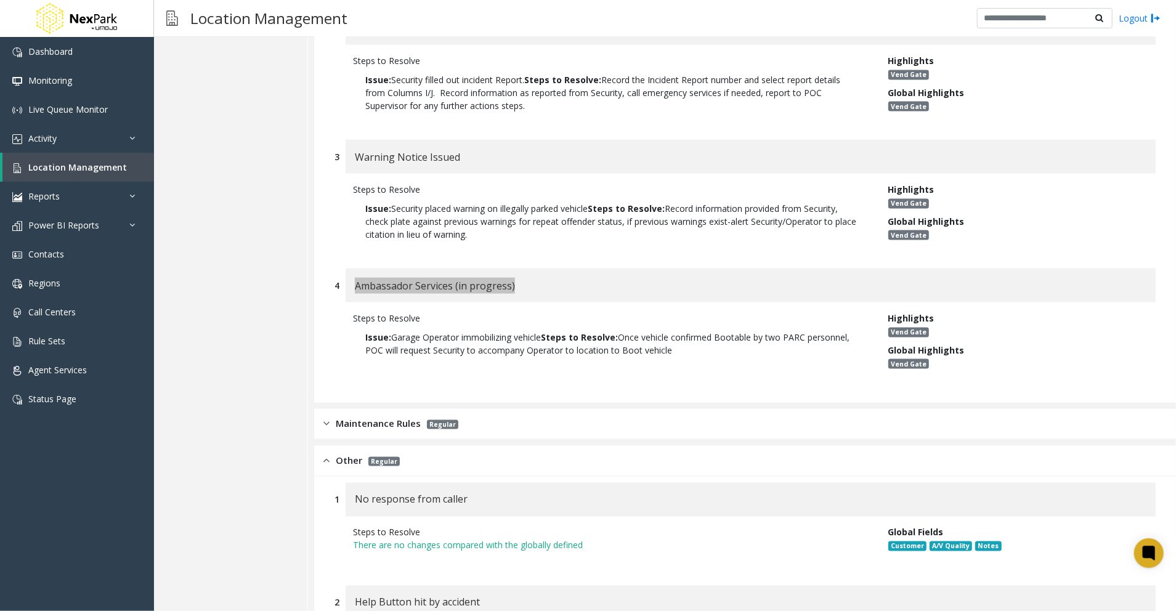
scroll to position [8462, 0]
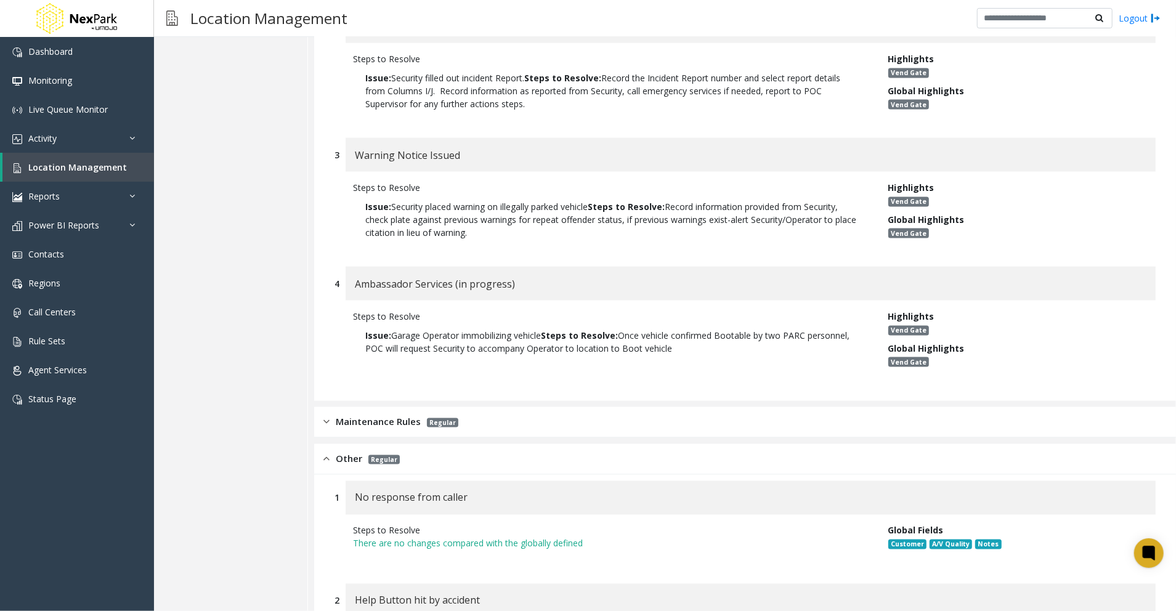
click at [358, 415] on span "Maintenance Rules" at bounding box center [378, 422] width 85 height 14
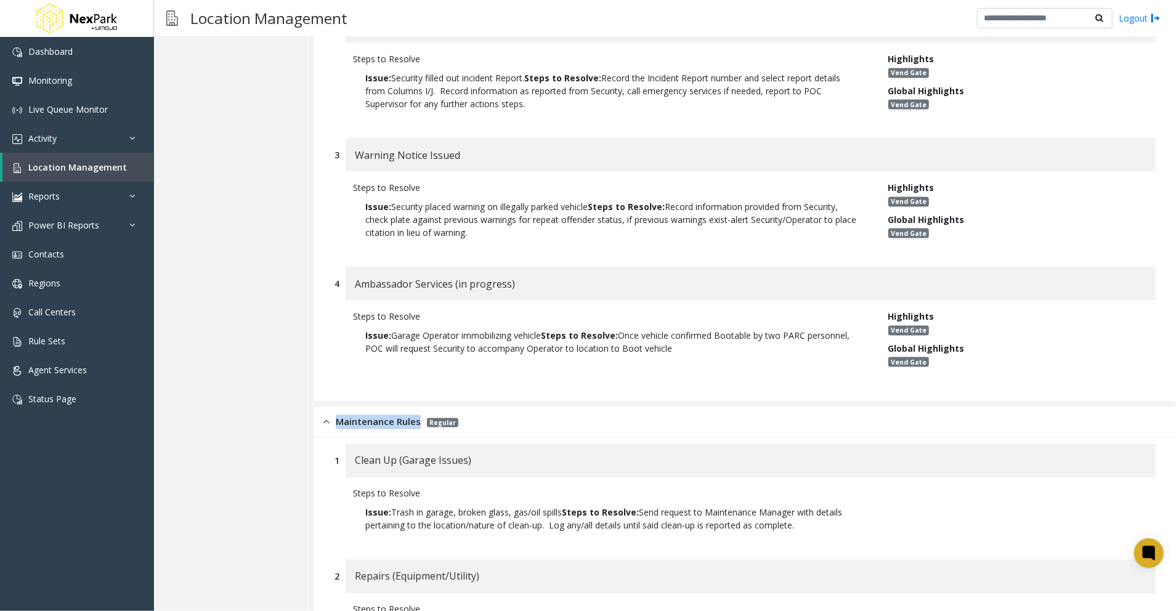
drag, startPoint x: 420, startPoint y: 325, endPoint x: 336, endPoint y: 325, distance: 84.4
click at [336, 415] on div "Maintenance Rules Regular" at bounding box center [391, 422] width 135 height 14
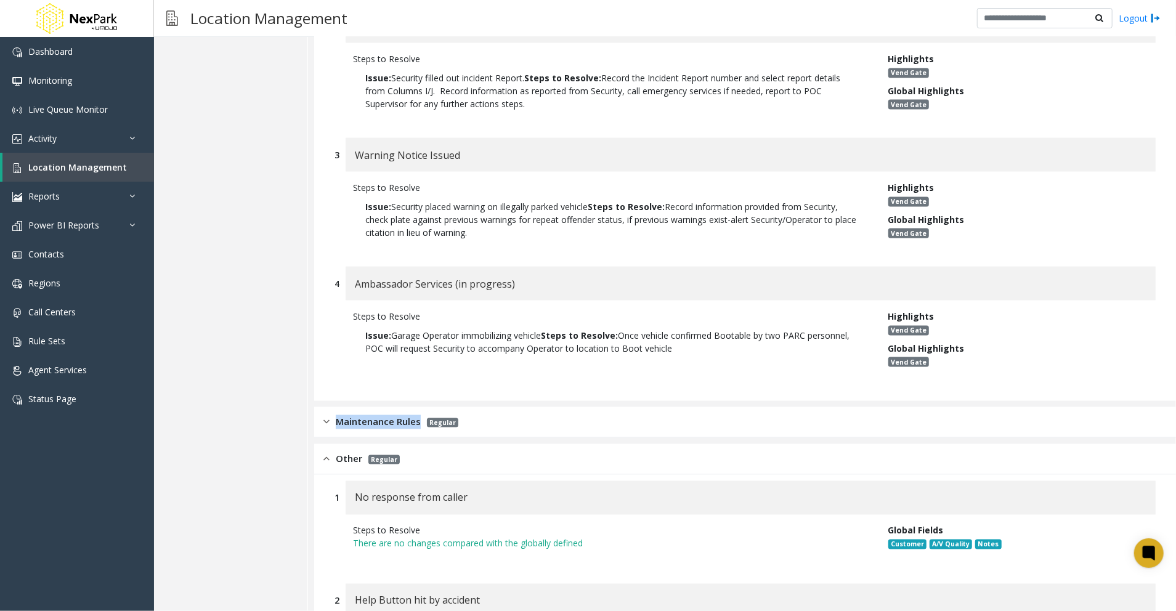
click at [378, 415] on span "Maintenance Rules" at bounding box center [378, 422] width 85 height 14
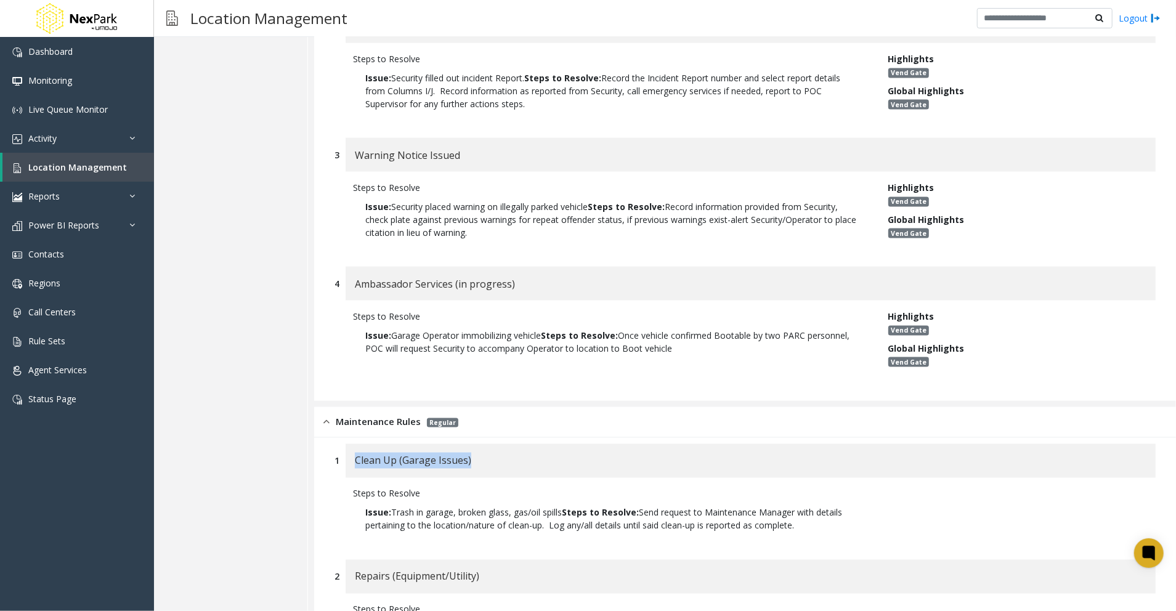
drag, startPoint x: 493, startPoint y: 364, endPoint x: 356, endPoint y: 359, distance: 137.5
click at [356, 444] on div "Clean Up (Garage Issues)" at bounding box center [751, 461] width 810 height 34
drag, startPoint x: 828, startPoint y: 427, endPoint x: 343, endPoint y: 415, distance: 485.7
click at [343, 478] on div "Steps to Resolve Issue: Trash in garage, broken glass, gas/oil spills Steps to …" at bounding box center [745, 513] width 821 height 70
drag, startPoint x: 504, startPoint y: 473, endPoint x: 353, endPoint y: 472, distance: 151.0
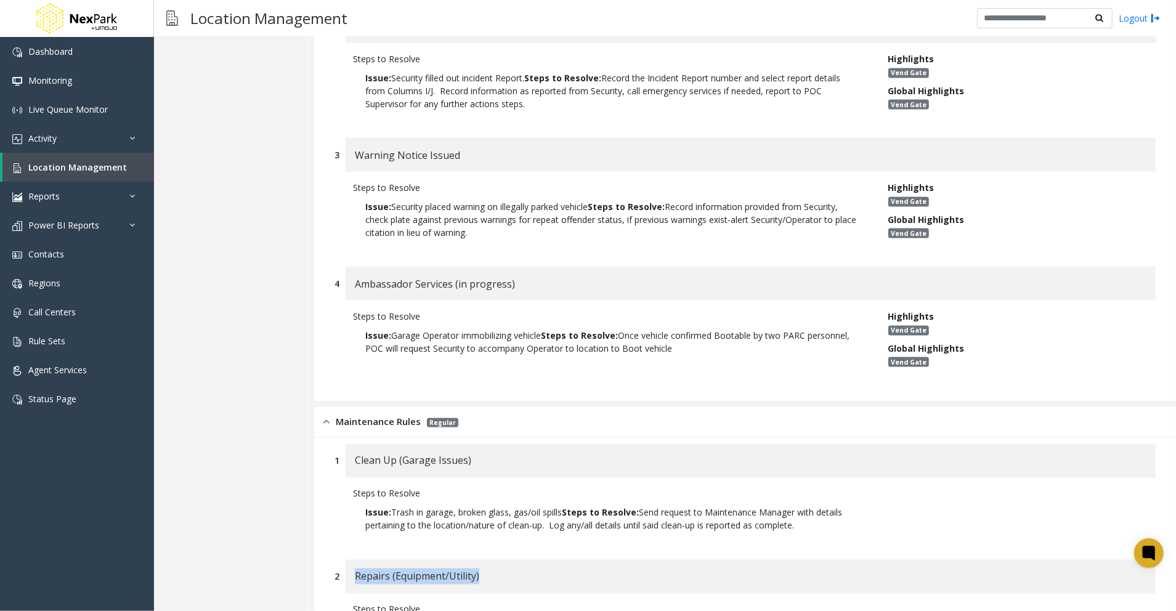
click at [353, 560] on div "Repairs (Equipment/Utility)" at bounding box center [751, 577] width 810 height 34
click at [611, 560] on div "Repairs (Equipment/Utility)" at bounding box center [751, 577] width 810 height 34
drag, startPoint x: 440, startPoint y: 569, endPoint x: 333, endPoint y: 529, distance: 114.7
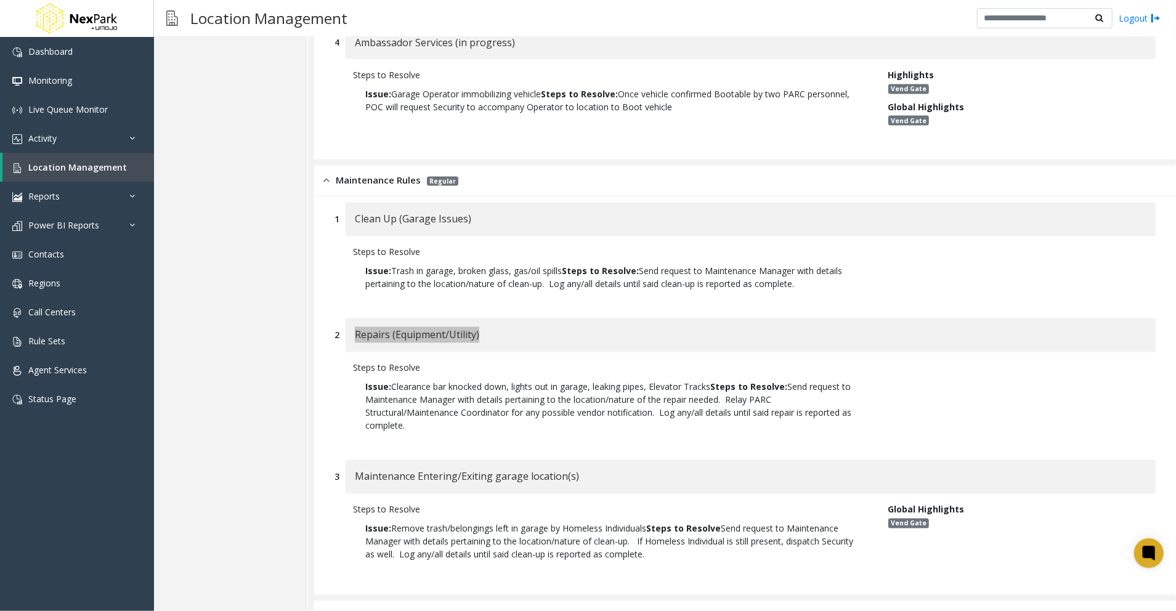
scroll to position [8709, 0]
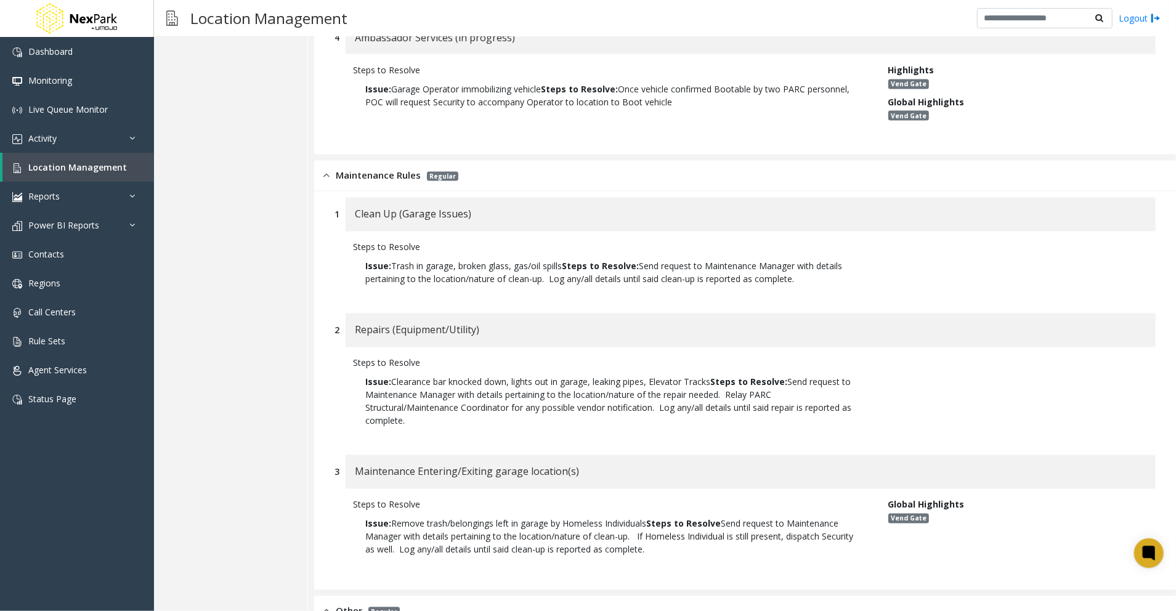
click at [465, 464] on span "Maintenance Entering/Exiting garage location(s)" at bounding box center [467, 472] width 224 height 16
drag, startPoint x: 568, startPoint y: 376, endPoint x: 356, endPoint y: 373, distance: 212.0
click at [356, 455] on div "Maintenance Entering/Exiting garage location(s)" at bounding box center [751, 472] width 810 height 34
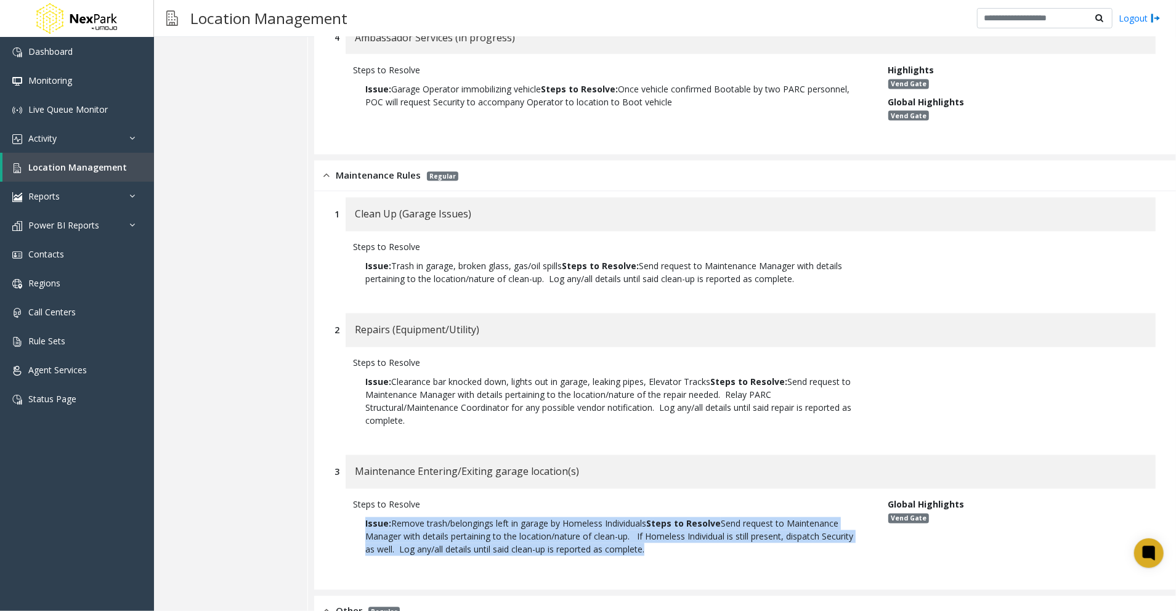
drag, startPoint x: 689, startPoint y: 456, endPoint x: 341, endPoint y: 420, distance: 349.4
click at [341, 489] on div "Steps to Resolve Issue: Remove trash/belongings left in garage by Homeless Indi…" at bounding box center [745, 530] width 821 height 83
drag, startPoint x: 457, startPoint y: 481, endPoint x: 476, endPoint y: 500, distance: 27.5
click at [457, 481] on div "1 Clean Up (Garage Issues) Steps to Resolve Issue: Trash in garage, broken glas…" at bounding box center [745, 391] width 862 height 399
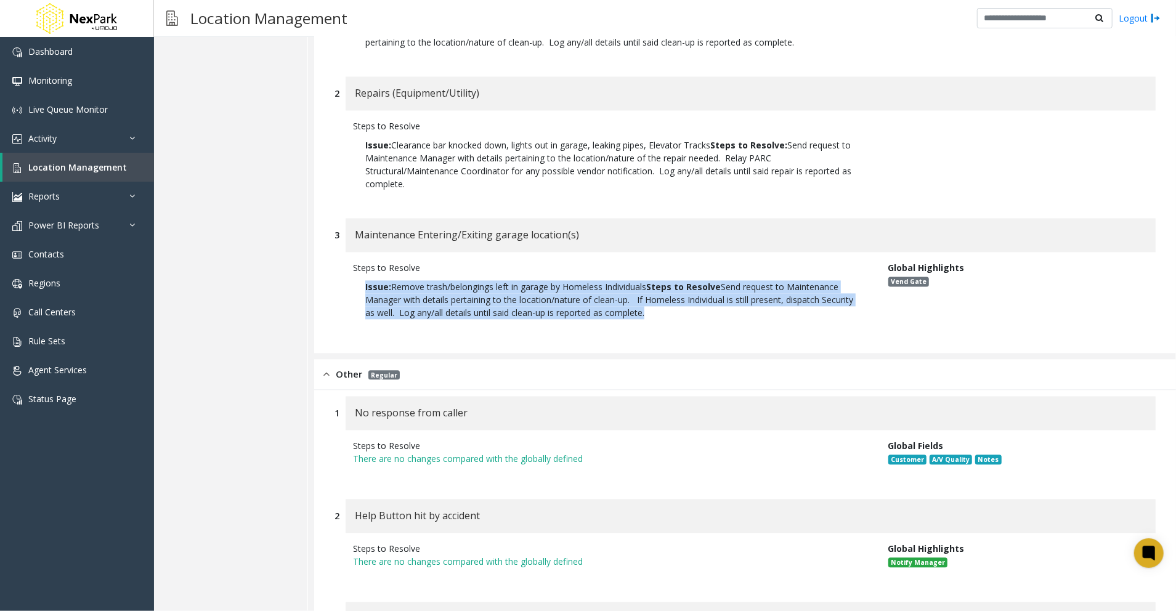
scroll to position [8955, 0]
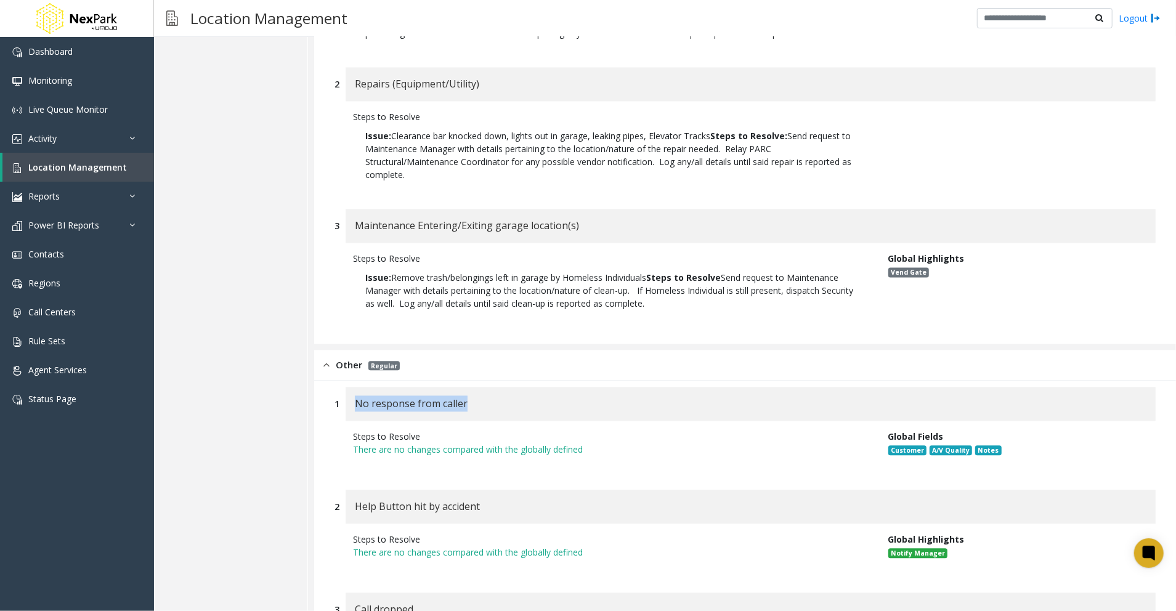
drag, startPoint x: 499, startPoint y: 306, endPoint x: 354, endPoint y: 307, distance: 144.8
click at [354, 387] on div "No response from caller" at bounding box center [751, 404] width 810 height 34
drag, startPoint x: 363, startPoint y: 264, endPoint x: 333, endPoint y: 265, distance: 29.6
click at [333, 358] on div "Other Regular" at bounding box center [362, 365] width 76 height 14
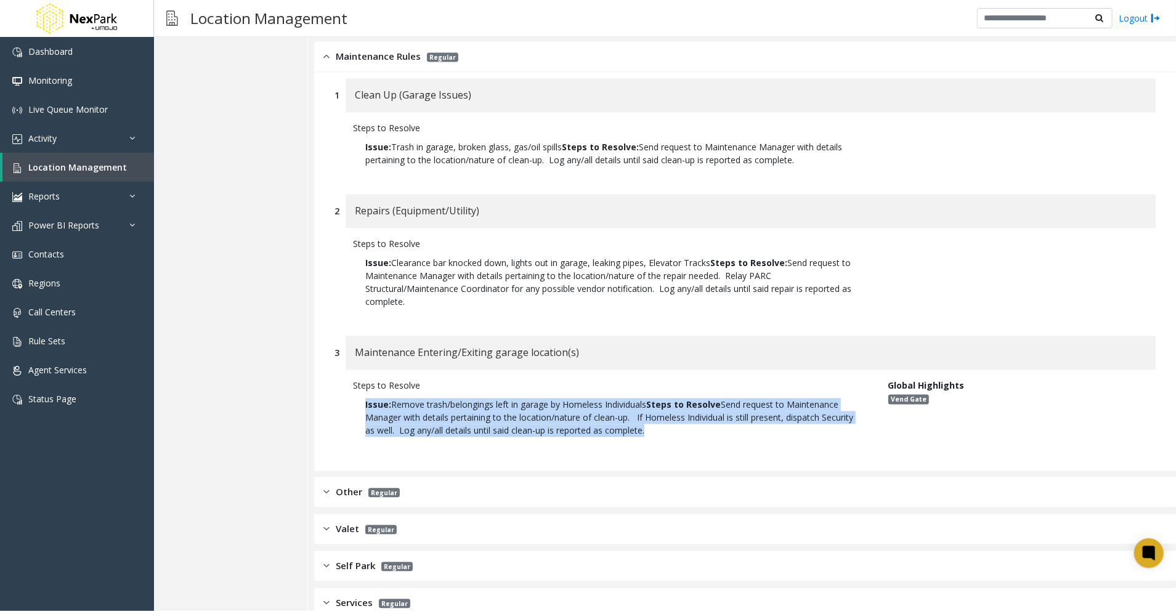
drag, startPoint x: 695, startPoint y: 334, endPoint x: 338, endPoint y: 306, distance: 357.9
click at [338, 370] on div "Steps to Resolve Issue: Remove trash/belongings left in garage by Homeless Indi…" at bounding box center [745, 411] width 821 height 83
click at [659, 393] on p "Issue: Remove trash/belongings left in garage by Homeless Individuals Steps to …" at bounding box center [611, 418] width 517 height 51
drag, startPoint x: 730, startPoint y: 333, endPoint x: 720, endPoint y: 309, distance: 26.0
click at [720, 393] on p "Issue: Remove trash/belongings left in garage by Homeless Individuals Steps to …" at bounding box center [611, 418] width 517 height 51
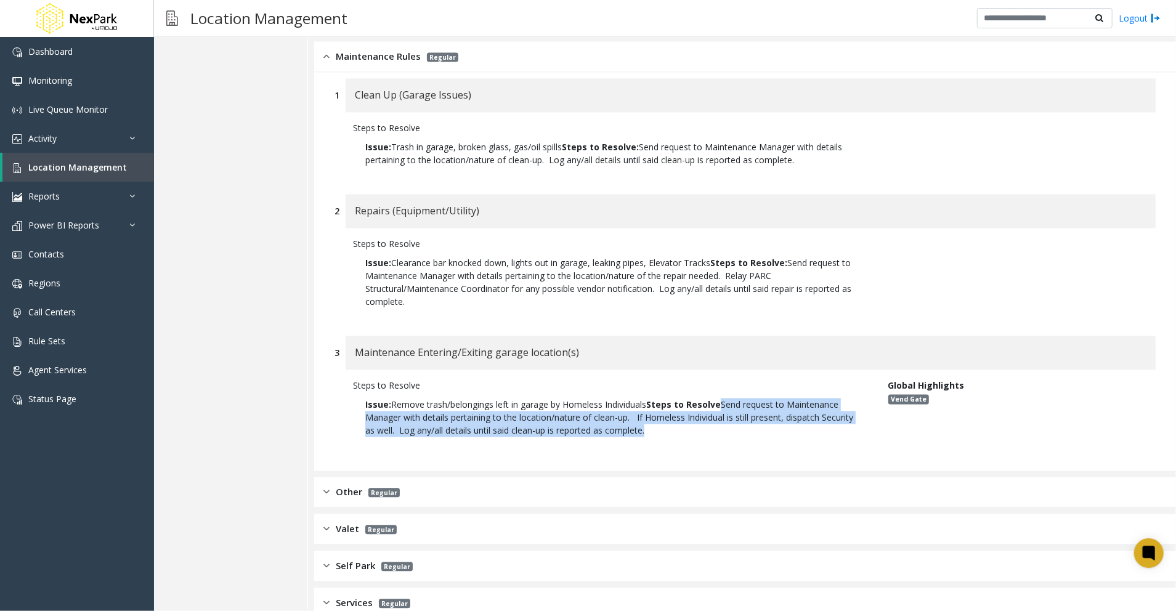
click at [599, 393] on p "Issue: Remove trash/belongings left in garage by Homeless Individuals Steps to …" at bounding box center [611, 418] width 517 height 51
click at [698, 393] on p "Issue: Remove trash/belongings left in garage by Homeless Individuals Steps to …" at bounding box center [611, 418] width 517 height 51
drag, startPoint x: 702, startPoint y: 333, endPoint x: 361, endPoint y: 304, distance: 342.5
click at [361, 393] on p "Issue: Remove trash/belongings left in garage by Homeless Individuals Steps to …" at bounding box center [611, 418] width 517 height 51
drag, startPoint x: 604, startPoint y: 354, endPoint x: 555, endPoint y: 361, distance: 49.2
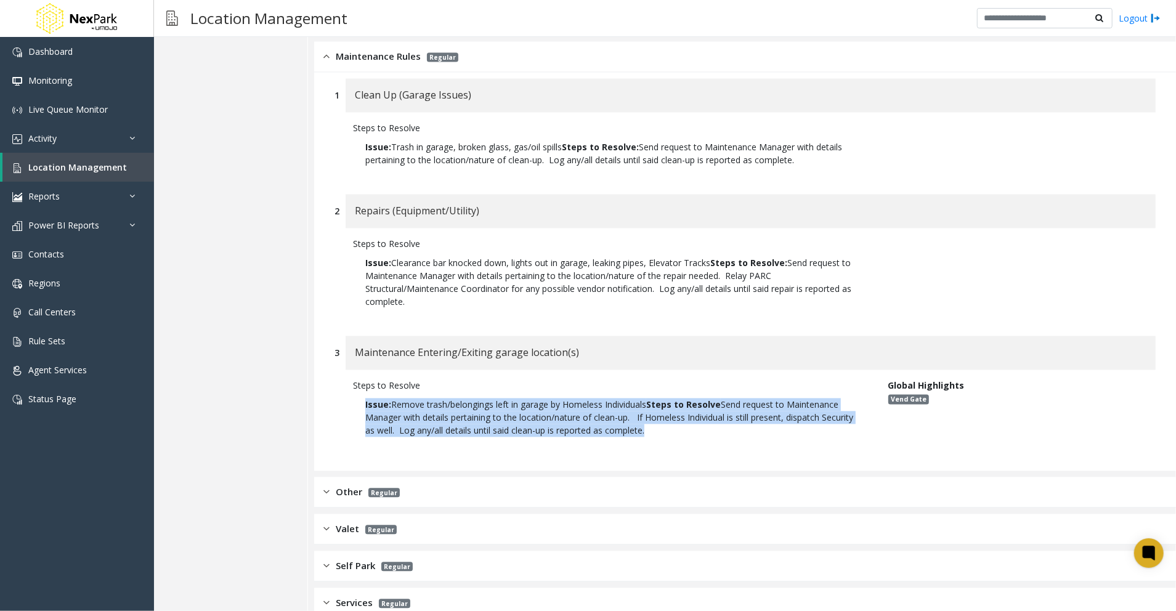
click at [604, 370] on div "Steps to Resolve Issue: Remove trash/belongings left in garage by Homeless Indi…" at bounding box center [745, 411] width 821 height 83
click at [326, 486] on img at bounding box center [327, 493] width 6 height 14
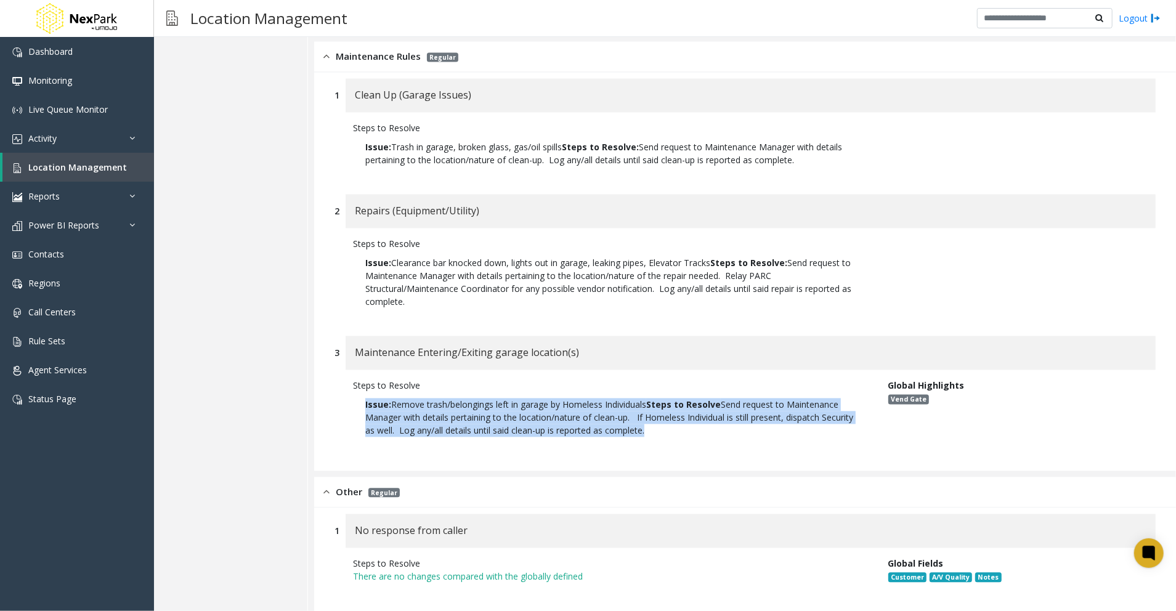
scroll to position [8955, 0]
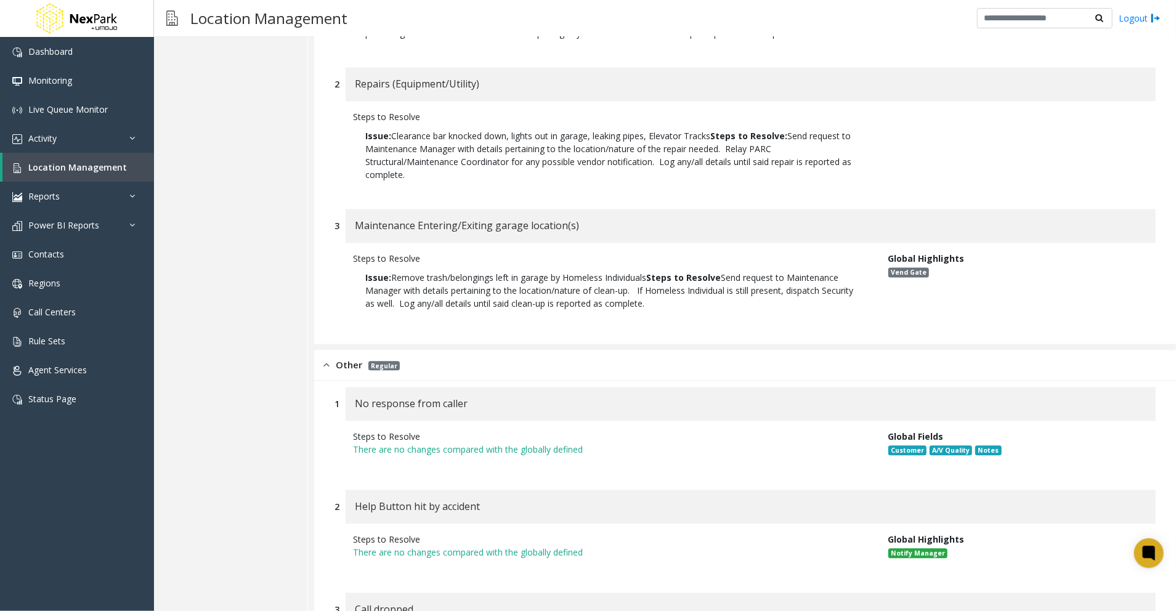
click at [590, 387] on div "No response from caller" at bounding box center [751, 404] width 810 height 34
drag, startPoint x: 513, startPoint y: 393, endPoint x: 505, endPoint y: 405, distance: 15.2
click at [510, 490] on div "Help Button hit by accident" at bounding box center [751, 507] width 810 height 34
drag, startPoint x: 515, startPoint y: 408, endPoint x: 356, endPoint y: 415, distance: 159.8
click at [356, 490] on div "Help Button hit by accident" at bounding box center [751, 507] width 810 height 34
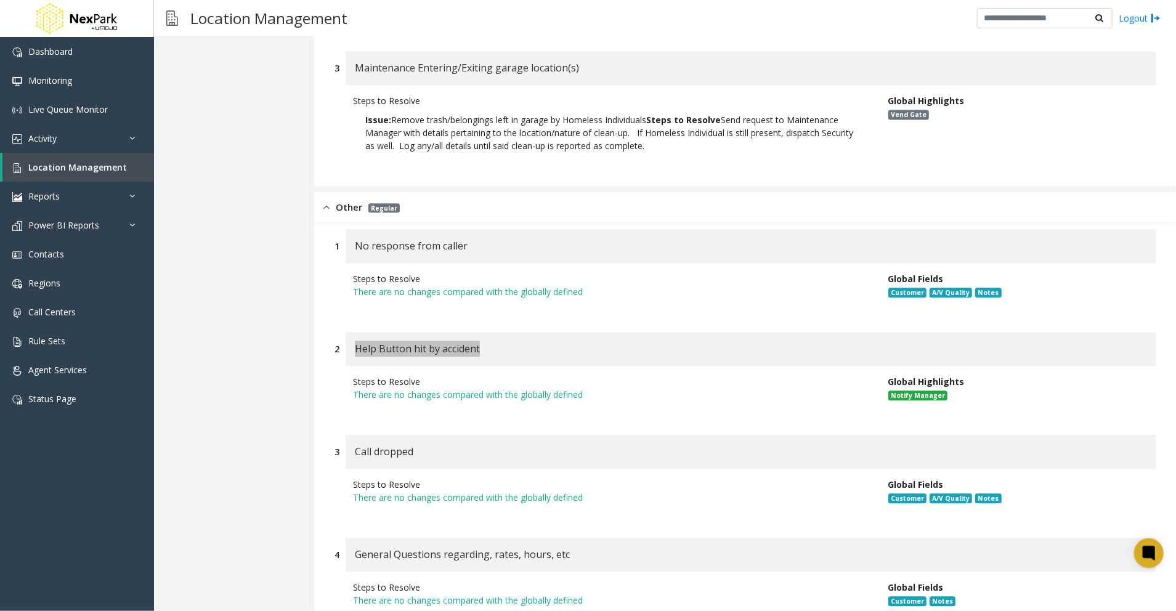
scroll to position [9120, 0]
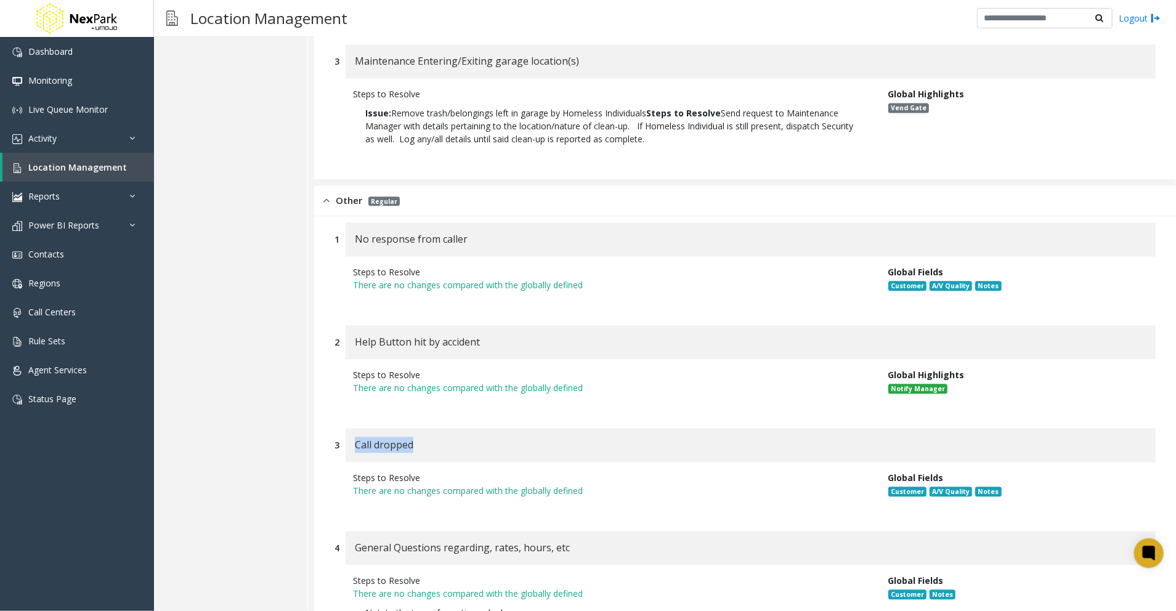
drag, startPoint x: 422, startPoint y: 345, endPoint x: 351, endPoint y: 346, distance: 70.9
click at [351, 428] on div "Call dropped" at bounding box center [751, 445] width 810 height 34
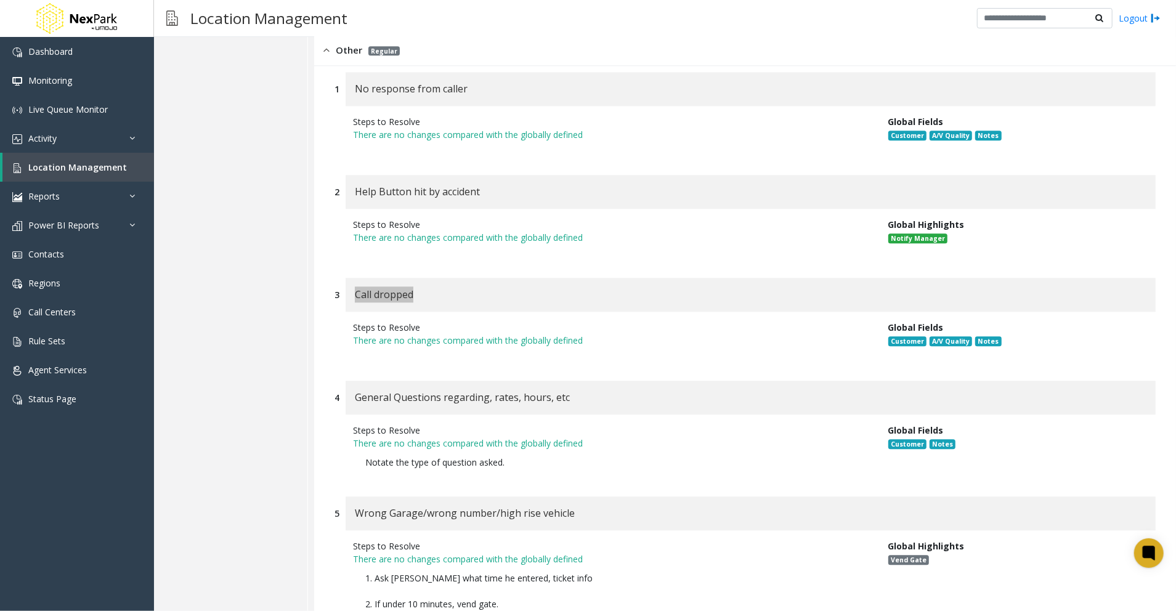
scroll to position [9284, 0]
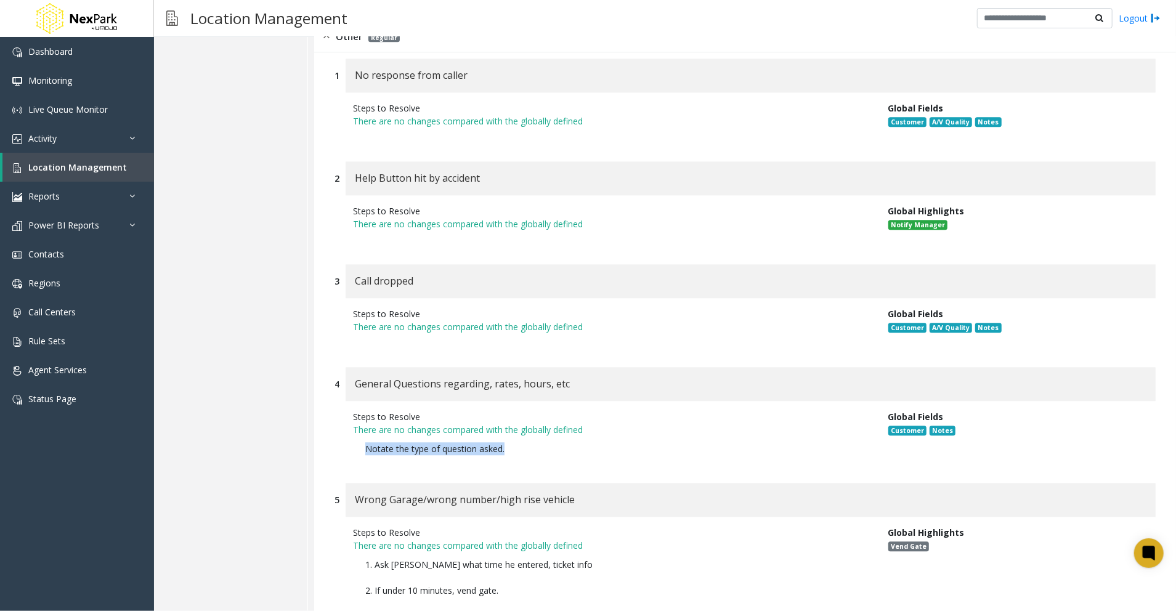
drag, startPoint x: 532, startPoint y: 352, endPoint x: 348, endPoint y: 352, distance: 184.2
click at [348, 410] on div "Steps to Resolve There are no changes compared with the globally defined Notate…" at bounding box center [611, 435] width 535 height 51
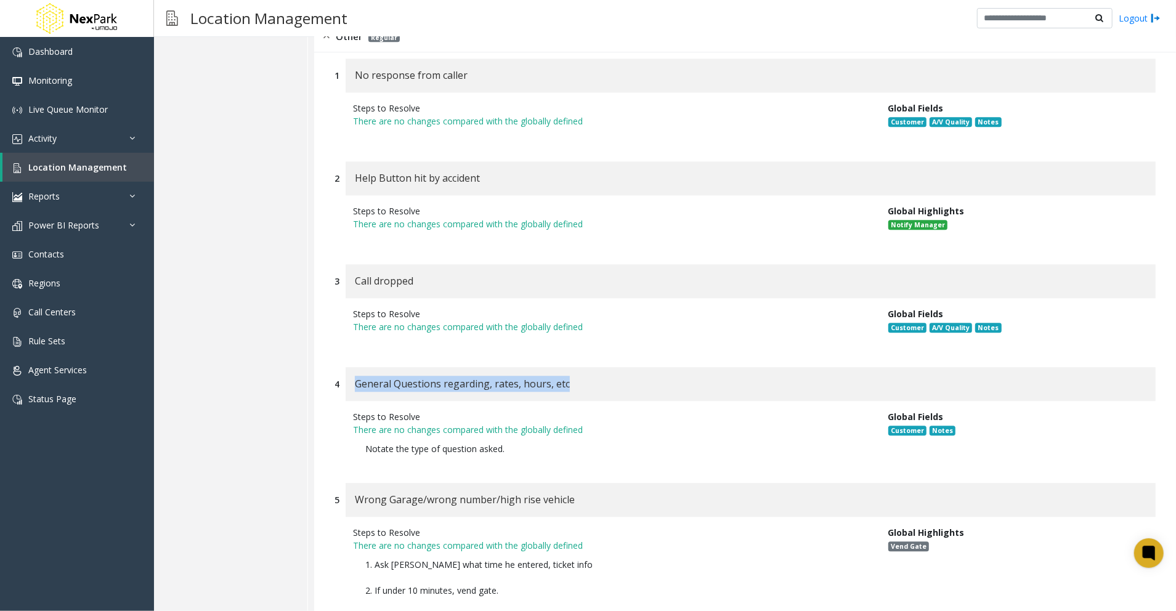
drag, startPoint x: 602, startPoint y: 296, endPoint x: 356, endPoint y: 291, distance: 245.9
click at [356, 367] on div "General Questions regarding, rates, hours, etc" at bounding box center [751, 384] width 810 height 34
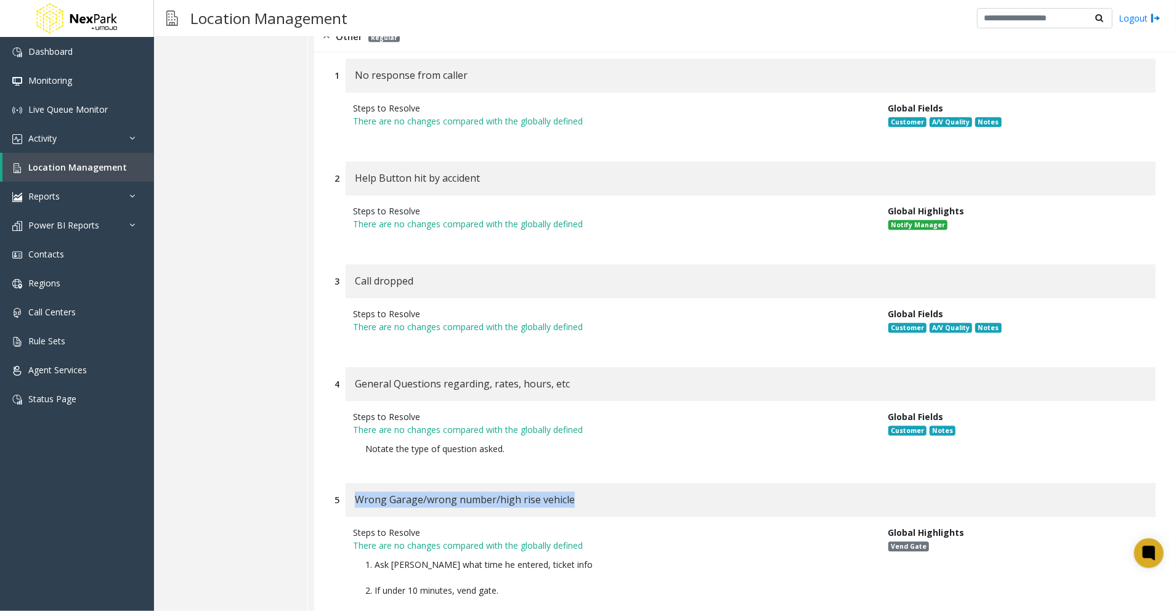
drag, startPoint x: 587, startPoint y: 405, endPoint x: 357, endPoint y: 402, distance: 229.9
click at [357, 483] on div "Wrong Garage/wrong number/high rise vehicle" at bounding box center [751, 500] width 810 height 34
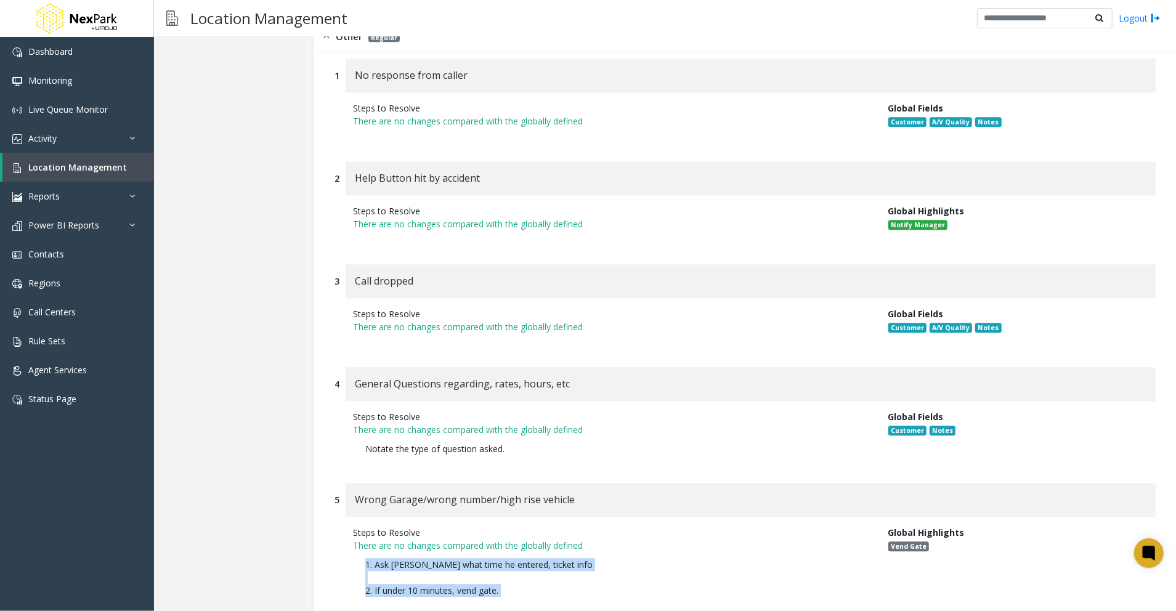
drag, startPoint x: 525, startPoint y: 501, endPoint x: 346, endPoint y: 466, distance: 182.7
click at [346, 526] on div "Steps to Resolve There are no changes compared with the globally defined 1. Ask…" at bounding box center [611, 571] width 535 height 90
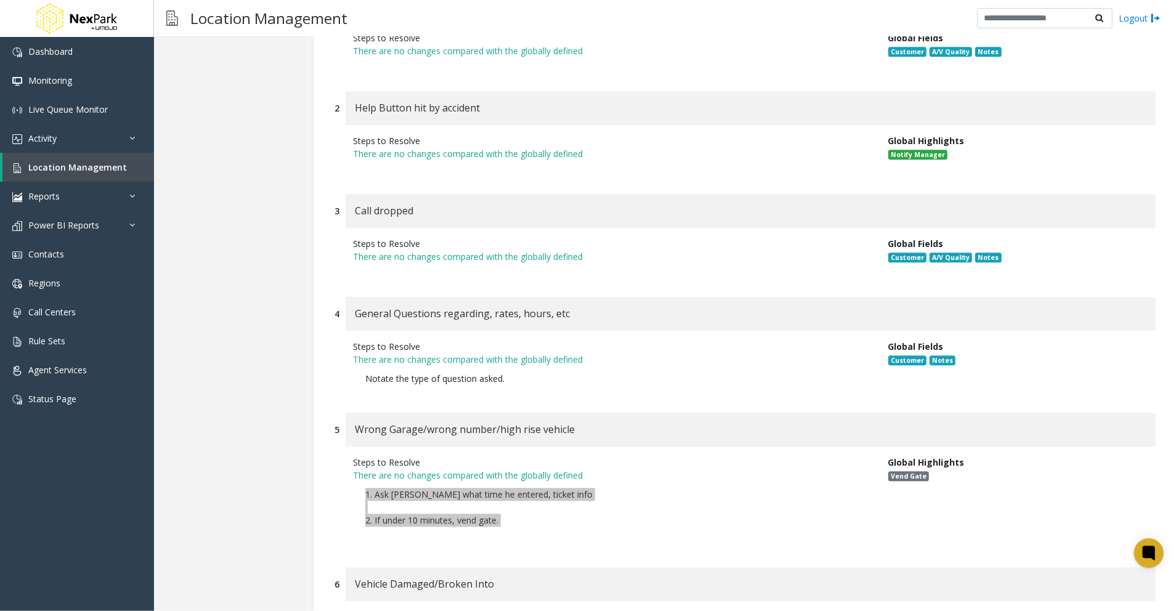
scroll to position [9448, 0]
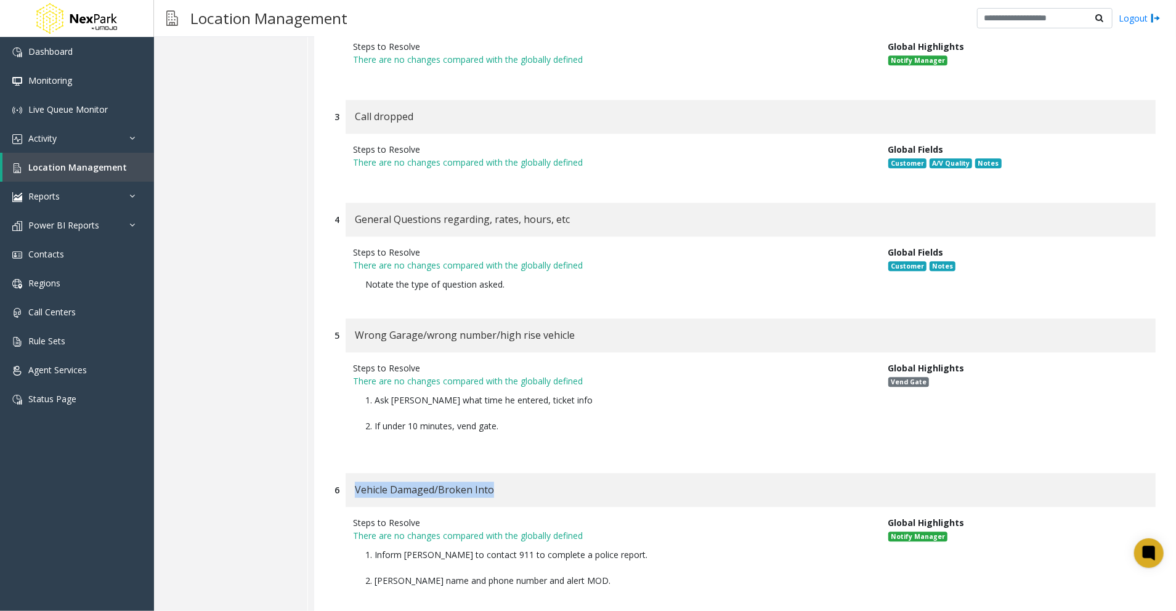
drag, startPoint x: 519, startPoint y: 394, endPoint x: 349, endPoint y: 385, distance: 170.3
click at [349, 473] on div "Vehicle Damaged/Broken Into" at bounding box center [751, 490] width 810 height 34
drag, startPoint x: 608, startPoint y: 486, endPoint x: 334, endPoint y: 454, distance: 275.4
click at [335, 507] on div "Steps to Resolve There are no changes compared with the globally defined 1. Inf…" at bounding box center [745, 561] width 821 height 108
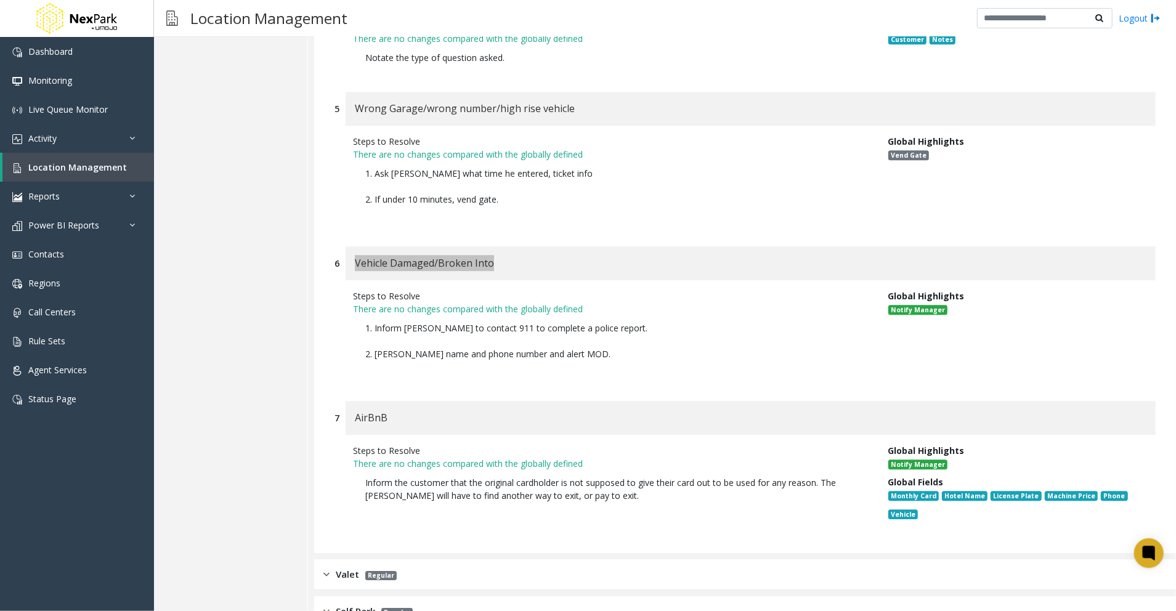
scroll to position [9695, 0]
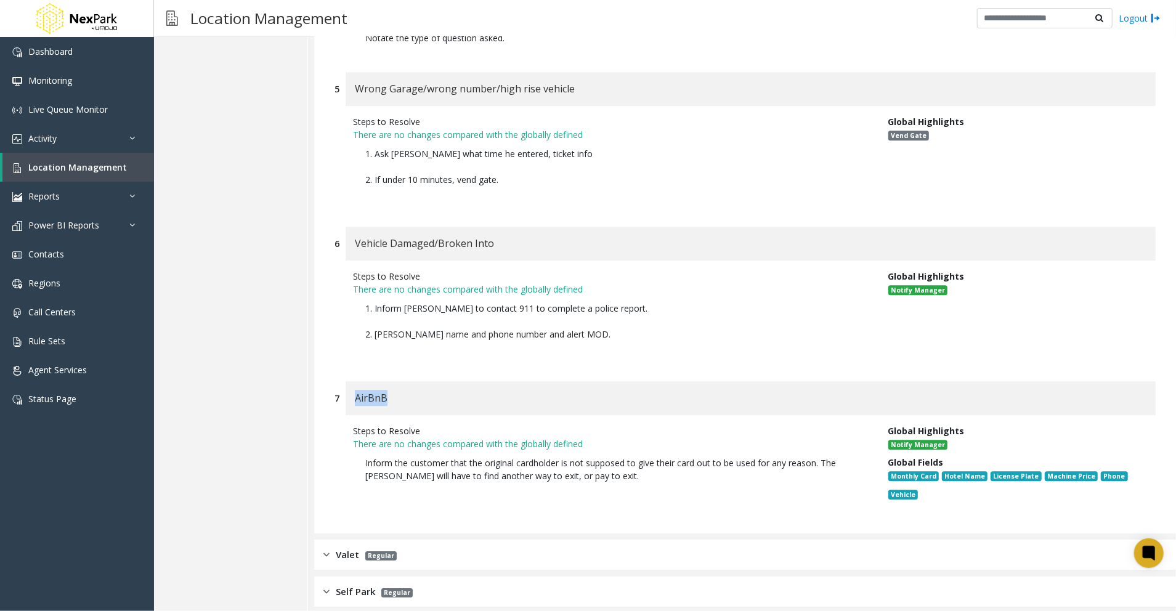
drag, startPoint x: 378, startPoint y: 304, endPoint x: 355, endPoint y: 302, distance: 22.9
click at [355, 381] on div "AirBnB" at bounding box center [751, 398] width 810 height 34
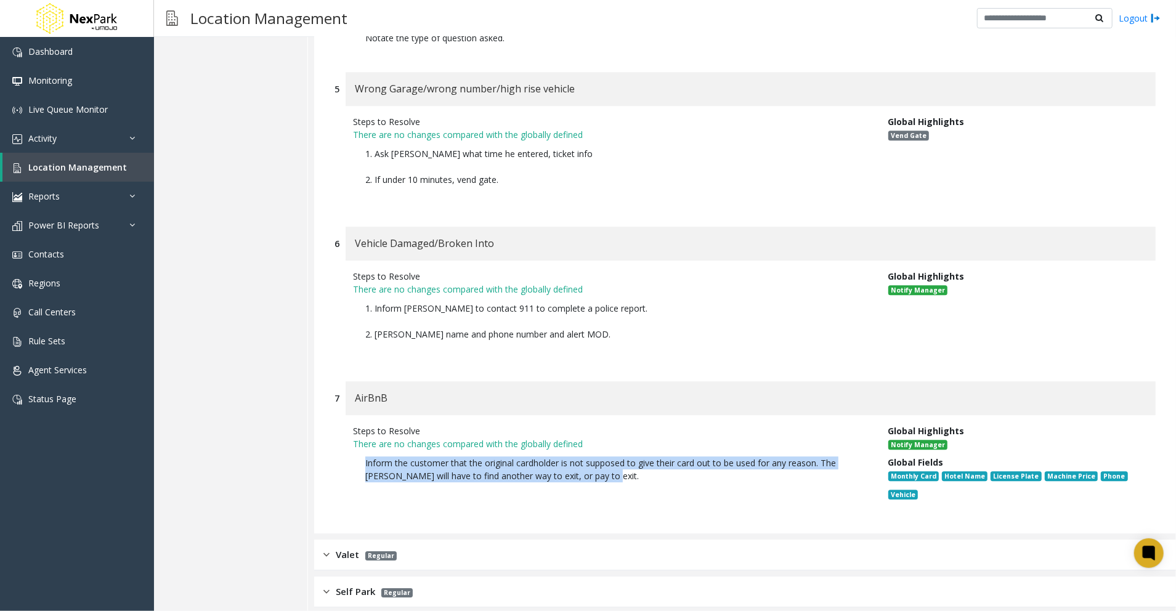
drag, startPoint x: 609, startPoint y: 385, endPoint x: 354, endPoint y: 368, distance: 255.6
click at [354, 450] on p "Inform the customer that the original cardholder is not supposed to give their …" at bounding box center [611, 469] width 517 height 38
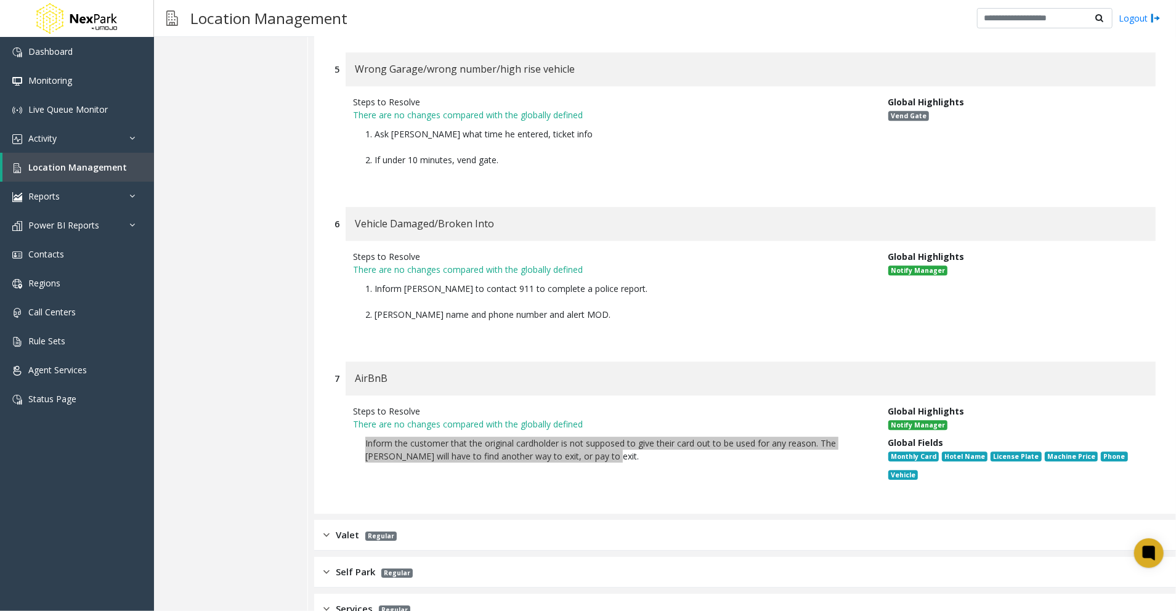
scroll to position [9719, 0]
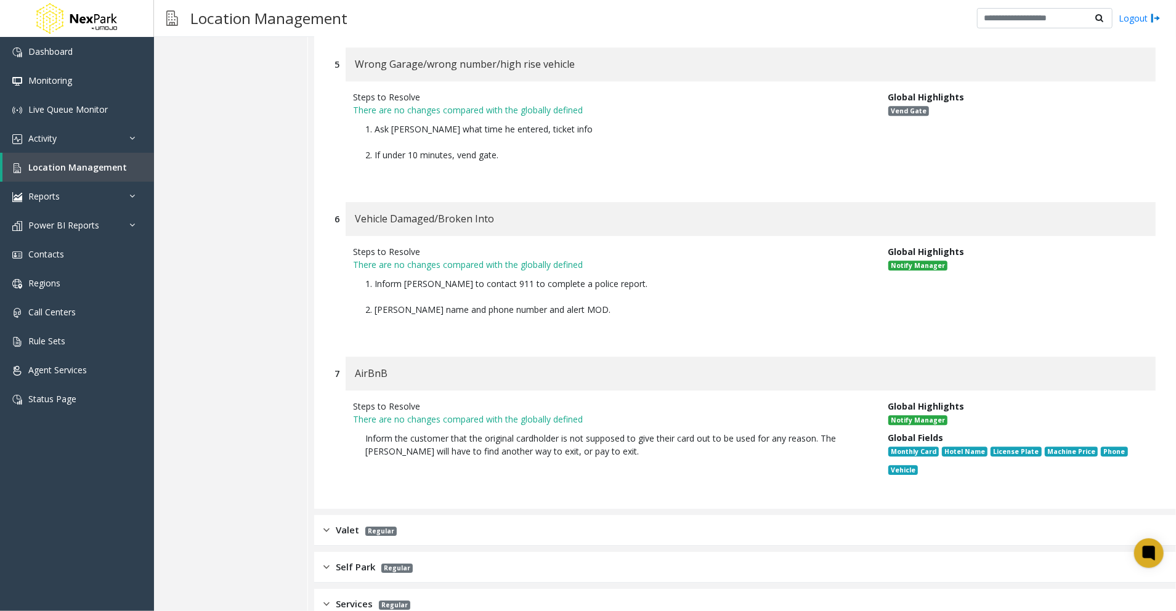
drag, startPoint x: 339, startPoint y: 431, endPoint x: 339, endPoint y: 439, distance: 8.0
click at [339, 523] on span "Valet" at bounding box center [347, 530] width 23 height 14
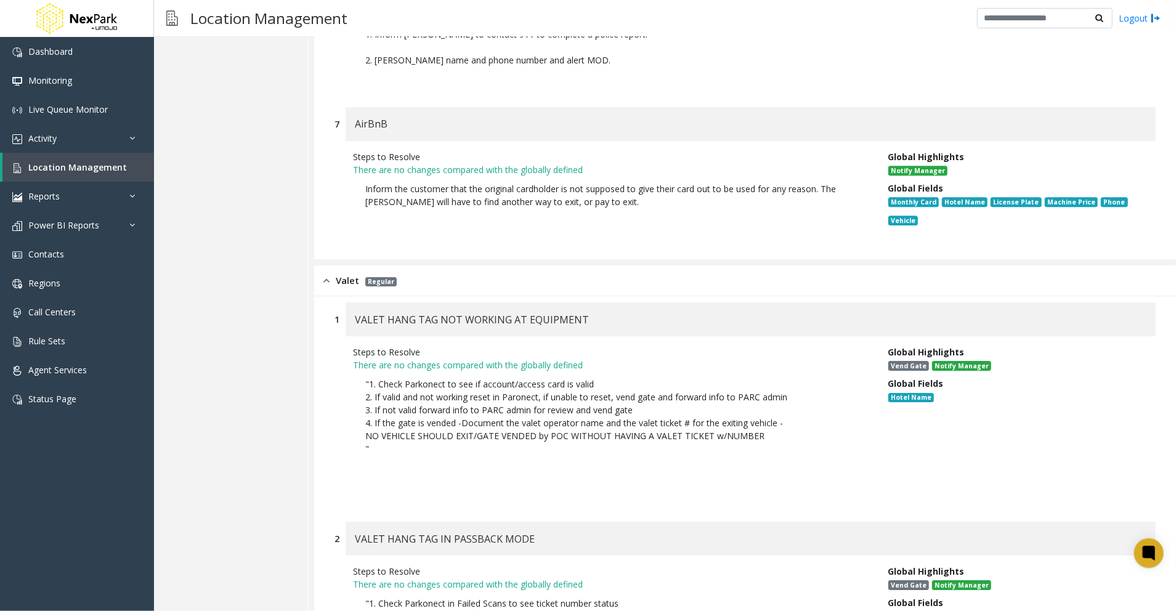
scroll to position [9966, 0]
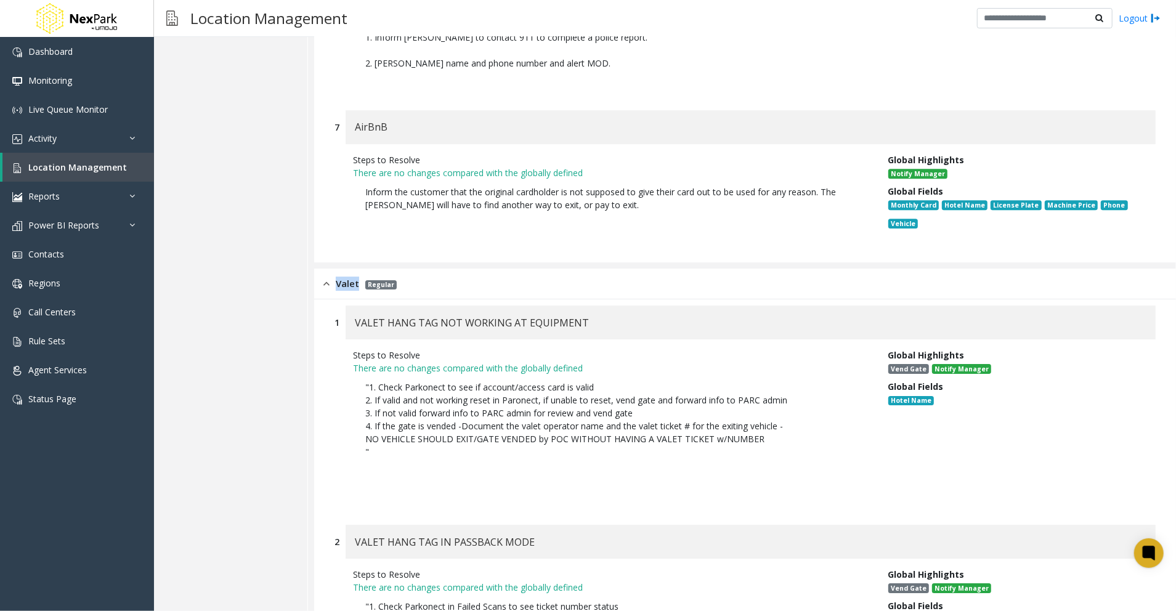
drag, startPoint x: 365, startPoint y: 185, endPoint x: 333, endPoint y: 185, distance: 32.0
click at [333, 277] on div "Valet Regular" at bounding box center [360, 284] width 73 height 14
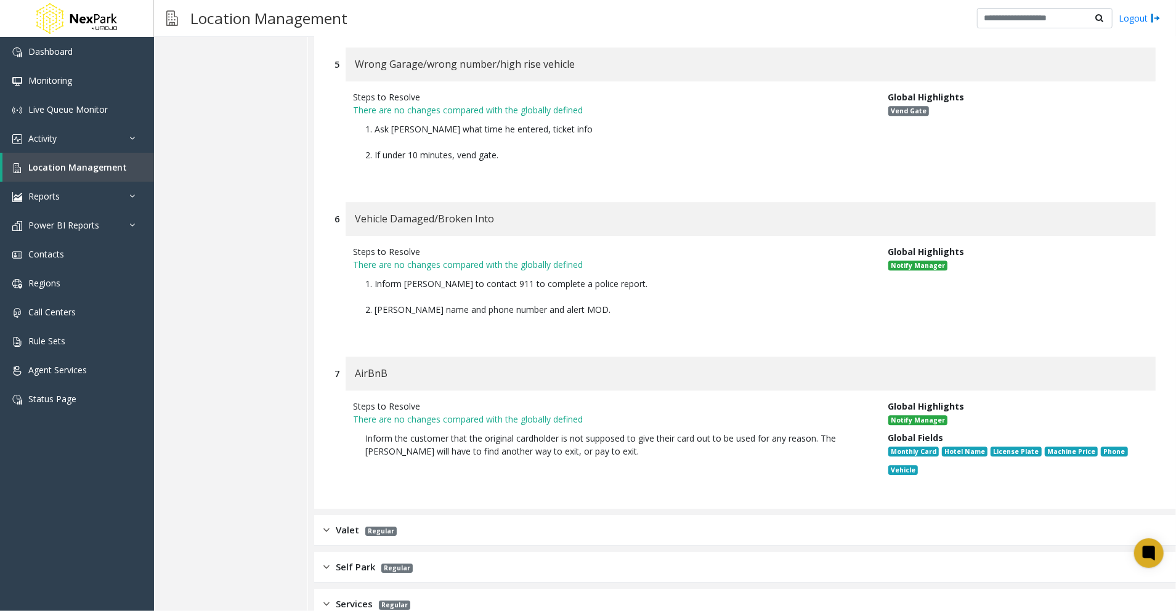
click at [479, 357] on div "AirBnB" at bounding box center [751, 374] width 810 height 34
click at [338, 523] on span "Valet" at bounding box center [347, 530] width 23 height 14
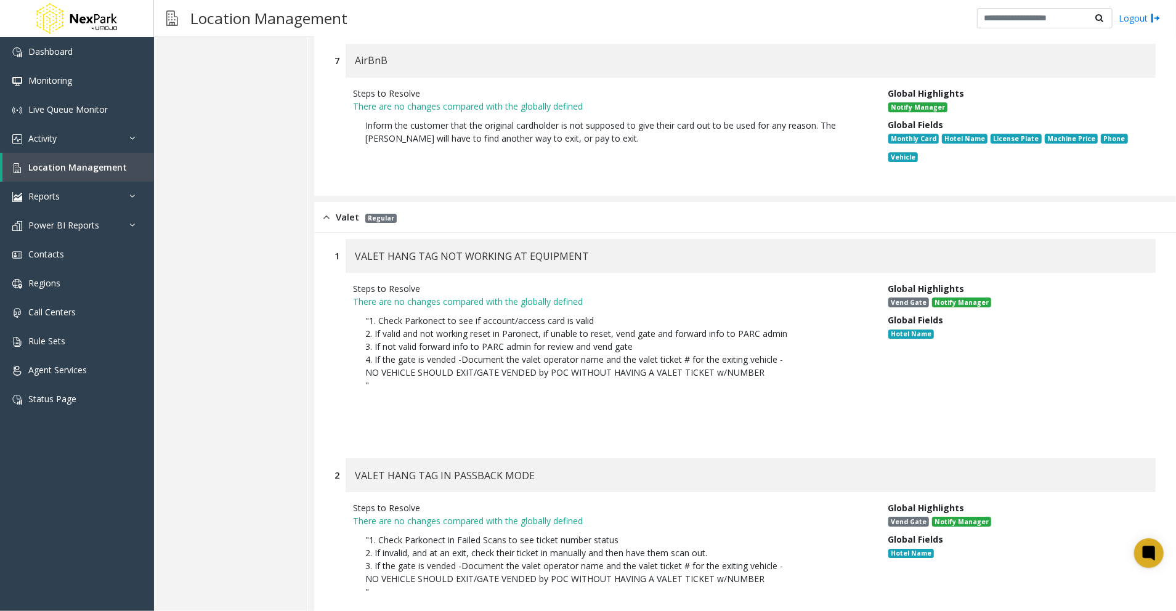
scroll to position [10022, 0]
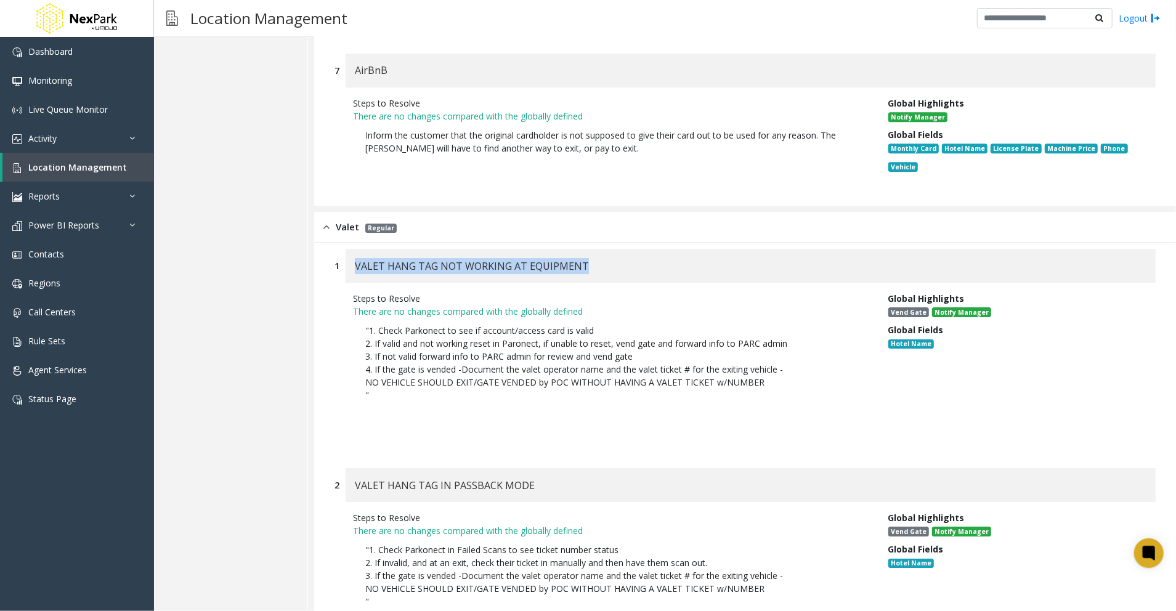
drag, startPoint x: 535, startPoint y: 170, endPoint x: 356, endPoint y: 177, distance: 180.1
click at [356, 249] on div "VALET HANG TAG NOT WORKING AT EQUIPMENT" at bounding box center [751, 266] width 810 height 34
drag, startPoint x: 770, startPoint y: 285, endPoint x: 388, endPoint y: 280, distance: 382.1
click at [388, 318] on p ""1. Check Parkonect to see if account/access card is valid 2. If valid and not …" at bounding box center [611, 382] width 517 height 129
drag, startPoint x: 388, startPoint y: 280, endPoint x: 401, endPoint y: 307, distance: 30.0
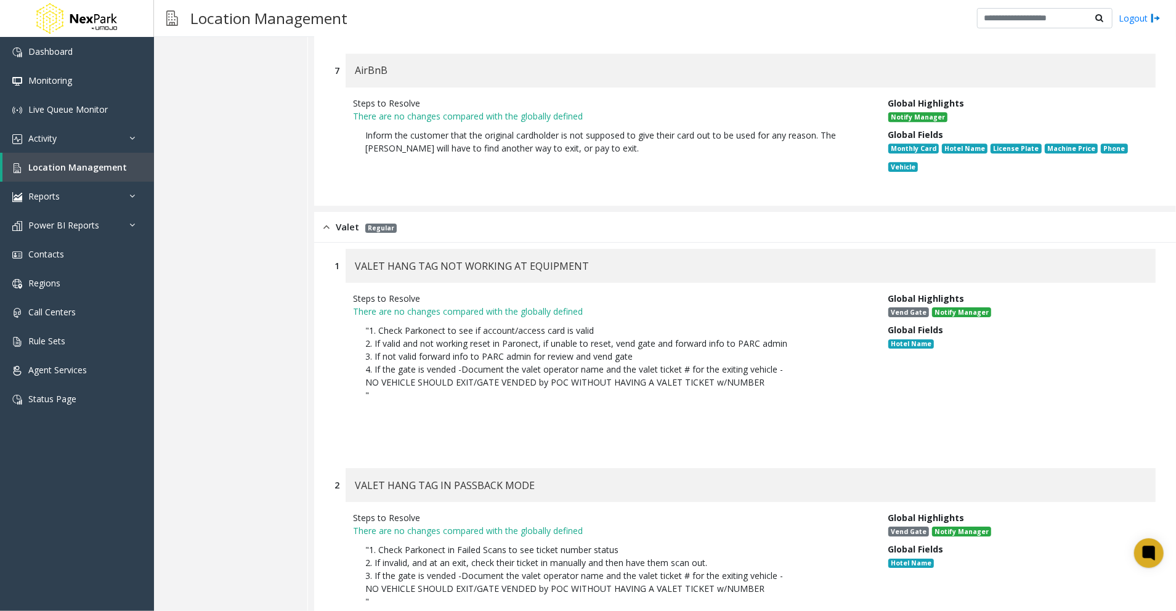
click at [402, 318] on p ""1. Check Parkonect to see if account/access card is valid 2. If valid and not …" at bounding box center [611, 382] width 517 height 129
click at [375, 318] on p ""1. Check Parkonect to see if account/access card is valid 2. If valid and not …" at bounding box center [611, 382] width 517 height 129
drag, startPoint x: 383, startPoint y: 295, endPoint x: 358, endPoint y: 232, distance: 66.9
click at [358, 318] on p ""1. Check Parkonect to see if account/access card is valid 2. If valid and not …" at bounding box center [611, 382] width 517 height 129
click at [608, 324] on p ""1. Check Parkonect to see if account/access card is valid 2. If valid and not …" at bounding box center [611, 382] width 517 height 129
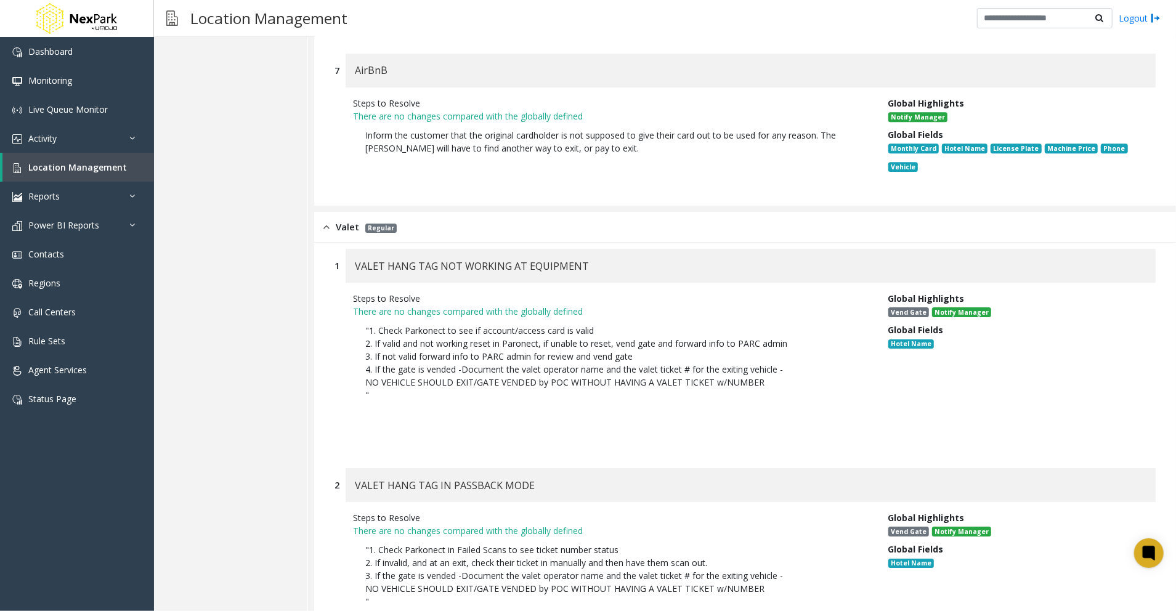
click at [525, 351] on div "Steps to Resolve There are no changes compared with the globally defined "1. Ch…" at bounding box center [745, 369] width 821 height 173
drag, startPoint x: 569, startPoint y: 383, endPoint x: 357, endPoint y: 382, distance: 212.0
click at [357, 468] on div "VALET HANG TAG IN PASSBACK MODE" at bounding box center [751, 485] width 810 height 34
drag, startPoint x: 382, startPoint y: 499, endPoint x: 362, endPoint y: 451, distance: 51.4
click at [362, 537] on p ""1. Check Parkonect in Failed Scans to see ticket number status 2. If invalid, …" at bounding box center [611, 595] width 517 height 116
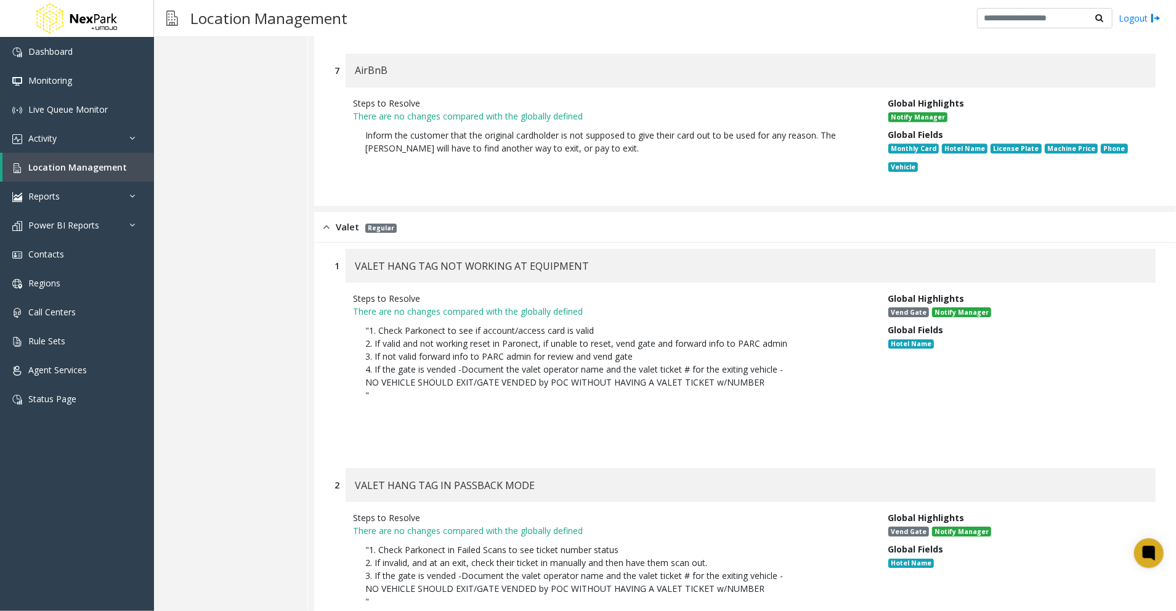
click at [683, 537] on p ""1. Check Parkonect in Failed Scans to see ticket number status 2. If invalid, …" at bounding box center [611, 595] width 517 height 116
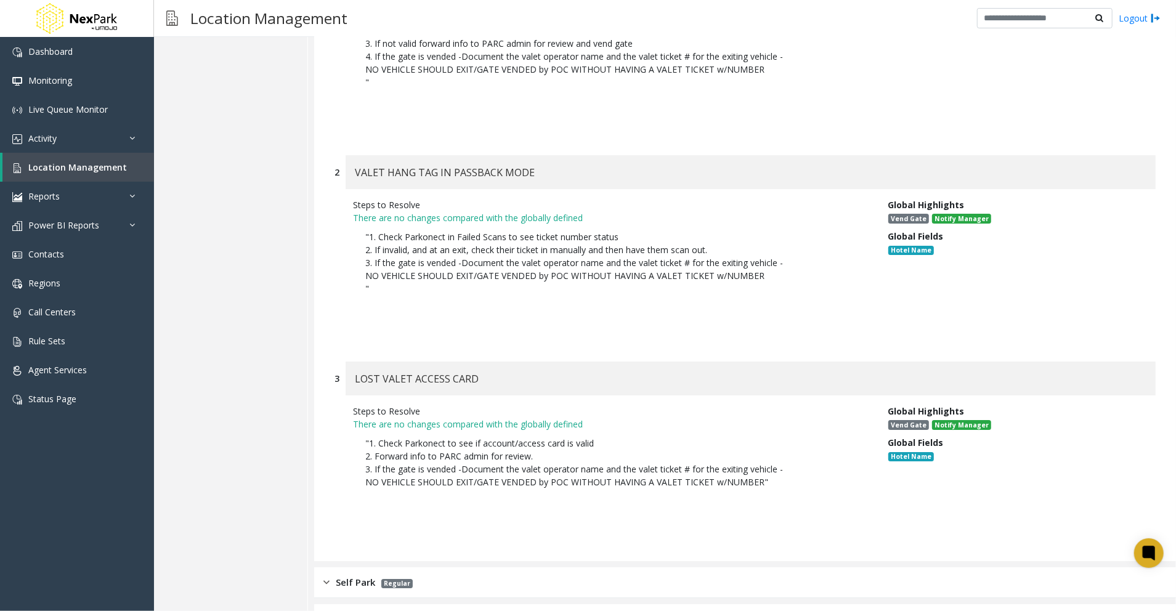
scroll to position [10351, 0]
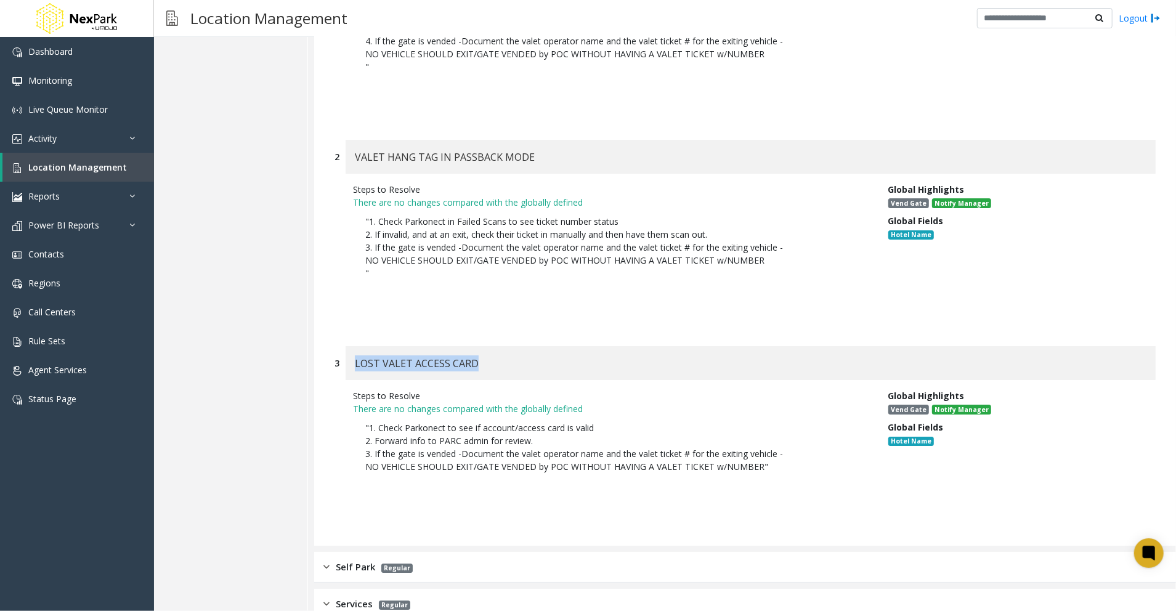
drag, startPoint x: 488, startPoint y: 275, endPoint x: 352, endPoint y: 264, distance: 136.0
click at [352, 346] on div "LOST VALET ACCESS CARD" at bounding box center [751, 363] width 810 height 34
drag, startPoint x: 770, startPoint y: 372, endPoint x: 333, endPoint y: 332, distance: 439.4
click at [333, 346] on div "3 LOST VALET ACCESS CARD Steps to Resolve There are no changes compared with th…" at bounding box center [745, 436] width 840 height 181
click at [474, 415] on p ""1. Check Parkonect to see if account/access card is valid 2. Forward info to P…" at bounding box center [611, 466] width 517 height 103
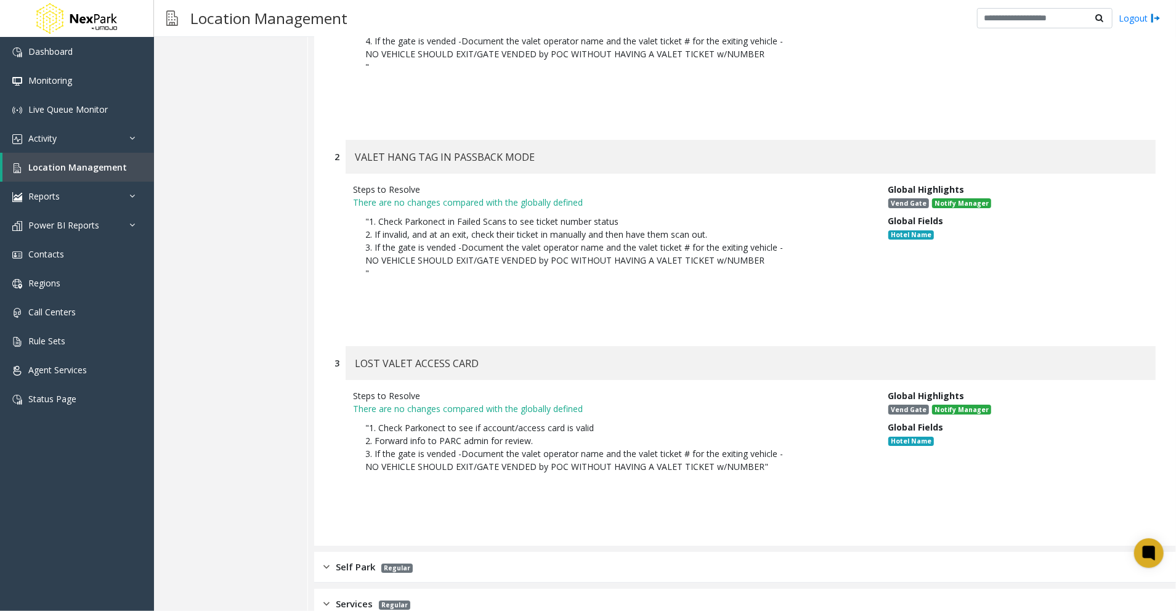
click at [329, 560] on img at bounding box center [327, 567] width 6 height 14
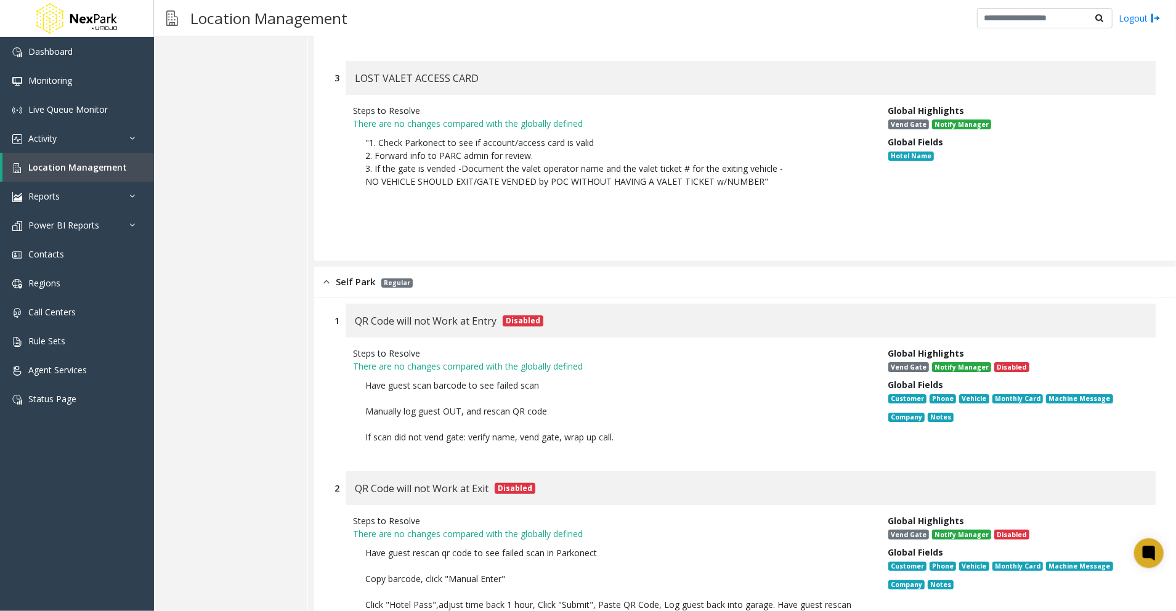
scroll to position [10680, 0]
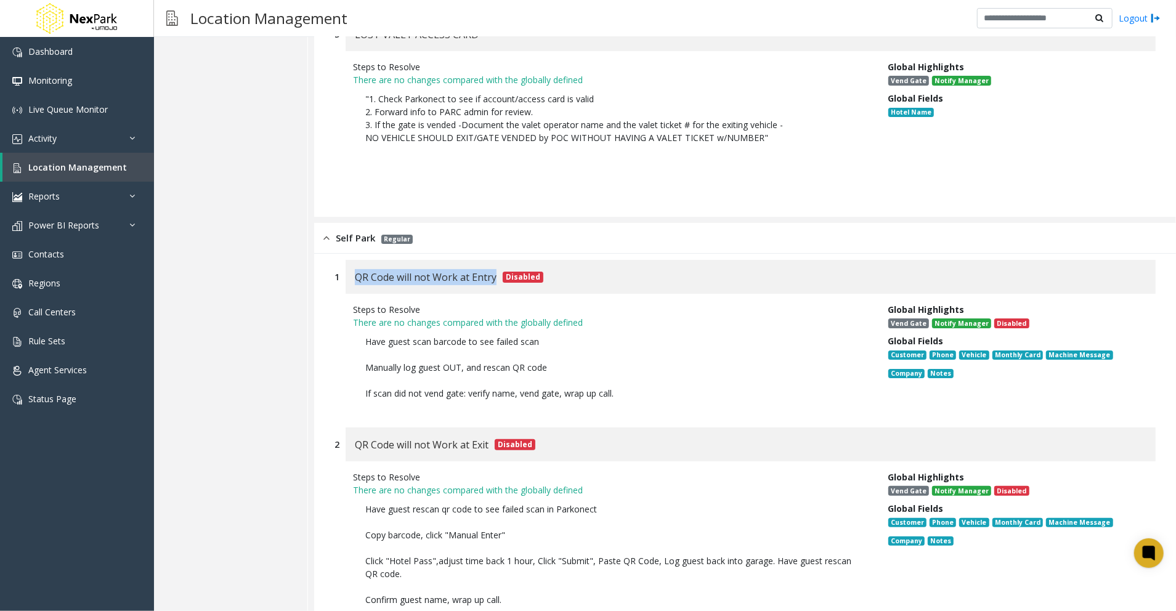
drag, startPoint x: 497, startPoint y: 178, endPoint x: 353, endPoint y: 181, distance: 143.6
click at [353, 260] on div "QR Code will not Work at Entry Disabled" at bounding box center [751, 277] width 810 height 34
drag, startPoint x: 353, startPoint y: 181, endPoint x: 653, endPoint y: 219, distance: 302.5
click at [654, 316] on p "There are no changes compared with the globally defined" at bounding box center [611, 322] width 517 height 13
drag, startPoint x: 378, startPoint y: 134, endPoint x: 328, endPoint y: 138, distance: 50.0
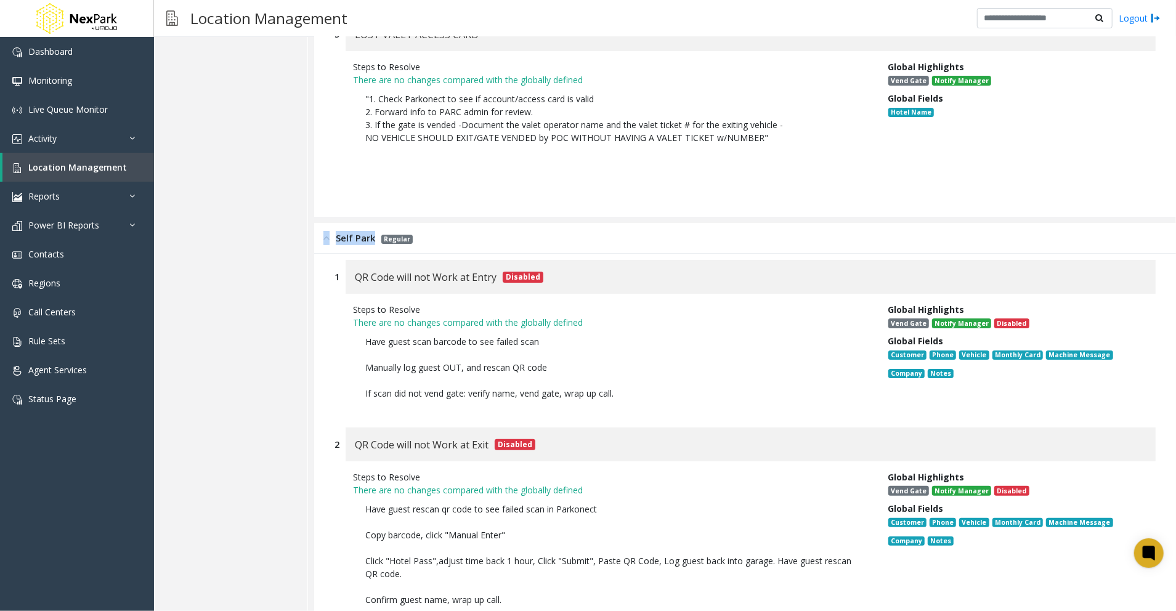
click at [328, 231] on div "Self Park Regular" at bounding box center [368, 238] width 89 height 14
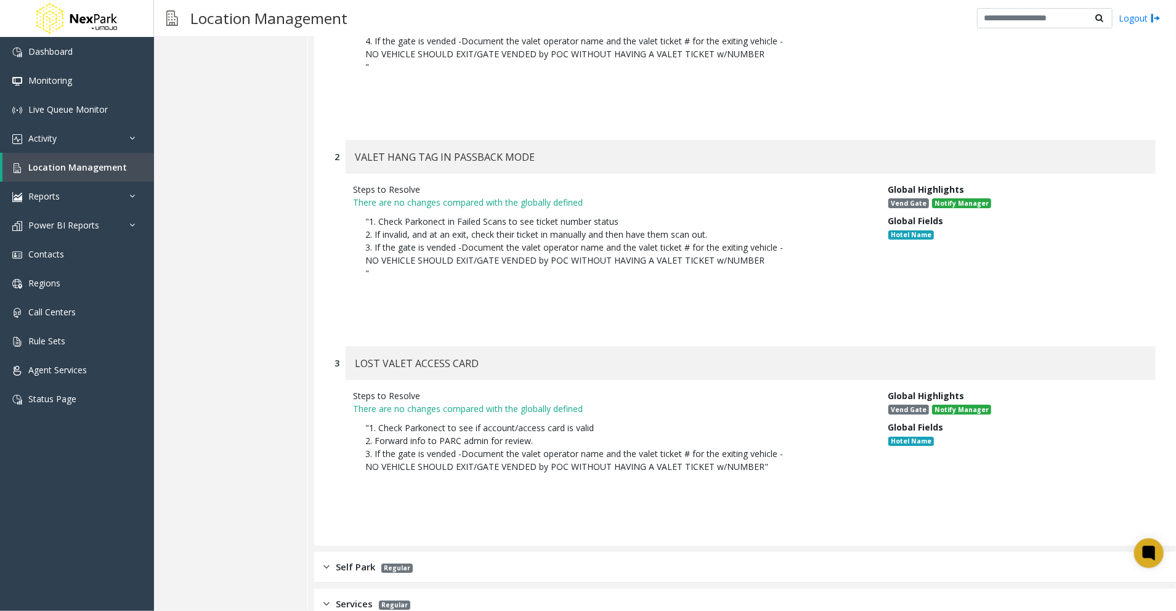
click at [493, 552] on div "Self Park Regular" at bounding box center [745, 567] width 862 height 31
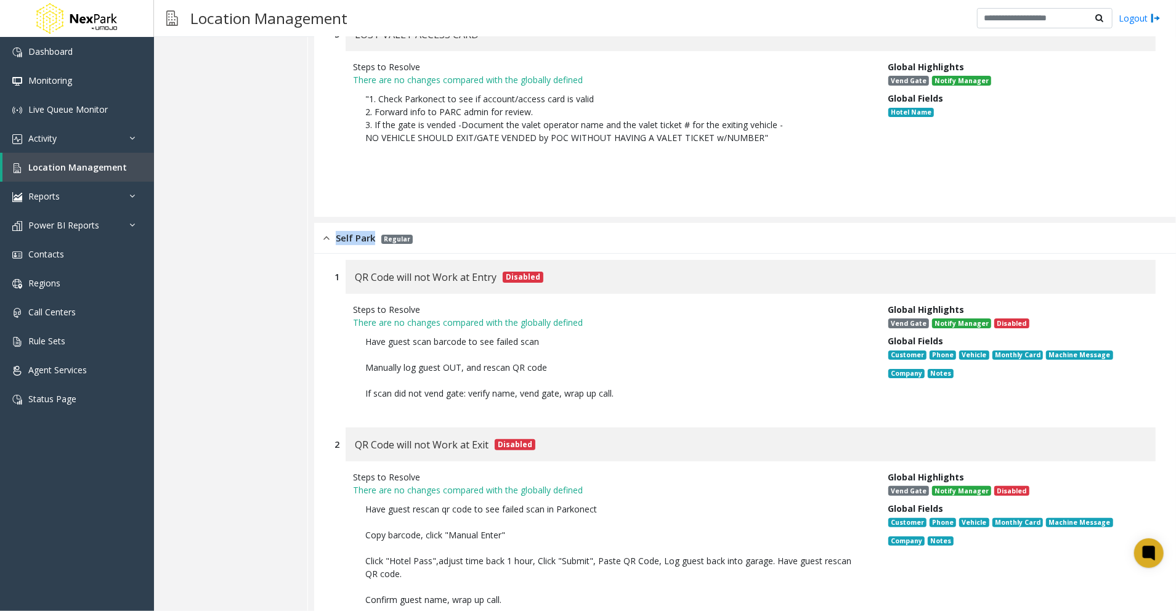
drag, startPoint x: 335, startPoint y: 133, endPoint x: 378, endPoint y: 139, distance: 43.0
click at [378, 231] on div "Self Park Regular" at bounding box center [368, 238] width 89 height 14
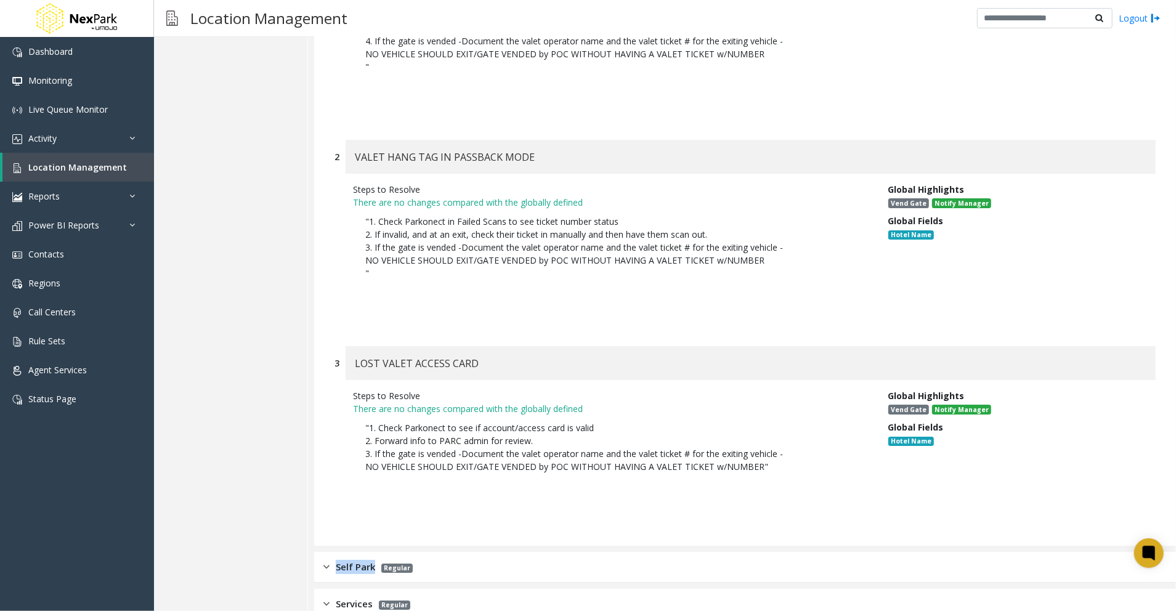
click at [343, 560] on span "Self Park" at bounding box center [355, 567] width 39 height 14
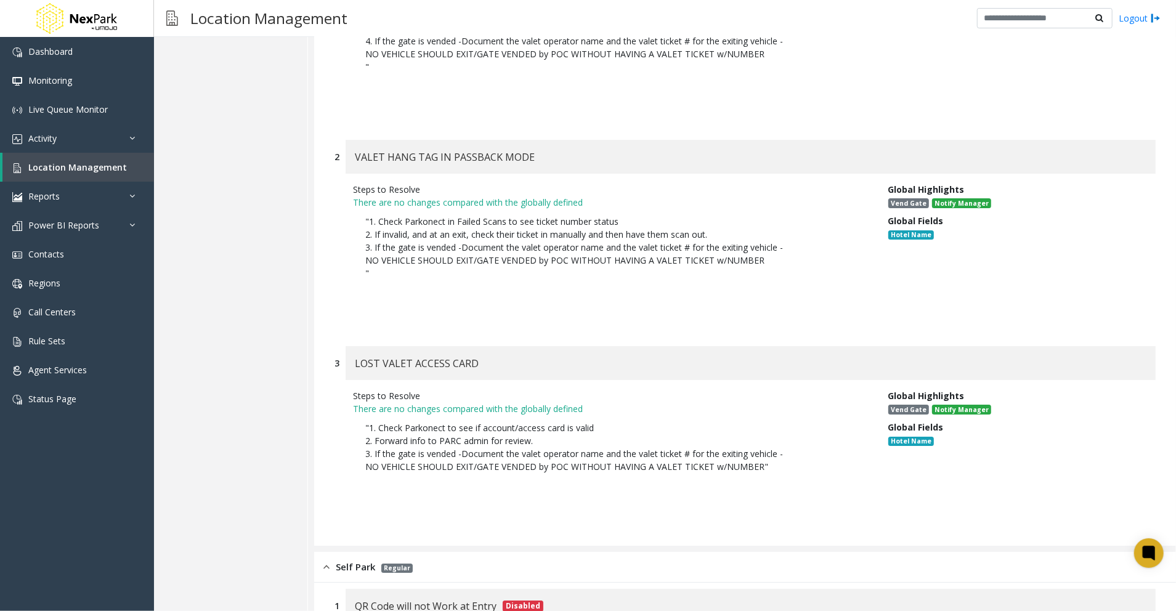
scroll to position [10680, 0]
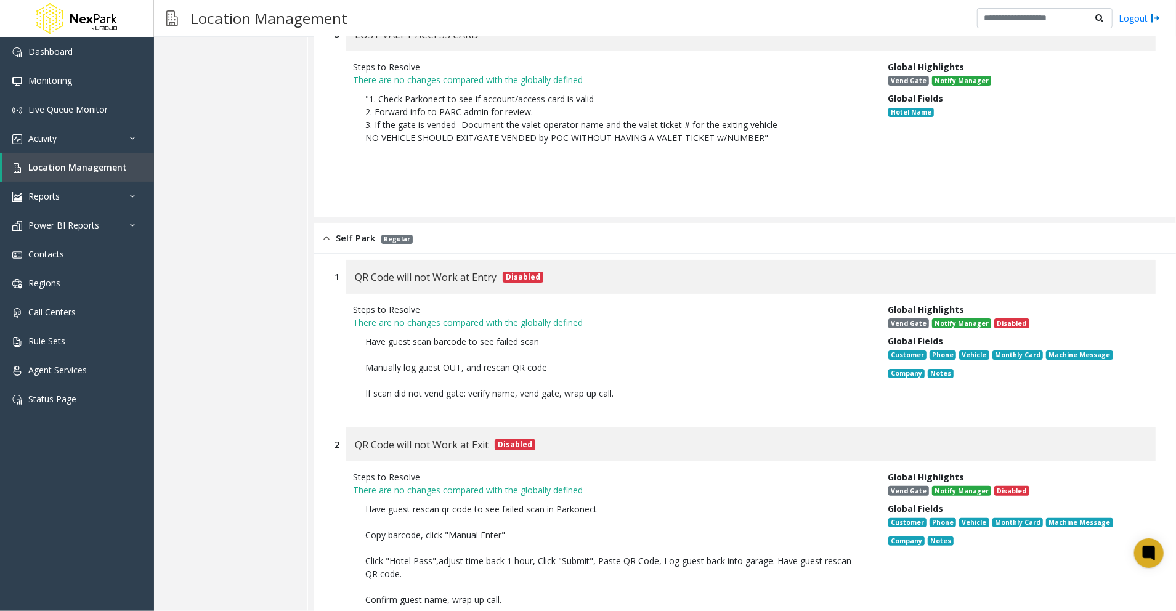
drag, startPoint x: 637, startPoint y: 297, endPoint x: 346, endPoint y: 242, distance: 296.1
click at [346, 303] on div "Steps to Resolve There are no changes compared with the globally defined Have g…" at bounding box center [611, 354] width 535 height 103
click at [764, 428] on div "QR Code will not Work at Exit Disabled" at bounding box center [751, 445] width 810 height 34
drag, startPoint x: 493, startPoint y: 348, endPoint x: 343, endPoint y: 343, distance: 150.4
click at [343, 428] on div "2 QR Code will not Work at Exit Disabled" at bounding box center [745, 445] width 821 height 34
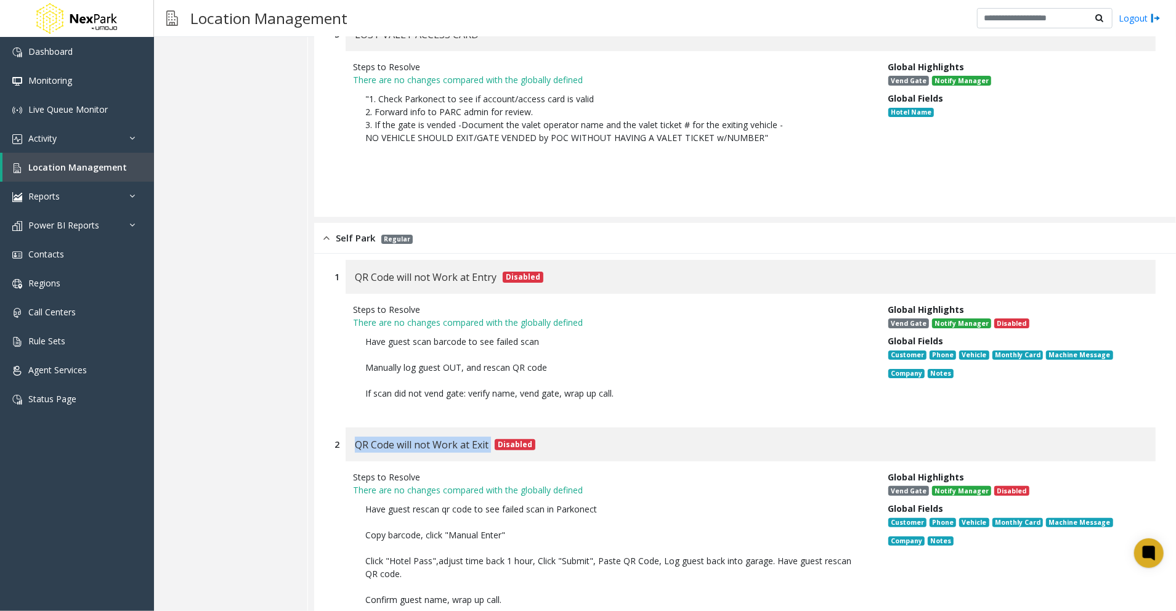
drag, startPoint x: 634, startPoint y: 527, endPoint x: 345, endPoint y: 412, distance: 311.3
click at [345, 471] on div "Steps to Resolve There are no changes compared with the globally defined Have g…" at bounding box center [611, 555] width 535 height 168
click at [672, 528] on p "Have guest rescan qr code to see failed scan in Parkonect Copy barcode, click "…" at bounding box center [611, 568] width 517 height 142
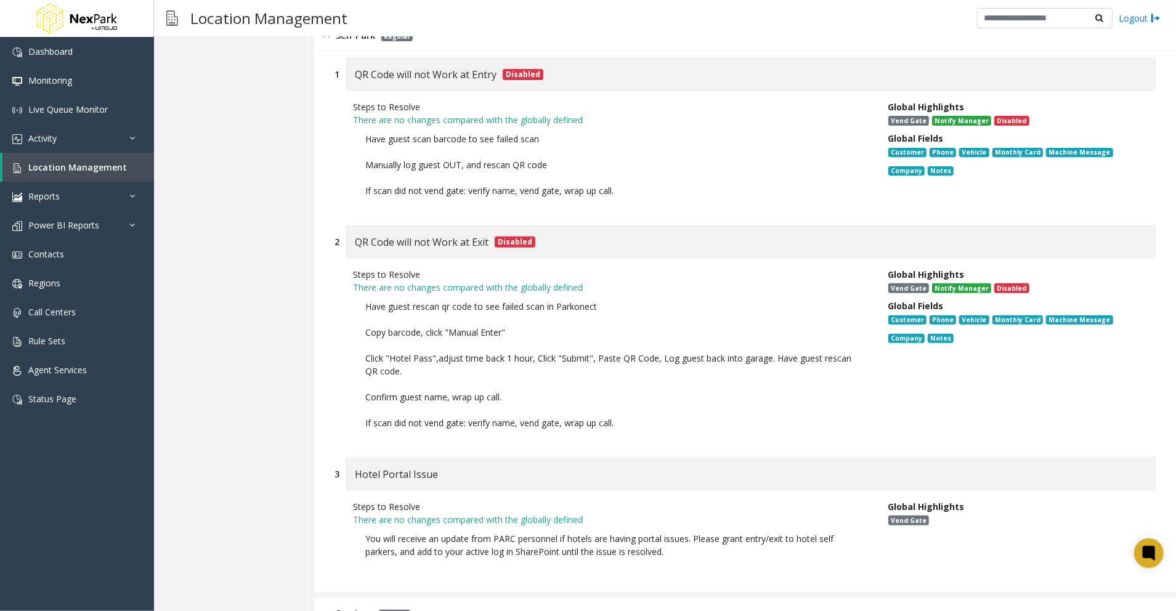
scroll to position [10892, 0]
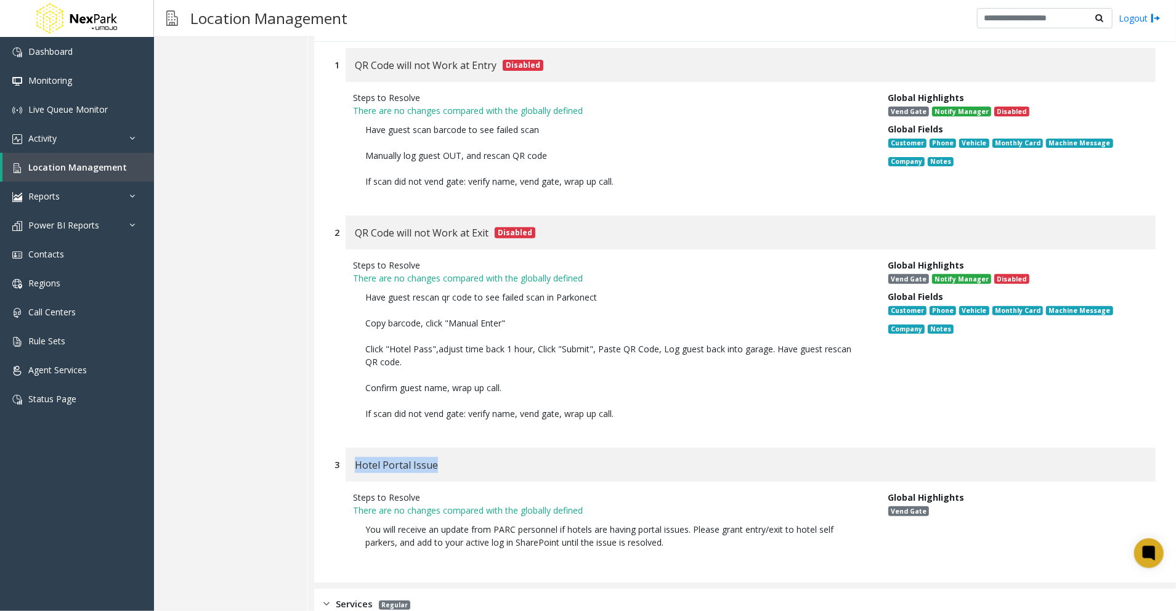
drag, startPoint x: 457, startPoint y: 378, endPoint x: 356, endPoint y: 368, distance: 101.5
click at [356, 448] on div "Hotel Portal Issue" at bounding box center [751, 465] width 810 height 34
drag, startPoint x: 680, startPoint y: 452, endPoint x: 338, endPoint y: 429, distance: 343.4
click at [338, 482] on div "Steps to Resolve There are no changes compared with the globally defined You wi…" at bounding box center [745, 523] width 821 height 83
click at [332, 597] on div "Services Regular" at bounding box center [367, 604] width 87 height 14
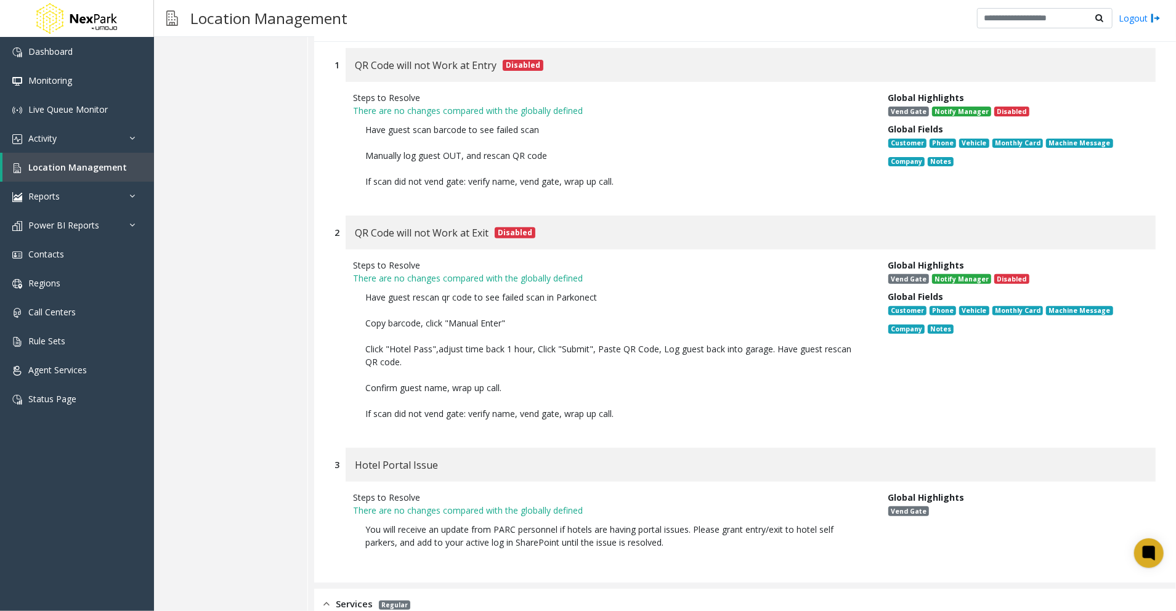
click at [768, 344] on div "1 QR Code will not Work at Entry Disabled Steps to Resolve There are no changes…" at bounding box center [745, 312] width 862 height 541
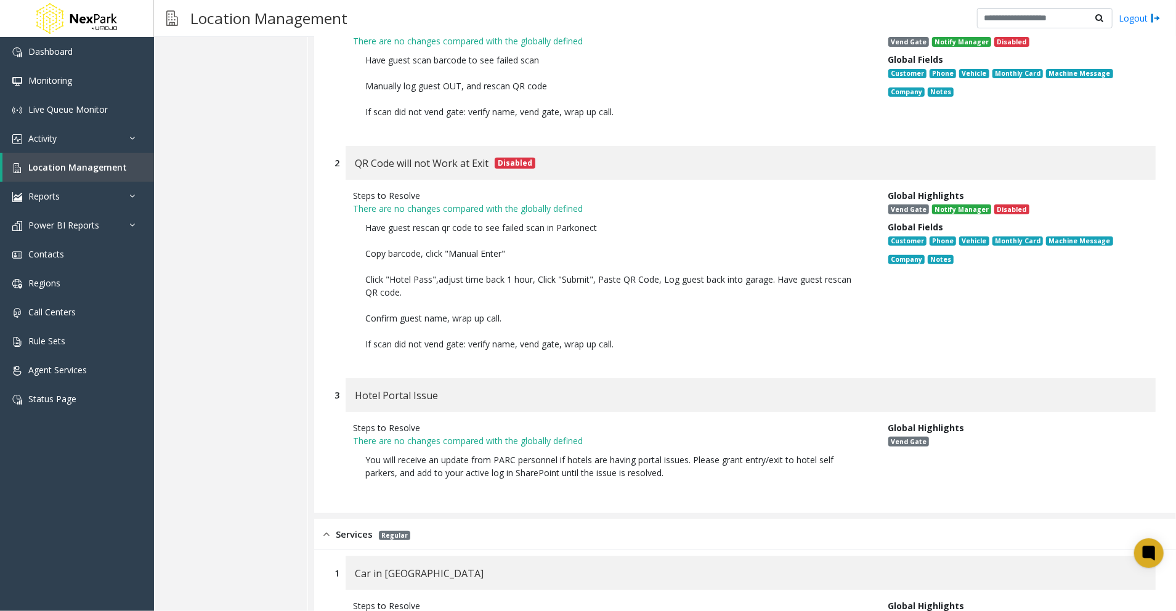
scroll to position [11056, 0]
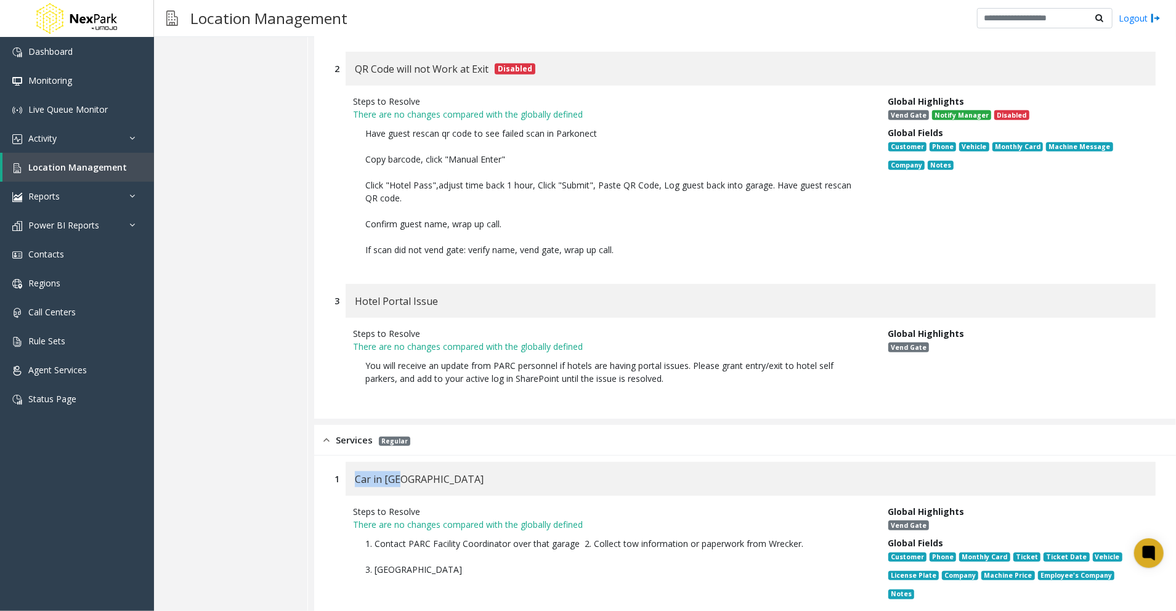
drag, startPoint x: 437, startPoint y: 387, endPoint x: 354, endPoint y: 380, distance: 83.5
click at [354, 462] on div "Car in [GEOGRAPHIC_DATA]" at bounding box center [751, 479] width 810 height 34
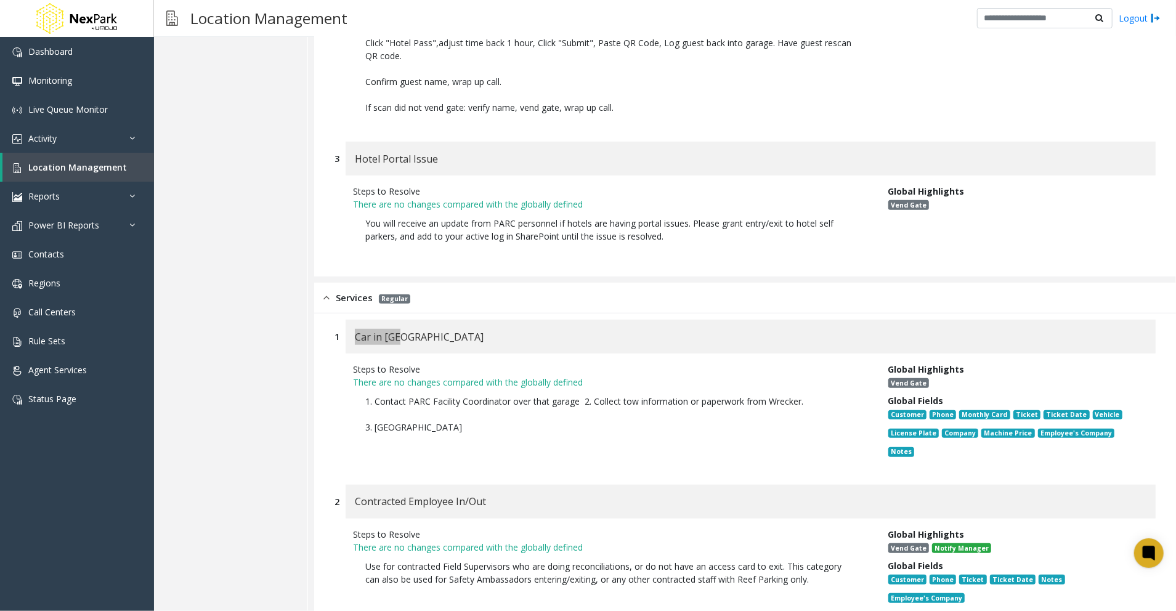
scroll to position [11220, 0]
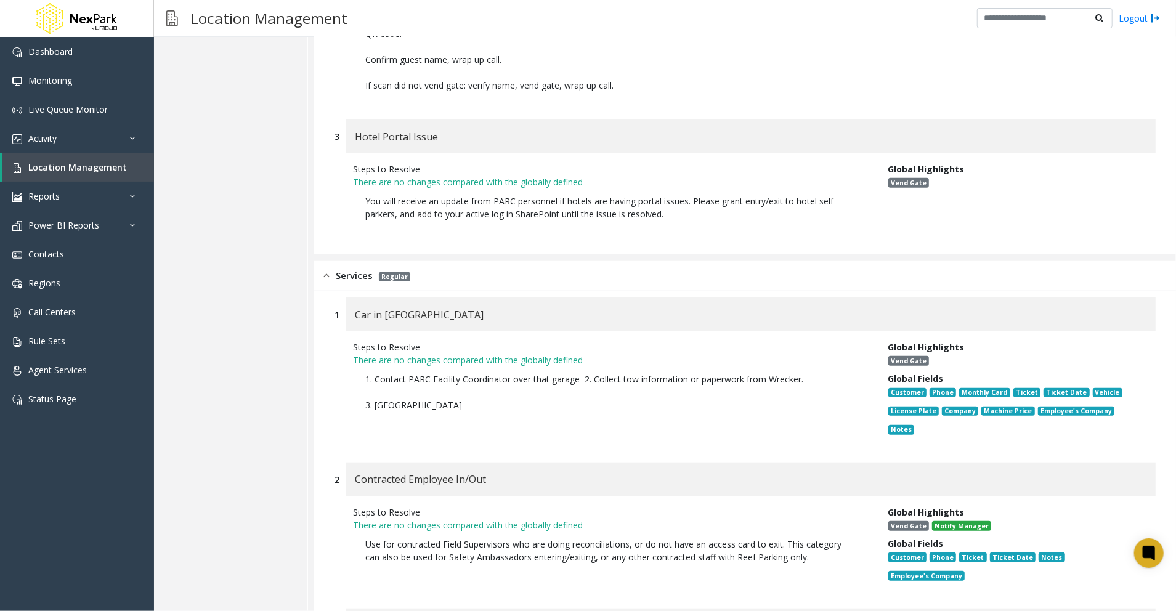
click at [462, 367] on p "1. Contact PARC Facility Coordinator over that garage 2. Collect tow informatio…" at bounding box center [611, 399] width 517 height 64
drag, startPoint x: 431, startPoint y: 218, endPoint x: 355, endPoint y: 212, distance: 76.7
click at [355, 298] on div "Car in [GEOGRAPHIC_DATA]" at bounding box center [751, 315] width 810 height 34
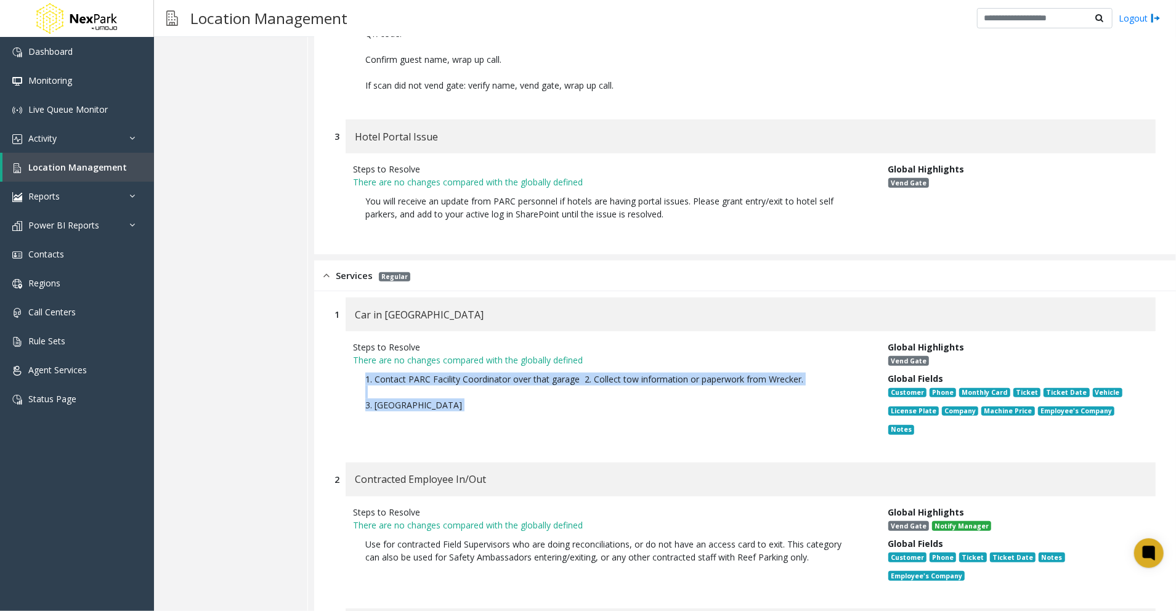
drag, startPoint x: 415, startPoint y: 311, endPoint x: 343, endPoint y: 277, distance: 79.7
click at [344, 341] on div "Steps to Resolve There are no changes compared with the globally defined 1. Con…" at bounding box center [611, 391] width 535 height 100
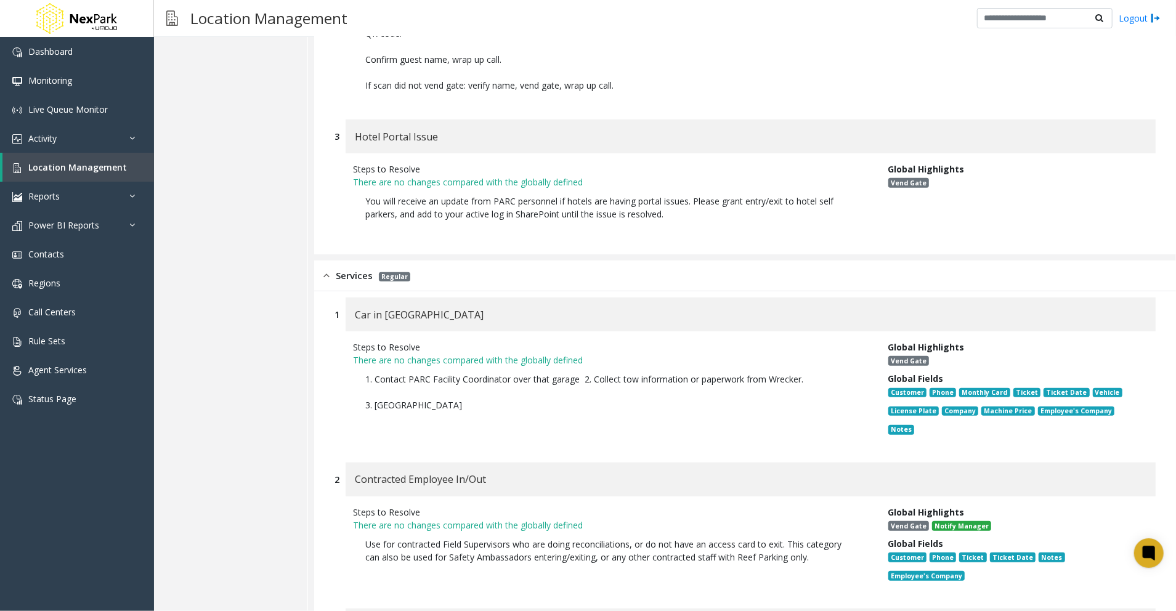
drag, startPoint x: 491, startPoint y: 377, endPoint x: 356, endPoint y: 371, distance: 135.7
click at [356, 463] on div "Contracted Employee In/Out" at bounding box center [751, 480] width 810 height 34
drag, startPoint x: 815, startPoint y: 370, endPoint x: 661, endPoint y: 417, distance: 161.0
click at [813, 463] on div "Contracted Employee In/Out" at bounding box center [751, 480] width 810 height 34
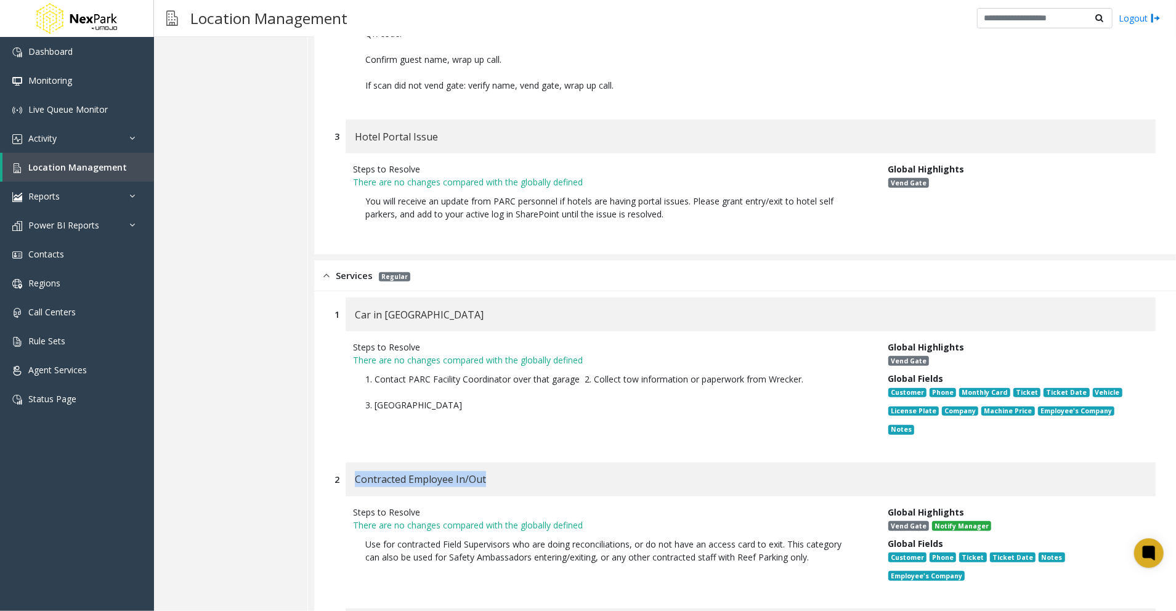
drag, startPoint x: 730, startPoint y: 456, endPoint x: 328, endPoint y: 440, distance: 402.1
click at [328, 463] on div "2 Contracted Employee In/Out Steps to Resolve There are no changes compared wit…" at bounding box center [745, 530] width 840 height 134
drag, startPoint x: 444, startPoint y: 523, endPoint x: 350, endPoint y: 526, distance: 93.7
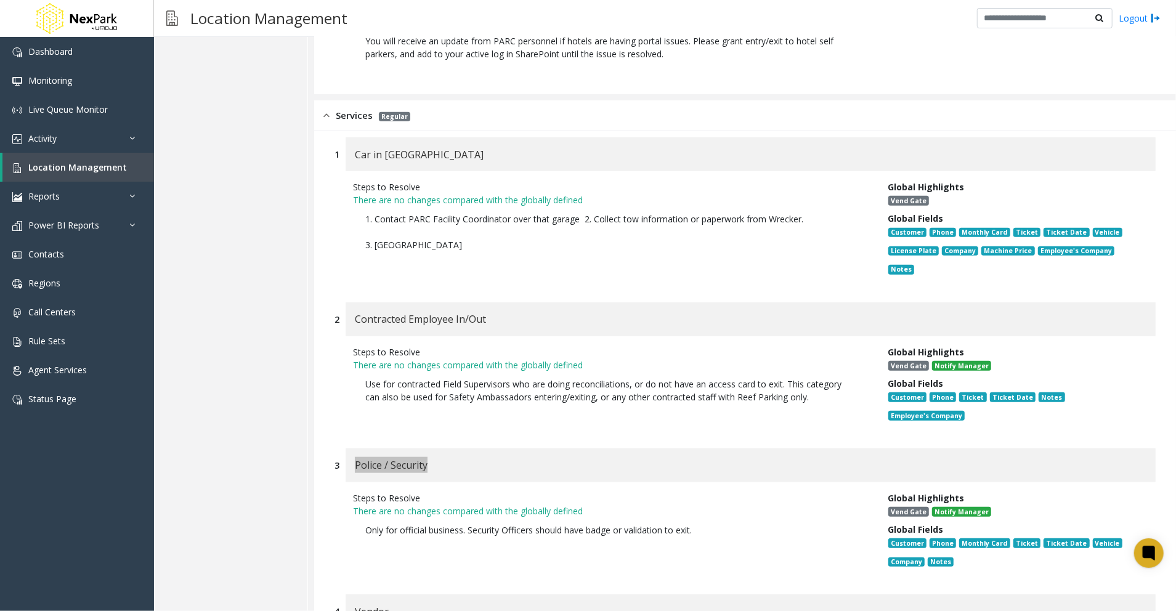
scroll to position [11385, 0]
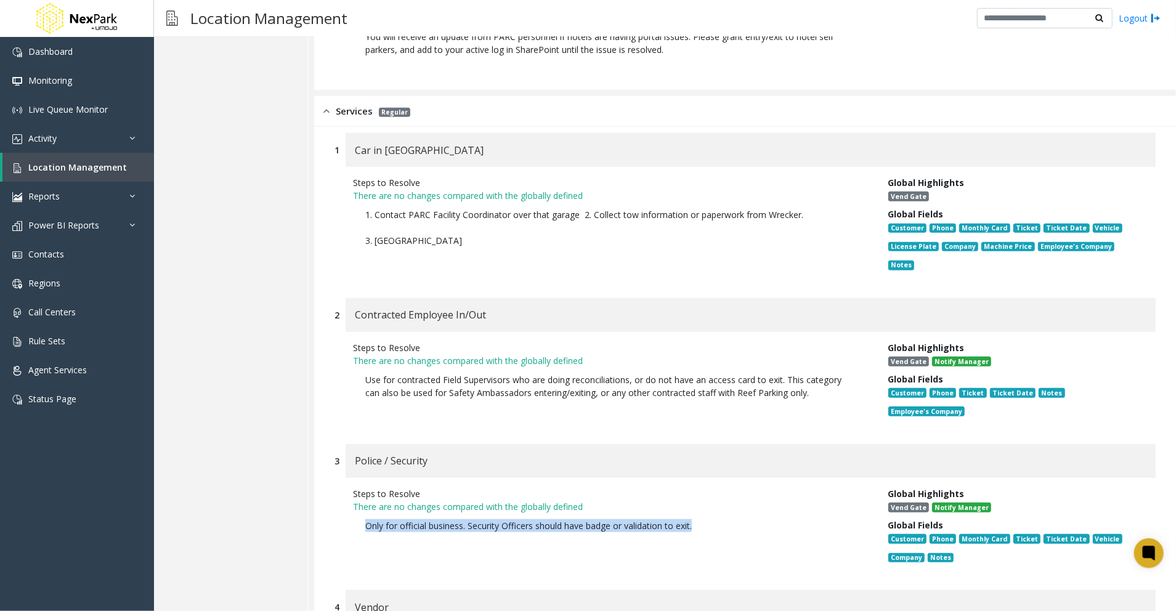
drag, startPoint x: 718, startPoint y: 430, endPoint x: 339, endPoint y: 420, distance: 379.1
click at [339, 478] on div "Steps to Resolve There are no changes compared with the globally defined Only f…" at bounding box center [745, 528] width 821 height 100
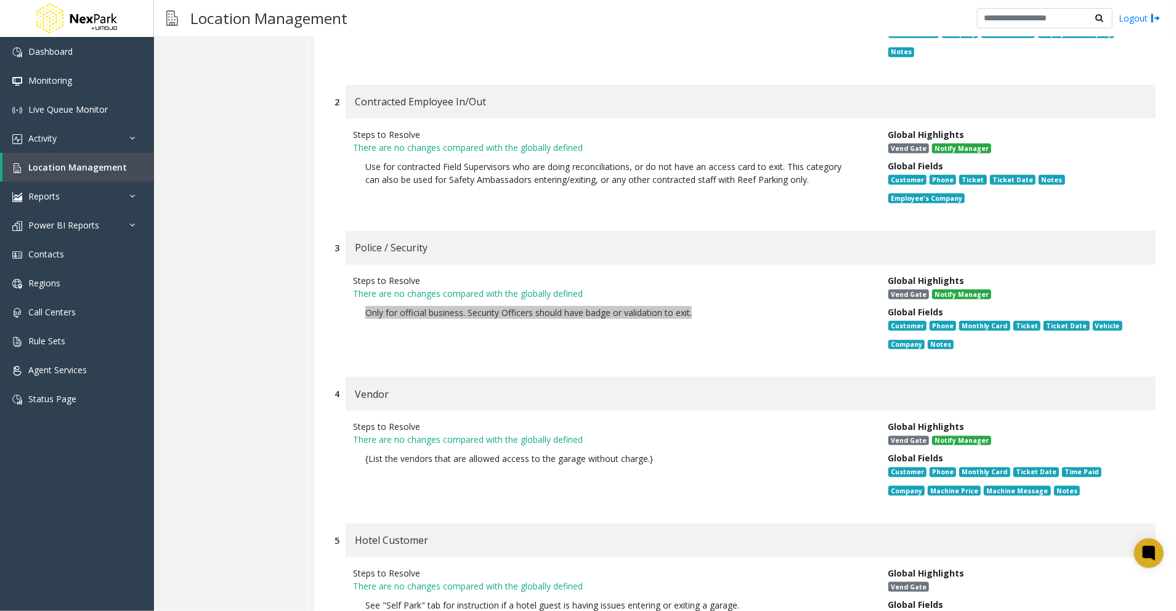
scroll to position [11631, 0]
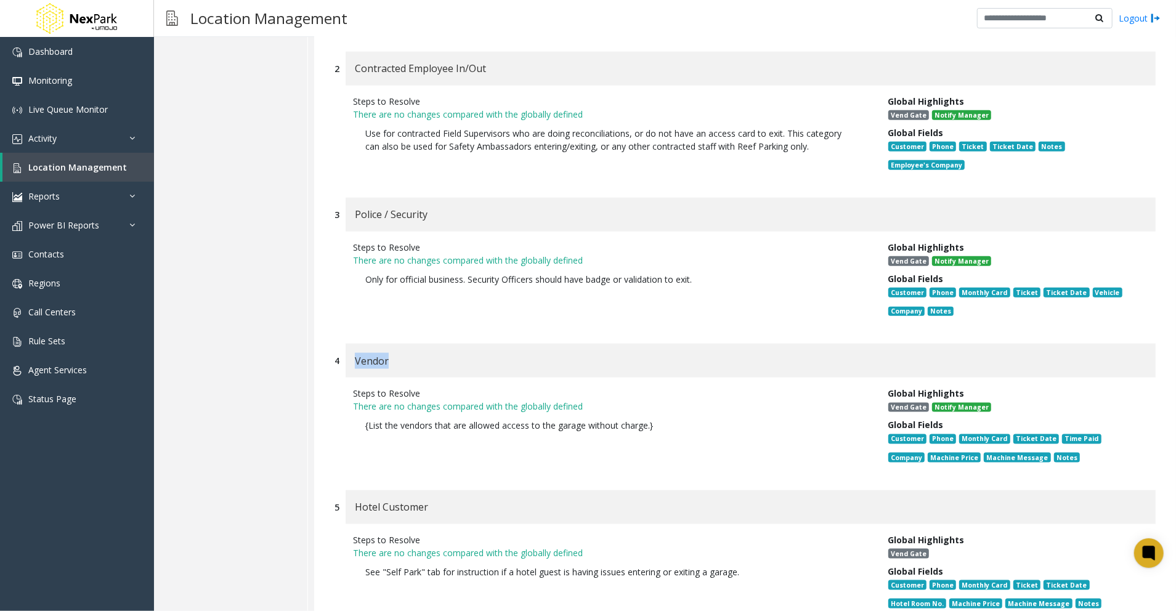
drag, startPoint x: 398, startPoint y: 260, endPoint x: 354, endPoint y: 257, distance: 44.5
click at [354, 344] on div "Vendor" at bounding box center [751, 361] width 810 height 34
drag, startPoint x: 676, startPoint y: 323, endPoint x: 315, endPoint y: 333, distance: 360.6
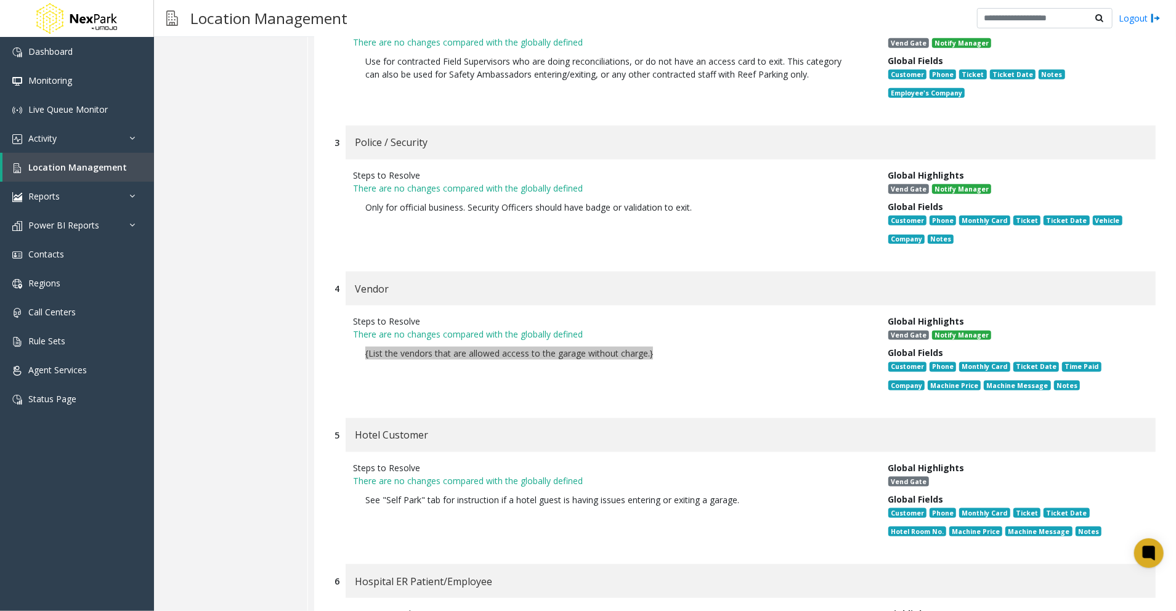
scroll to position [11795, 0]
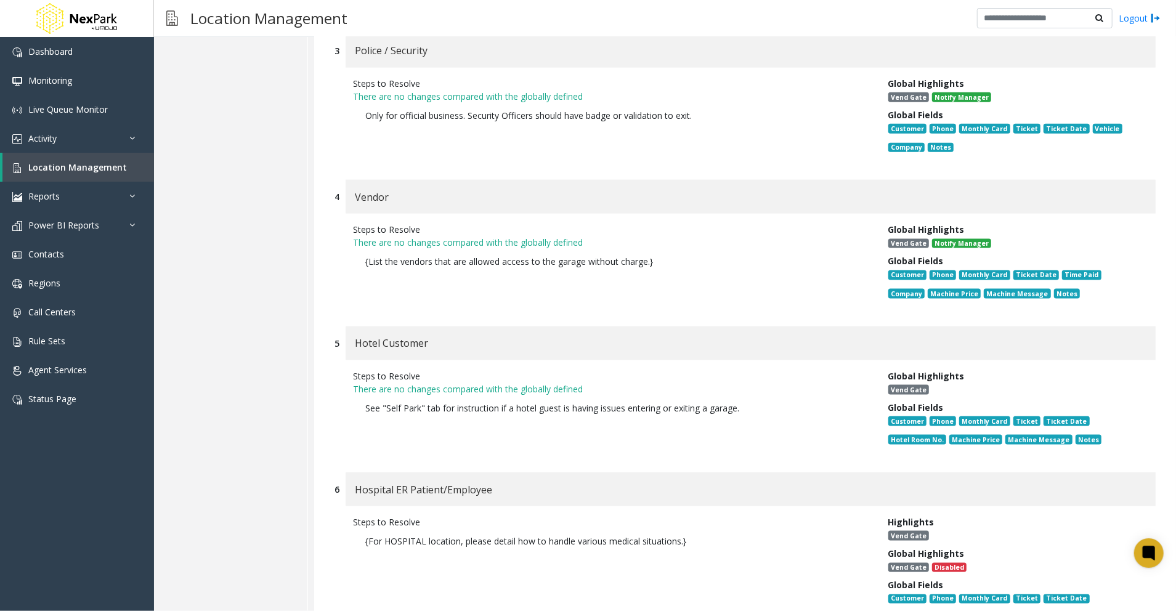
drag, startPoint x: 444, startPoint y: 230, endPoint x: 437, endPoint y: 230, distance: 7.4
click at [435, 327] on div "Hotel Customer" at bounding box center [751, 344] width 810 height 34
drag, startPoint x: 422, startPoint y: 240, endPoint x: 355, endPoint y: 240, distance: 67.2
click at [355, 327] on div "Hotel Customer" at bounding box center [751, 344] width 810 height 34
drag, startPoint x: 758, startPoint y: 302, endPoint x: 319, endPoint y: 308, distance: 438.8
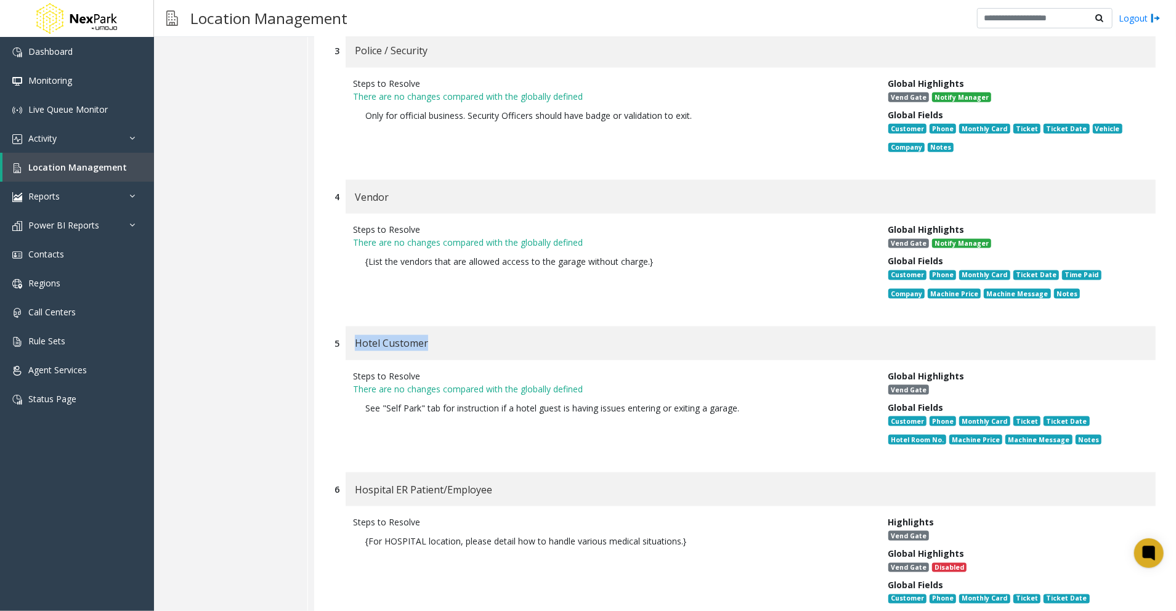
click at [319, 308] on div "1 Car in Tow Steps to Resolve There are no changes compared with the globally d…" at bounding box center [745, 582] width 862 height 1730
click at [626, 360] on div "1 Car in Tow Steps to Resolve There are no changes compared with the globally d…" at bounding box center [745, 582] width 862 height 1730
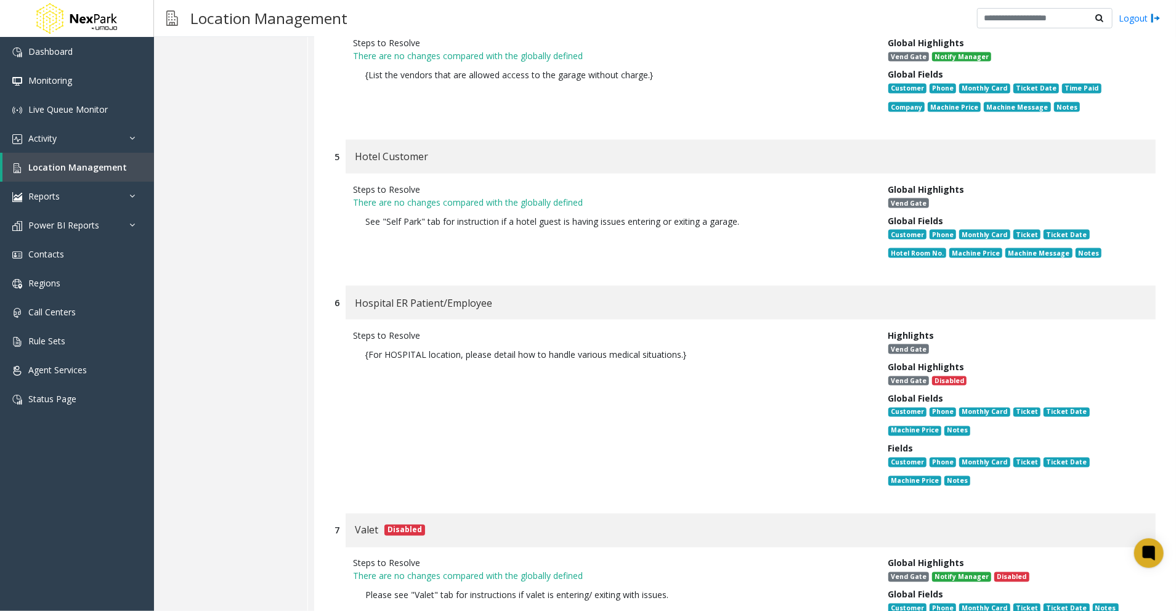
scroll to position [12042, 0]
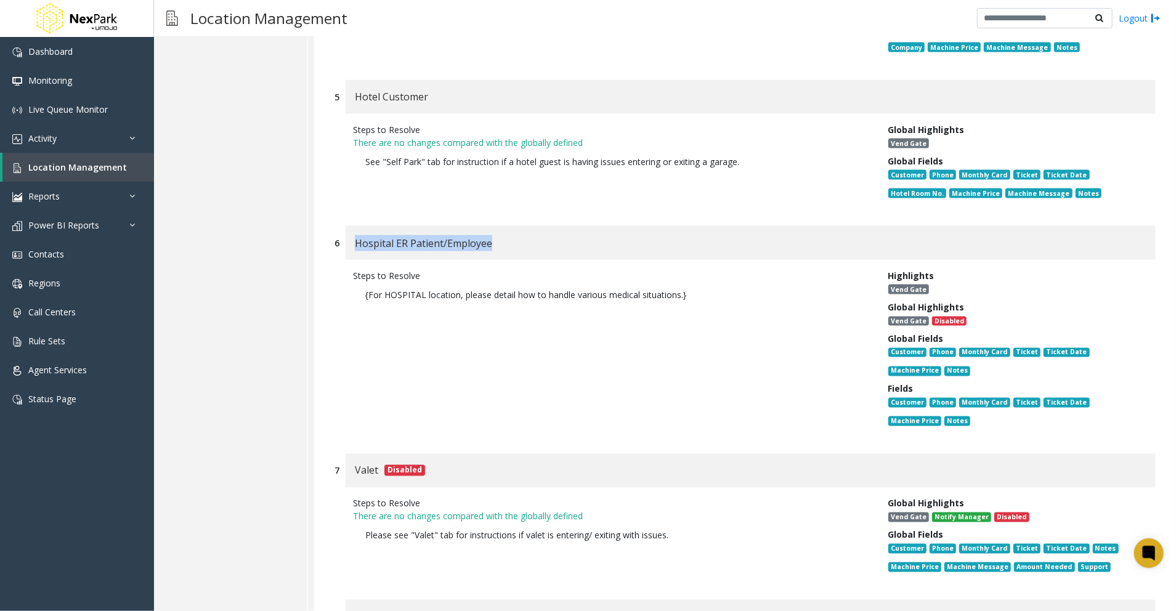
drag, startPoint x: 516, startPoint y: 144, endPoint x: 351, endPoint y: 146, distance: 165.2
click at [351, 226] on div "Hospital ER Patient/Employee" at bounding box center [751, 243] width 810 height 34
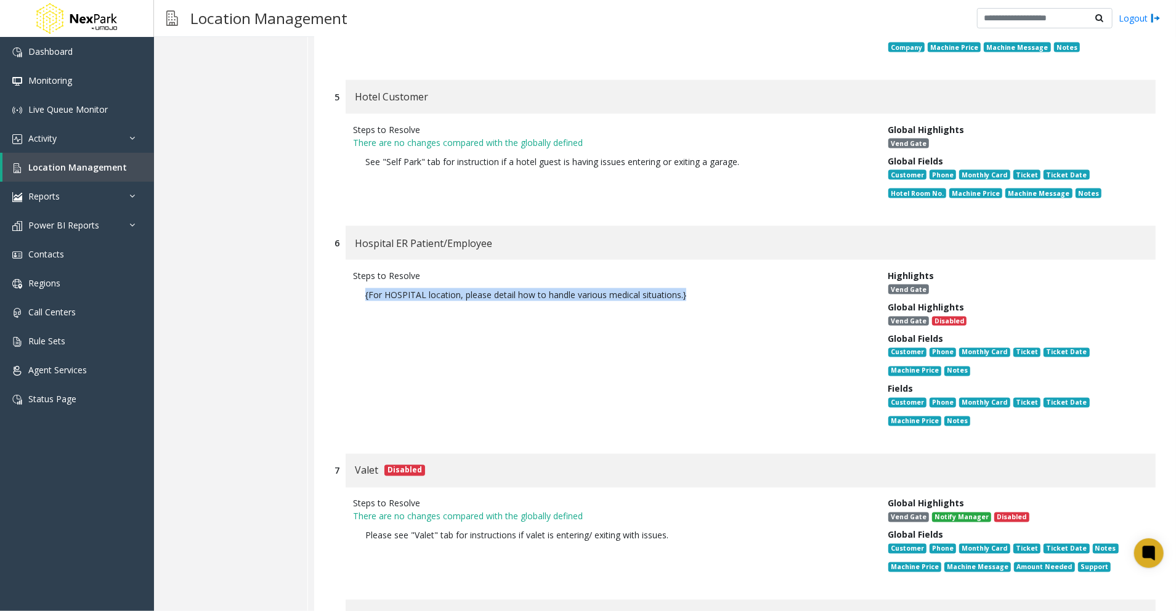
drag, startPoint x: 732, startPoint y: 193, endPoint x: 320, endPoint y: 192, distance: 411.6
click at [320, 192] on div "1 Car in Tow Steps to Resolve There are no changes compared with the globally d…" at bounding box center [745, 335] width 862 height 1730
drag, startPoint x: 320, startPoint y: 192, endPoint x: 683, endPoint y: 272, distance: 371.7
click at [683, 272] on div "Steps to Resolve {For HOSPITAL location, please detail how to handle various me…" at bounding box center [611, 350] width 535 height 163
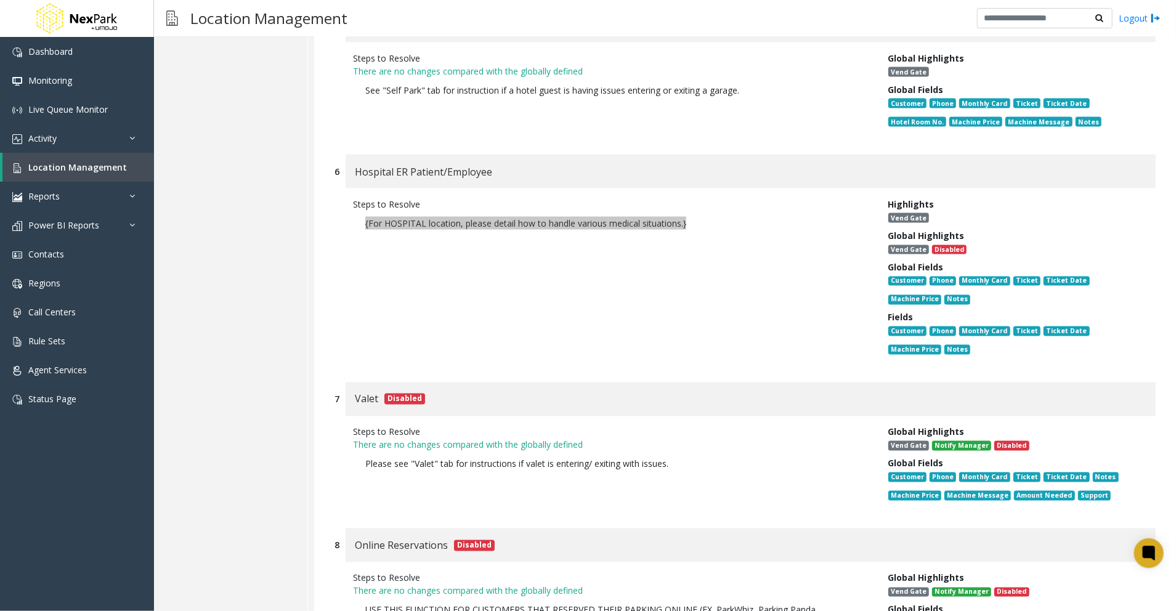
scroll to position [12124, 0]
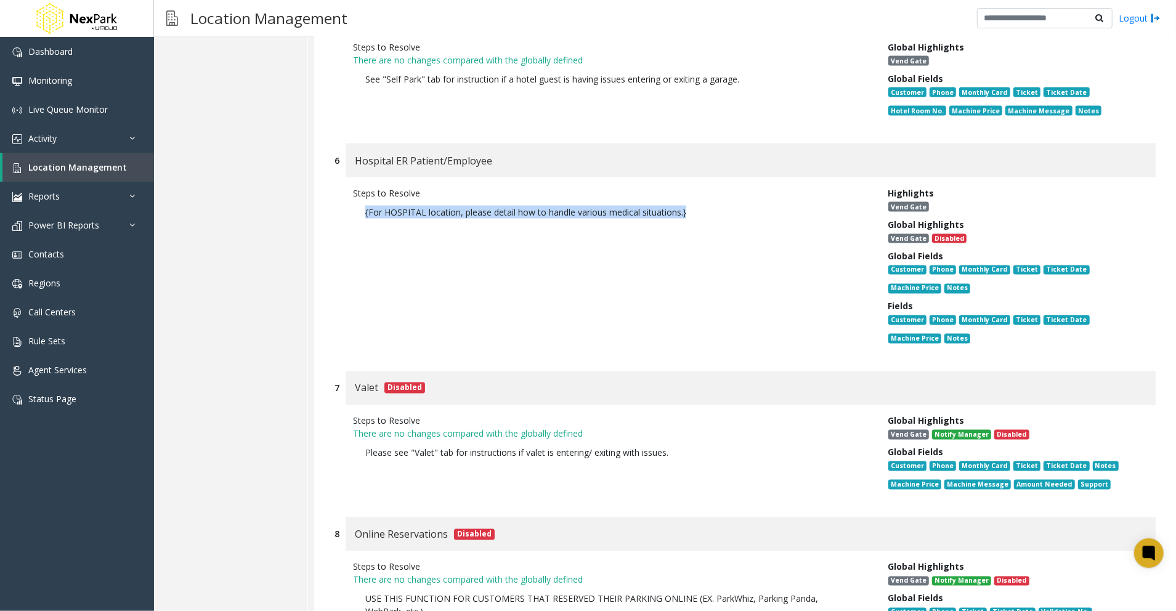
drag, startPoint x: 682, startPoint y: 351, endPoint x: 359, endPoint y: 355, distance: 322.9
click at [359, 441] on p "Please see "Valet" tab for instructions if valet is entering/ exiting with issu…" at bounding box center [611, 453] width 517 height 25
drag, startPoint x: 377, startPoint y: 283, endPoint x: 356, endPoint y: 280, distance: 21.3
click at [356, 380] on span "Valet" at bounding box center [366, 388] width 23 height 16
drag, startPoint x: 354, startPoint y: 432, endPoint x: 447, endPoint y: 434, distance: 93.7
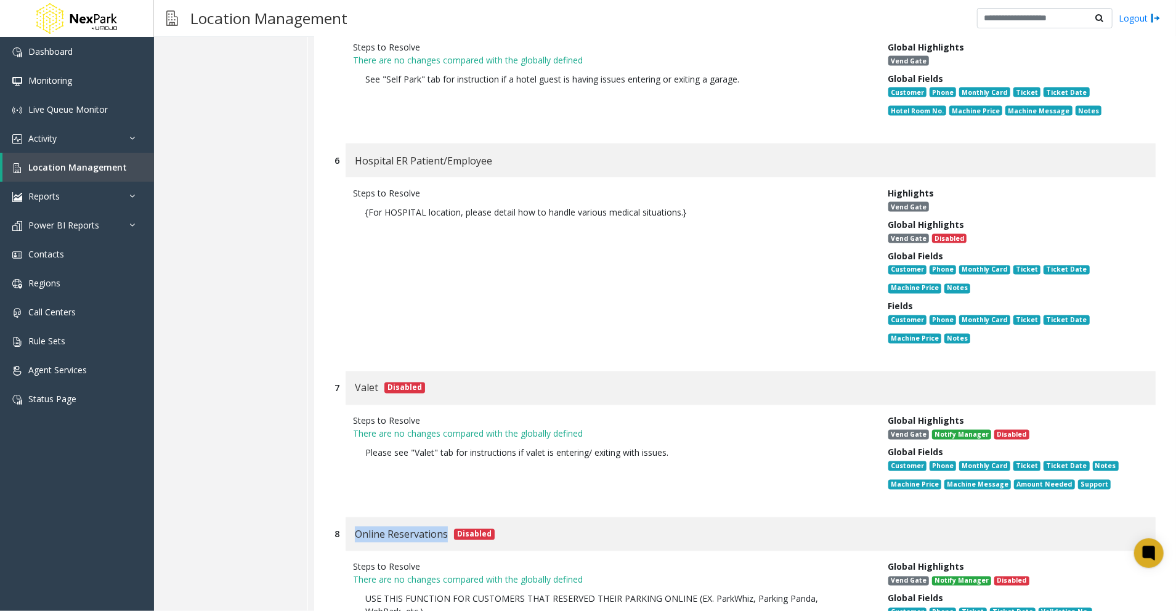
click at [447, 518] on div "Online Reservations Disabled" at bounding box center [751, 535] width 810 height 34
click at [557, 415] on div "Steps to Resolve There are no changes compared with the globally defined Please…" at bounding box center [611, 455] width 535 height 81
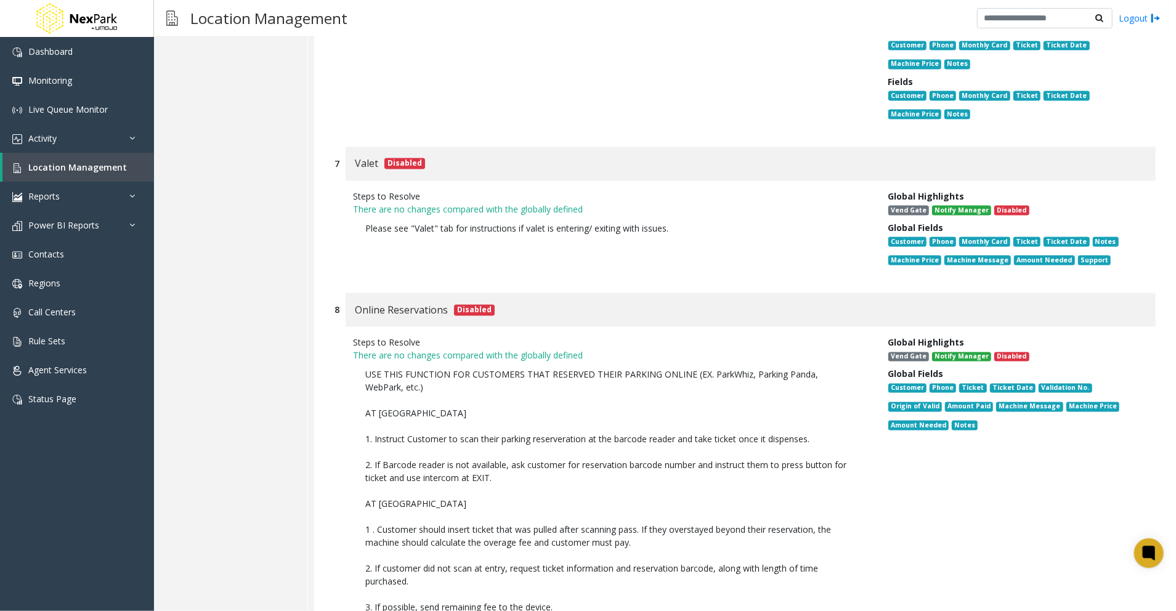
scroll to position [12371, 0]
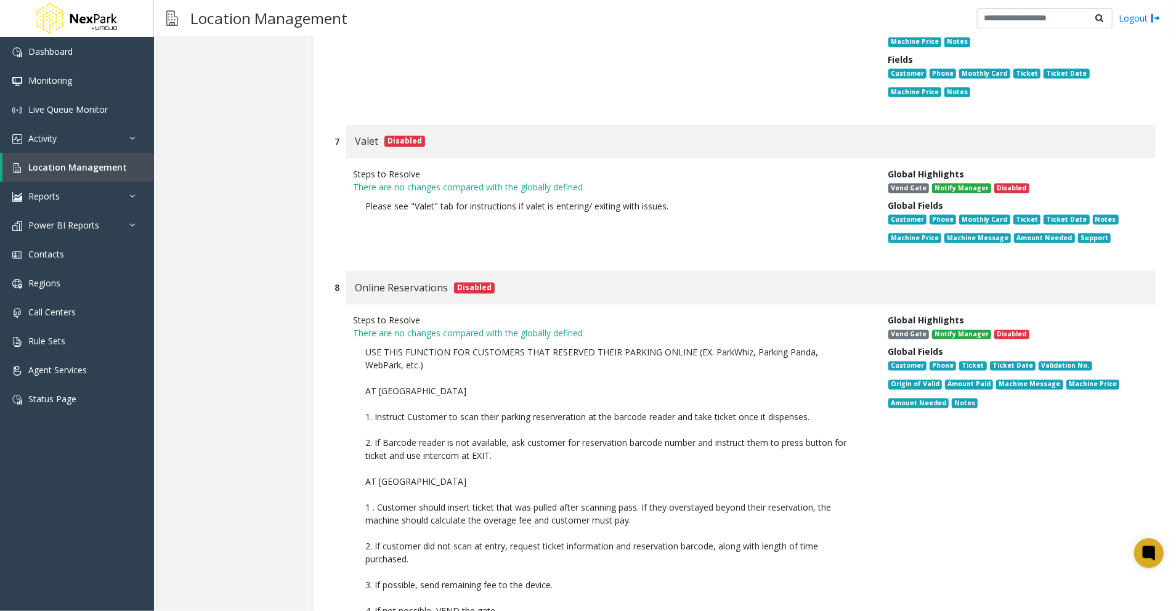
drag, startPoint x: 545, startPoint y: 509, endPoint x: 360, endPoint y: 255, distance: 314.0
click at [360, 340] on p "USE THIS FUNCTION FOR CUSTOMERS THAT RESERVED THEIR PARKING ONLINE (EX. ParkWhi…" at bounding box center [611, 488] width 517 height 297
click at [742, 371] on p "USE THIS FUNCTION FOR CUSTOMERS THAT RESERVED THEIR PARKING ONLINE (EX. ParkWhi…" at bounding box center [611, 488] width 517 height 297
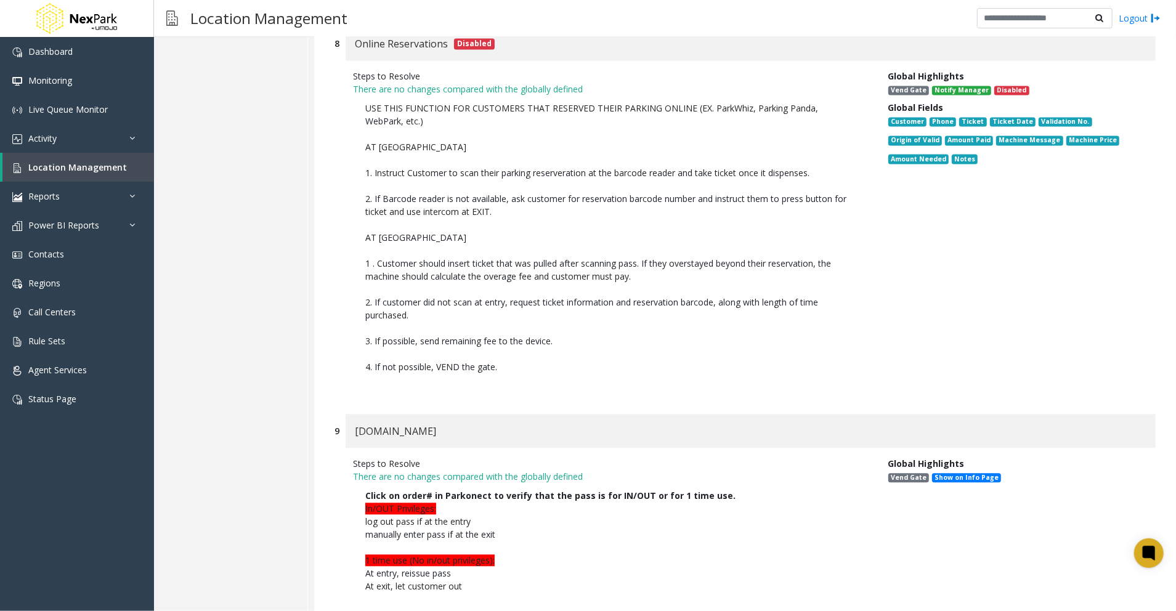
scroll to position [12617, 0]
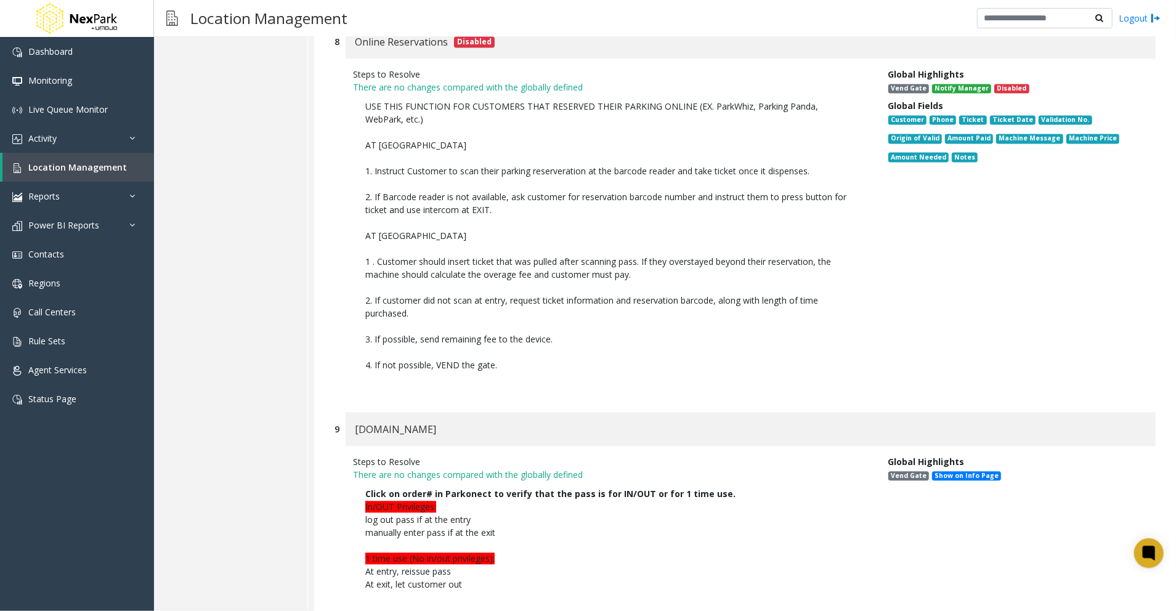
drag, startPoint x: 456, startPoint y: 330, endPoint x: 338, endPoint y: 324, distance: 117.9
click at [338, 412] on div "9 [DOMAIN_NAME]" at bounding box center [745, 429] width 821 height 34
drag, startPoint x: 521, startPoint y: 482, endPoint x: 319, endPoint y: 394, distance: 220.2
click at [629, 495] on div "Steps to Resolve There are no changes compared with the globally defined Click …" at bounding box center [745, 526] width 821 height 160
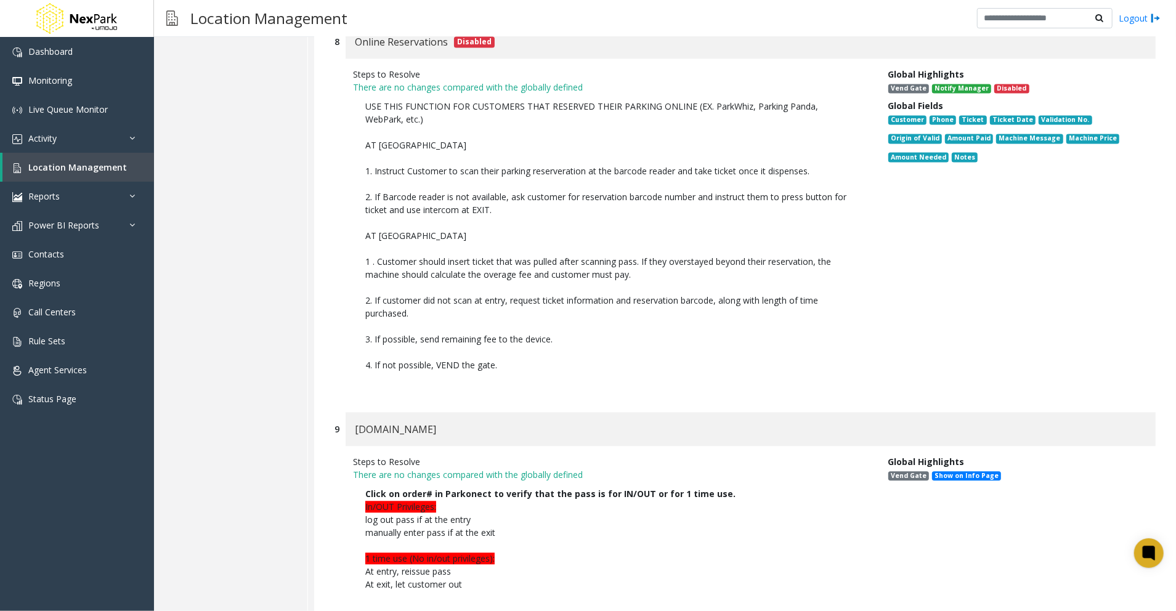
click at [667, 489] on p "Click on order# in Parkonect to verify that the pass is for IN/OUT or for 1 tim…" at bounding box center [611, 539] width 517 height 116
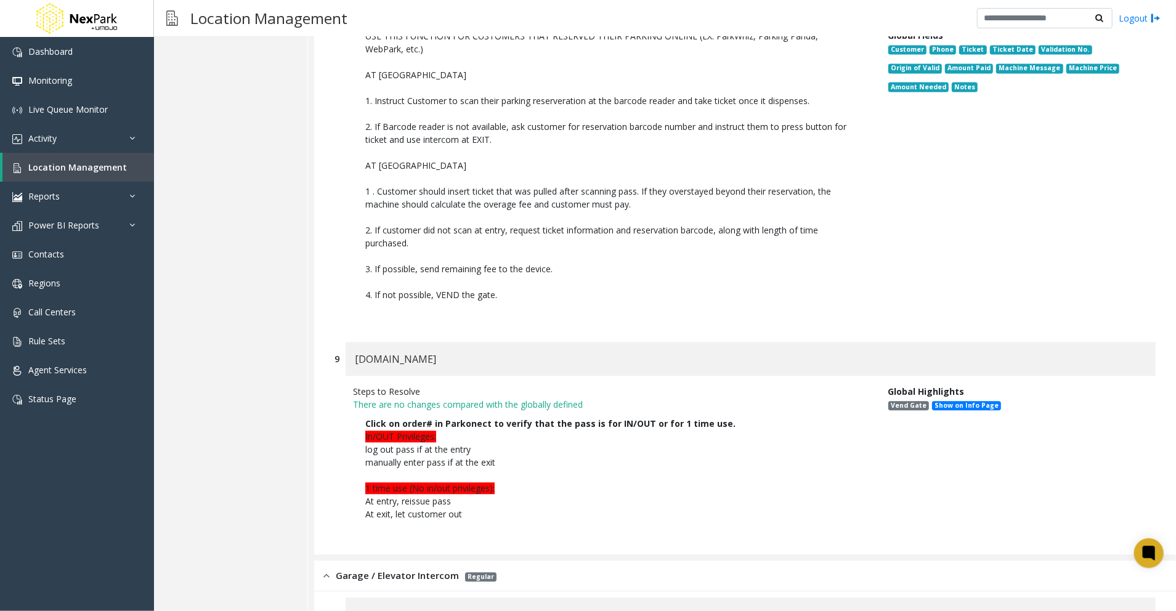
scroll to position [12758, 0]
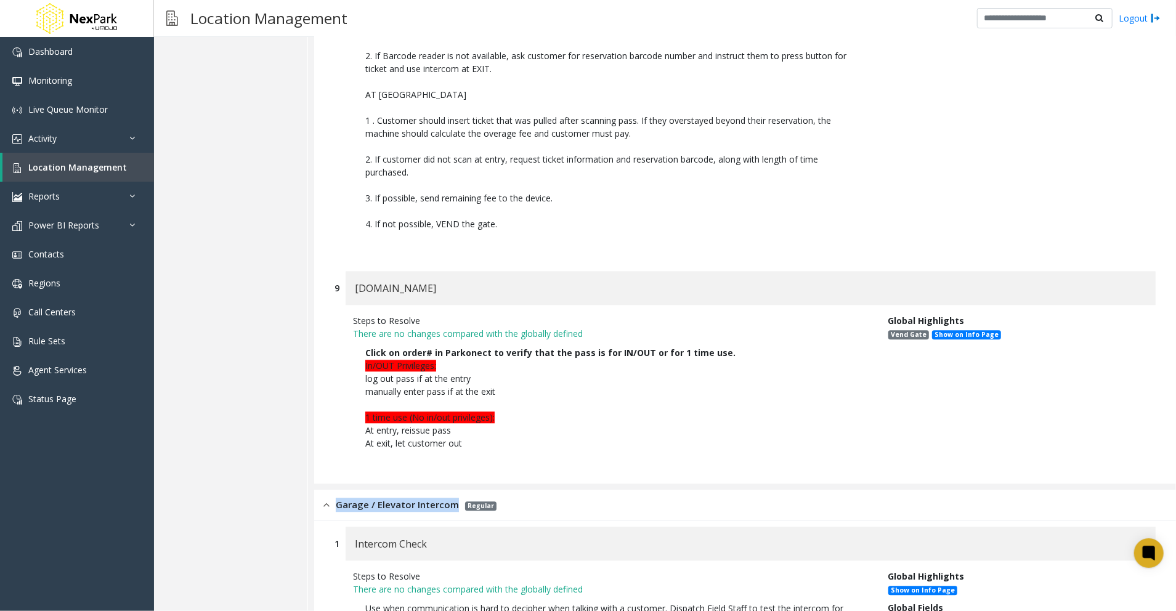
drag, startPoint x: 334, startPoint y: 401, endPoint x: 454, endPoint y: 404, distance: 119.6
click at [454, 498] on div "Garage / Elevator Intercom Regular" at bounding box center [410, 505] width 173 height 14
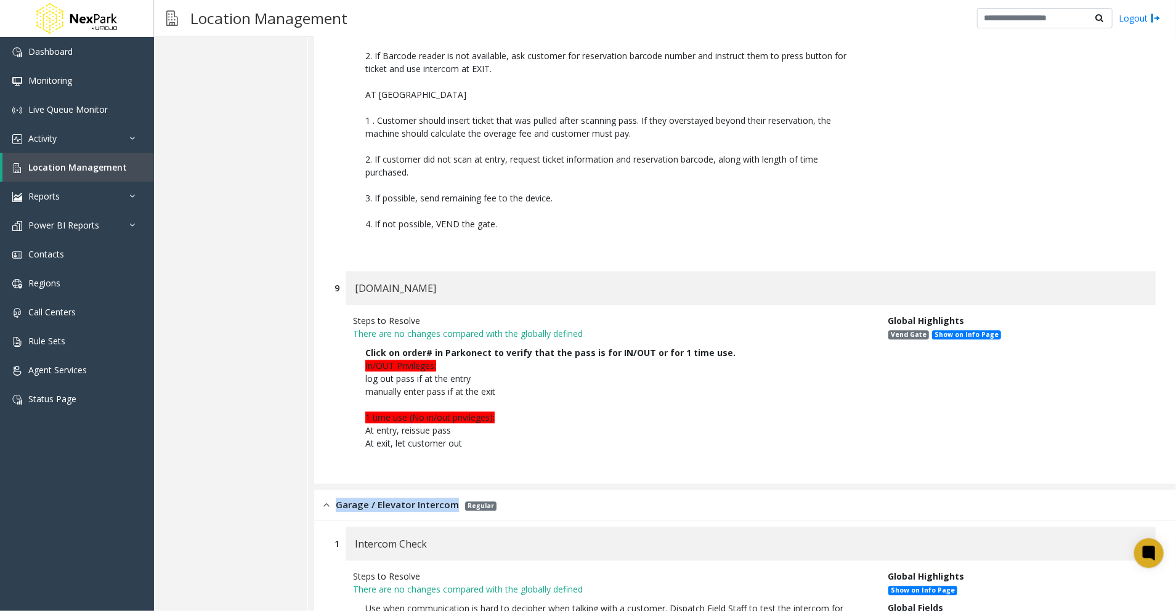
drag, startPoint x: 715, startPoint y: 521, endPoint x: 360, endPoint y: 496, distance: 355.8
click at [360, 596] on p "Use when communication is hard to decipher when talking with a customer. Dispat…" at bounding box center [611, 615] width 517 height 38
drag, startPoint x: 434, startPoint y: 442, endPoint x: 355, endPoint y: 441, distance: 78.9
click at [355, 527] on div "Intercom Check" at bounding box center [751, 544] width 810 height 34
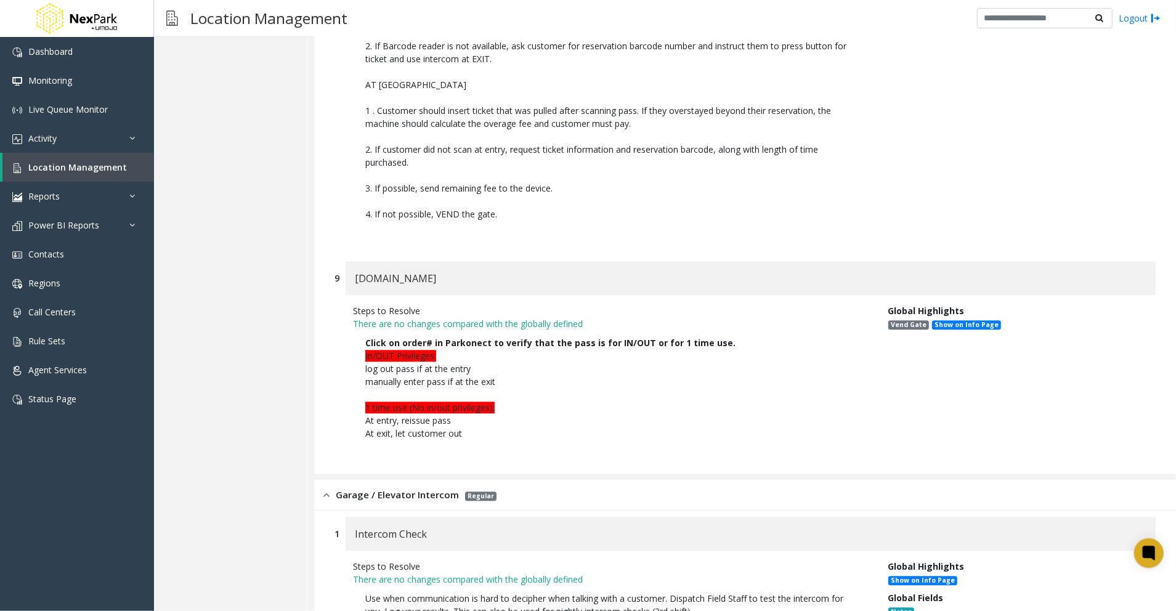
scroll to position [12771, 0]
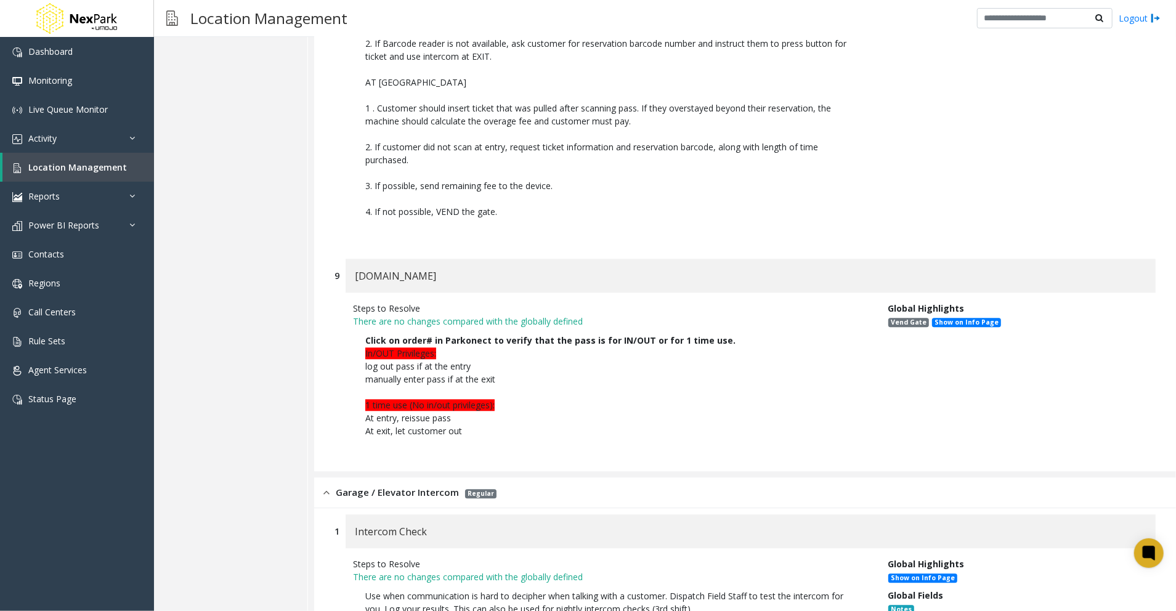
drag, startPoint x: 380, startPoint y: 566, endPoint x: 334, endPoint y: 567, distance: 46.2
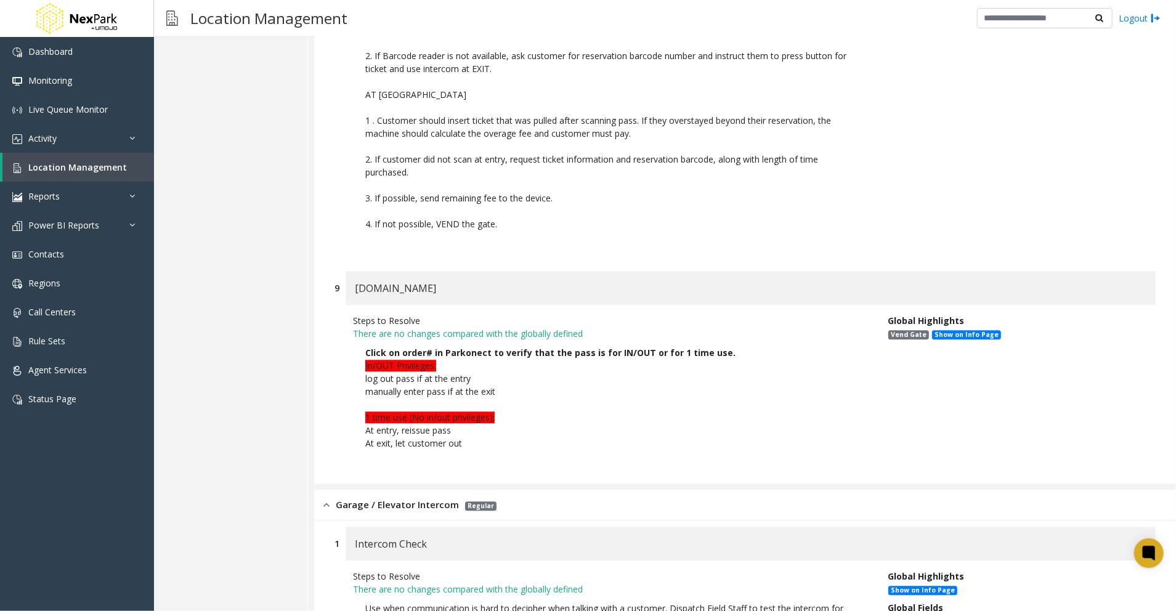
click at [762, 398] on p at bounding box center [611, 404] width 492 height 13
click at [621, 411] on p "1 time use (No in/out privileges):" at bounding box center [611, 417] width 492 height 13
